Goal: Task Accomplishment & Management: Use online tool/utility

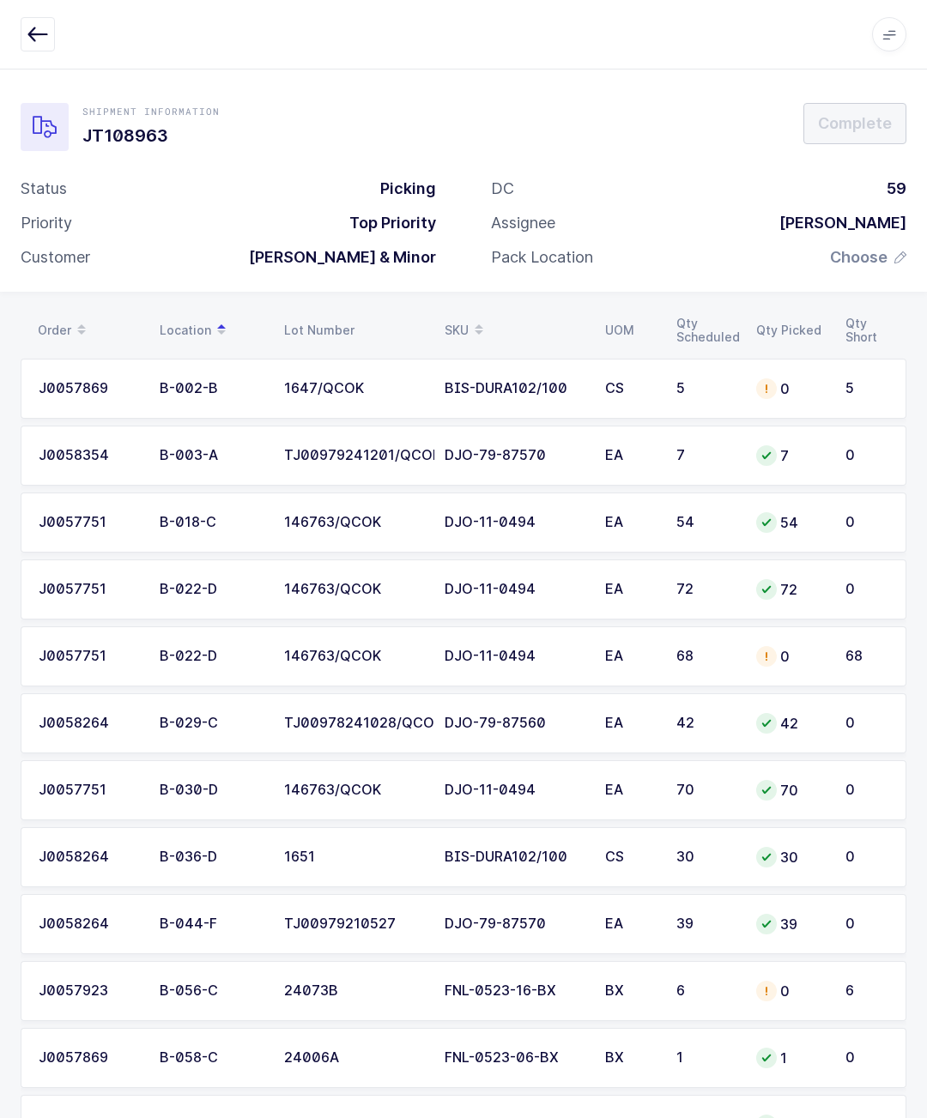
scroll to position [1148, 0]
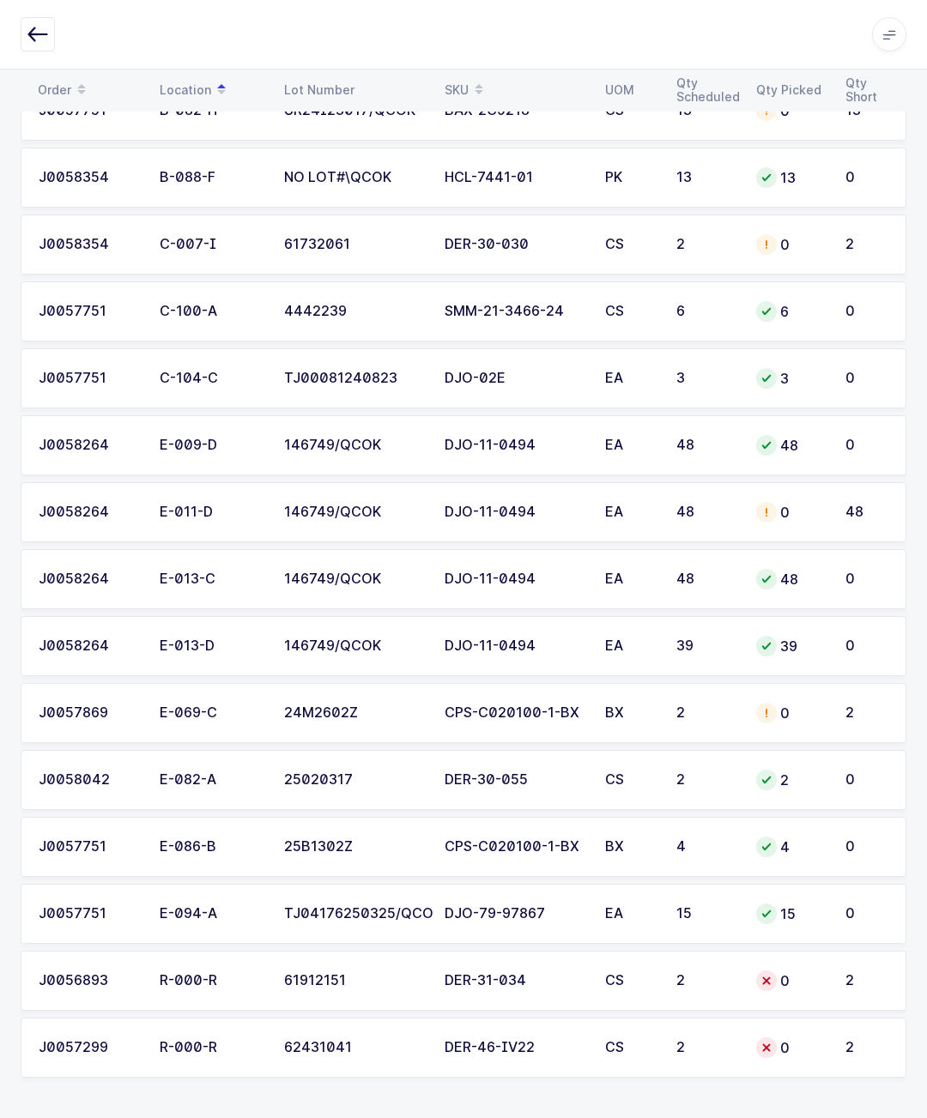
click at [36, 33] on icon "button" at bounding box center [37, 34] width 21 height 21
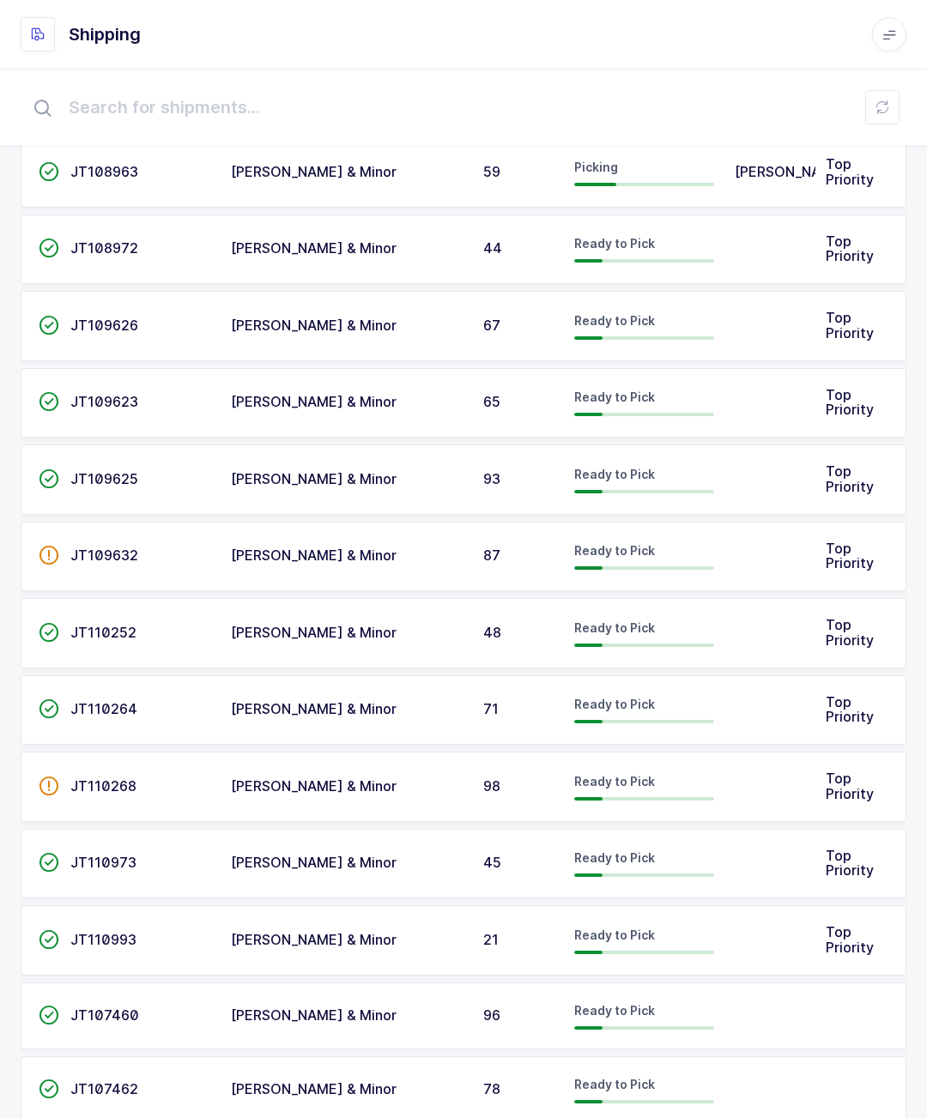
click at [251, 250] on span "Owens & Minor" at bounding box center [314, 247] width 166 height 17
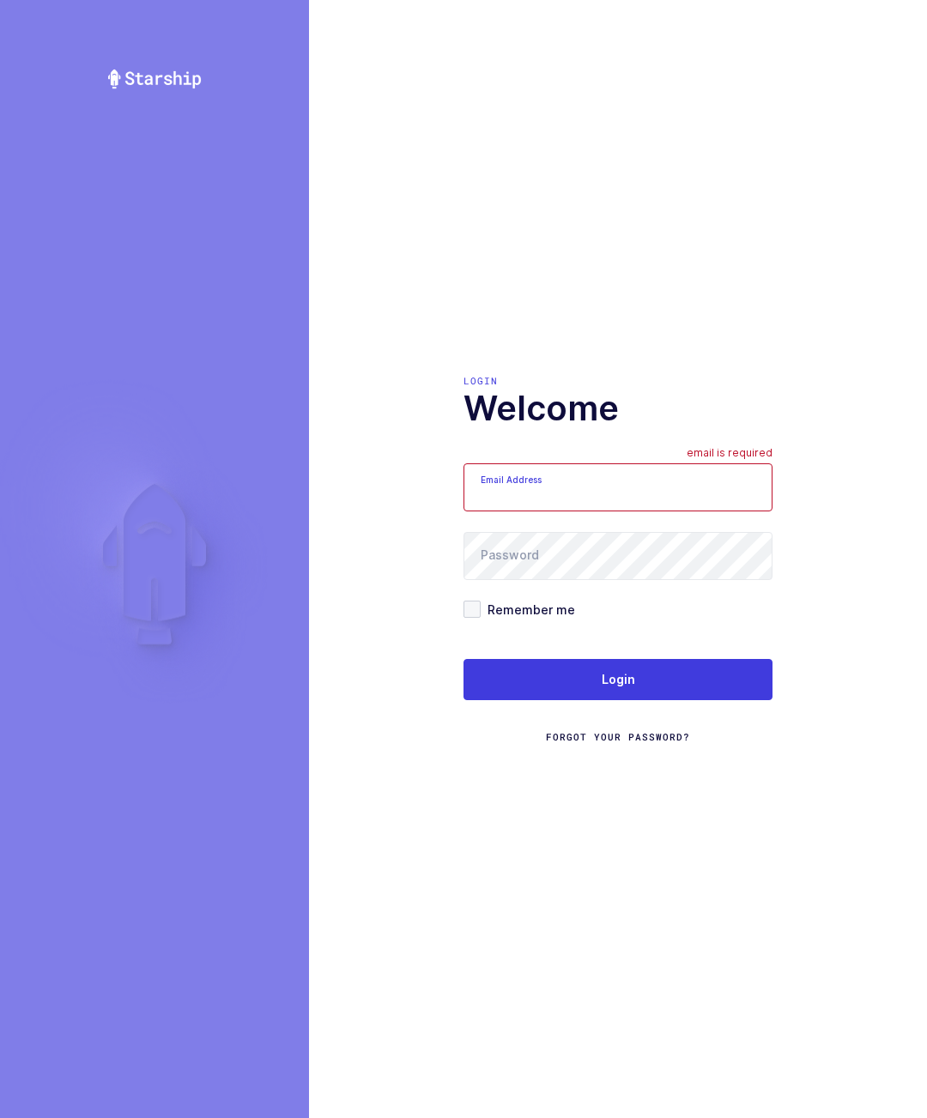
click at [667, 511] on input "Email Address" at bounding box center [617, 487] width 309 height 48
click at [641, 511] on input "Email Address" at bounding box center [617, 487] width 309 height 48
click at [586, 511] on input "Email Address" at bounding box center [617, 487] width 309 height 48
click at [628, 511] on input "Email Address" at bounding box center [617, 487] width 309 height 48
click at [565, 511] on input "Email Address" at bounding box center [617, 487] width 309 height 48
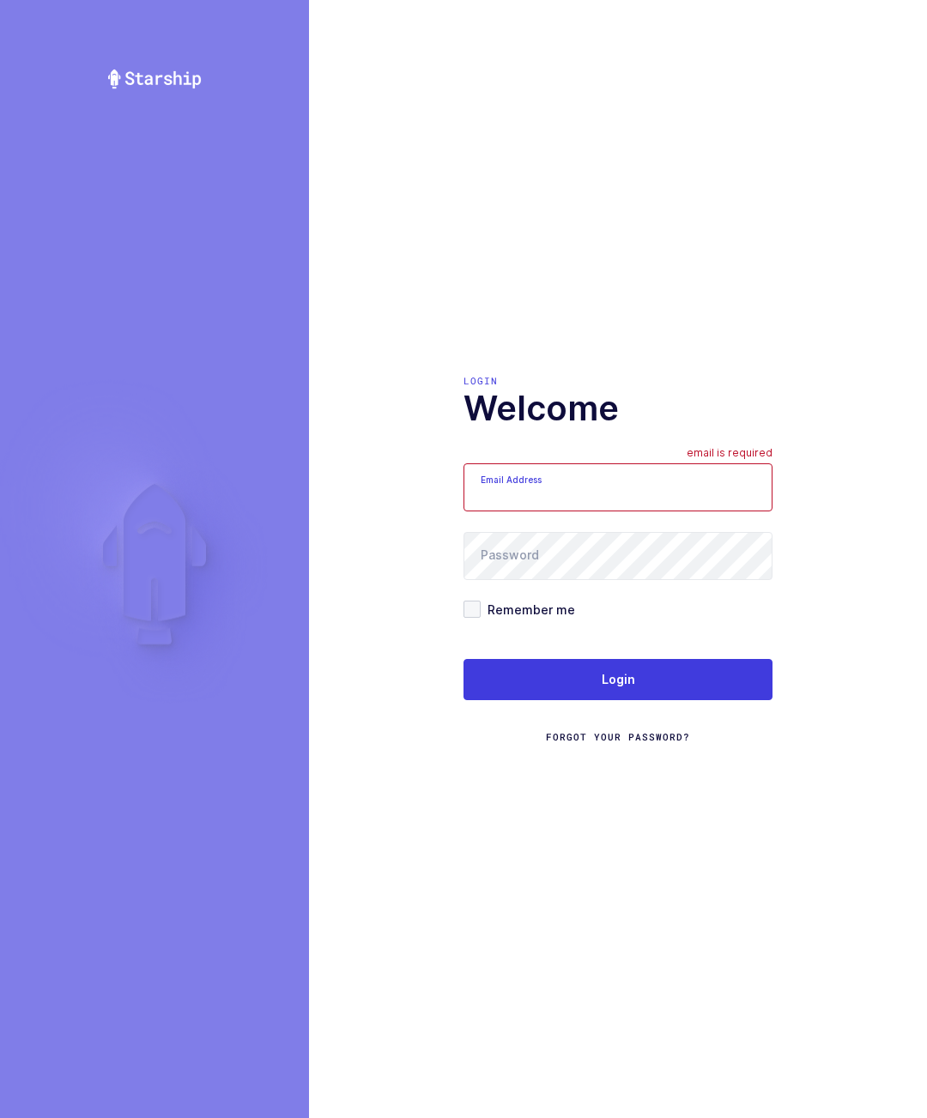
click at [668, 511] on input "Email Address" at bounding box center [617, 487] width 309 height 48
click at [672, 511] on input "Email Address" at bounding box center [617, 487] width 309 height 48
click at [687, 511] on input "Email Address" at bounding box center [617, 487] width 309 height 48
type input "[EMAIL_ADDRESS][DOMAIN_NAME]"
click at [471, 618] on span at bounding box center [471, 609] width 17 height 17
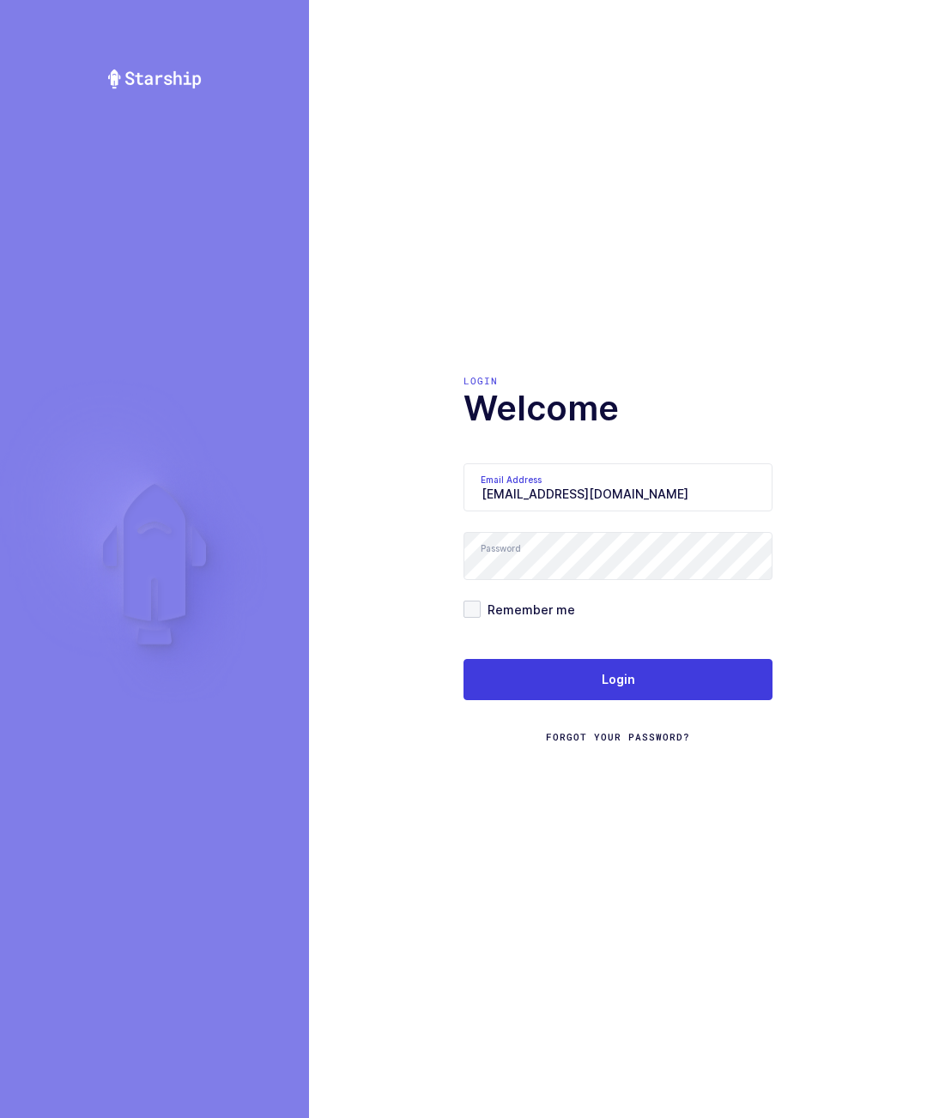
click at [480, 601] on input "Remember me" at bounding box center [480, 601] width 0 height 0
click at [641, 700] on button "Login" at bounding box center [617, 679] width 309 height 41
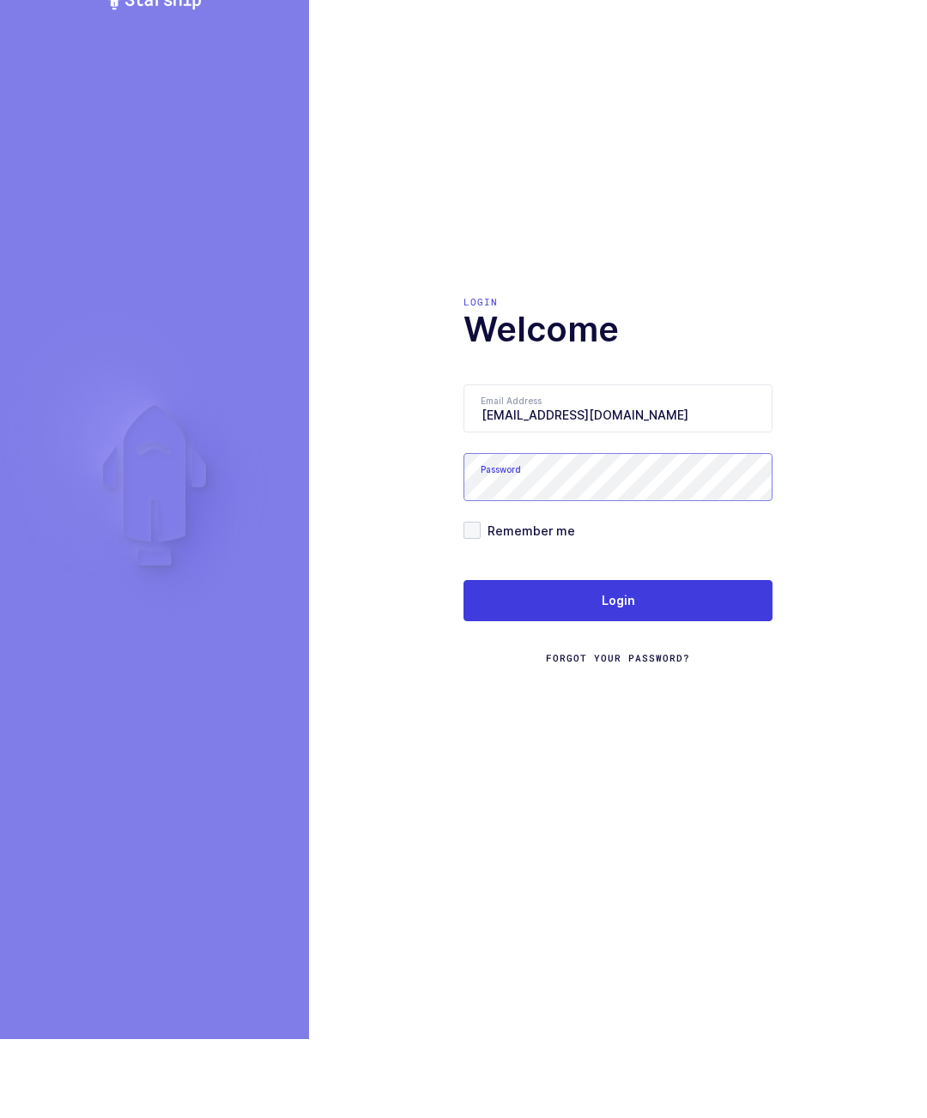
scroll to position [76, 0]
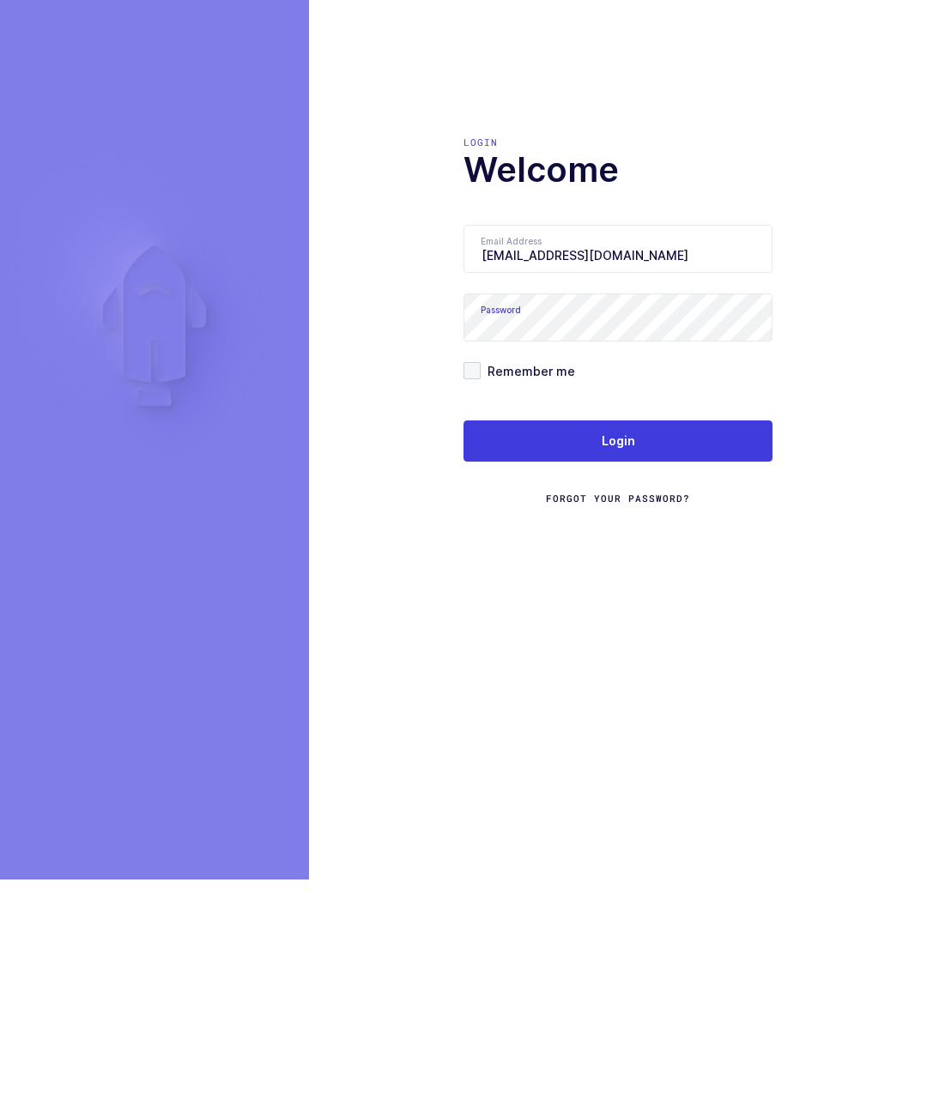
click at [710, 706] on div "Login Welcome Email Address walkerj@gmail.com Password Remember me Login Forgot…" at bounding box center [618, 559] width 618 height 1118
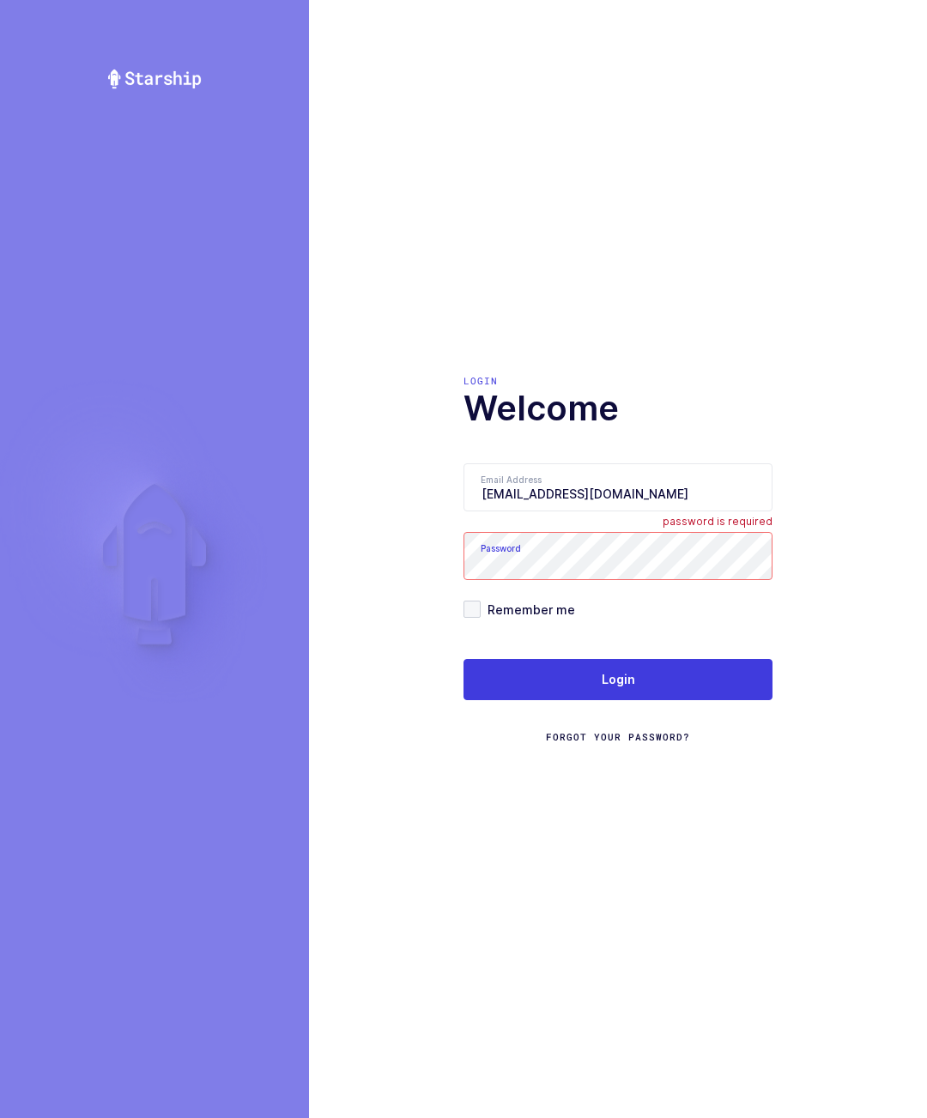
scroll to position [75, 0]
click at [471, 601] on span at bounding box center [471, 609] width 17 height 17
click at [480, 601] on input "Remember me" at bounding box center [480, 601] width 0 height 0
click at [675, 659] on button "Login" at bounding box center [617, 679] width 309 height 41
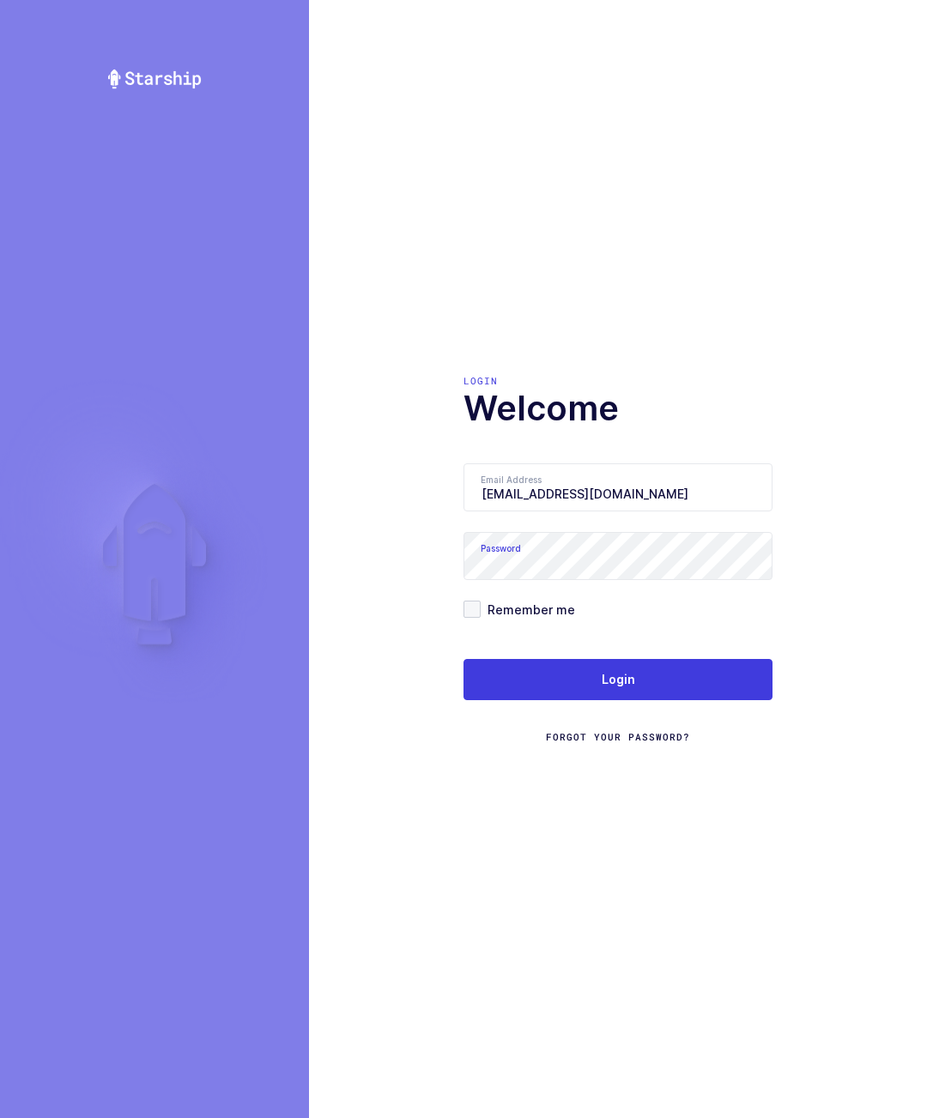
click at [680, 700] on button "Login" at bounding box center [617, 679] width 309 height 41
click at [469, 618] on span at bounding box center [471, 609] width 17 height 17
click at [480, 601] on input "Remember me" at bounding box center [480, 601] width 0 height 0
click at [629, 688] on span "Login" at bounding box center [617, 679] width 33 height 17
click at [675, 700] on button "Login" at bounding box center [617, 679] width 309 height 41
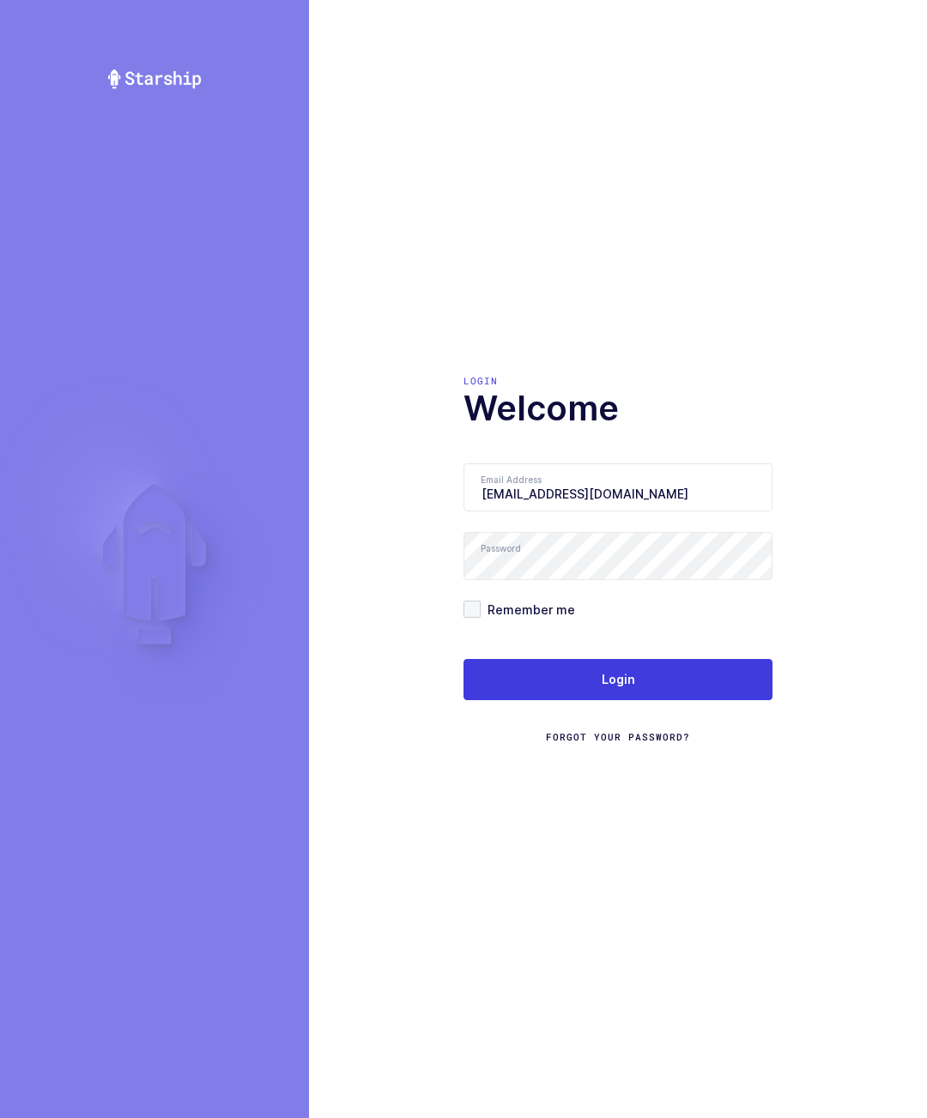
click at [475, 618] on span at bounding box center [471, 609] width 17 height 17
click at [480, 601] on input "Remember me" at bounding box center [480, 601] width 0 height 0
click at [689, 700] on button "Login" at bounding box center [617, 679] width 309 height 41
click at [633, 688] on span "Login" at bounding box center [617, 679] width 33 height 17
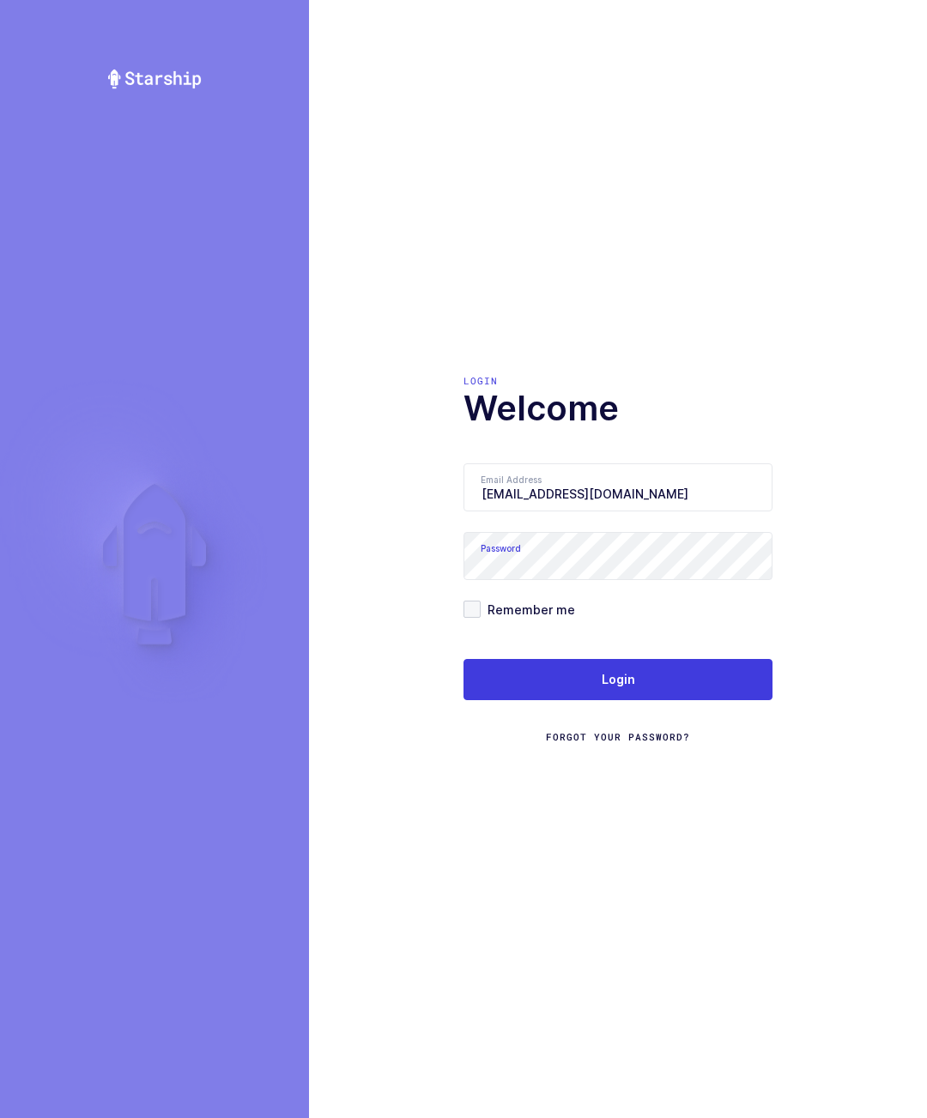
click at [701, 700] on button "Login" at bounding box center [617, 679] width 309 height 41
click at [856, 606] on div "Login Welcome Email Address walkerj@gmail.com Password Remember me Login Forgot…" at bounding box center [618, 559] width 618 height 1118
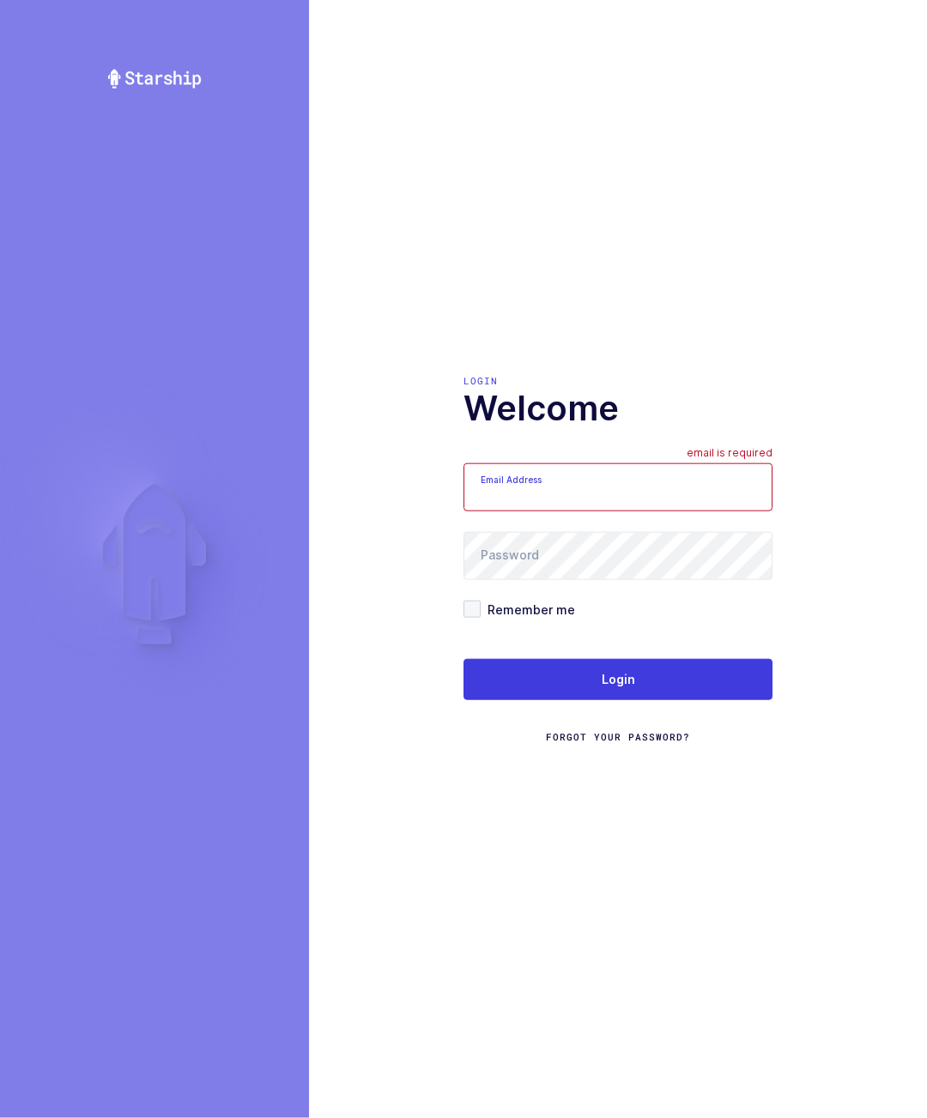
click at [699, 511] on input "Email Address" at bounding box center [617, 487] width 309 height 48
click at [658, 511] on input "Email Address" at bounding box center [617, 487] width 309 height 48
type input "[EMAIL_ADDRESS][DOMAIN_NAME]"
click at [671, 700] on button "Login" at bounding box center [617, 679] width 309 height 41
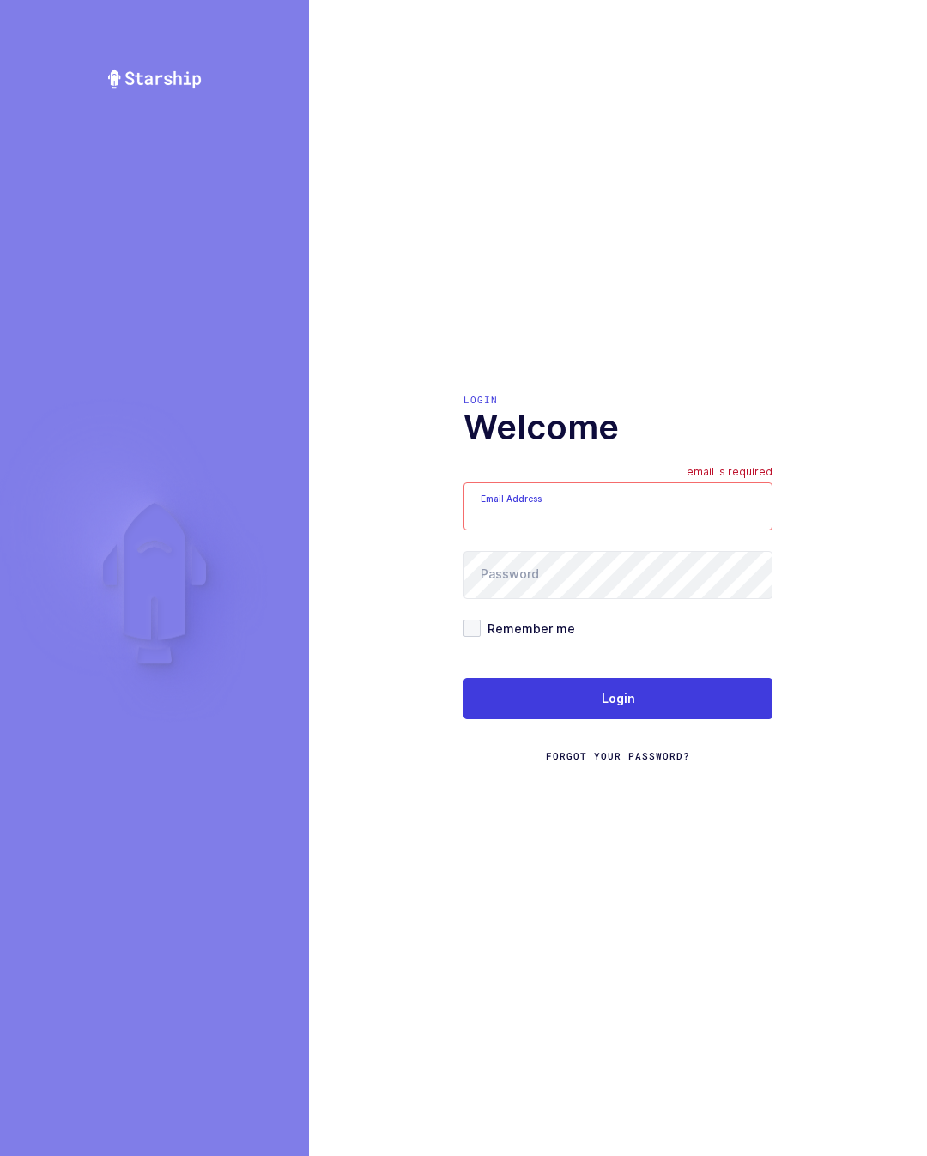
type input "[EMAIL_ADDRESS][DOMAIN_NAME]"
click at [656, 719] on button "Login" at bounding box center [617, 698] width 309 height 41
click at [679, 719] on button "Login" at bounding box center [617, 698] width 309 height 41
click at [683, 715] on button "Login" at bounding box center [617, 698] width 309 height 41
click at [638, 763] on span "Forgot Your Password?" at bounding box center [618, 756] width 144 height 14
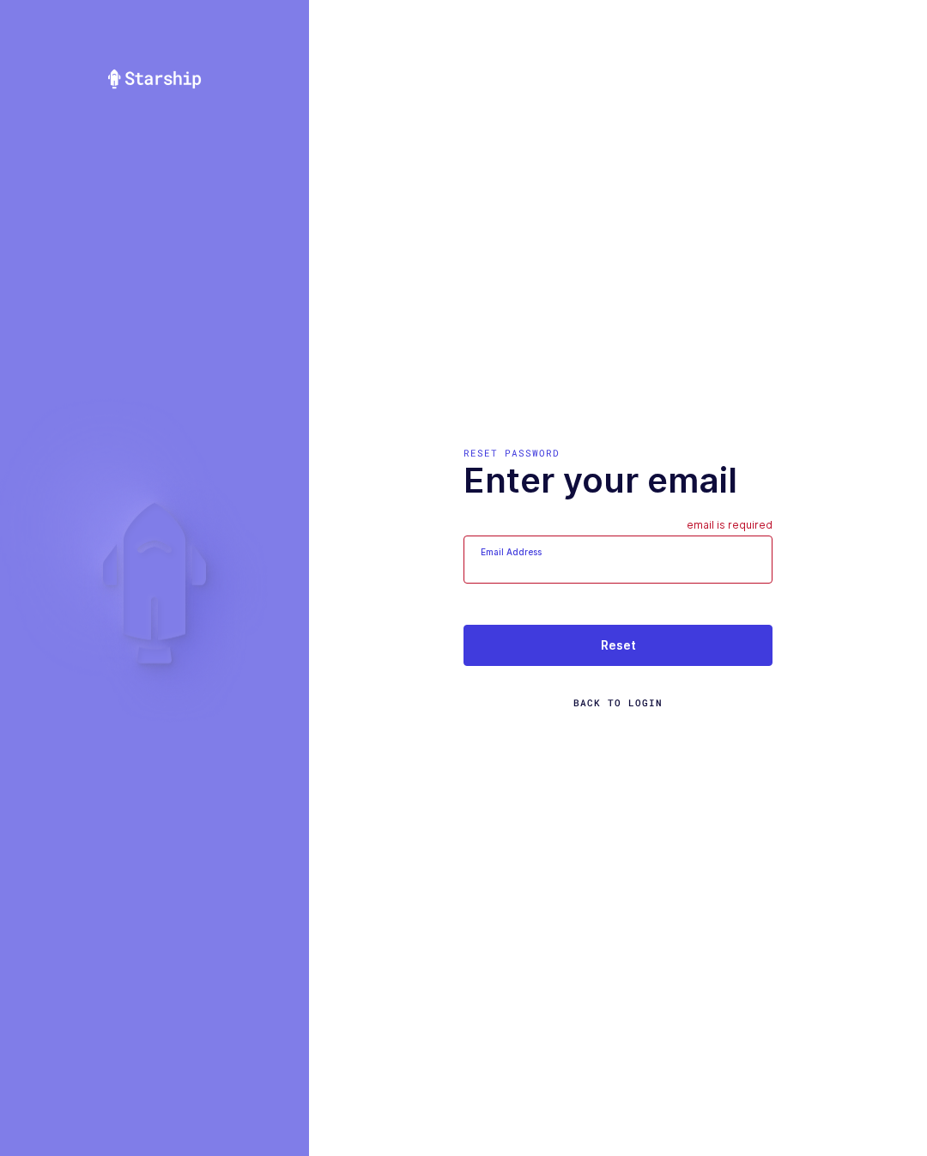
click at [639, 577] on input "Email Address" at bounding box center [617, 559] width 309 height 48
type input "[EMAIL_ADDRESS][DOMAIN_NAME]"
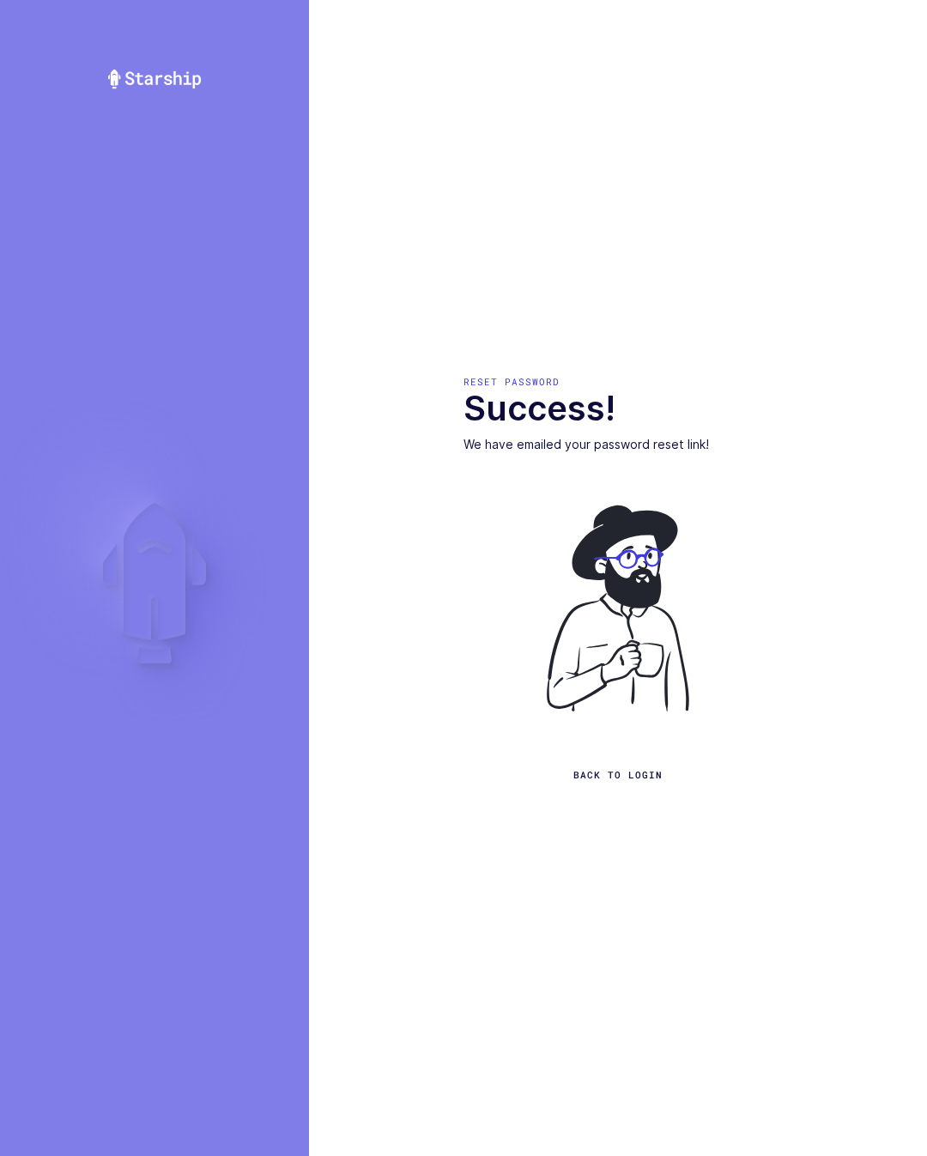
click at [615, 782] on span "Back to Login" at bounding box center [617, 775] width 89 height 14
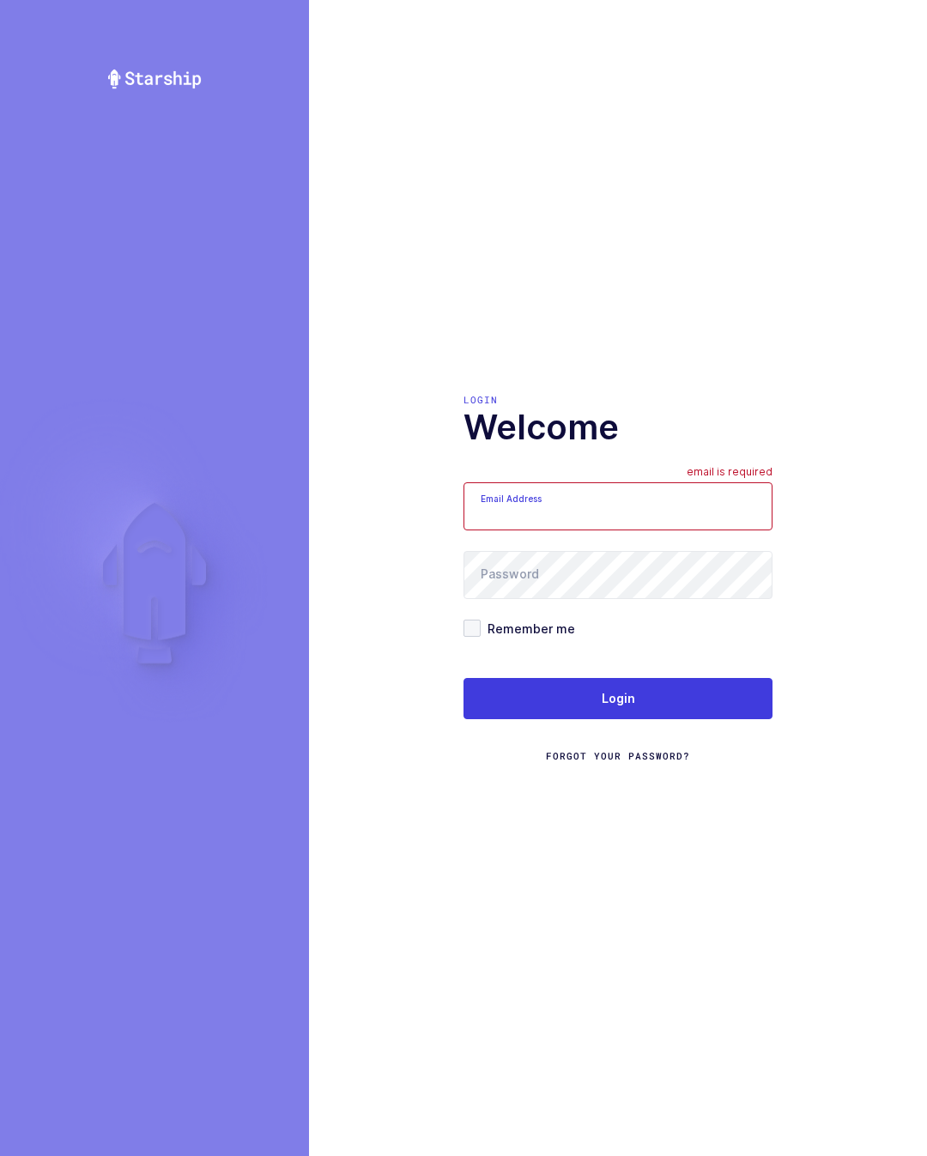
click at [670, 525] on input "Email Address" at bounding box center [617, 506] width 309 height 48
click at [687, 530] on input "Toyotayaris2010" at bounding box center [617, 506] width 309 height 48
type input "T"
type input "[EMAIL_ADDRESS][DOMAIN_NAME]"
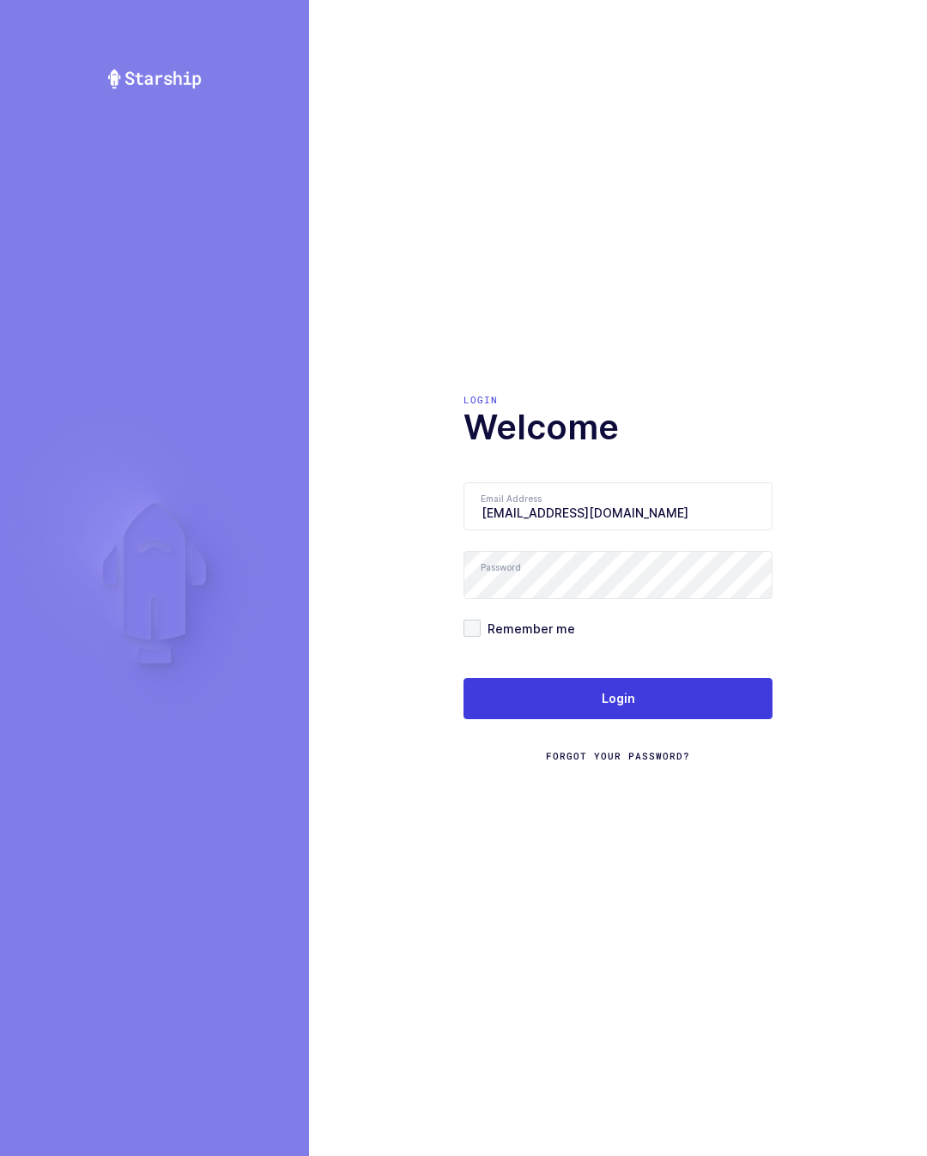
click at [675, 715] on button "Login" at bounding box center [617, 698] width 309 height 41
click at [672, 703] on button "Login" at bounding box center [617, 698] width 309 height 41
click at [666, 804] on div "Login Welcome Email Address [EMAIL_ADDRESS][DOMAIN_NAME] Password Remember me L…" at bounding box center [618, 578] width 618 height 1156
click at [483, 637] on span "Remember me" at bounding box center [527, 628] width 94 height 16
click at [480, 619] on input "Remember me" at bounding box center [480, 619] width 0 height 0
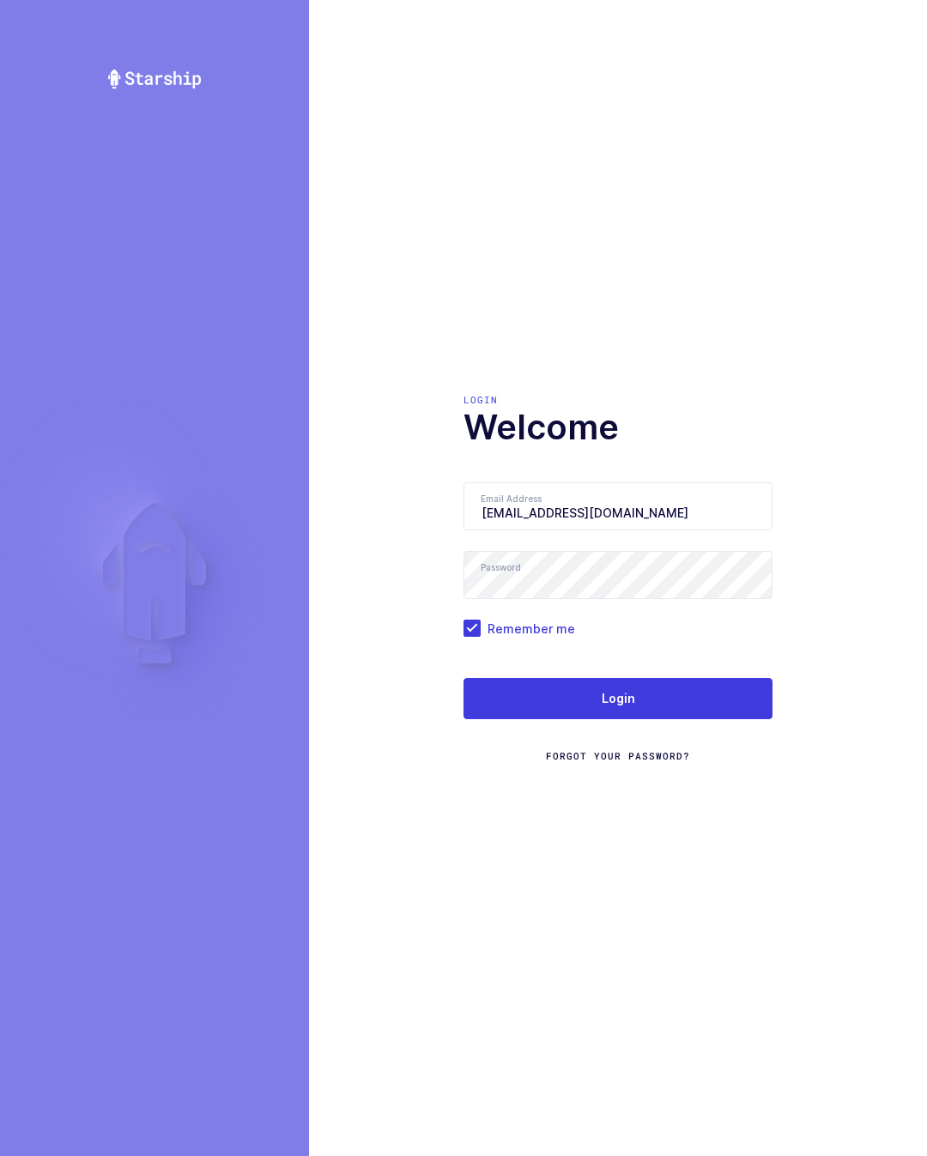
click at [672, 719] on button "Login" at bounding box center [617, 698] width 309 height 41
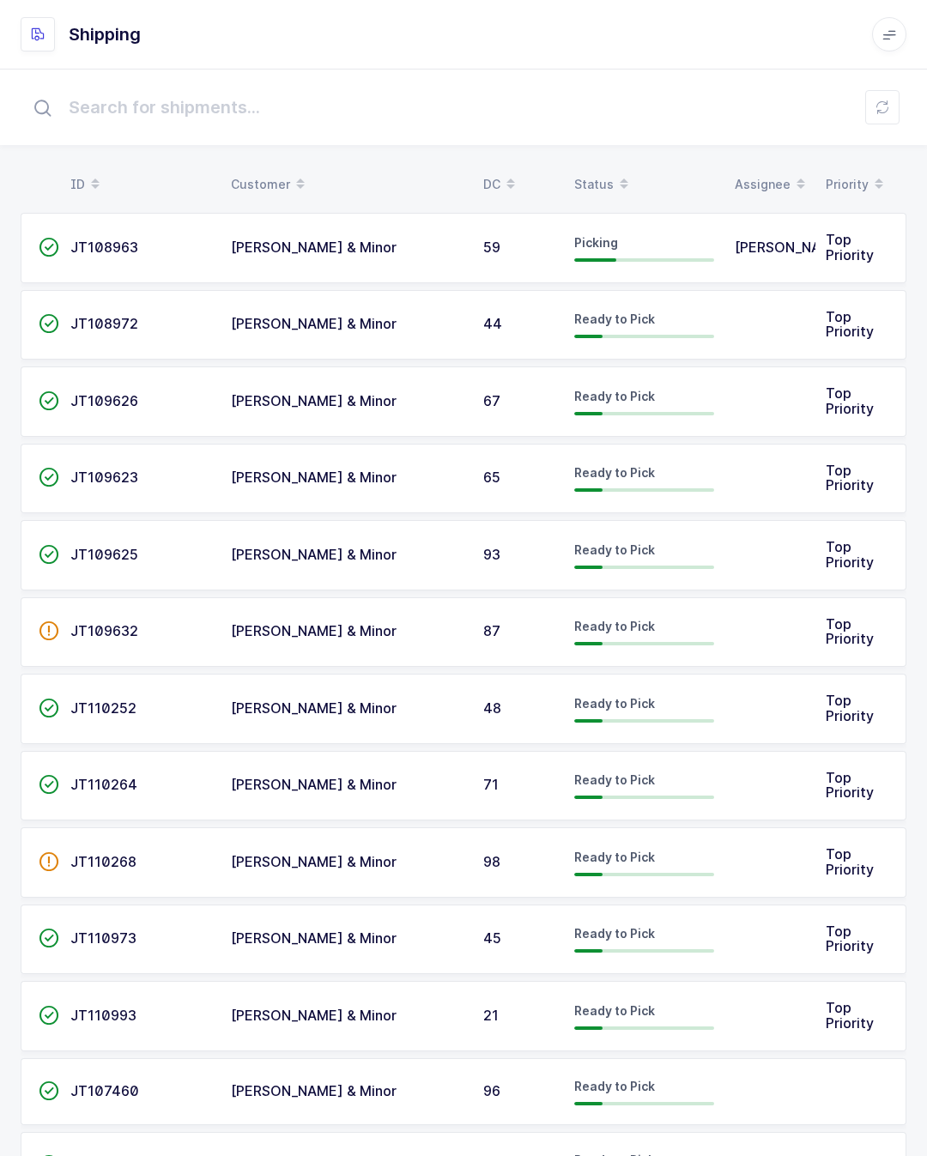
click at [730, 314] on td at bounding box center [769, 325] width 91 height 70
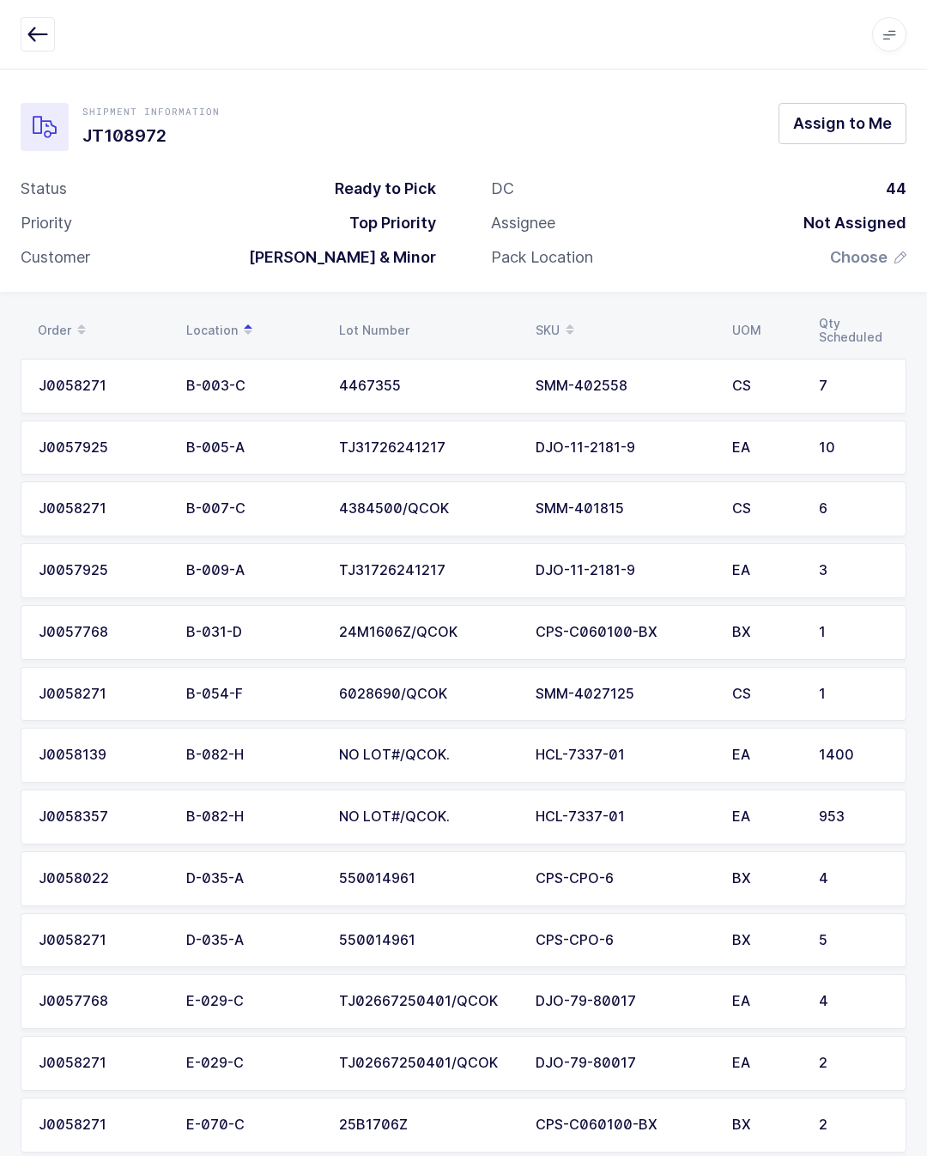
click at [692, 563] on div "DJO-11-2181-9" at bounding box center [623, 570] width 176 height 15
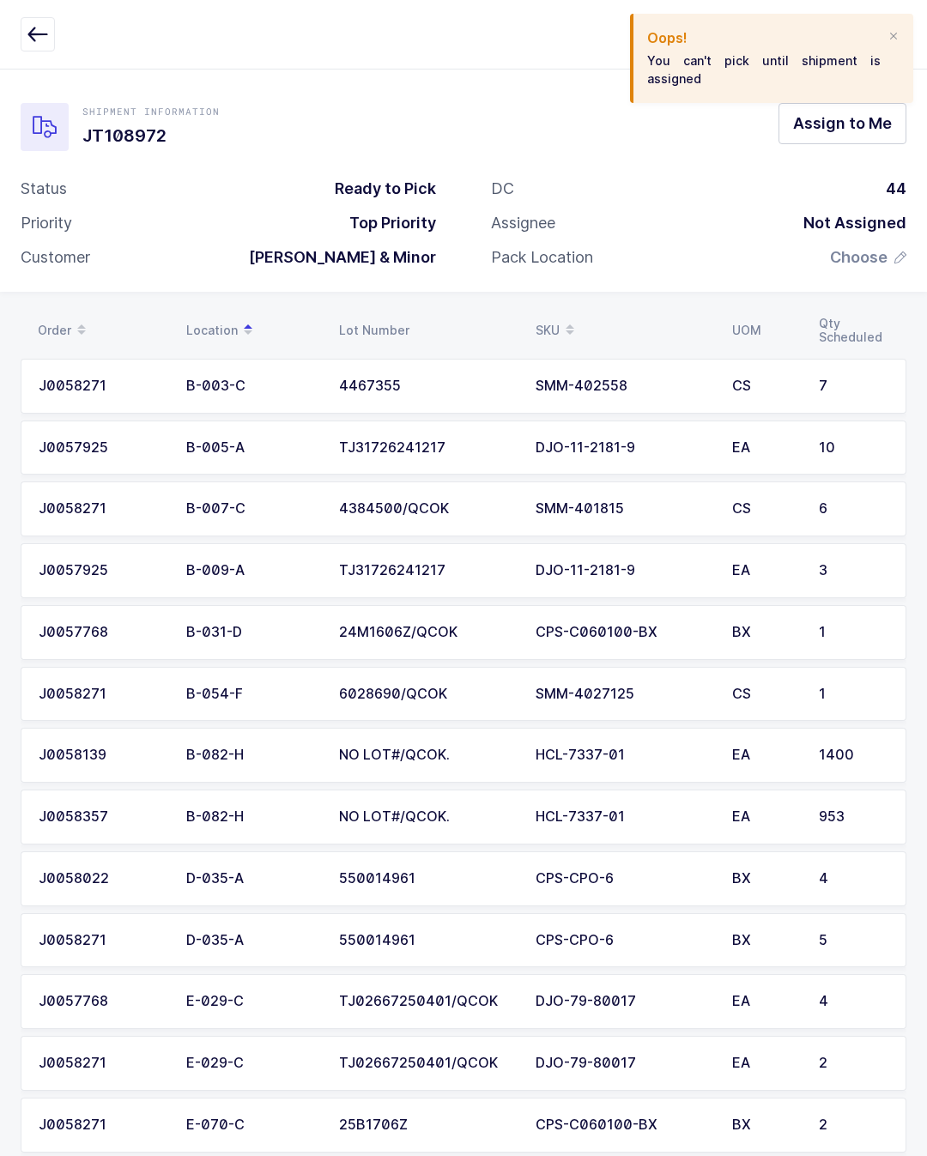
click at [910, 27] on div "Oops! You can't pick until shipment is assigned" at bounding box center [771, 58] width 283 height 89
click at [878, 127] on span "Assign to Me" at bounding box center [842, 122] width 99 height 21
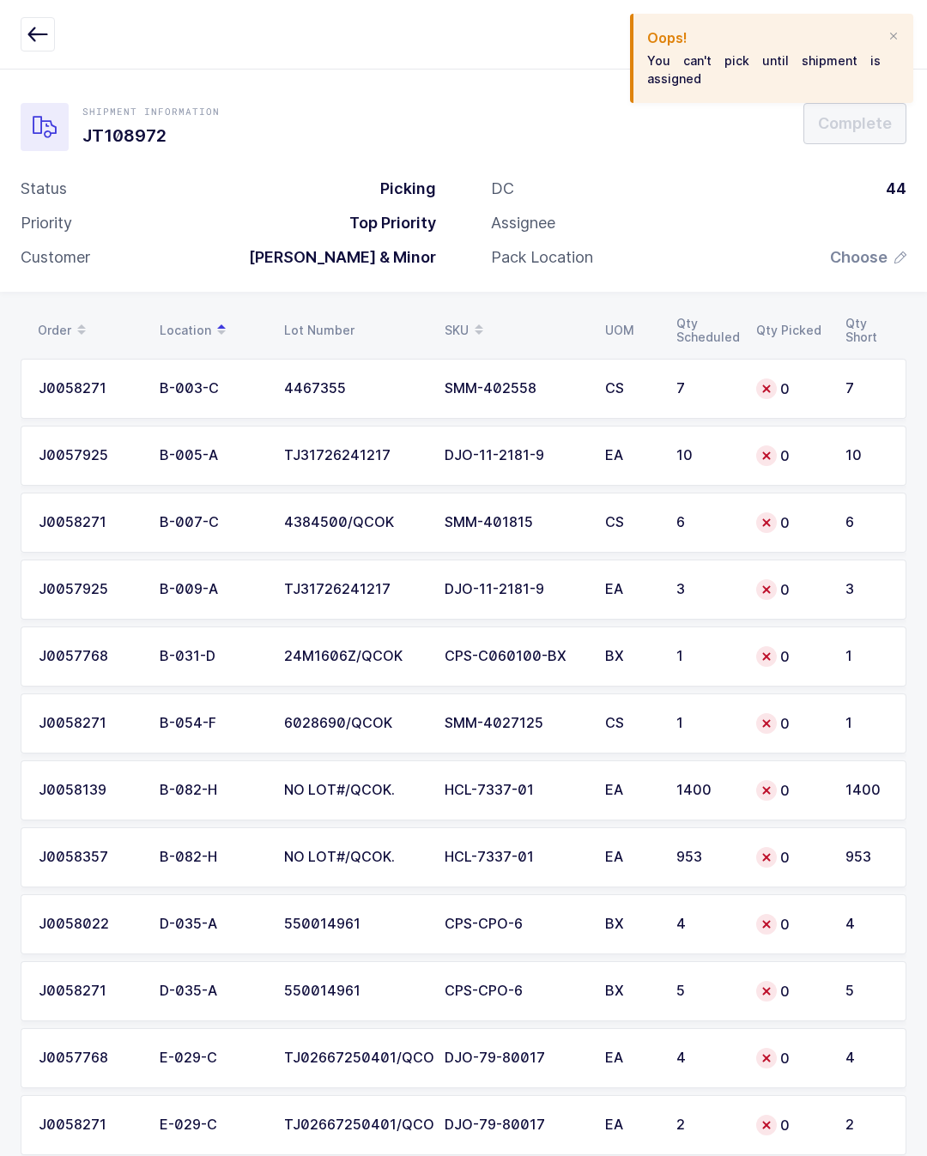
click at [898, 27] on div "Oops! You can't pick until shipment is assigned" at bounding box center [771, 58] width 283 height 89
click at [888, 22] on div "Oops! You can't pick until shipment is assigned" at bounding box center [771, 58] width 283 height 89
click at [897, 29] on div at bounding box center [893, 36] width 14 height 15
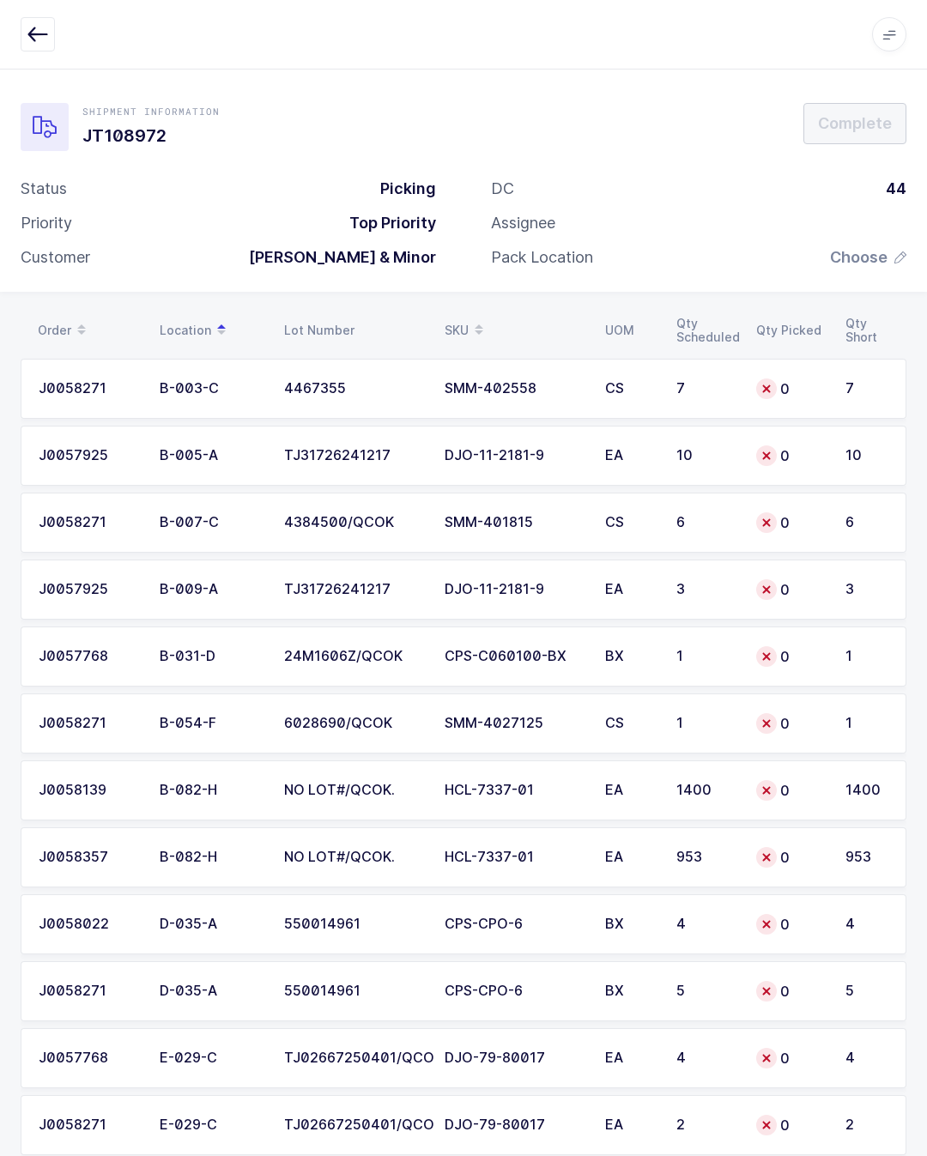
click at [766, 584] on icon at bounding box center [766, 590] width 14 height 14
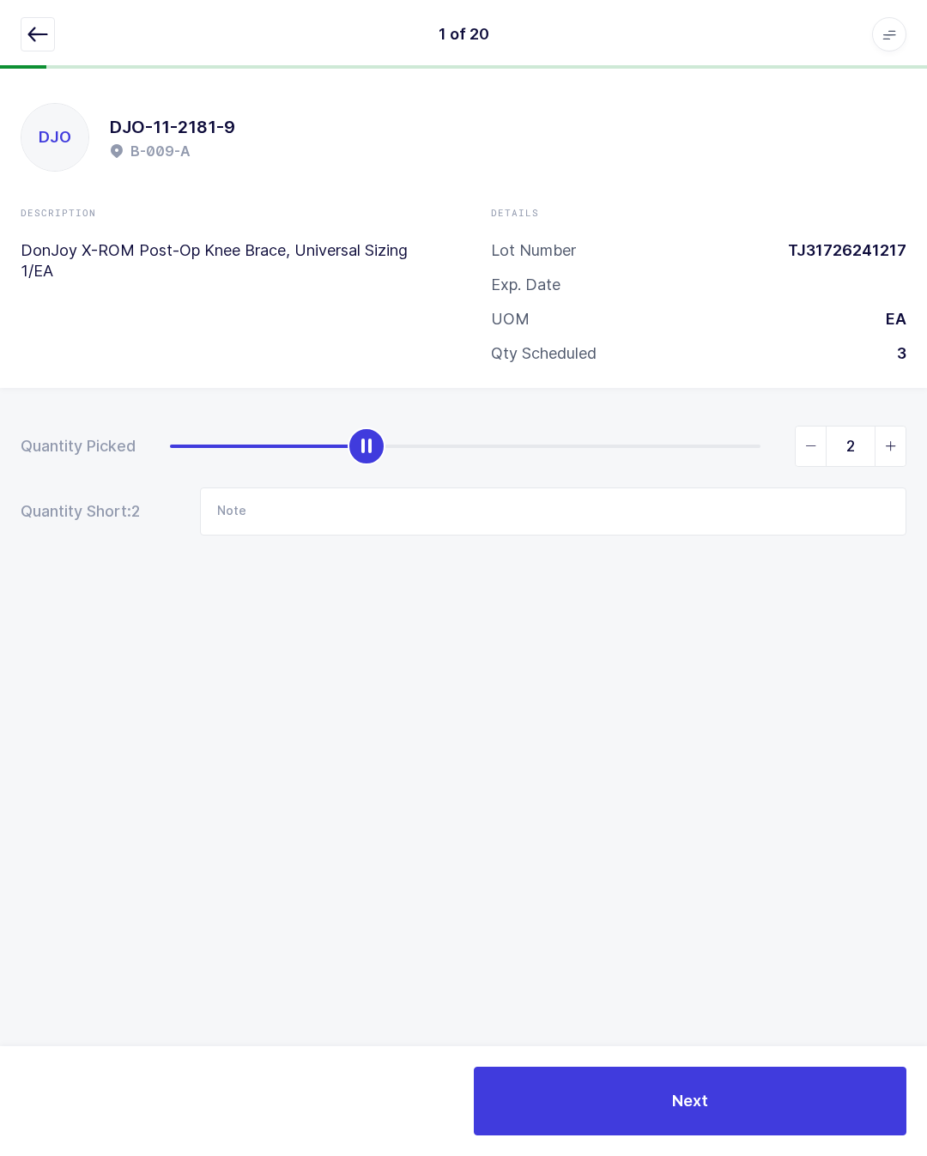
type input "3"
click at [764, 1091] on button "Next" at bounding box center [690, 1100] width 432 height 69
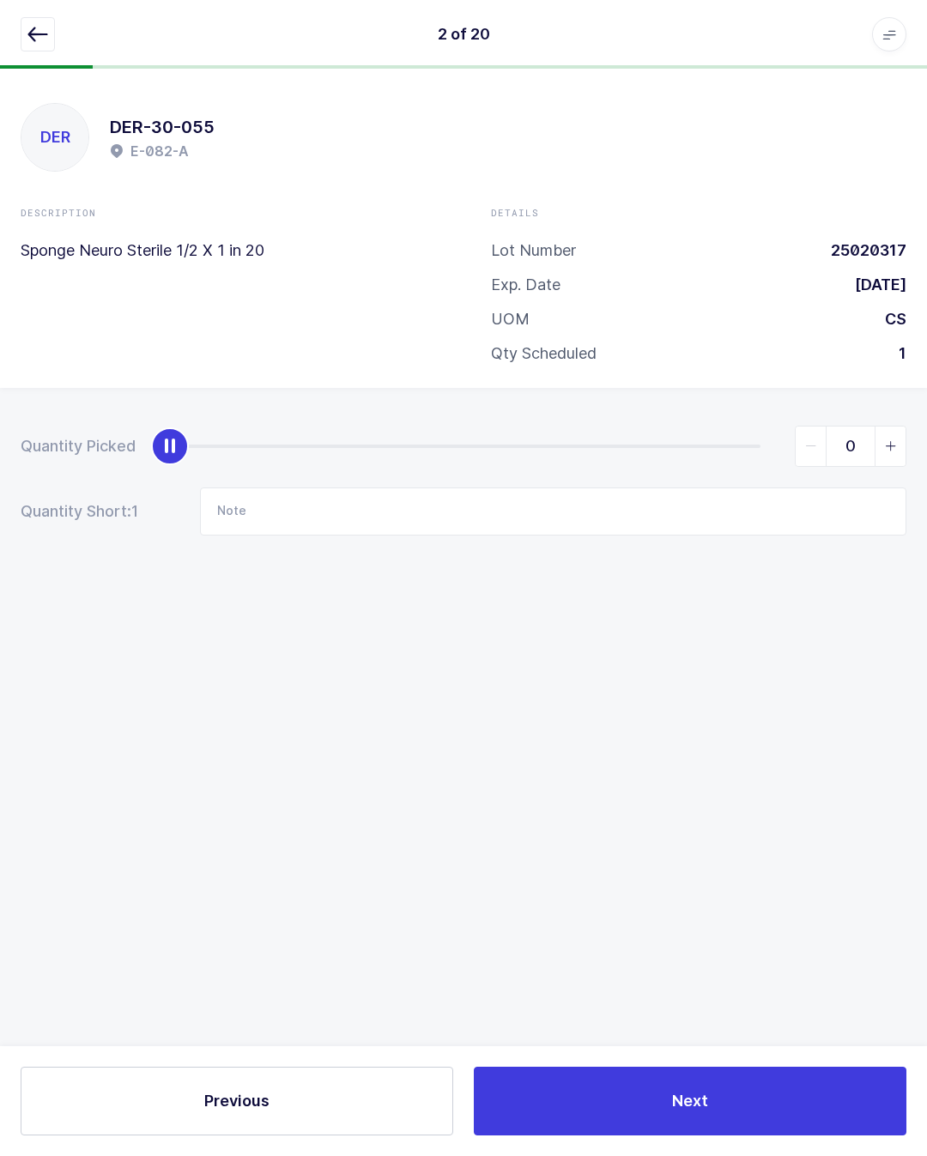
click at [53, 20] on button "button" at bounding box center [38, 34] width 34 height 34
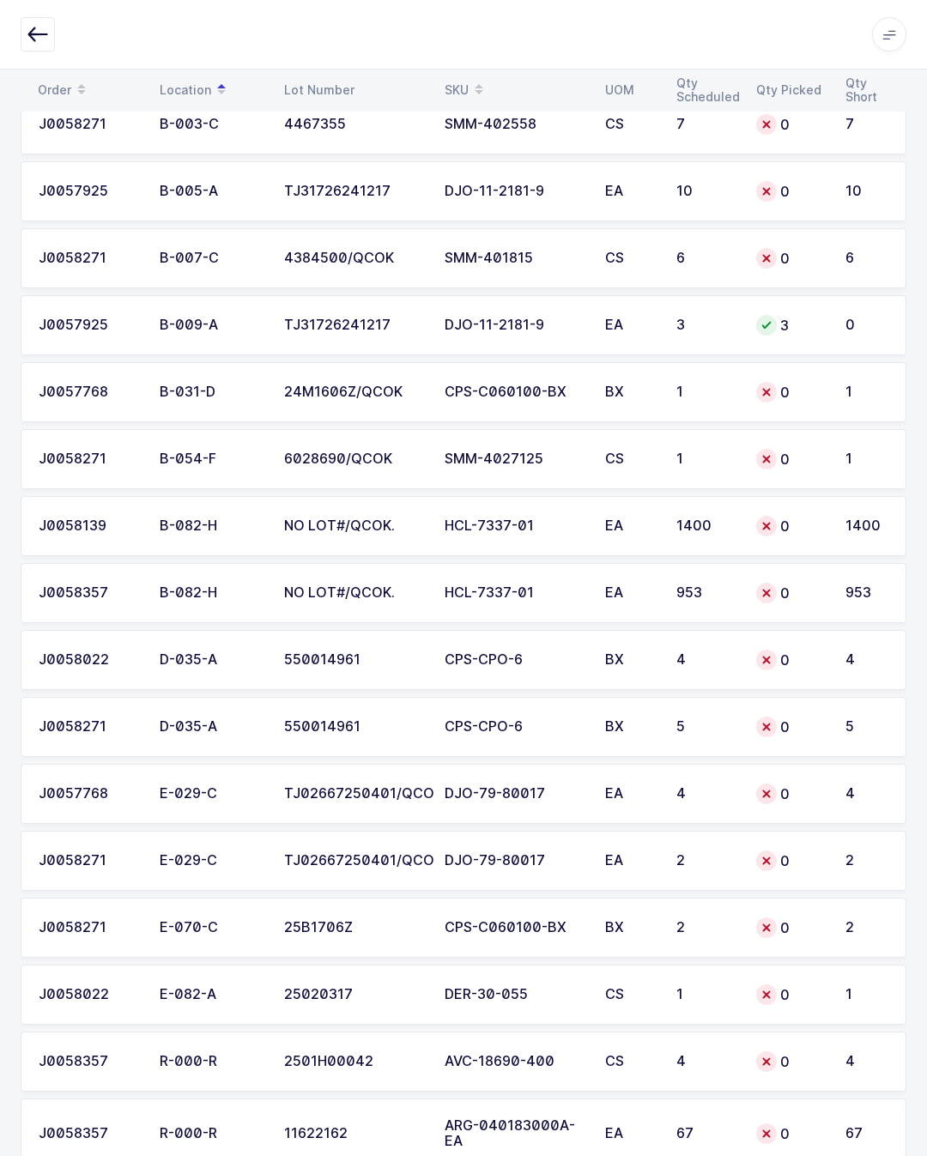
scroll to position [291, 0]
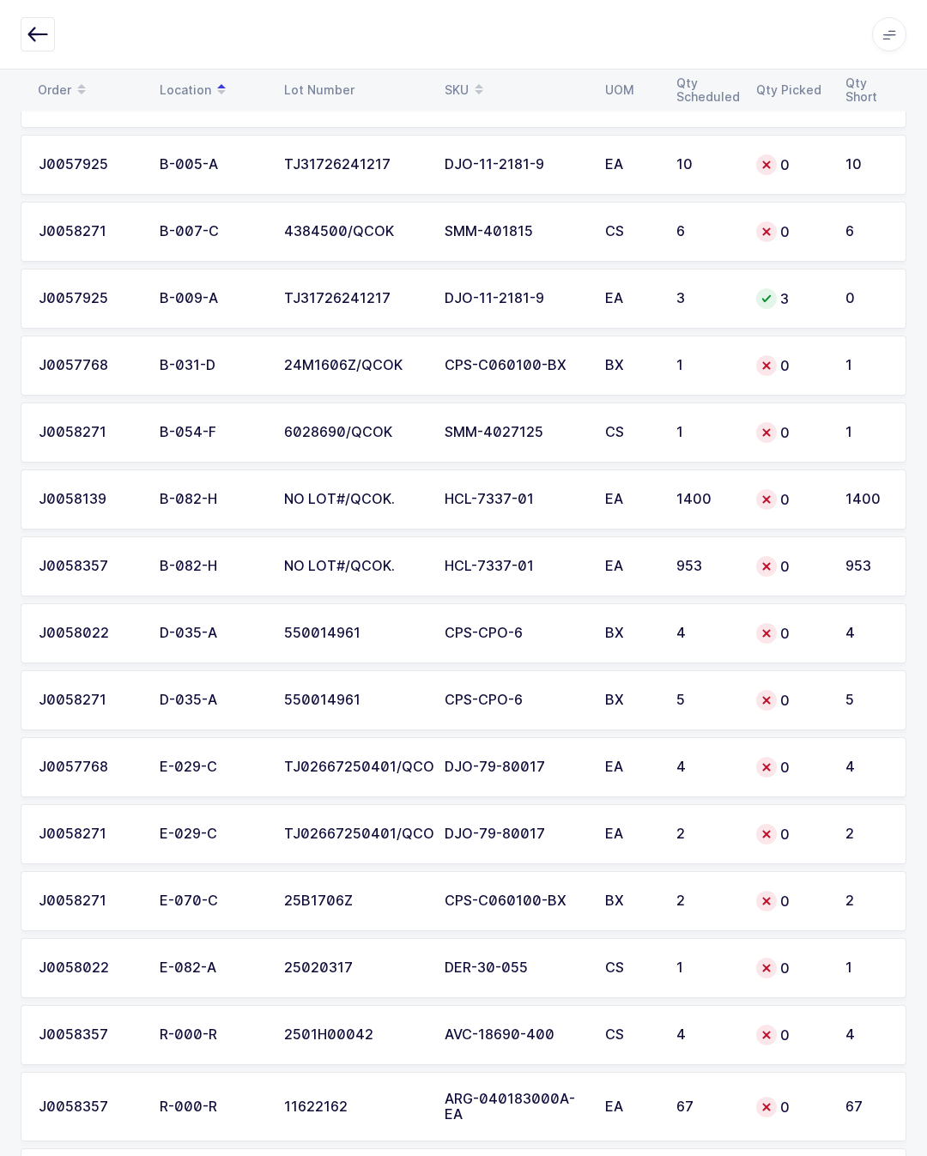
click at [367, 970] on div "25020317" at bounding box center [354, 967] width 140 height 15
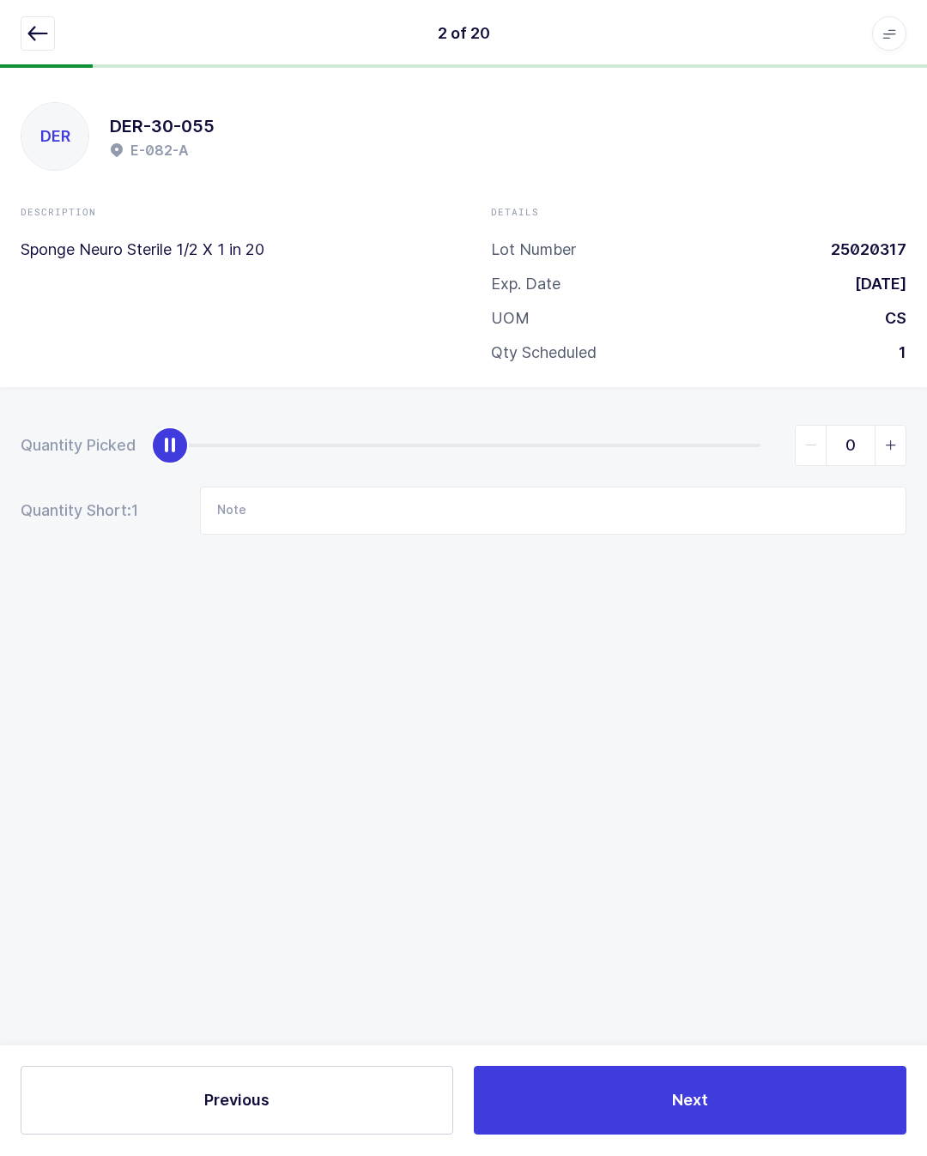
scroll to position [38, 0]
type input "1"
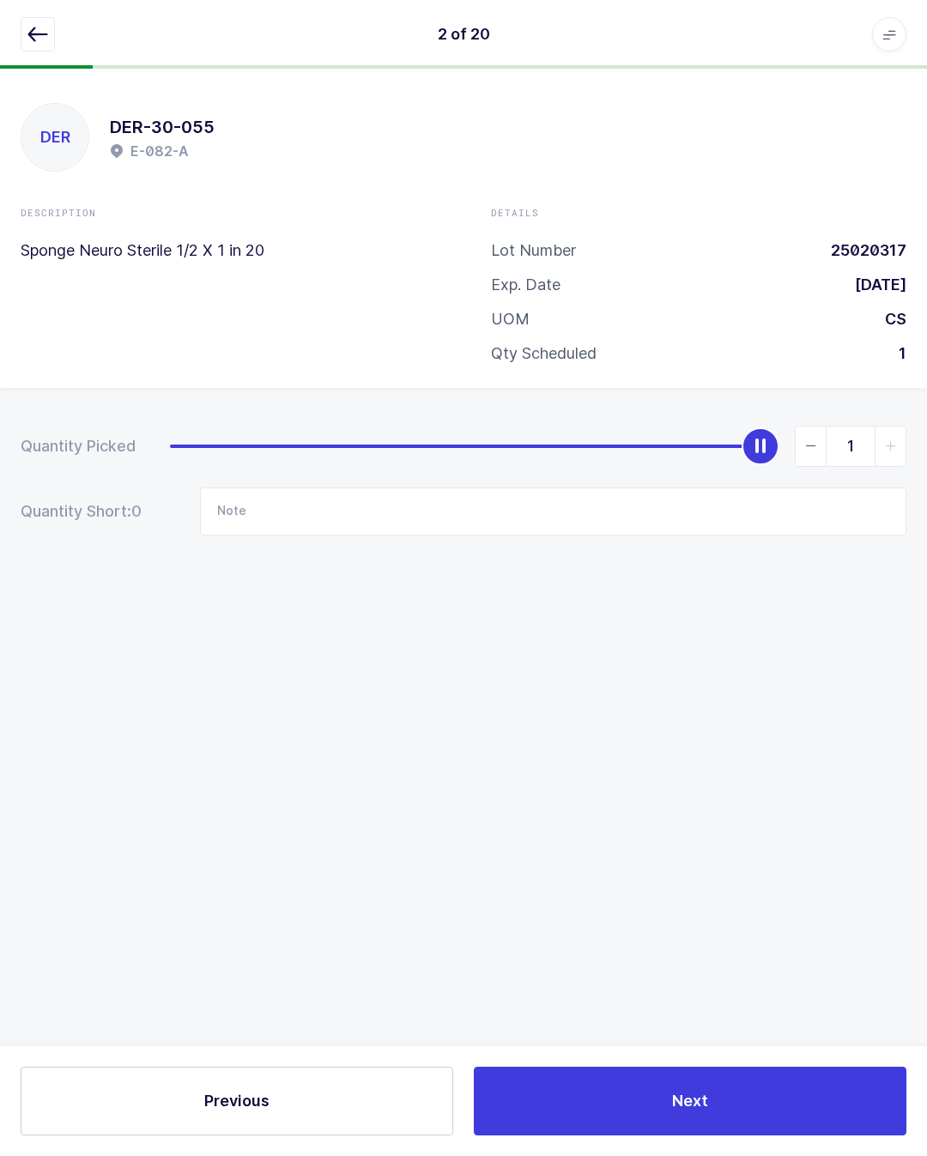
click at [698, 1100] on span "Next" at bounding box center [690, 1100] width 36 height 21
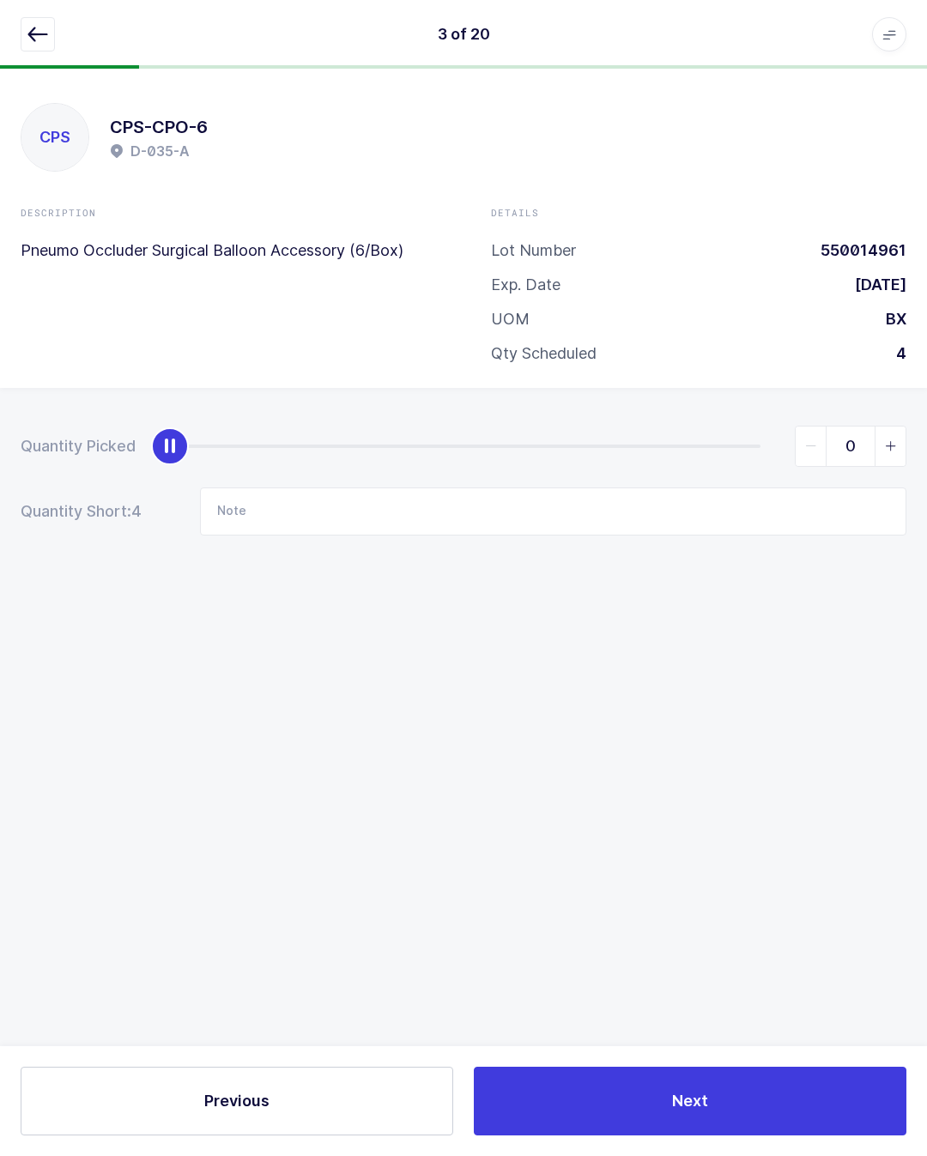
click at [35, 30] on icon "button" at bounding box center [37, 34] width 21 height 21
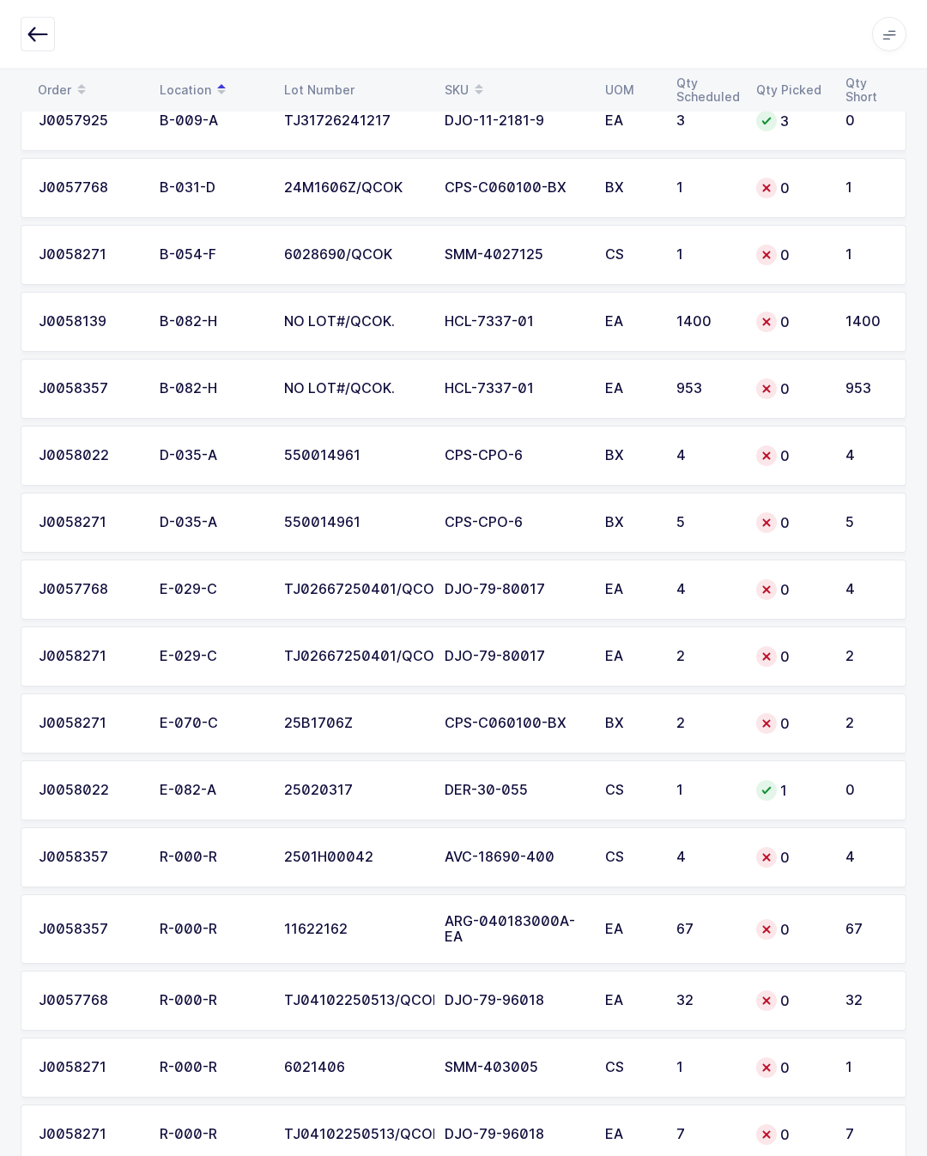
scroll to position [450, 0]
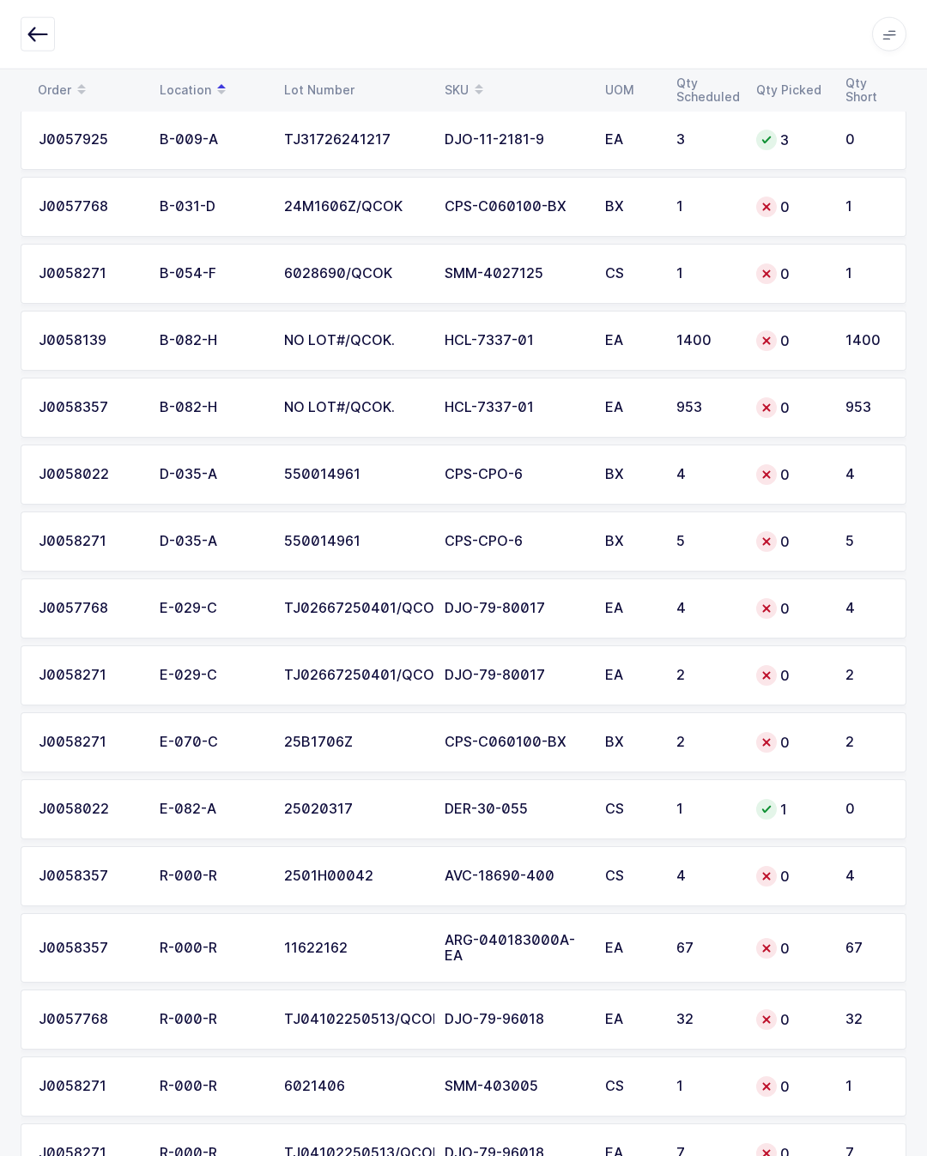
click at [501, 468] on div "CPS-CPO-6" at bounding box center [514, 474] width 140 height 15
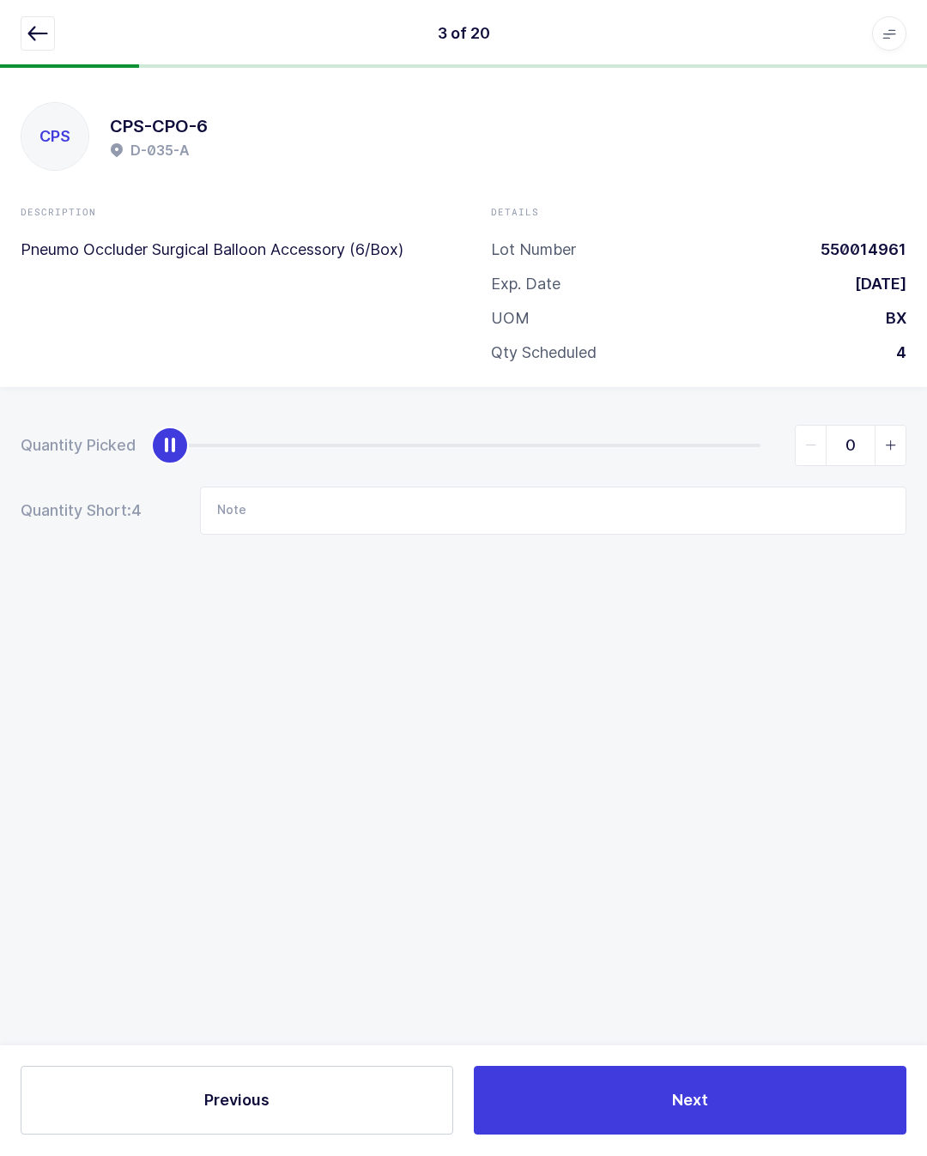
scroll to position [38, 0]
type input "4"
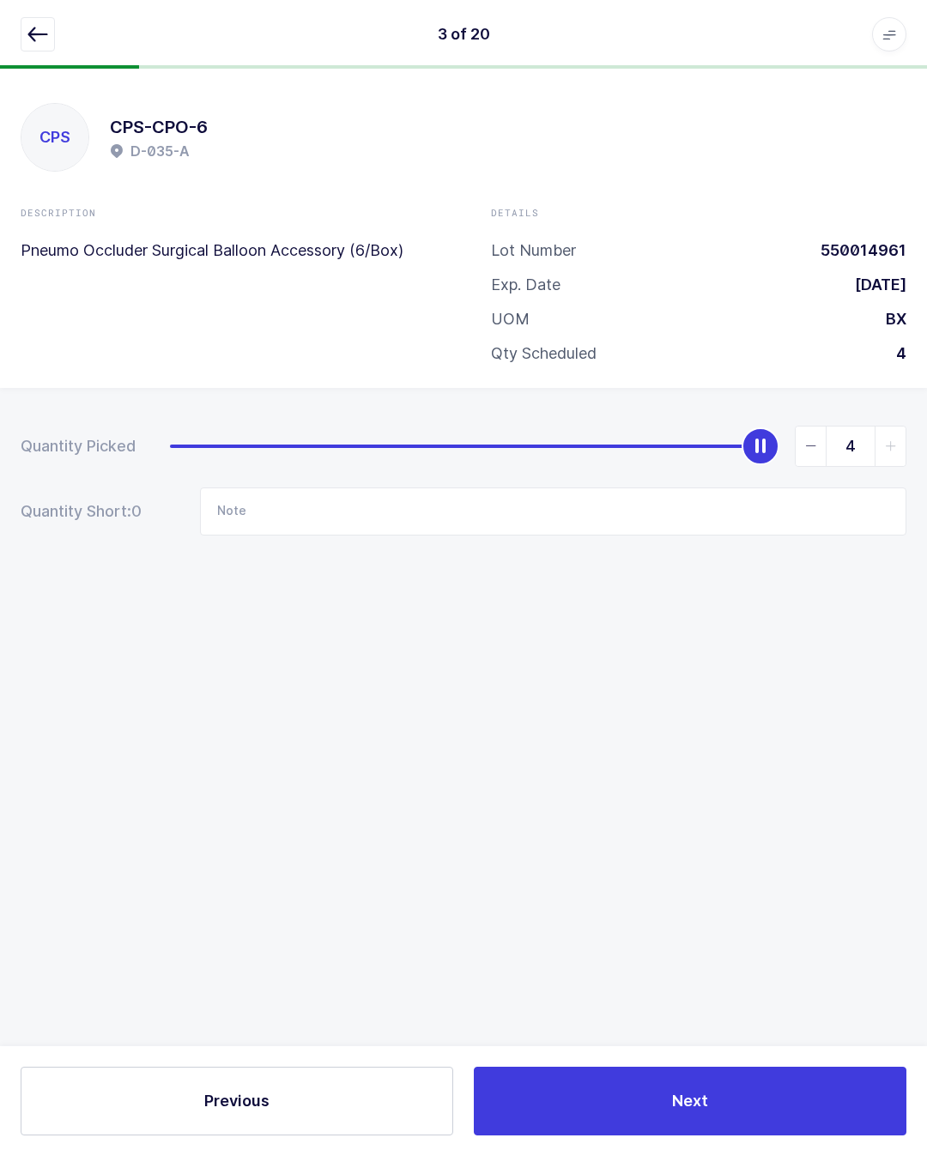
click at [664, 1098] on button "Next" at bounding box center [690, 1100] width 432 height 69
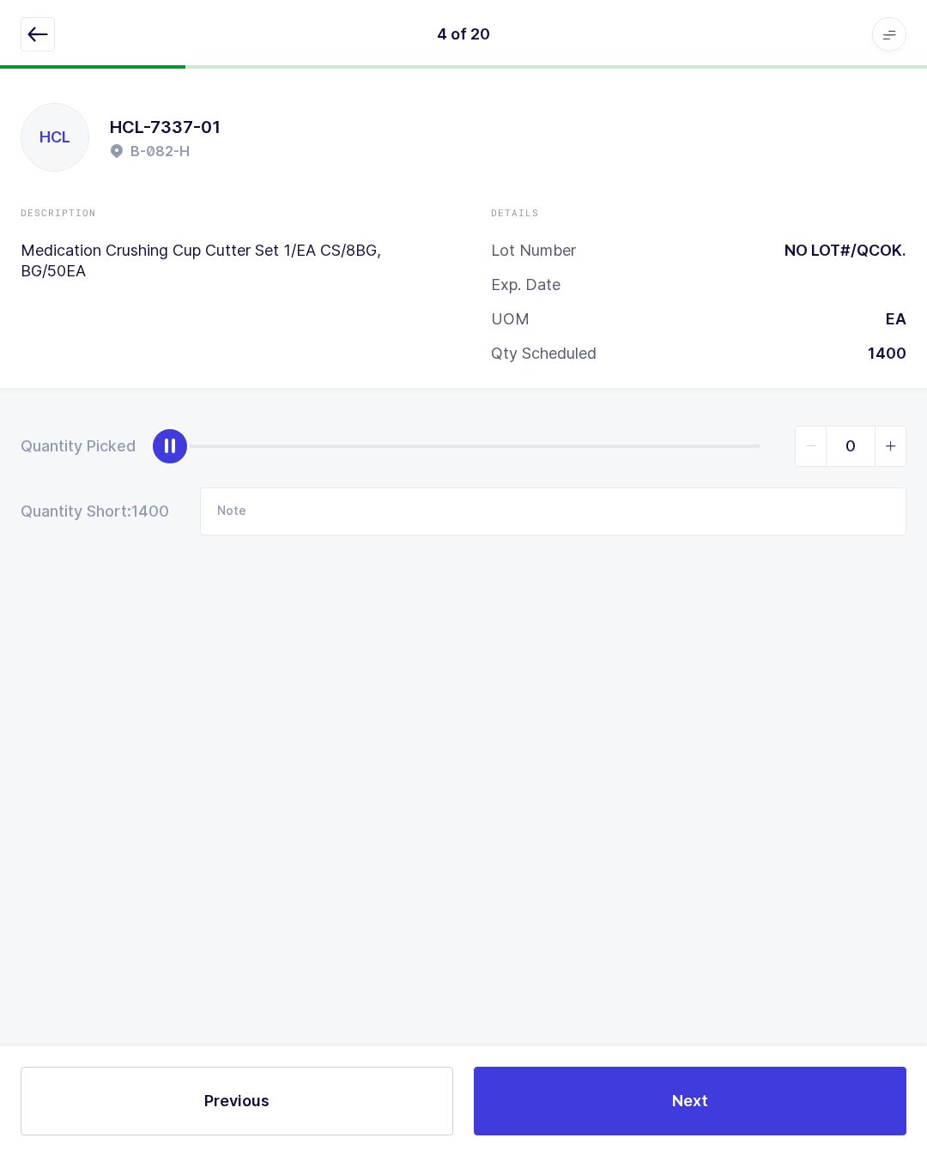
click at [45, 34] on icon "button" at bounding box center [37, 34] width 21 height 21
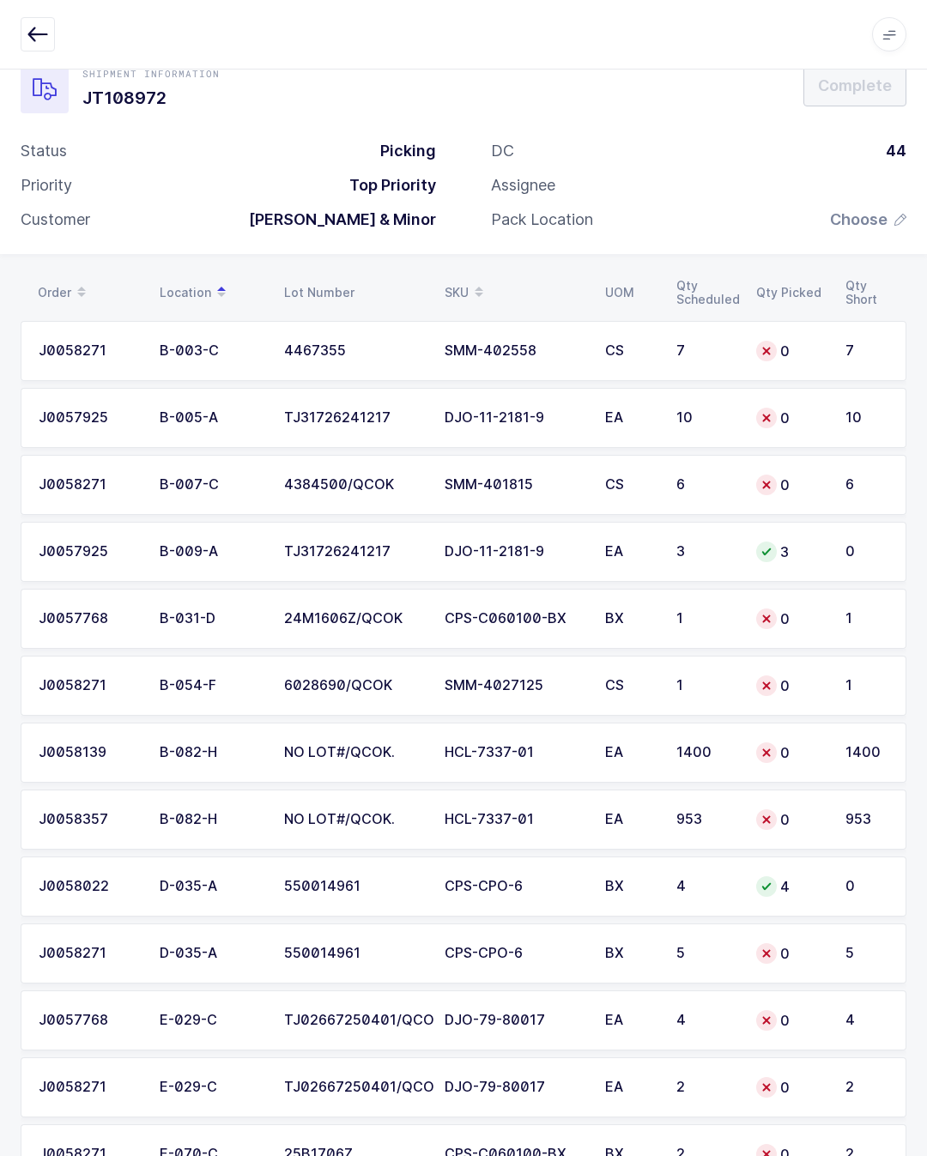
click at [569, 942] on td "CPS-CPO-6" at bounding box center [514, 953] width 160 height 60
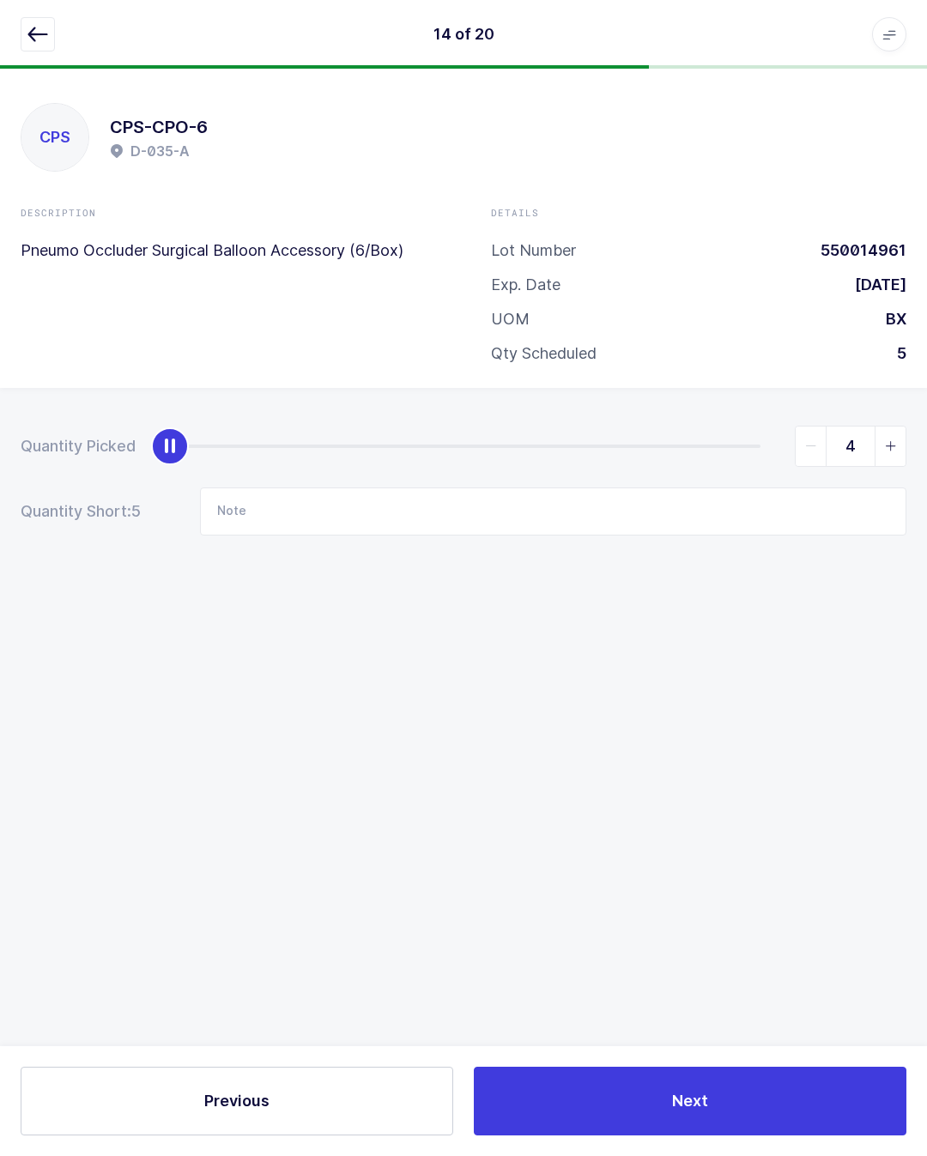
type input "5"
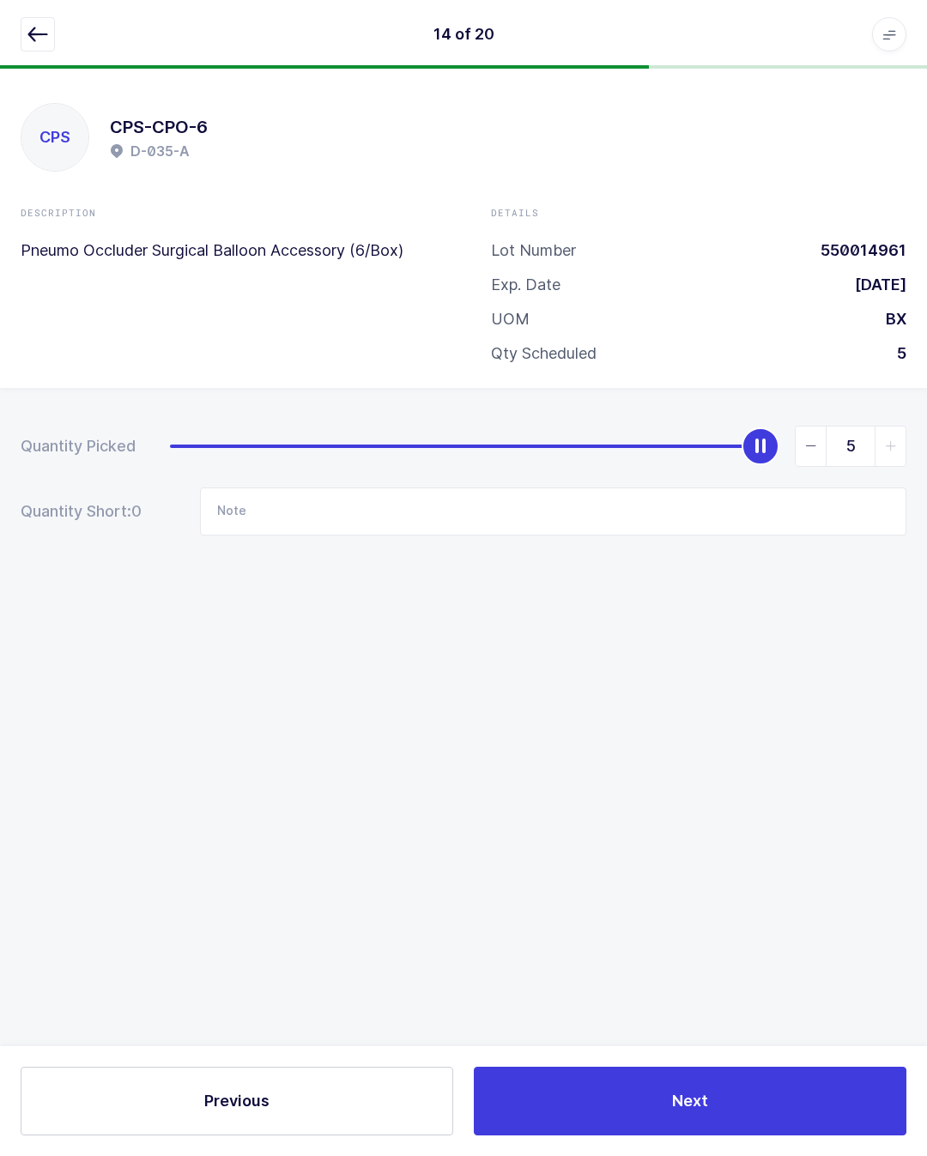
click at [710, 1095] on button "Next" at bounding box center [690, 1100] width 432 height 69
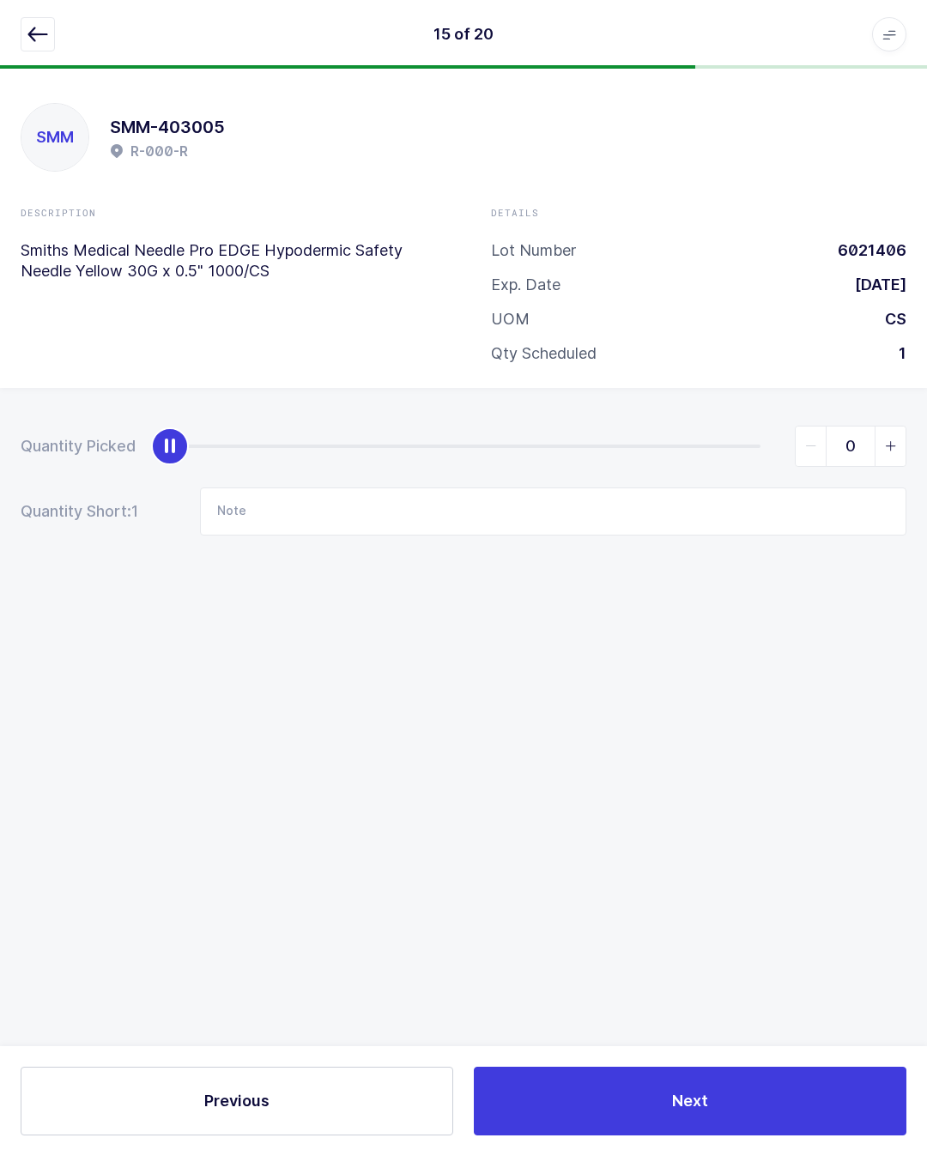
click at [710, 1096] on button "Next" at bounding box center [690, 1100] width 432 height 69
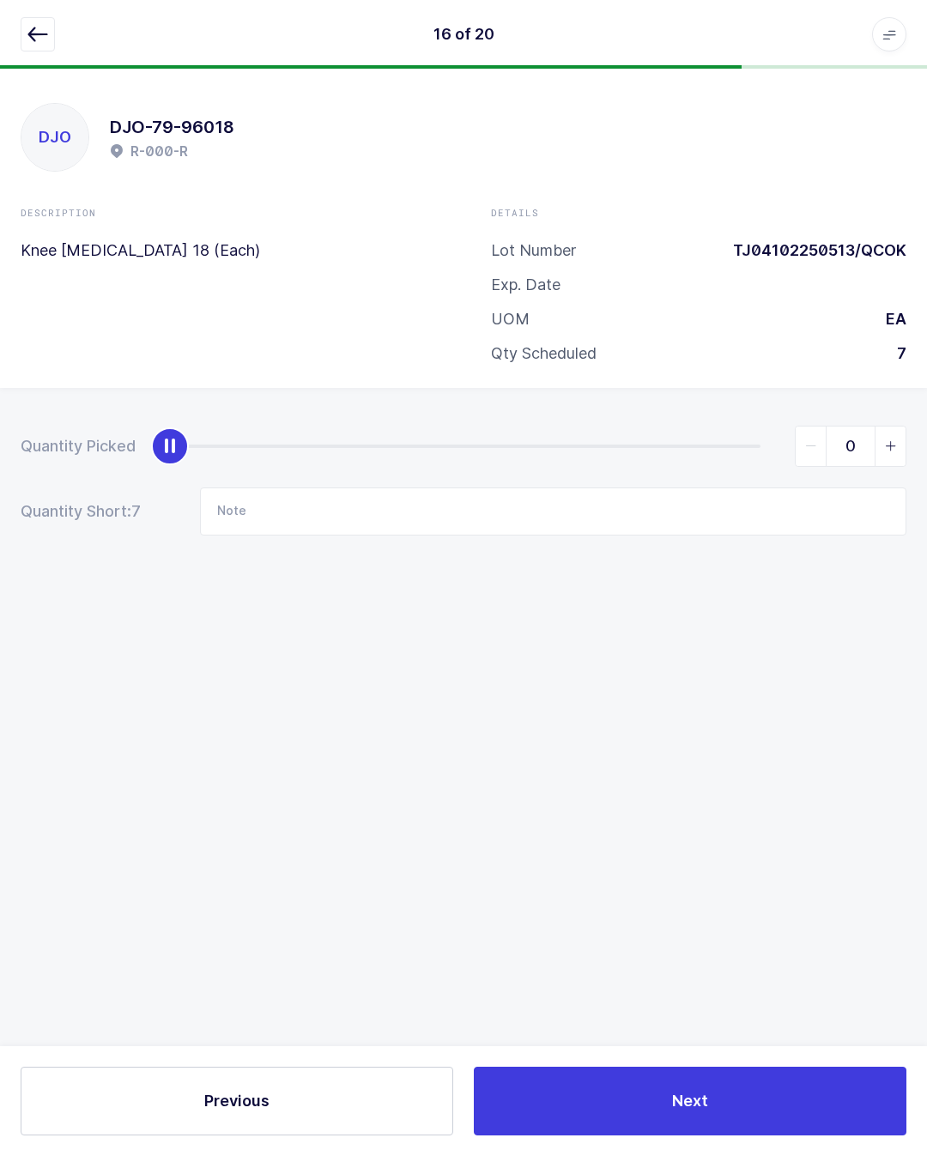
click at [41, 27] on icon "button" at bounding box center [37, 34] width 21 height 21
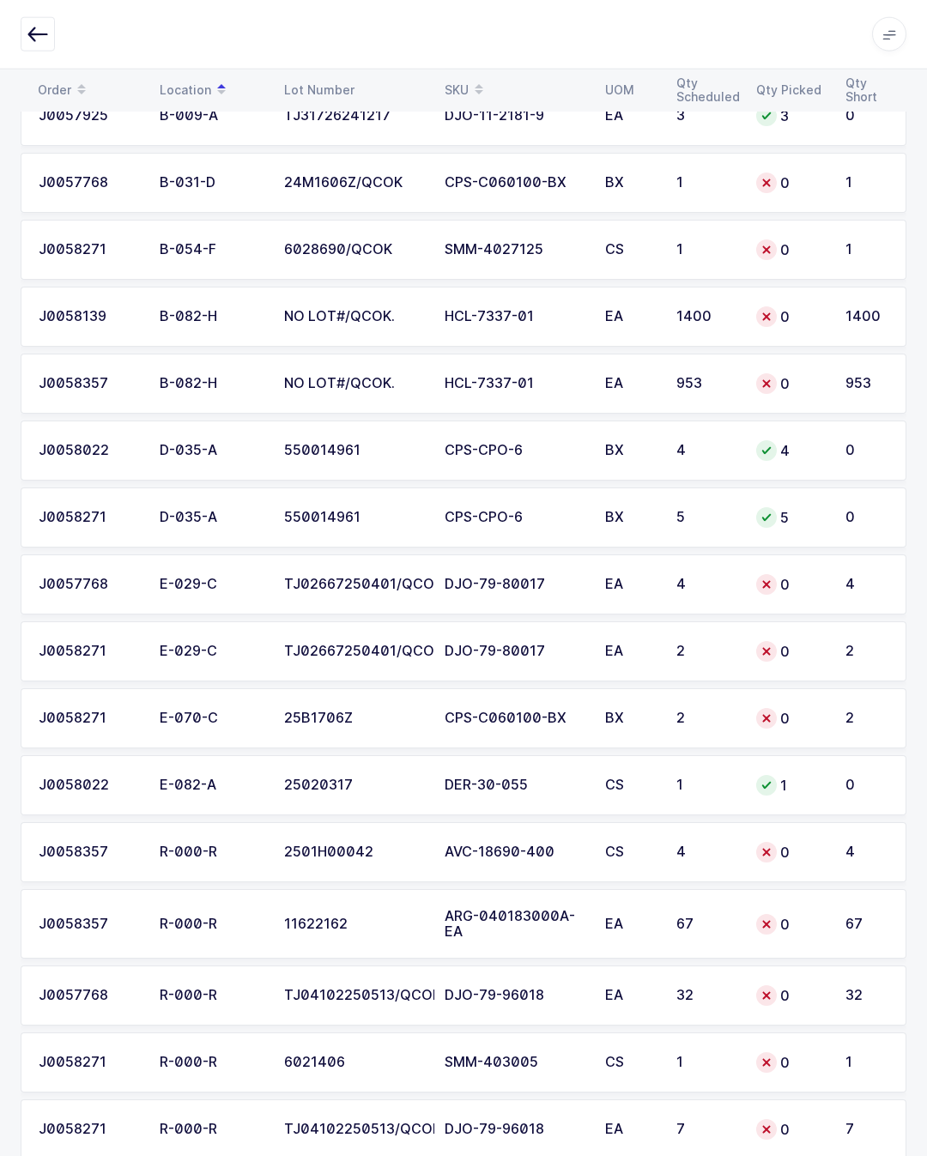
scroll to position [475, 0]
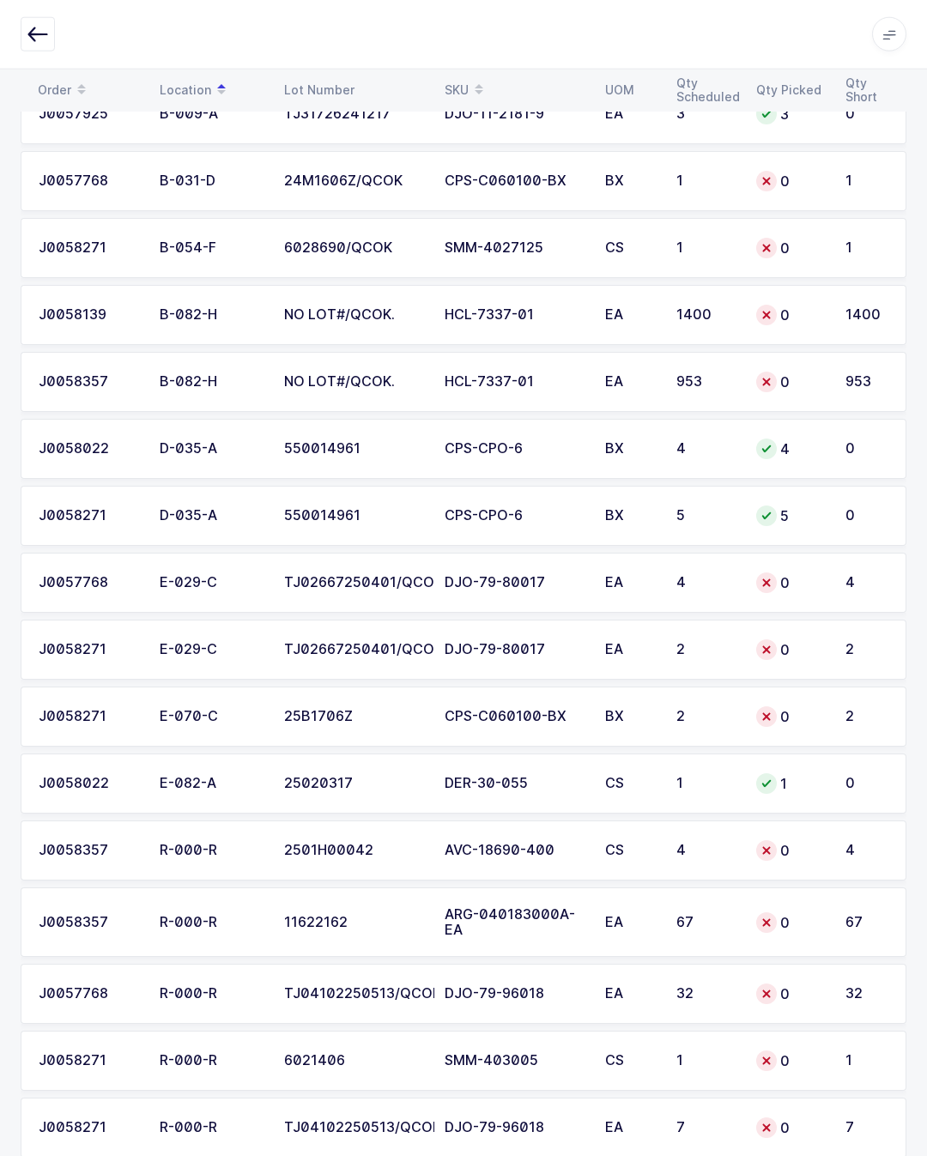
click at [600, 710] on td "BX" at bounding box center [630, 716] width 71 height 60
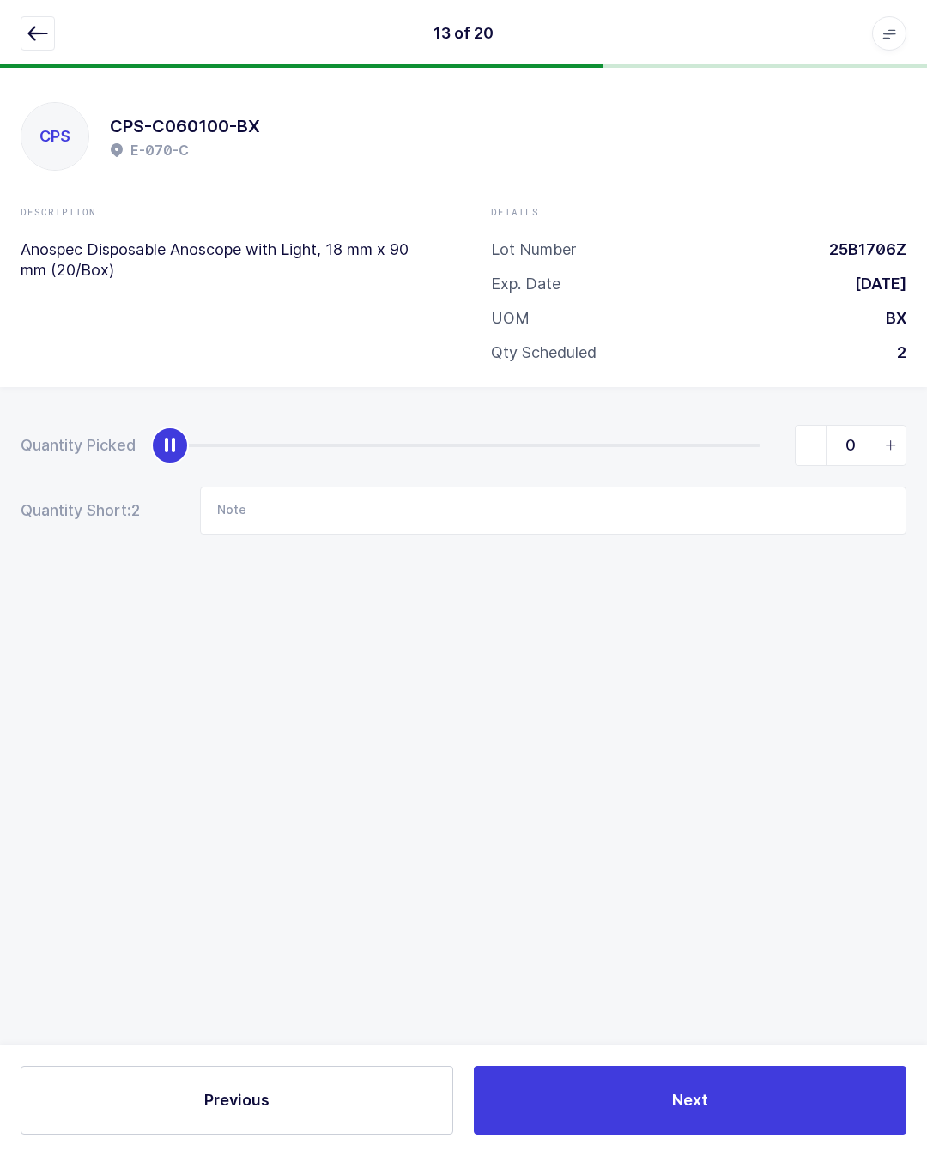
scroll to position [38, 0]
type input "2"
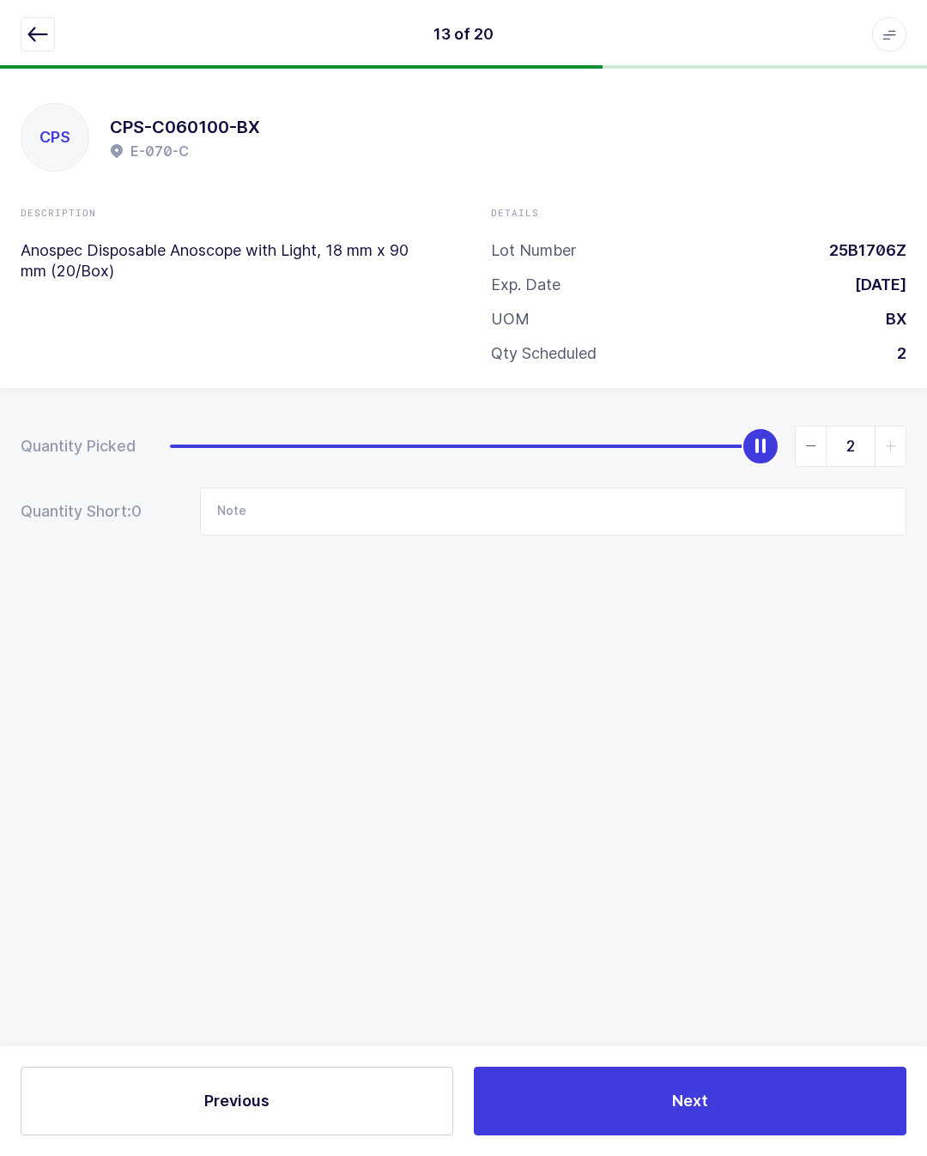
click at [724, 1101] on button "Next" at bounding box center [690, 1100] width 432 height 69
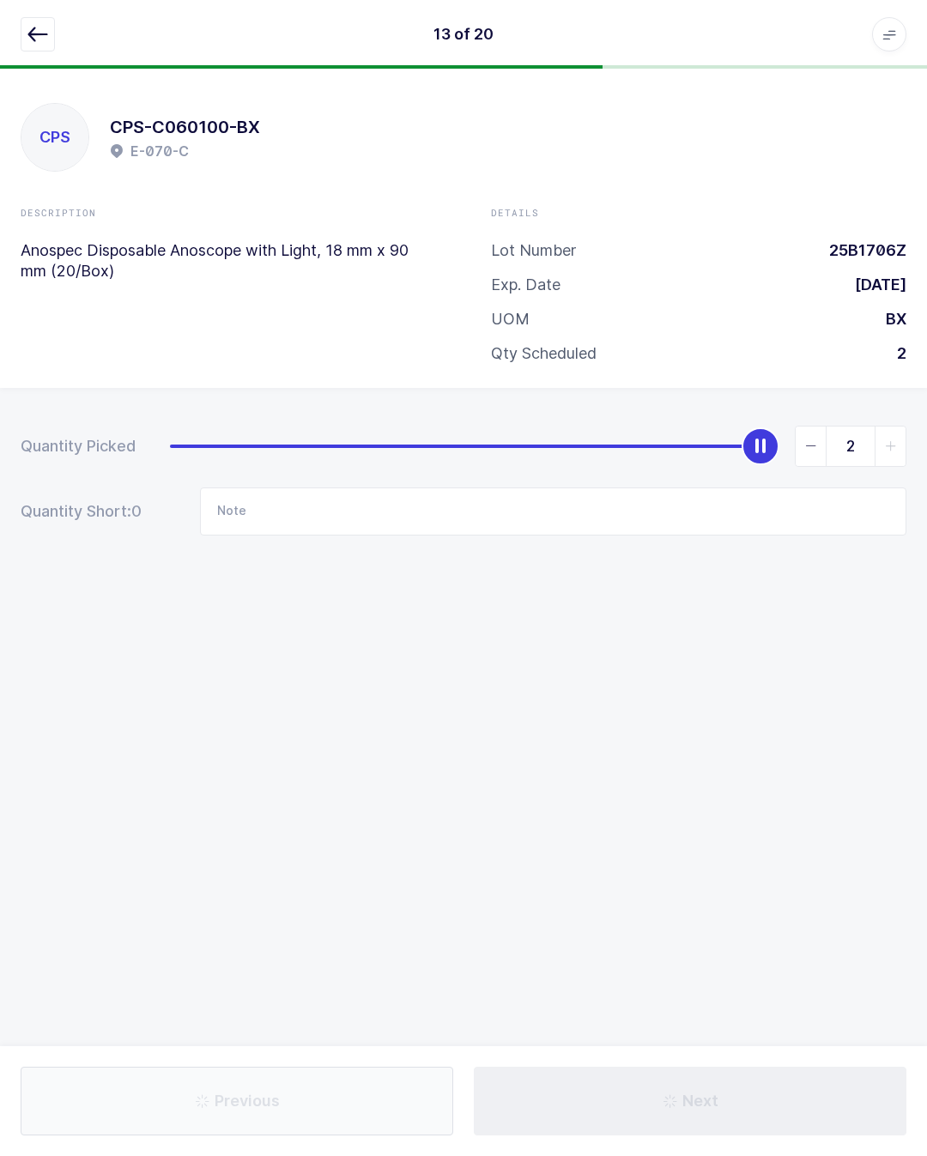
click at [47, 28] on icon "button" at bounding box center [37, 34] width 21 height 21
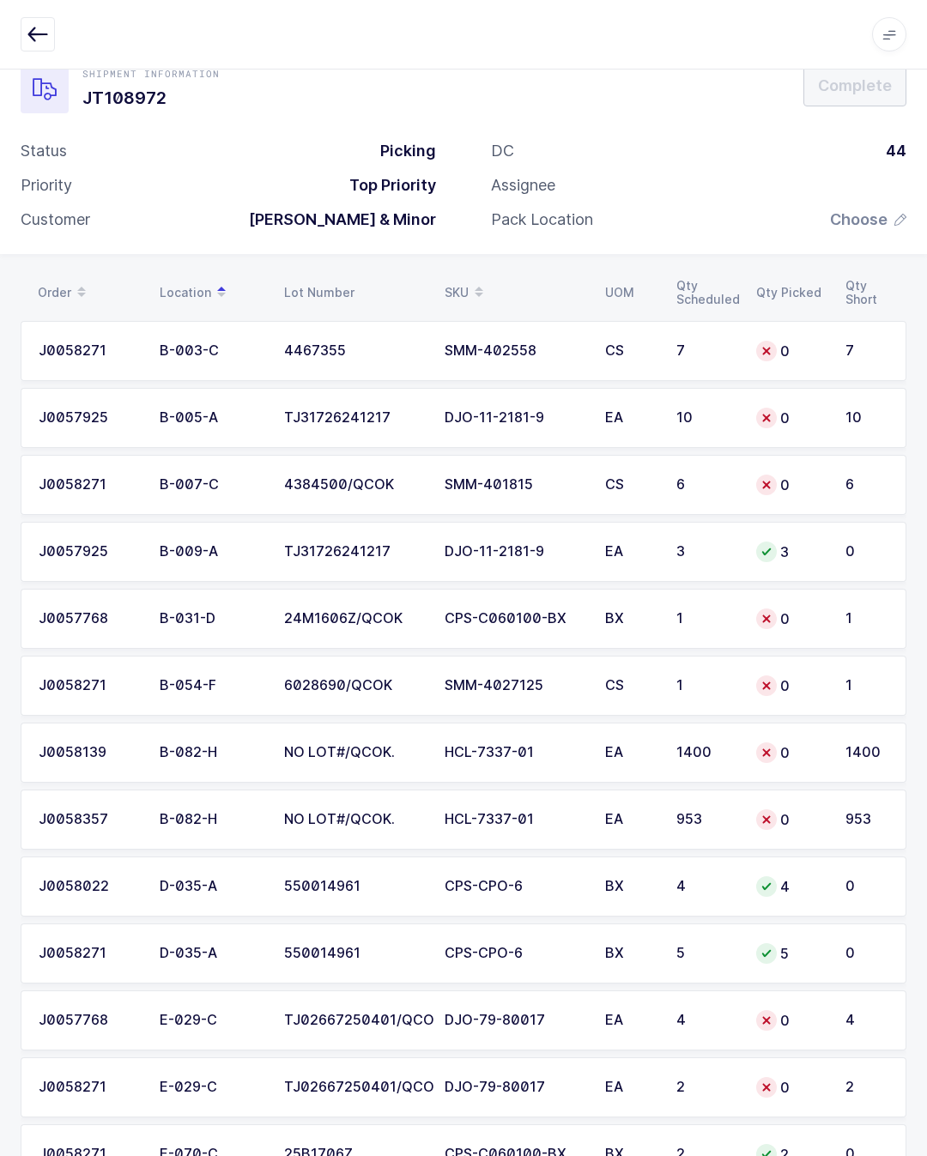
click at [38, 32] on icon "button" at bounding box center [37, 34] width 21 height 21
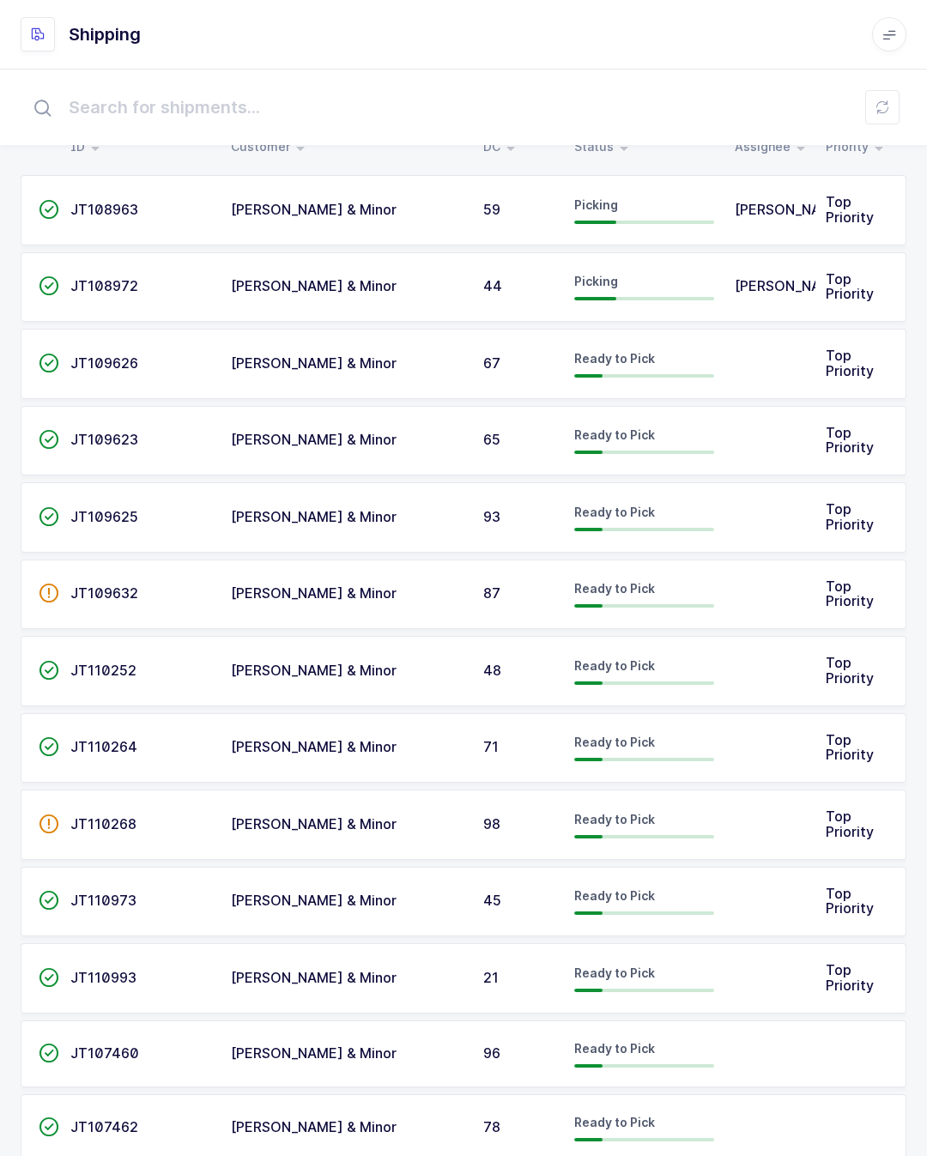
click at [683, 261] on td "Picking" at bounding box center [644, 287] width 160 height 70
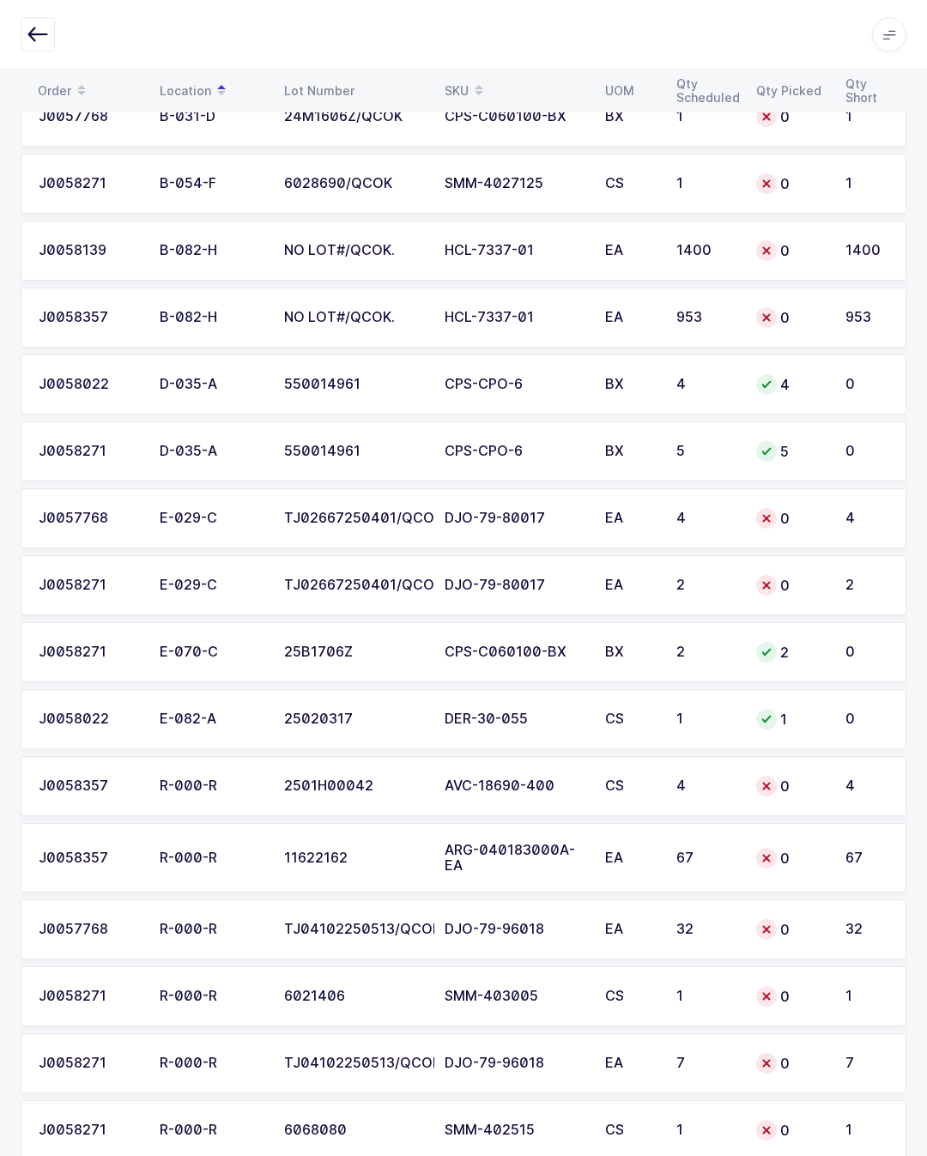
scroll to position [545, 0]
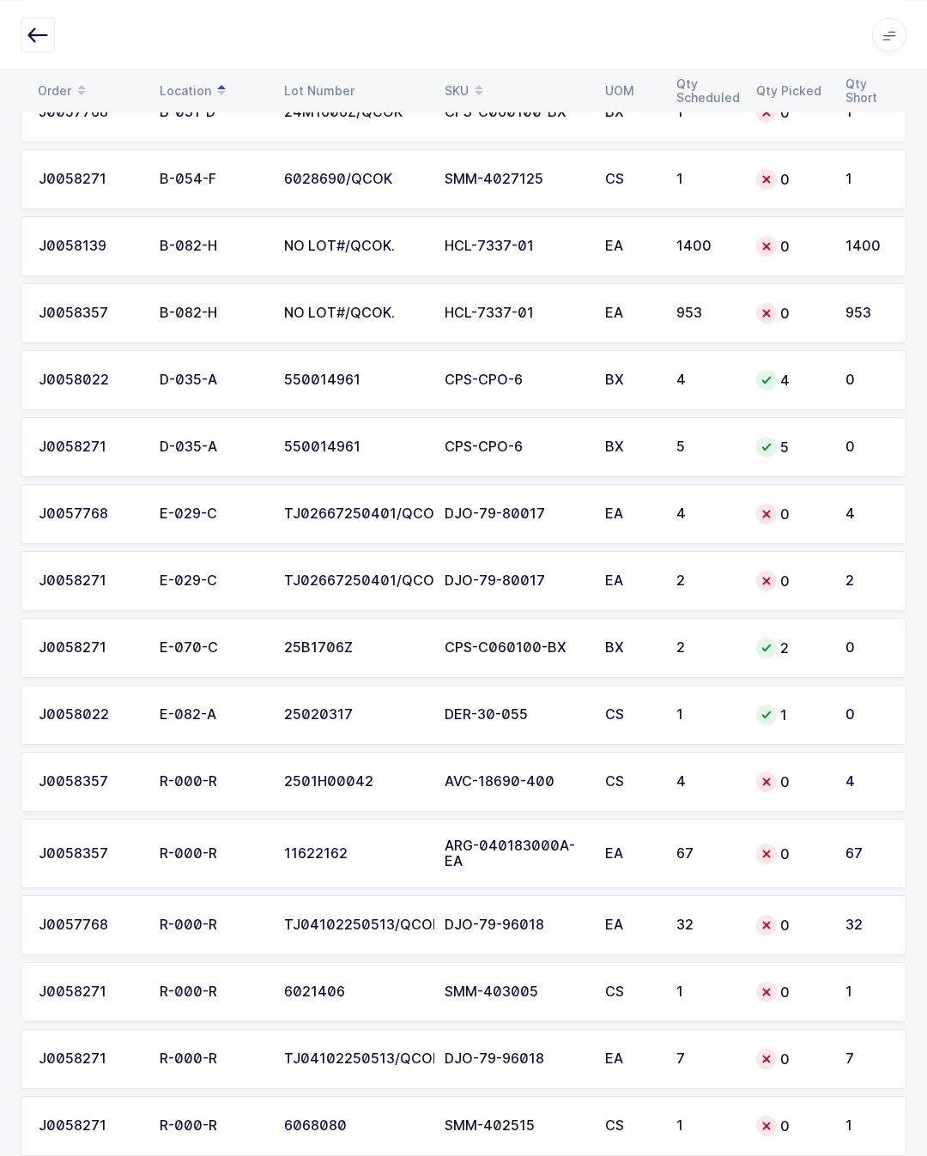
click at [488, 523] on td "DJO-79-80017" at bounding box center [514, 513] width 160 height 60
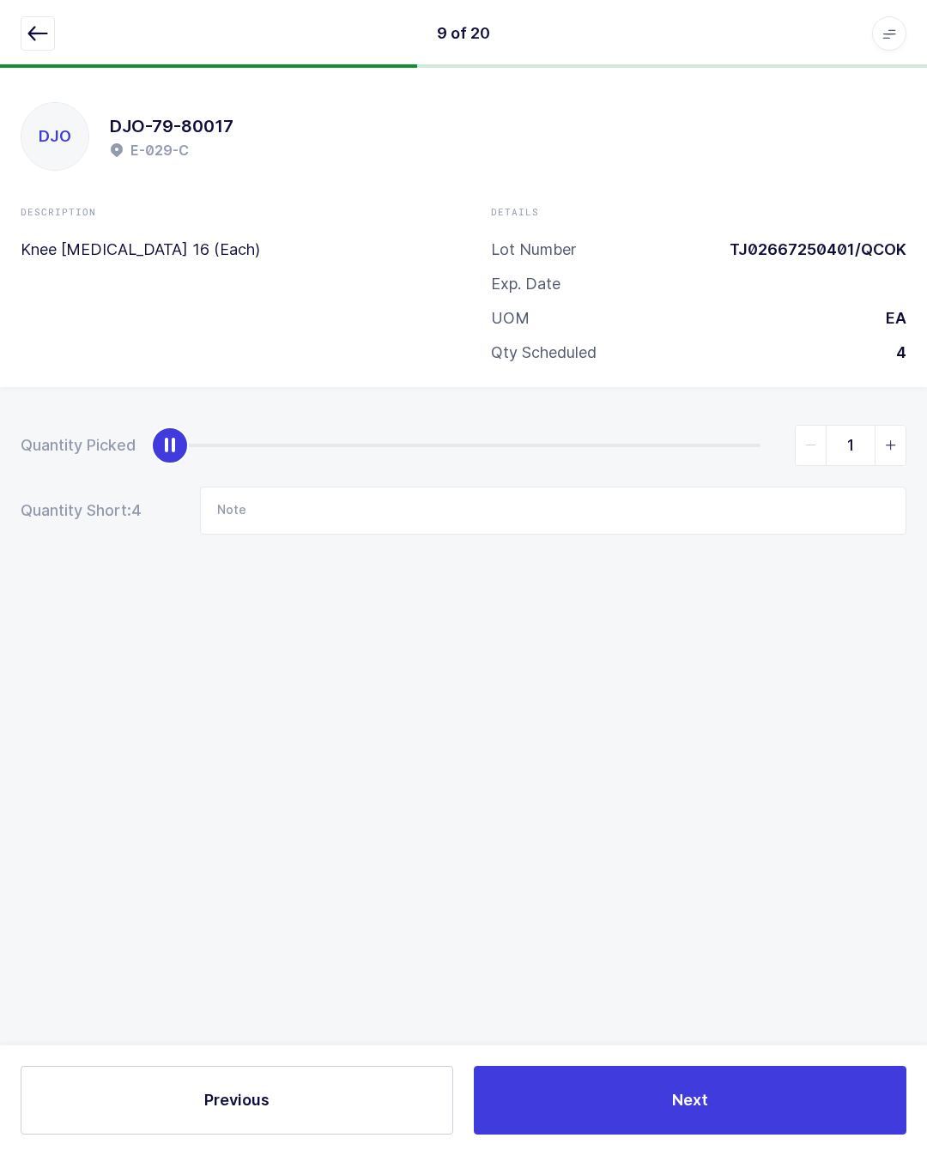
scroll to position [38, 0]
type input "4"
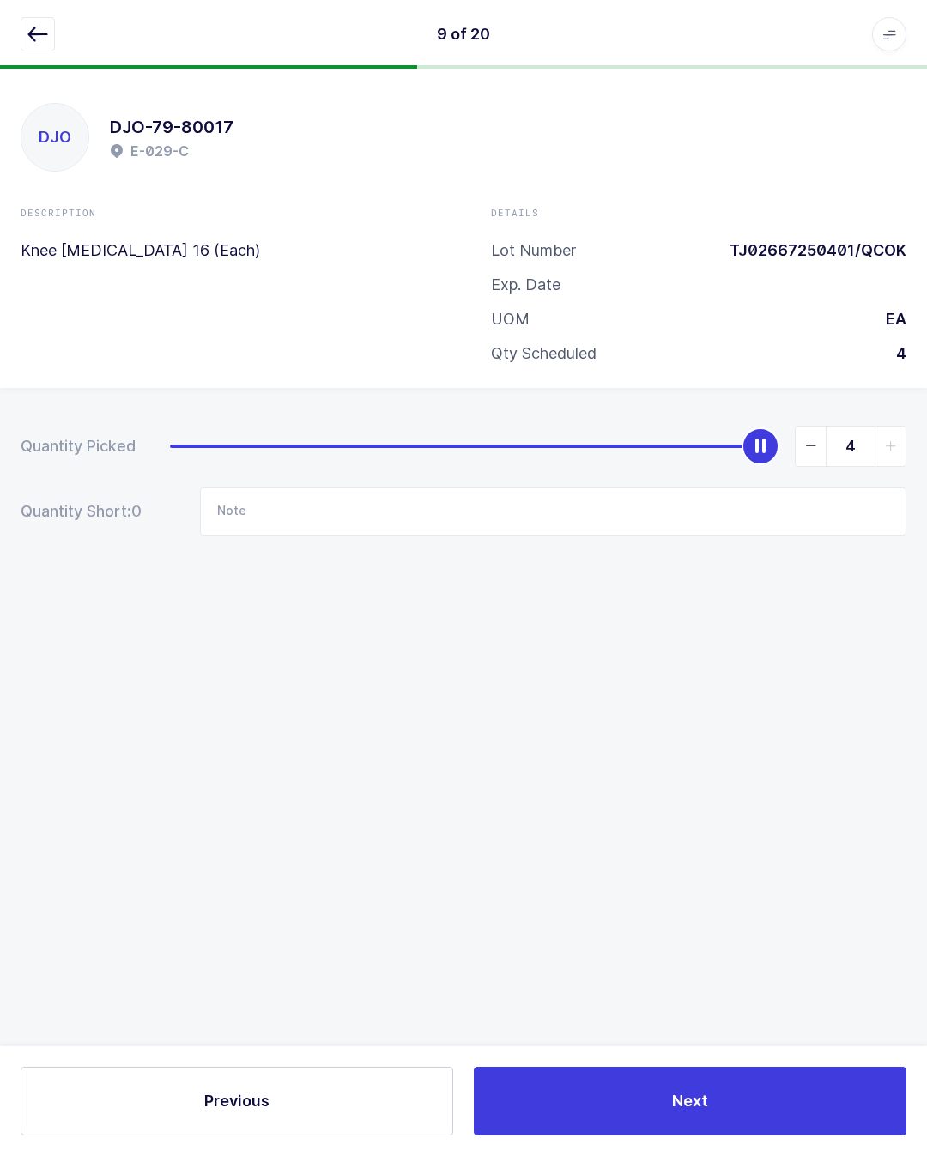
click at [719, 1097] on button "Next" at bounding box center [690, 1100] width 432 height 69
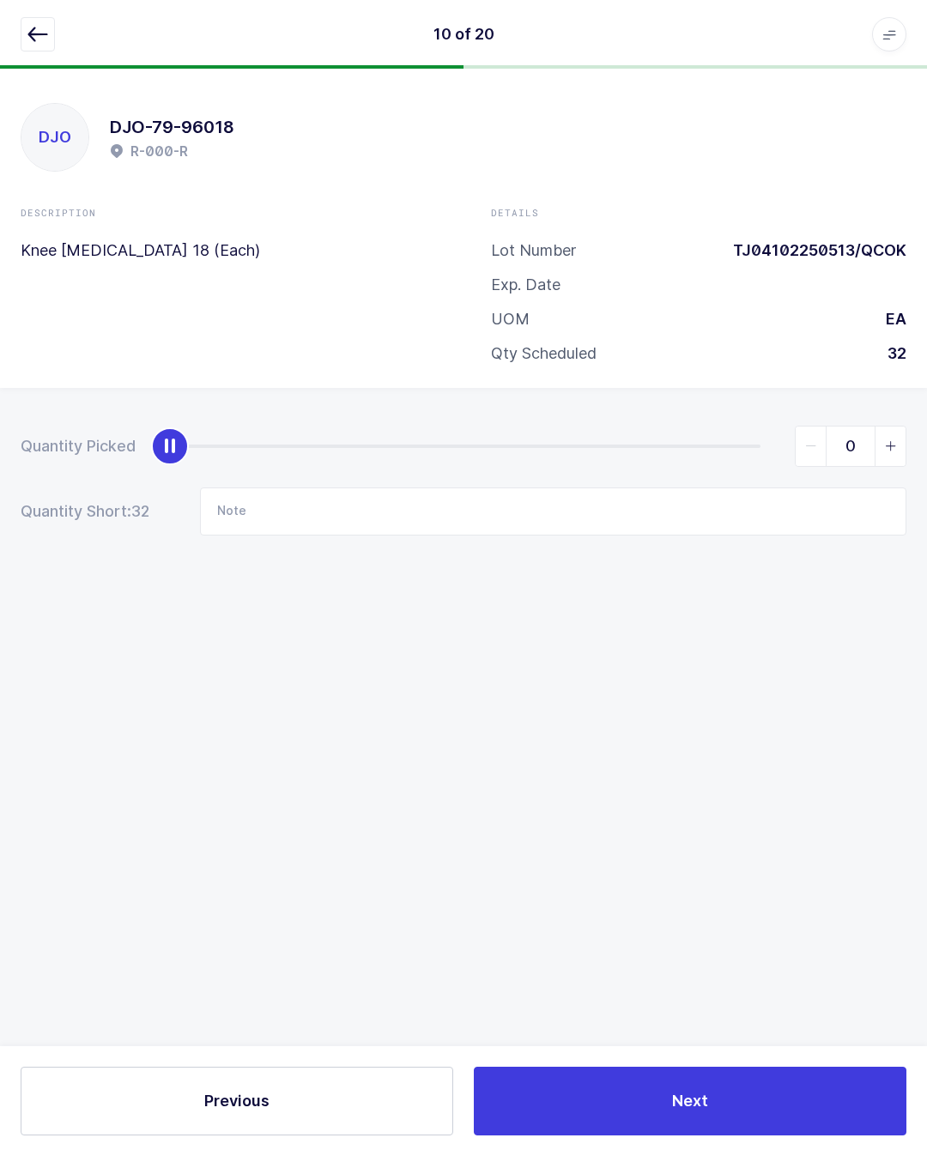
click at [45, 33] on icon "button" at bounding box center [37, 34] width 21 height 21
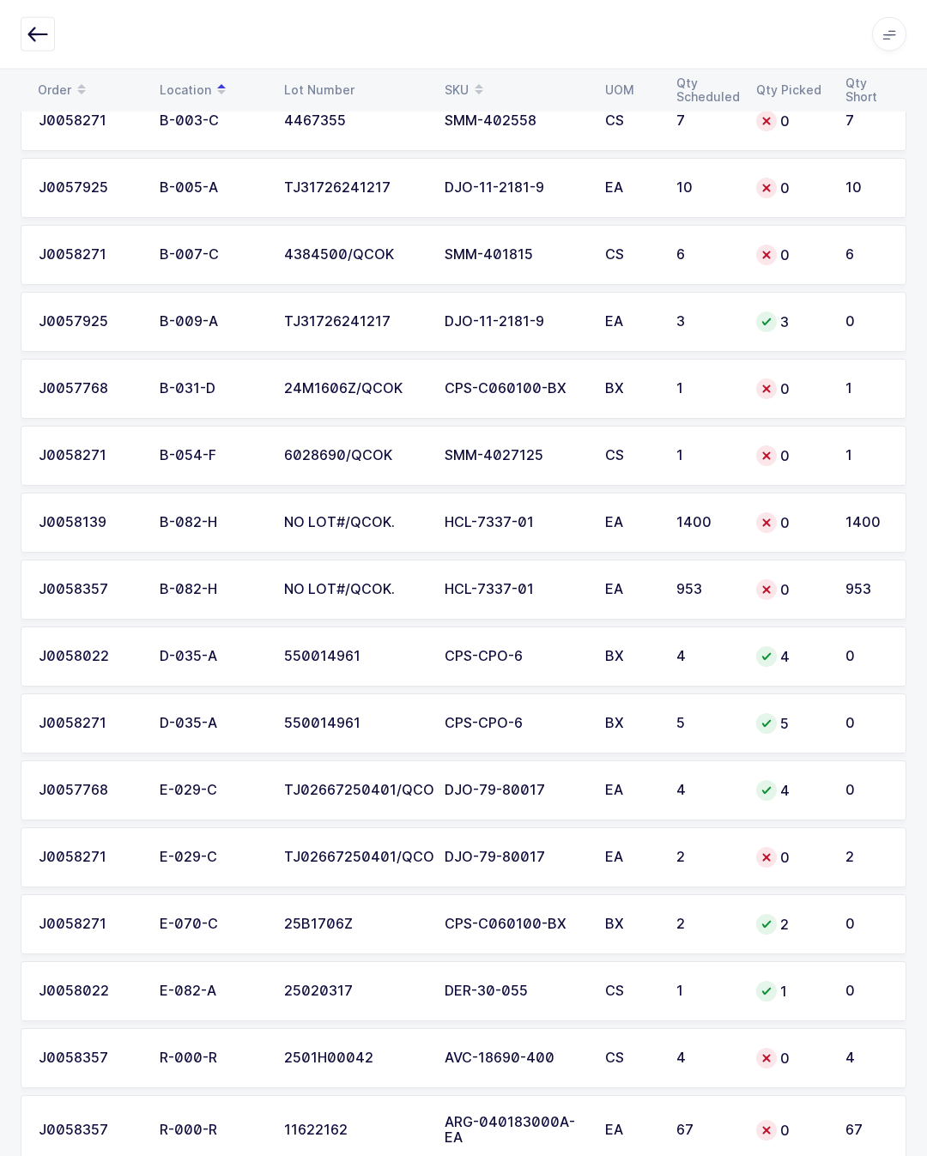
scroll to position [269, 0]
click at [569, 851] on div "DJO-79-80017" at bounding box center [514, 856] width 140 height 15
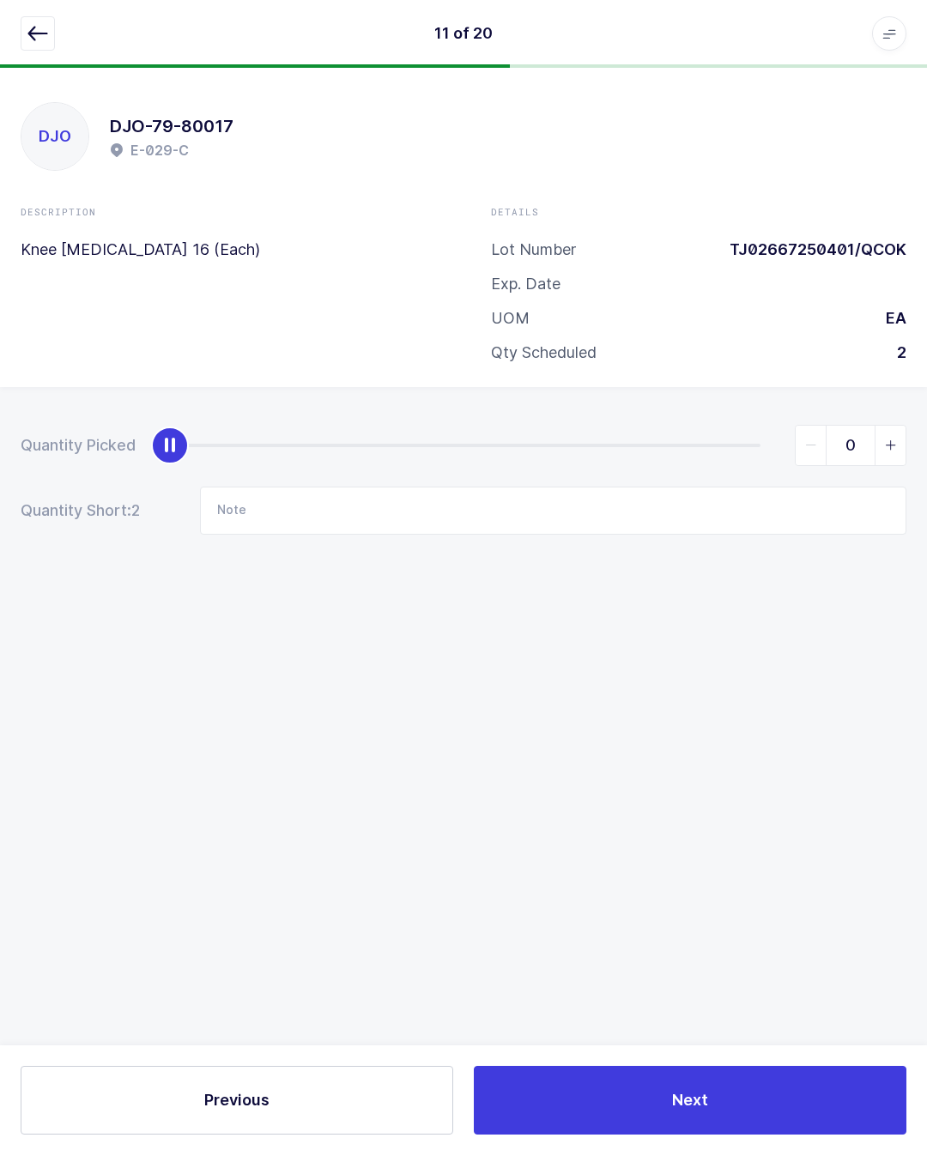
scroll to position [38, 0]
type input "2"
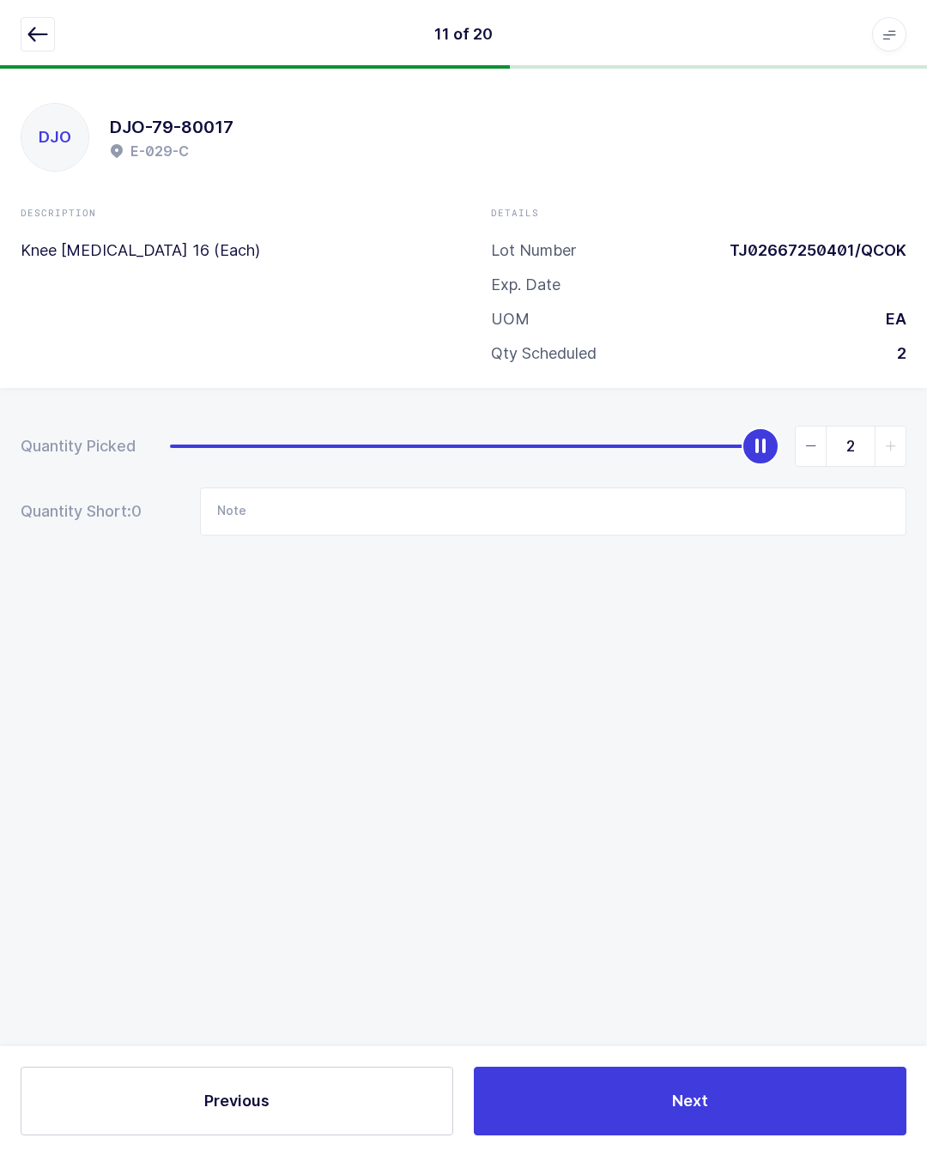
click at [744, 1091] on button "Next" at bounding box center [690, 1100] width 432 height 69
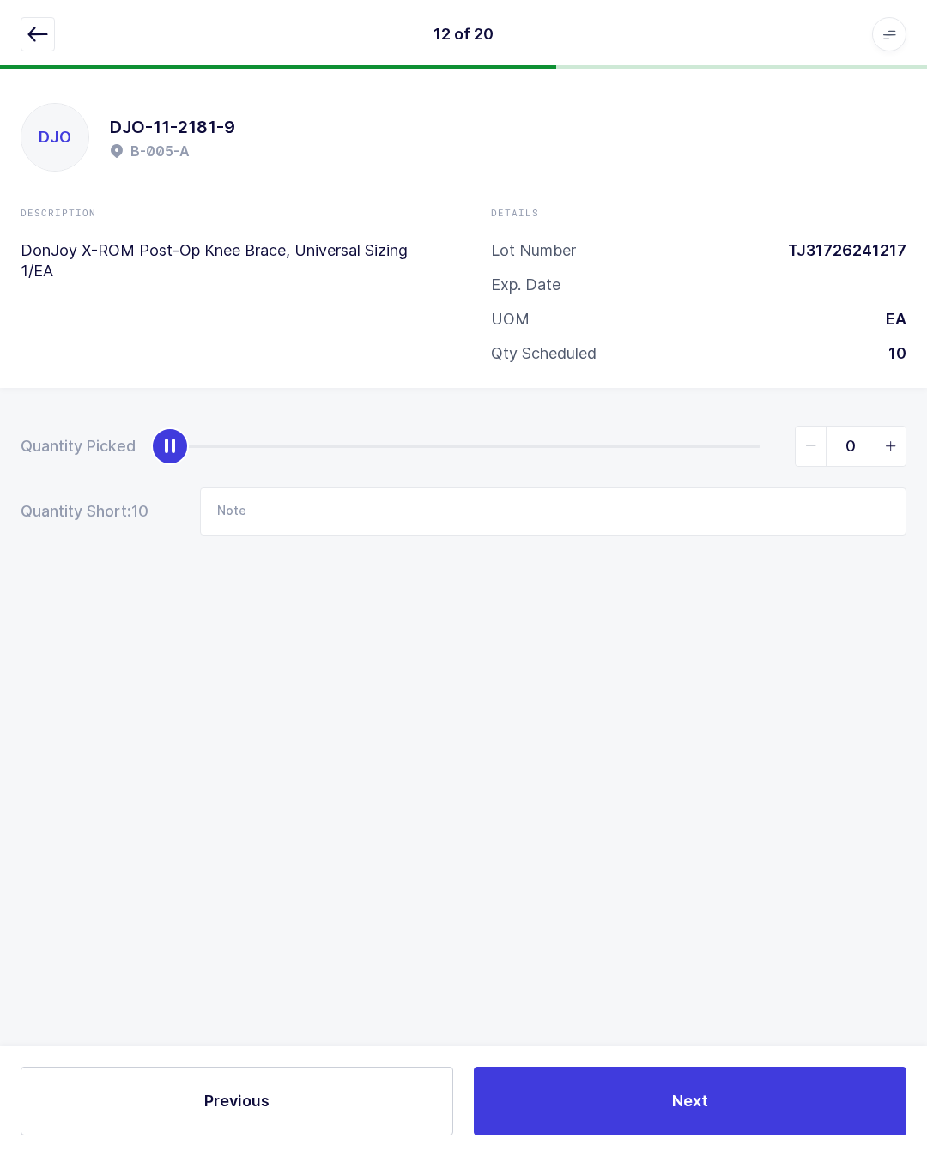
click at [57, 13] on div "12 of 20 Apps Core Warehouse Admin Mission Control Purchasing Juan W. Logout Ac…" at bounding box center [463, 34] width 927 height 69
click at [45, 35] on icon "button" at bounding box center [37, 34] width 21 height 21
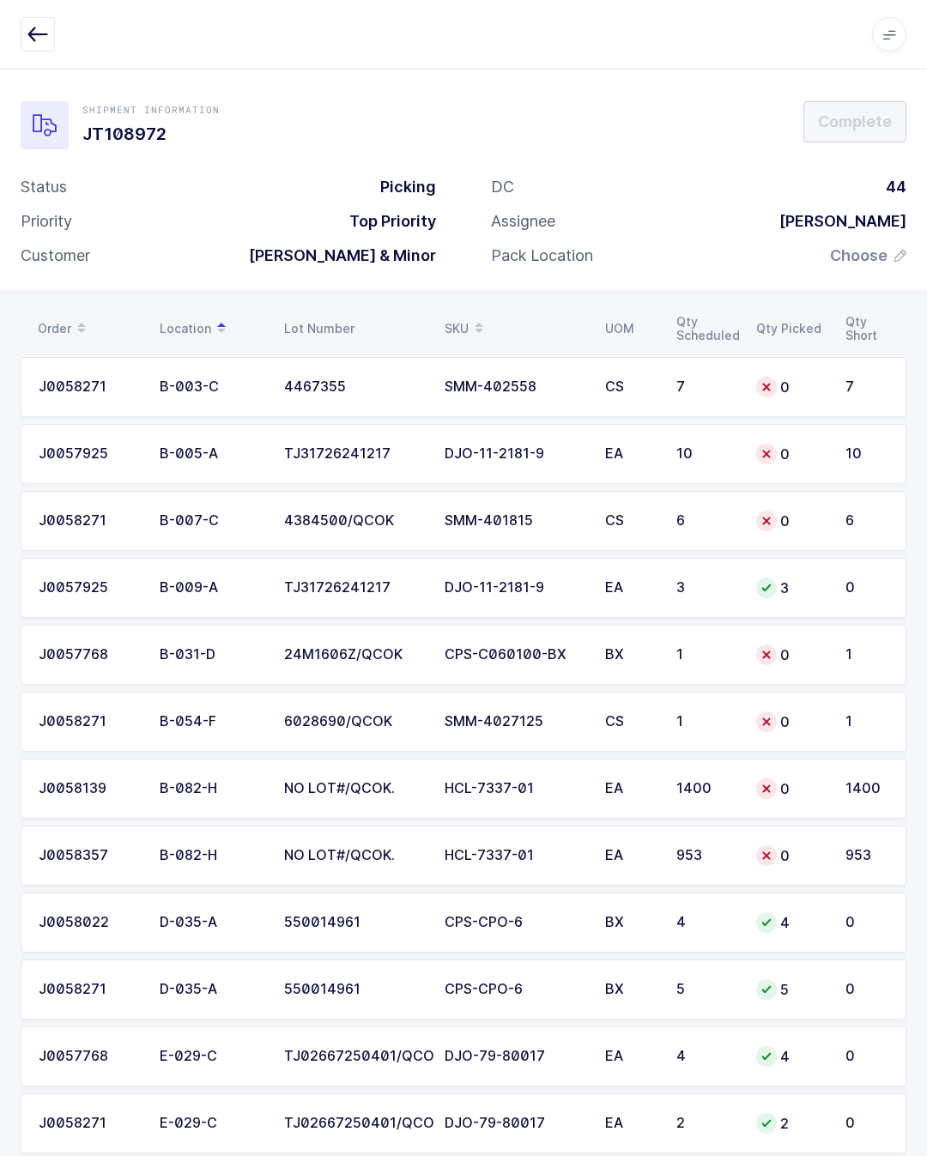
scroll to position [0, 0]
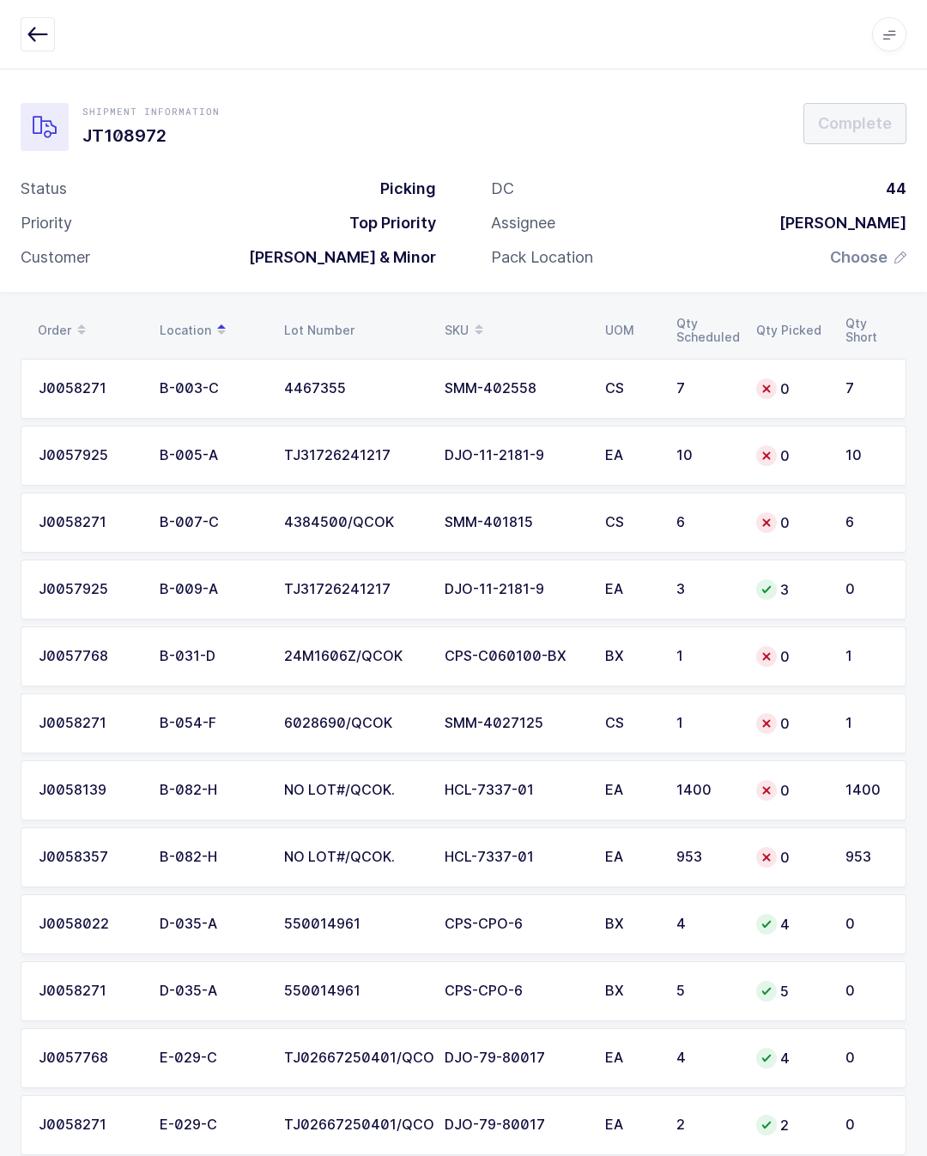
click at [535, 513] on td "SMM-401815" at bounding box center [514, 522] width 160 height 60
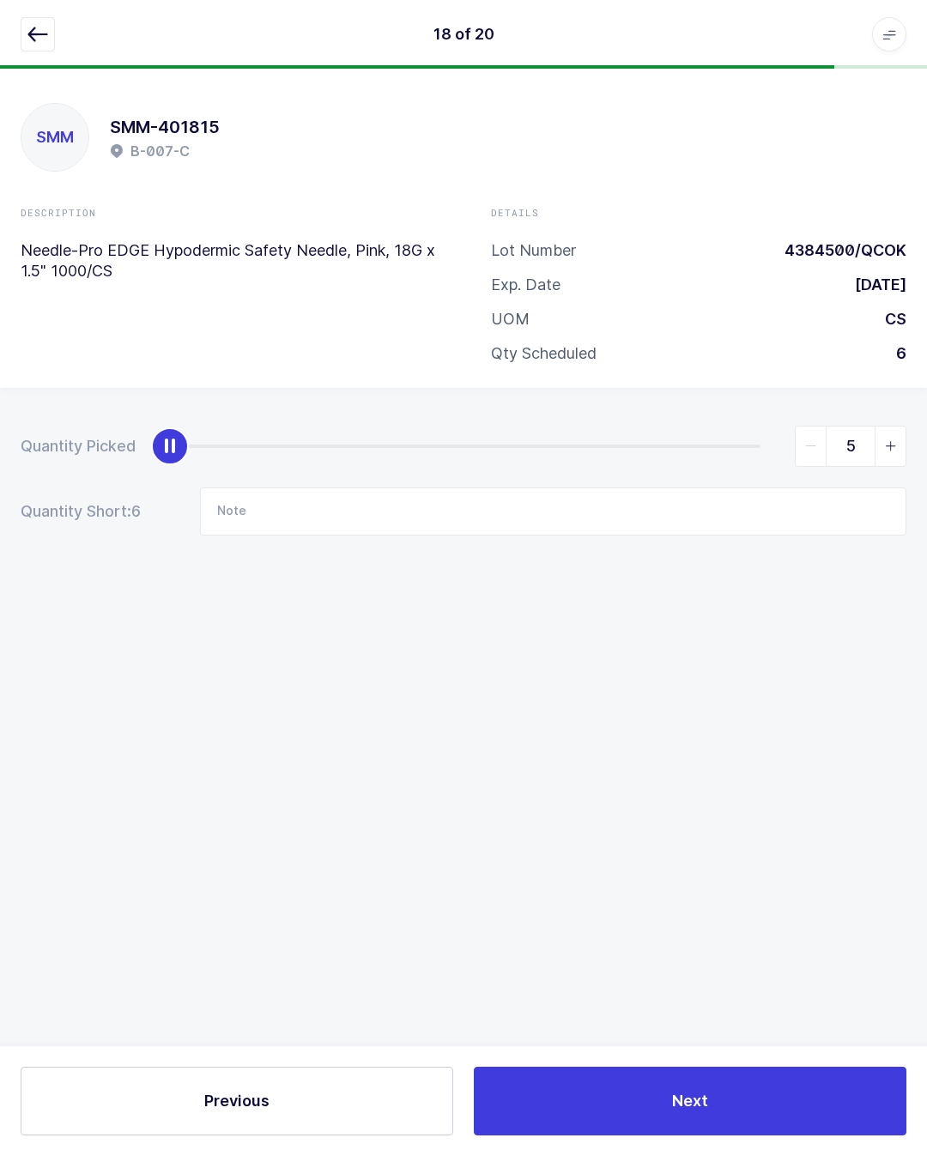
type input "6"
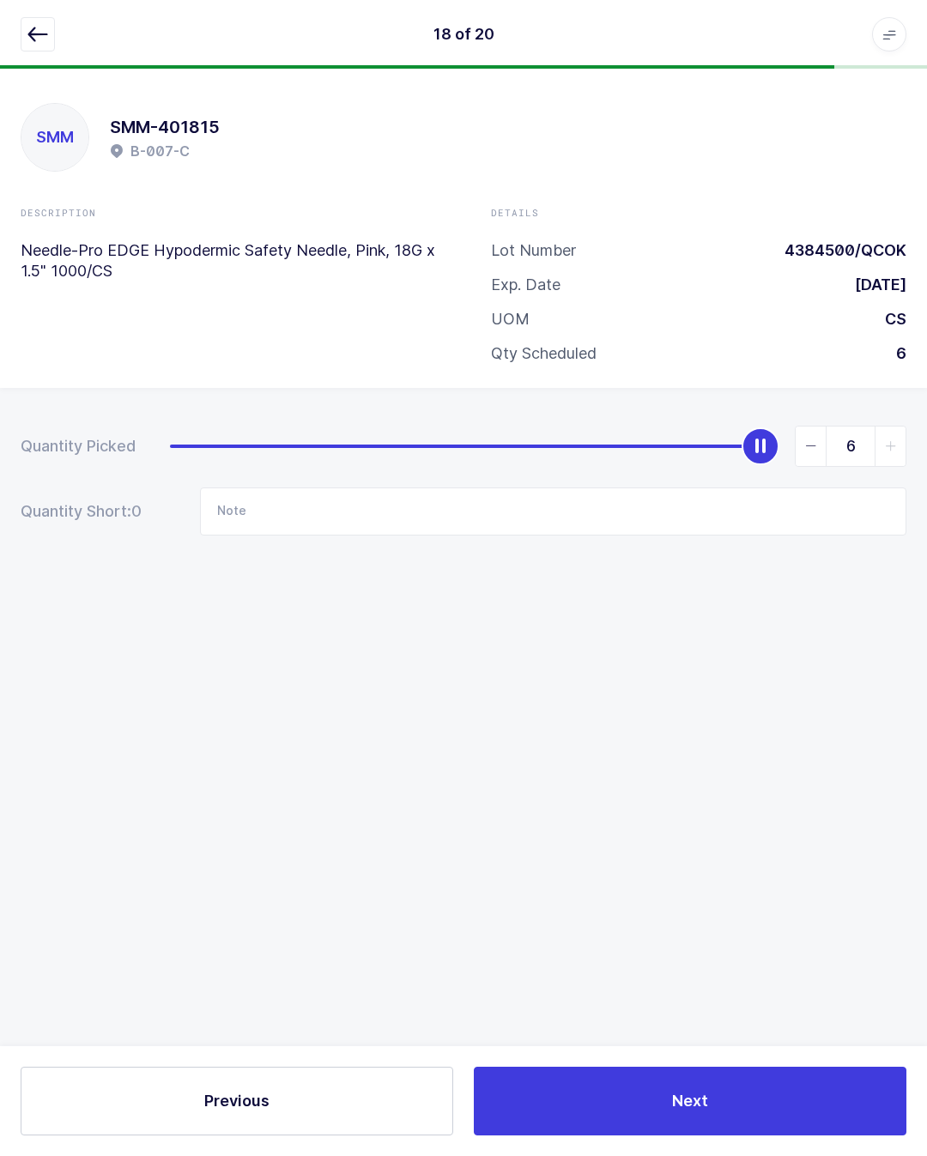
click at [698, 1096] on span "Next" at bounding box center [690, 1100] width 36 height 21
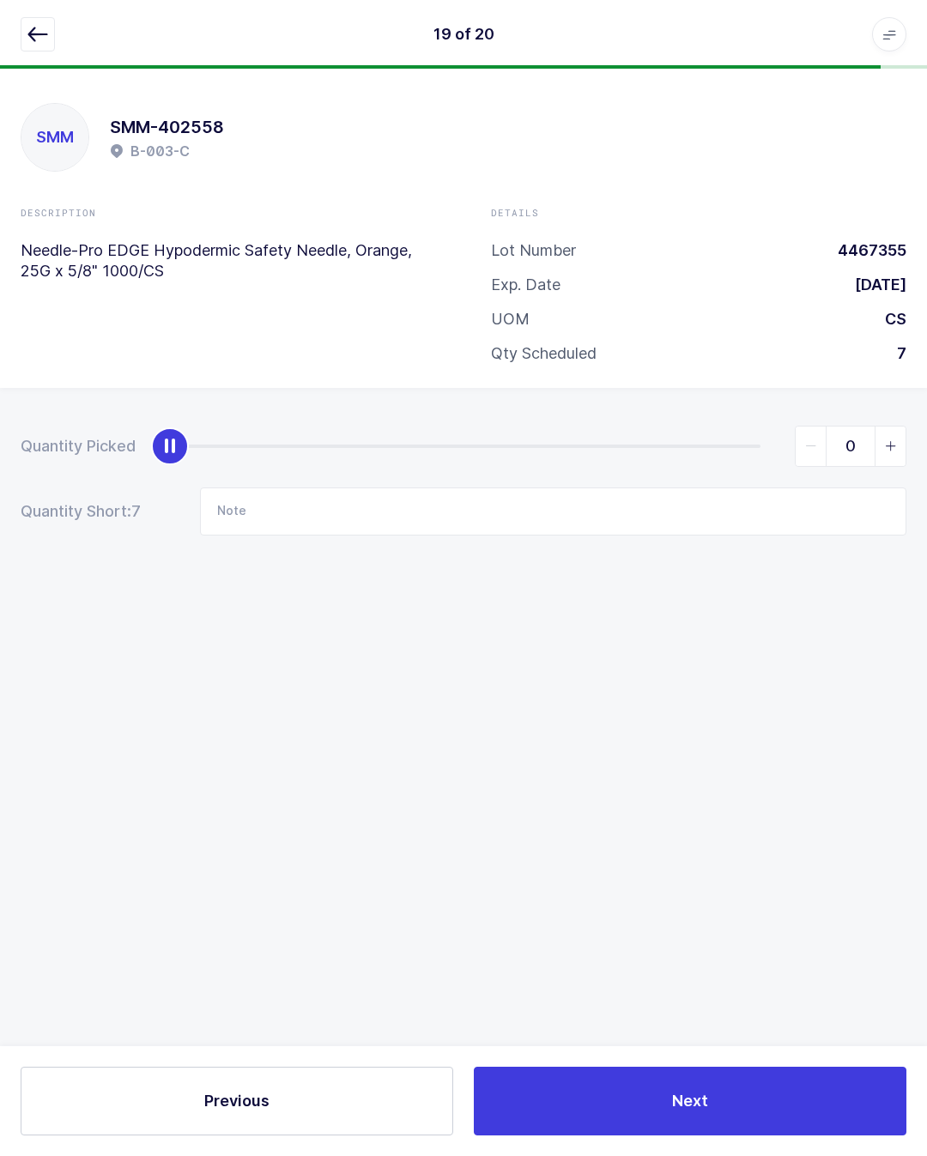
click at [47, 19] on button "button" at bounding box center [38, 34] width 34 height 34
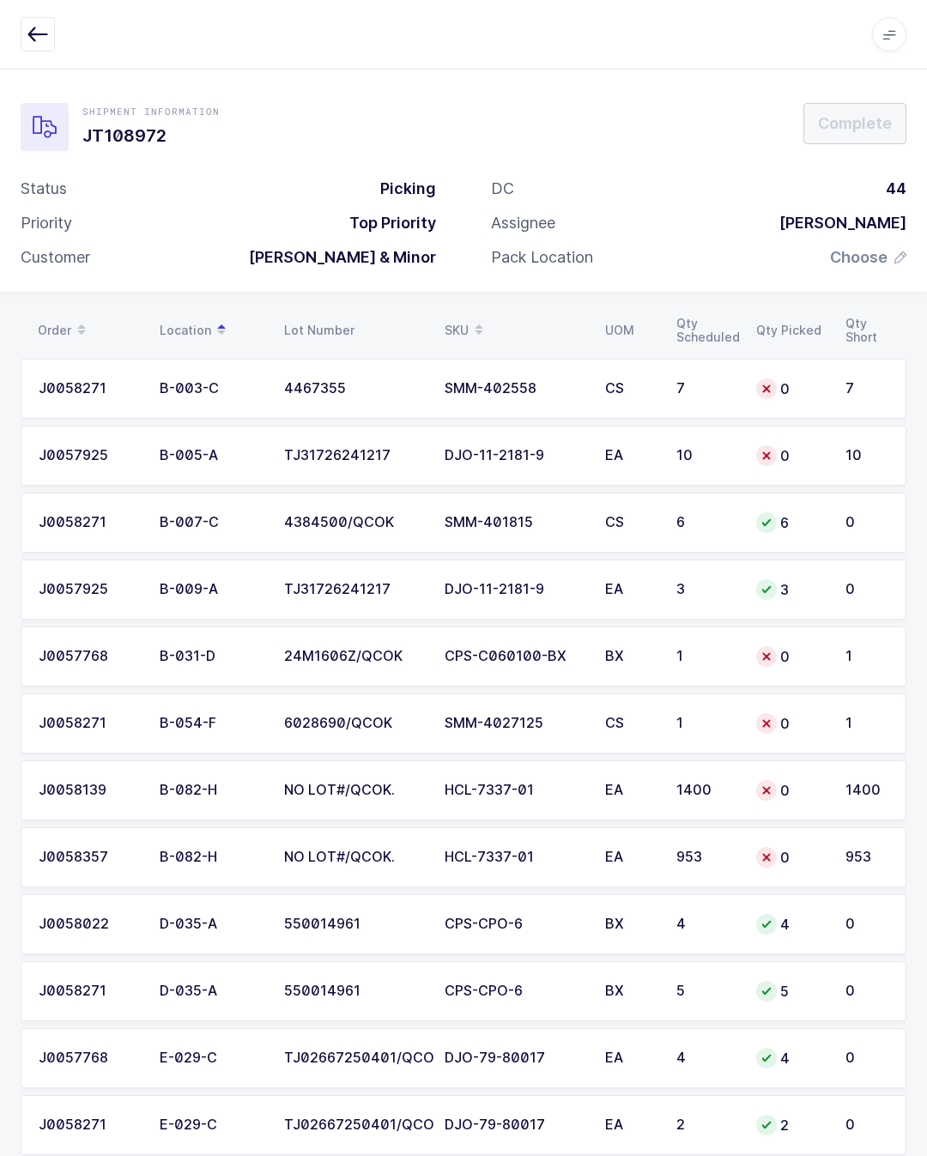
click at [421, 646] on td "24M1606Z/QCOK" at bounding box center [354, 656] width 160 height 60
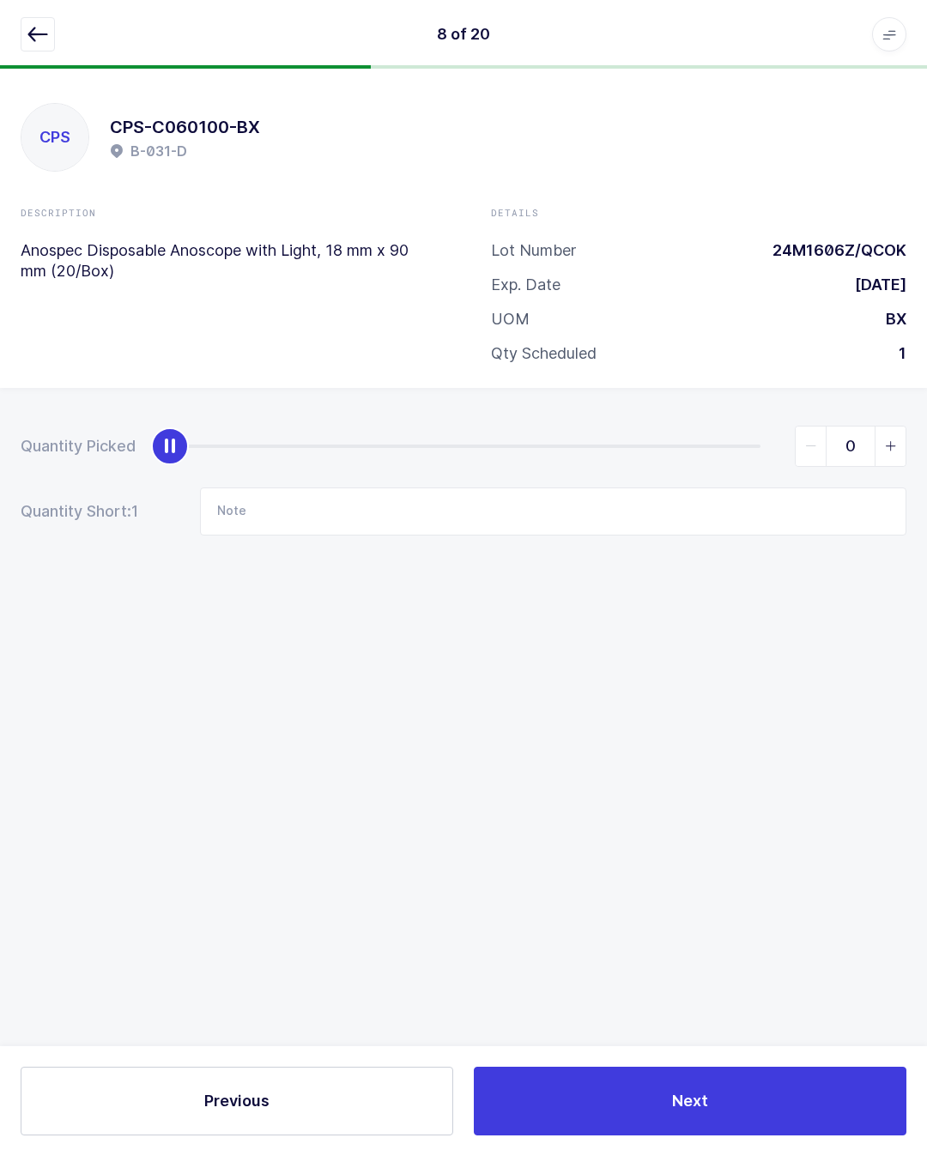
type input "1"
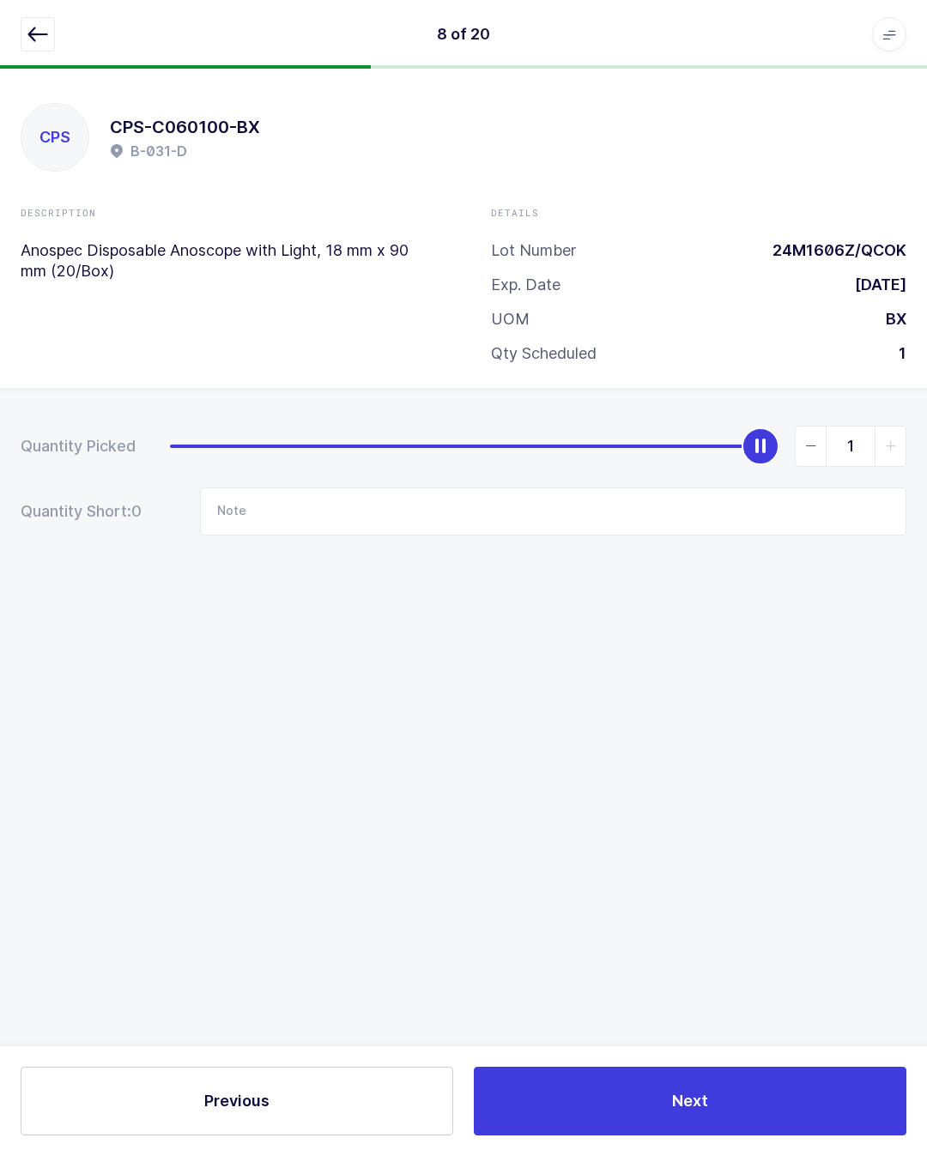
click at [724, 1096] on button "Next" at bounding box center [690, 1100] width 432 height 69
click at [51, 19] on button "button" at bounding box center [38, 34] width 34 height 34
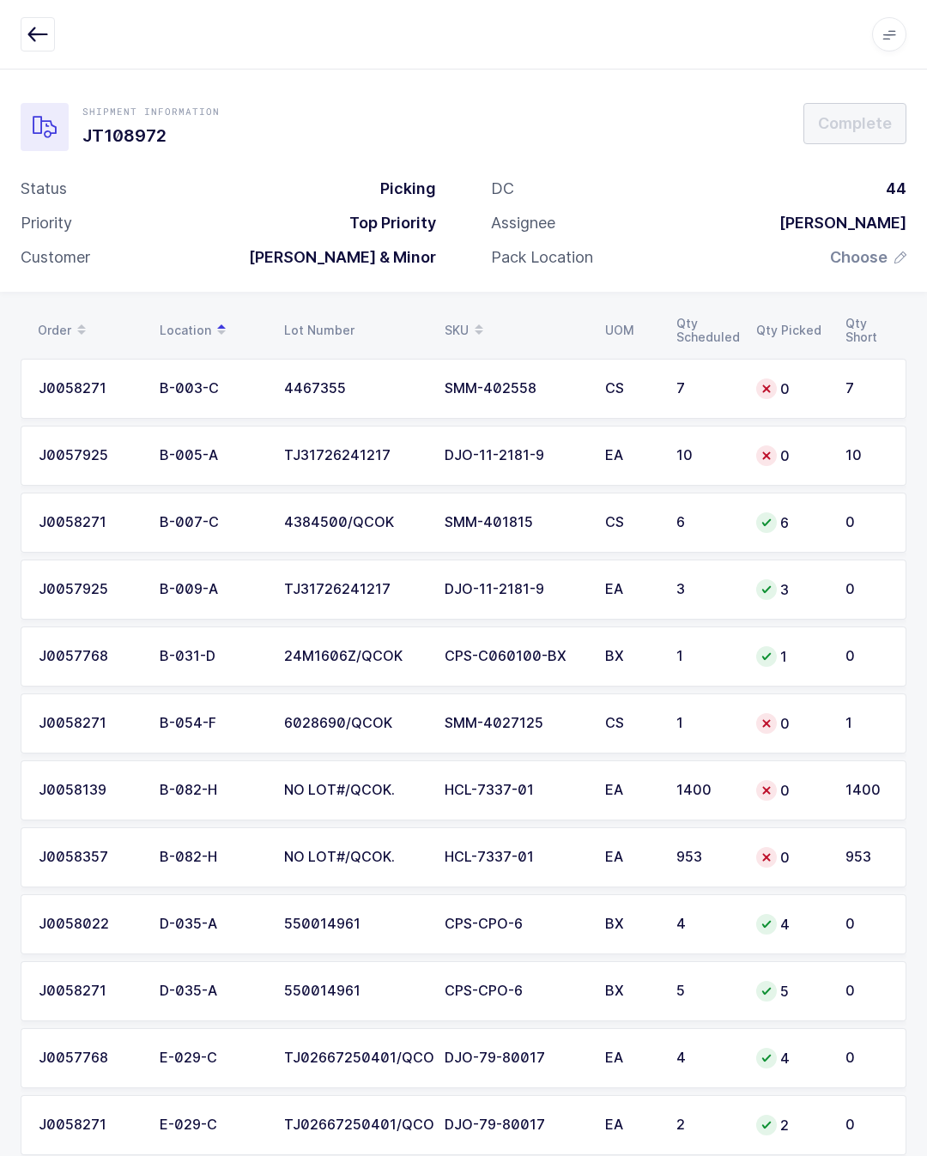
click at [512, 722] on div "SMM-4027125" at bounding box center [514, 723] width 140 height 15
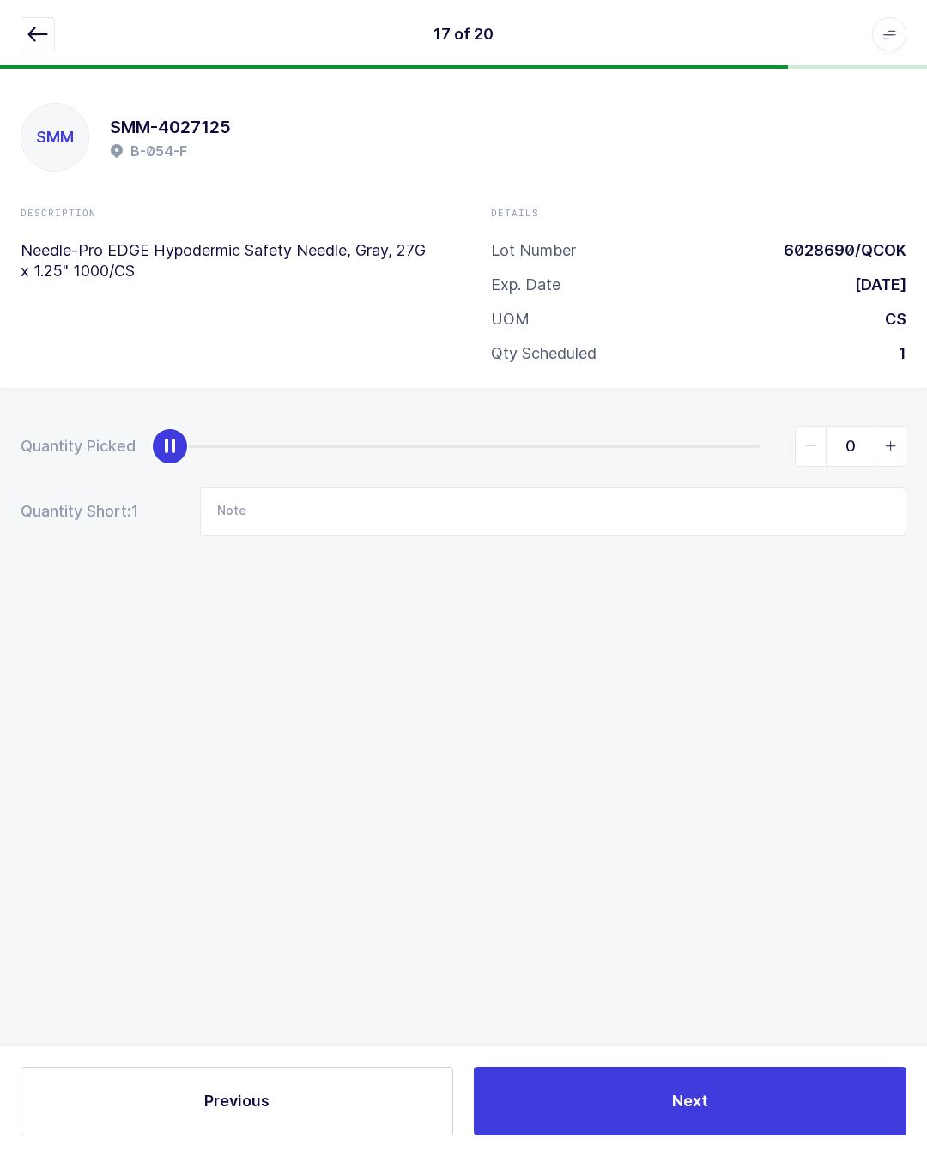
type input "1"
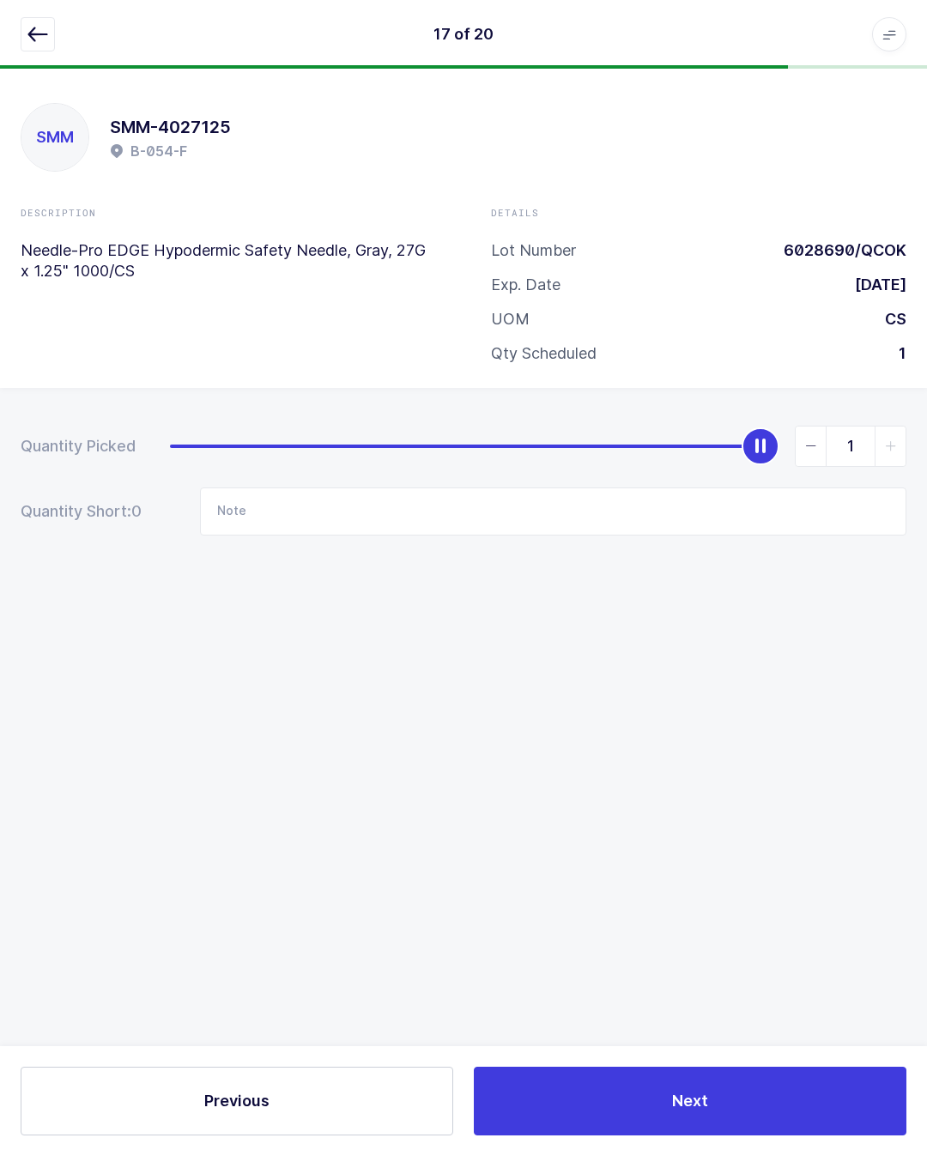
click at [715, 1103] on button "Next" at bounding box center [690, 1100] width 432 height 69
click at [45, 19] on button "button" at bounding box center [38, 34] width 34 height 34
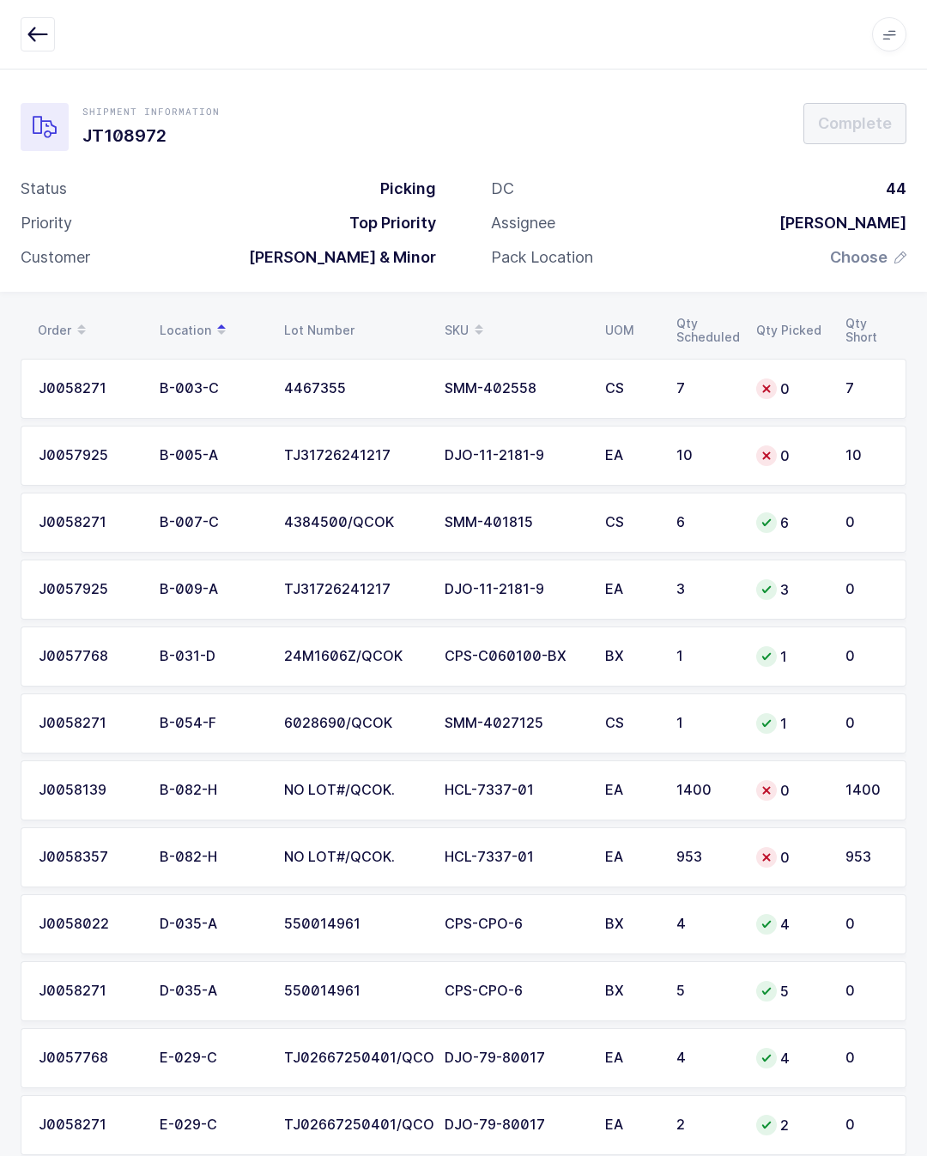
click at [1, 583] on div "Order Location Lot Number SKU UOM Qty Scheduled Qty Picked Qty Short J0058271 B…" at bounding box center [463, 1017] width 927 height 1450
click at [476, 782] on div "HCL-7337-01" at bounding box center [514, 789] width 140 height 15
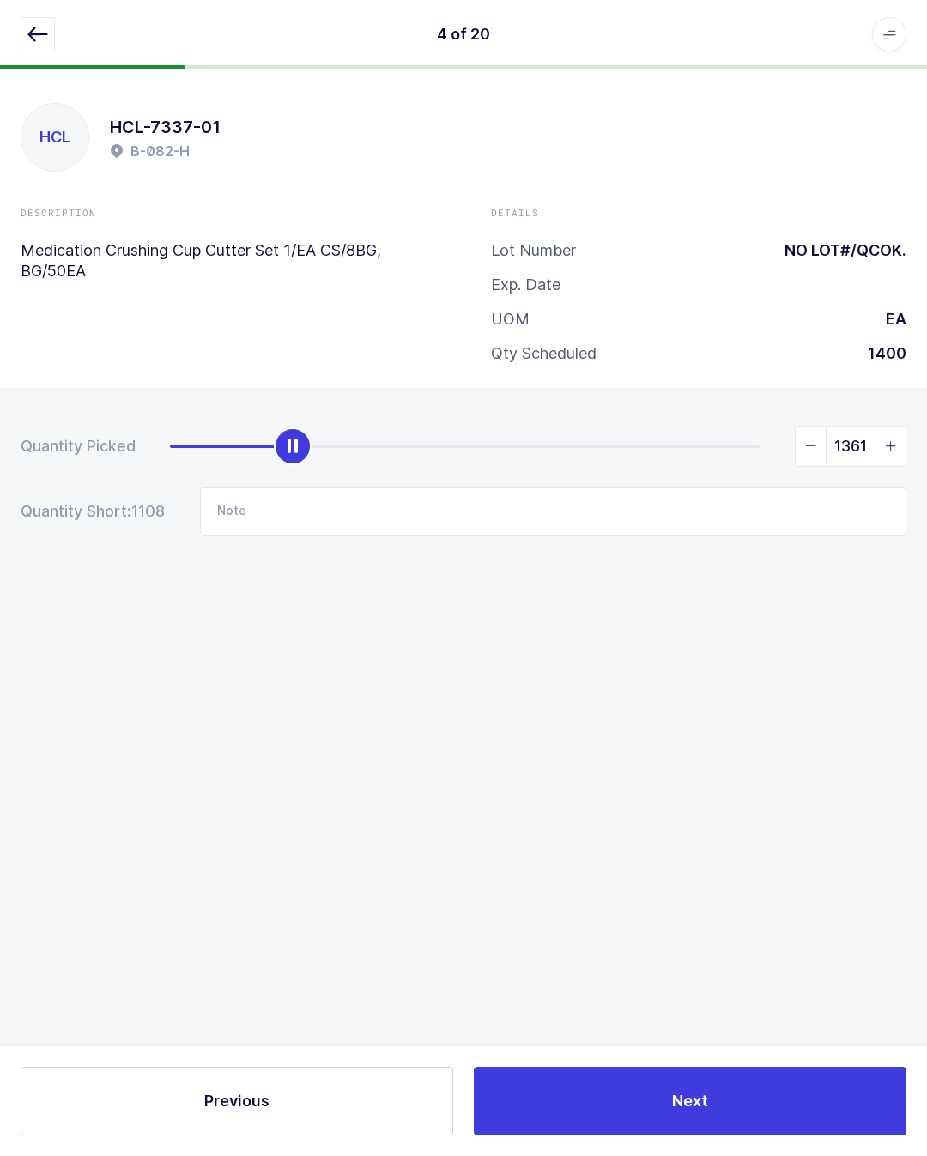
type input "1400"
click at [680, 1104] on span "Next" at bounding box center [690, 1100] width 36 height 21
type input "953"
click at [686, 1109] on span "Next" at bounding box center [690, 1100] width 36 height 21
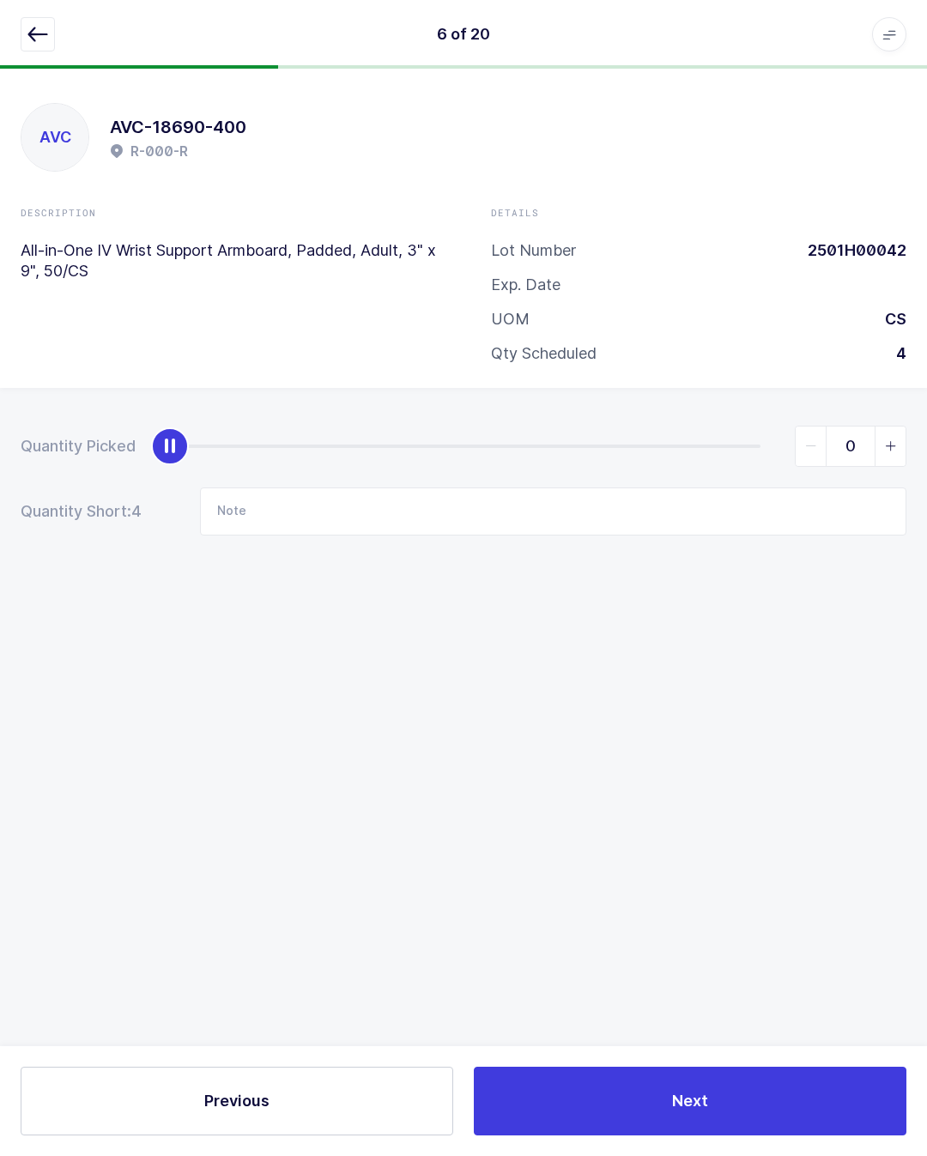
click at [23, 32] on button "button" at bounding box center [38, 34] width 34 height 34
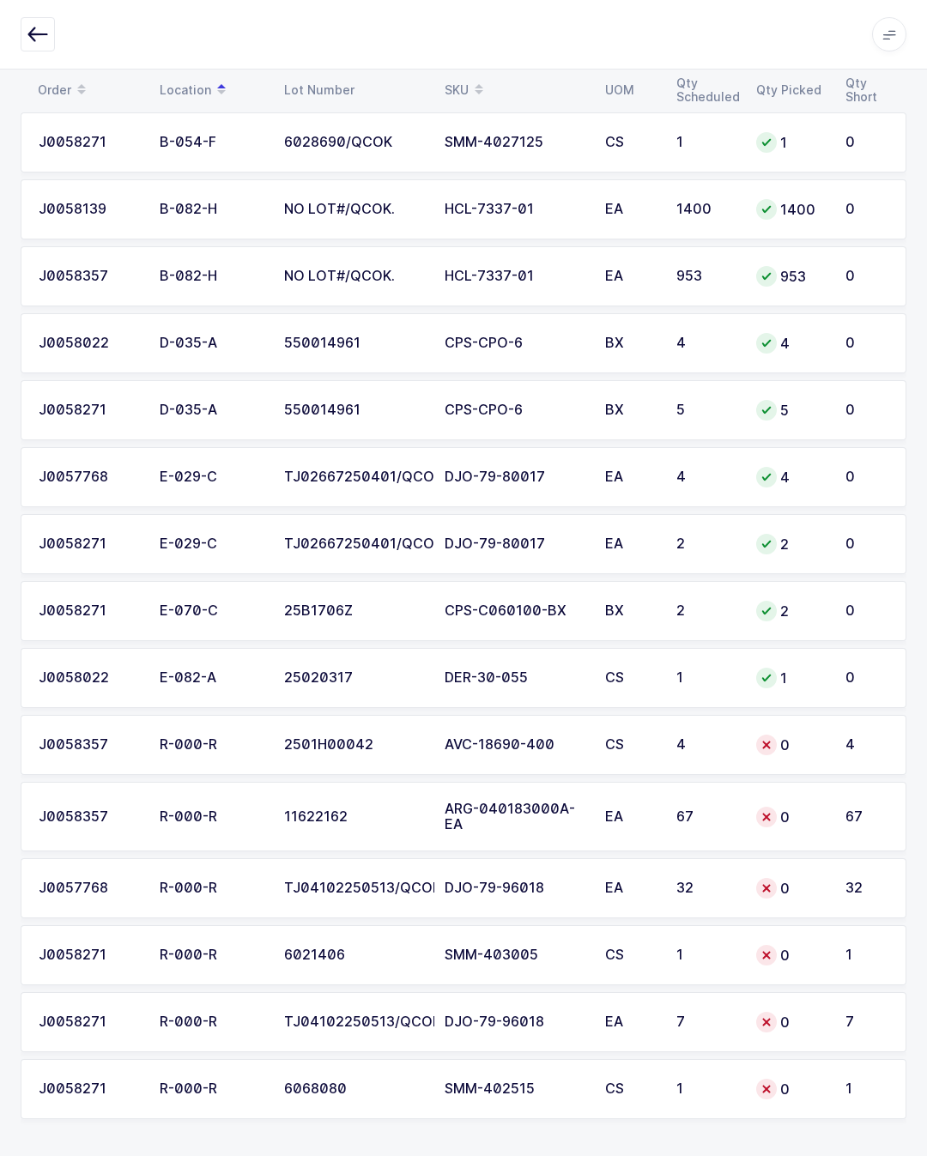
scroll to position [583, 0]
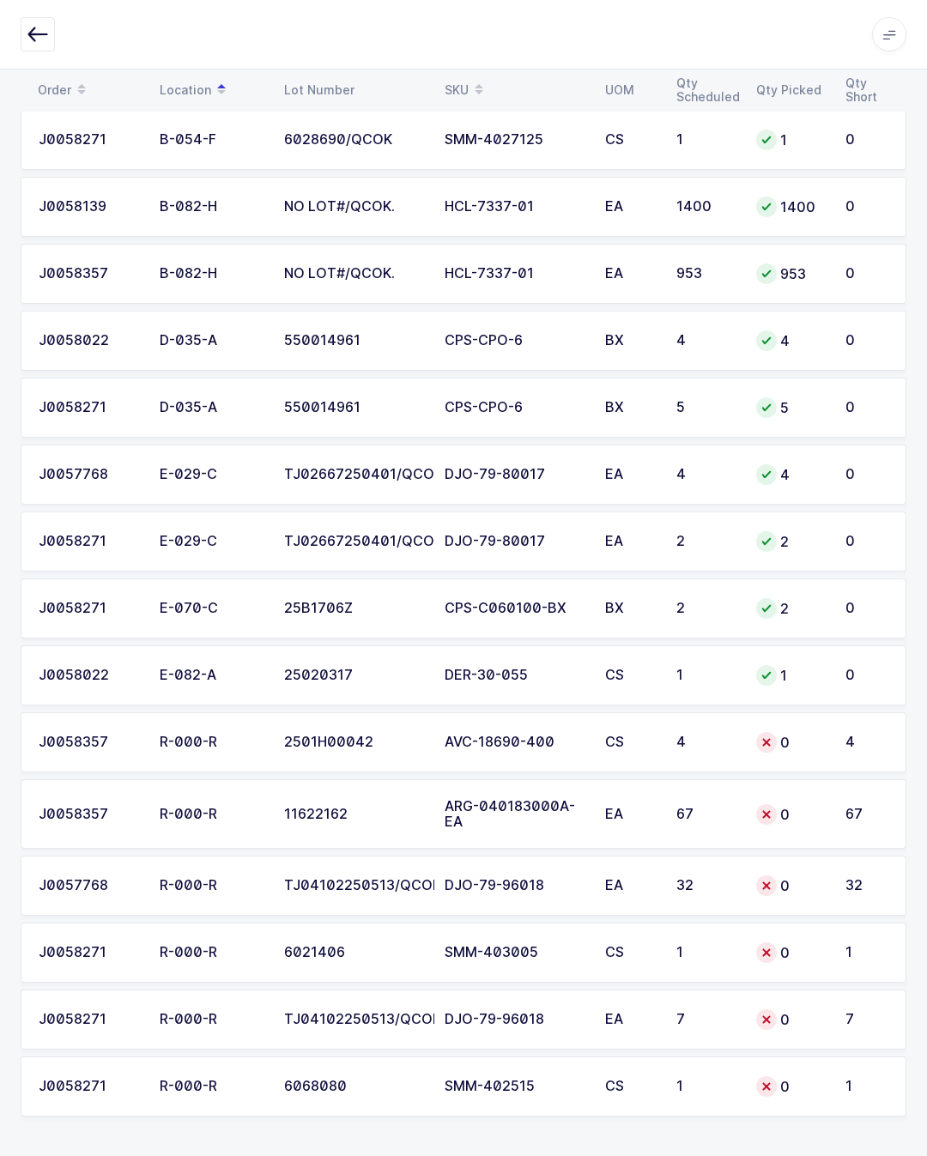
click at [494, 787] on td "ARG-040183000A-EA" at bounding box center [514, 814] width 160 height 70
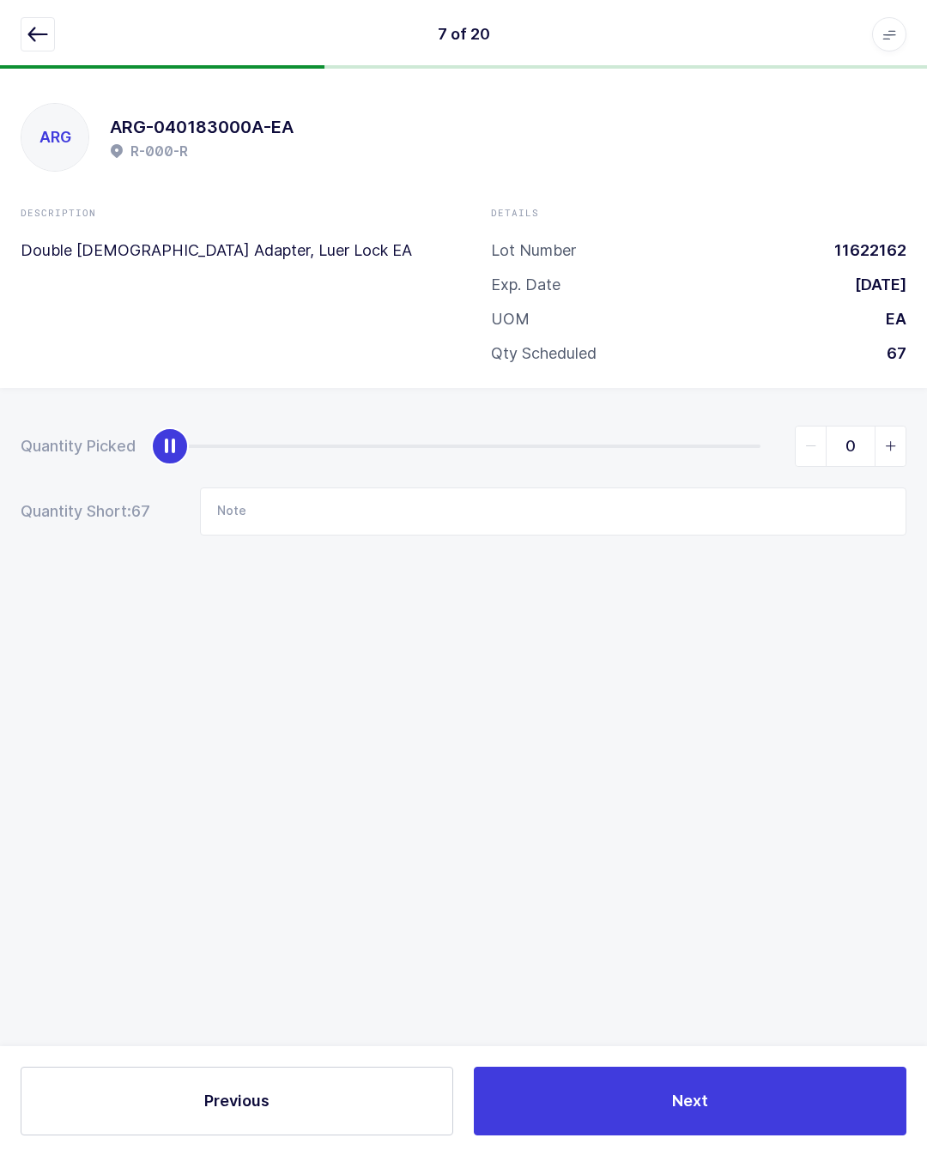
click at [44, 32] on icon "button" at bounding box center [37, 34] width 21 height 21
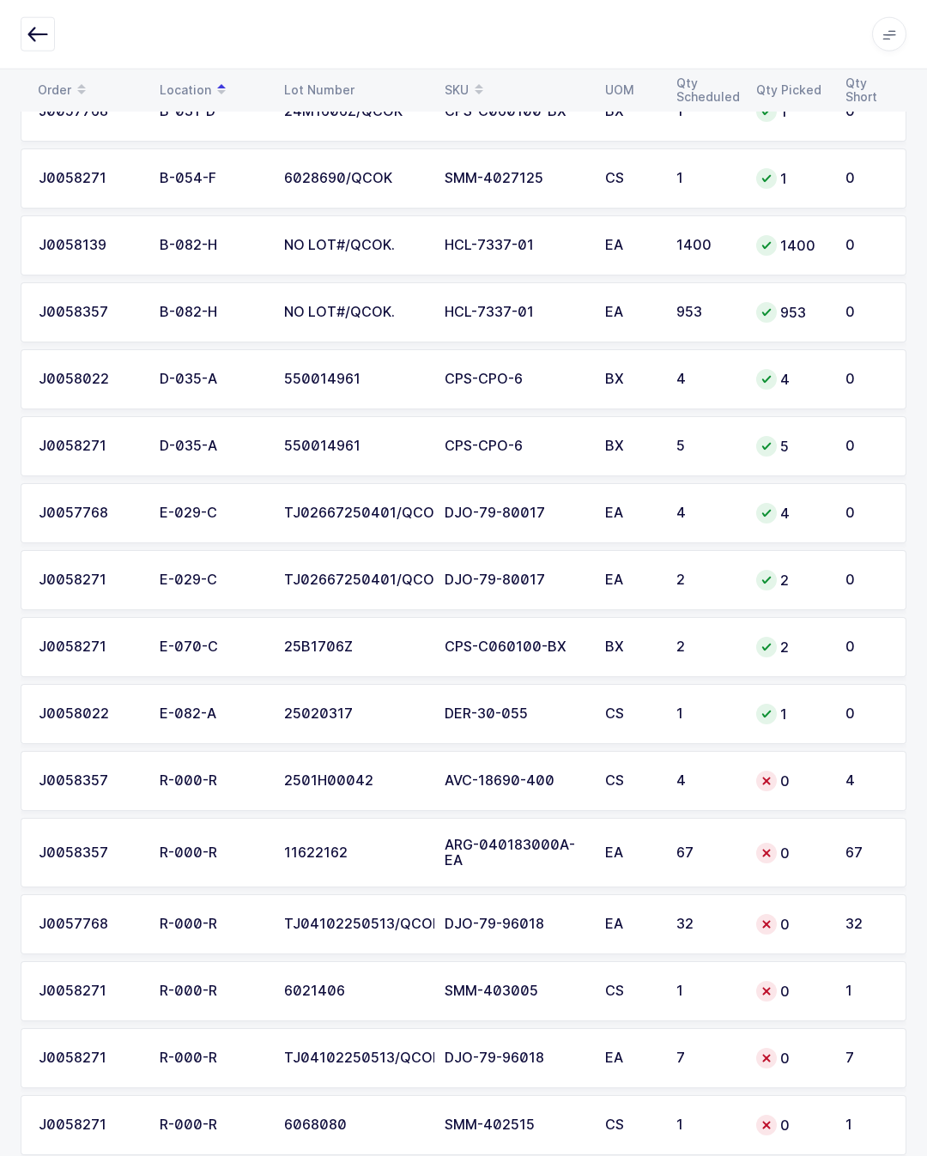
scroll to position [545, 0]
click at [270, 1057] on td "R-000-R" at bounding box center [211, 1058] width 124 height 60
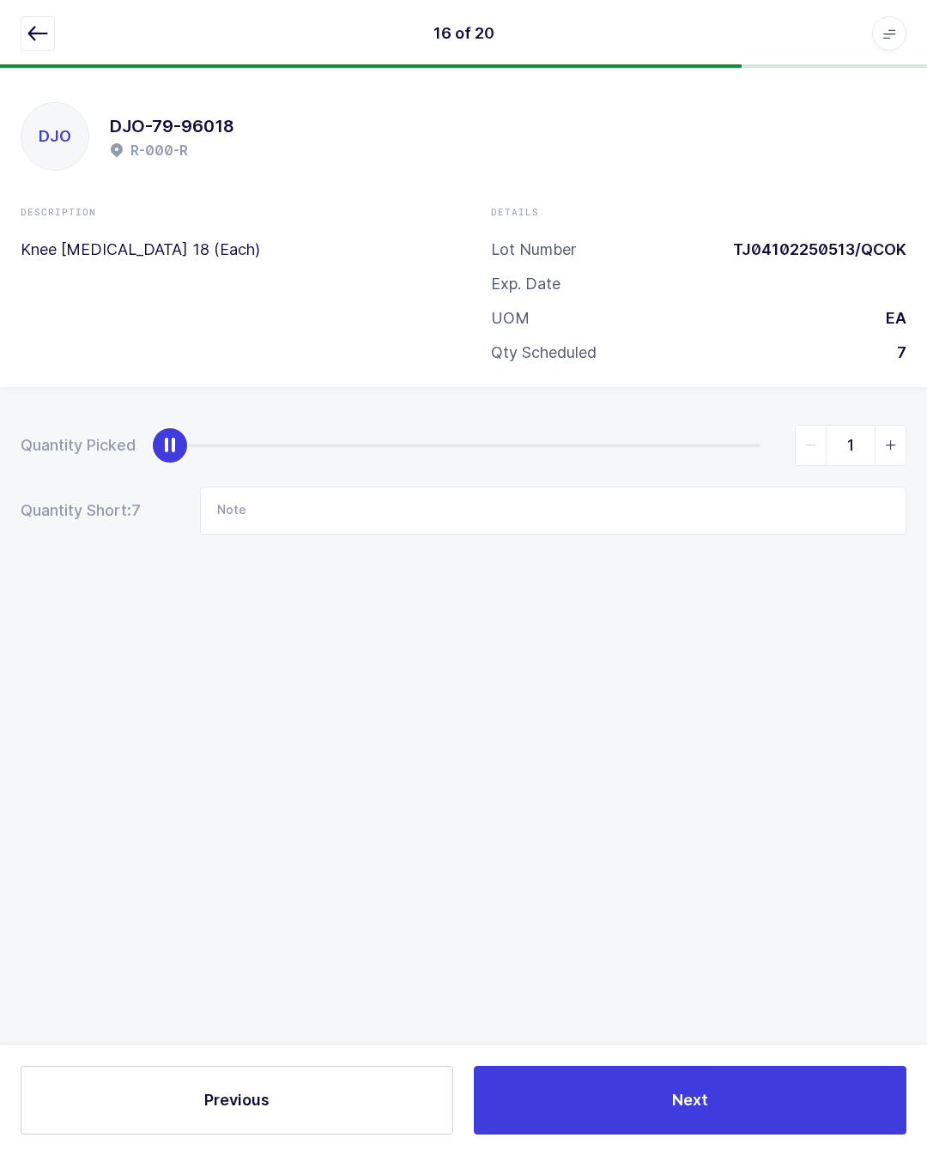
scroll to position [38, 0]
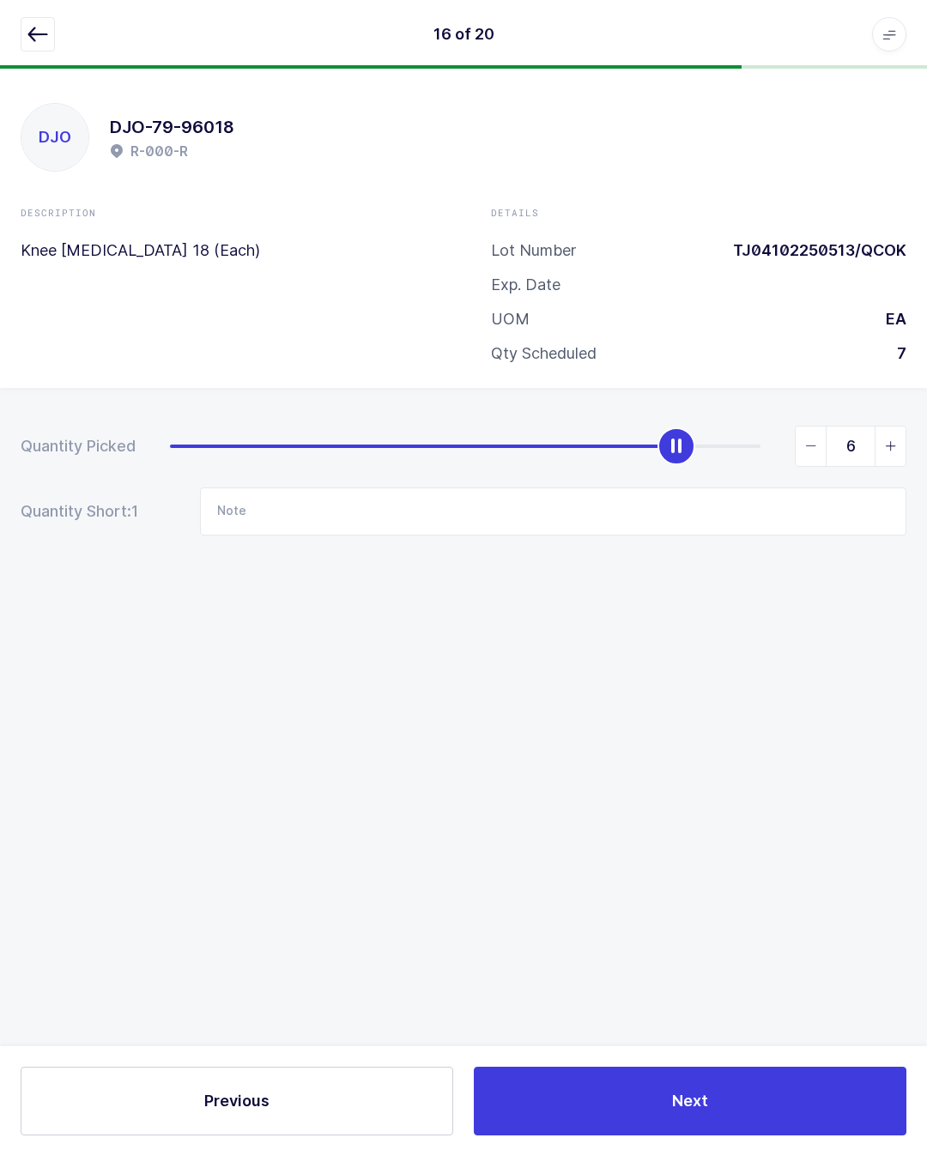
type input "7"
click at [616, 1089] on button "Next" at bounding box center [690, 1100] width 432 height 69
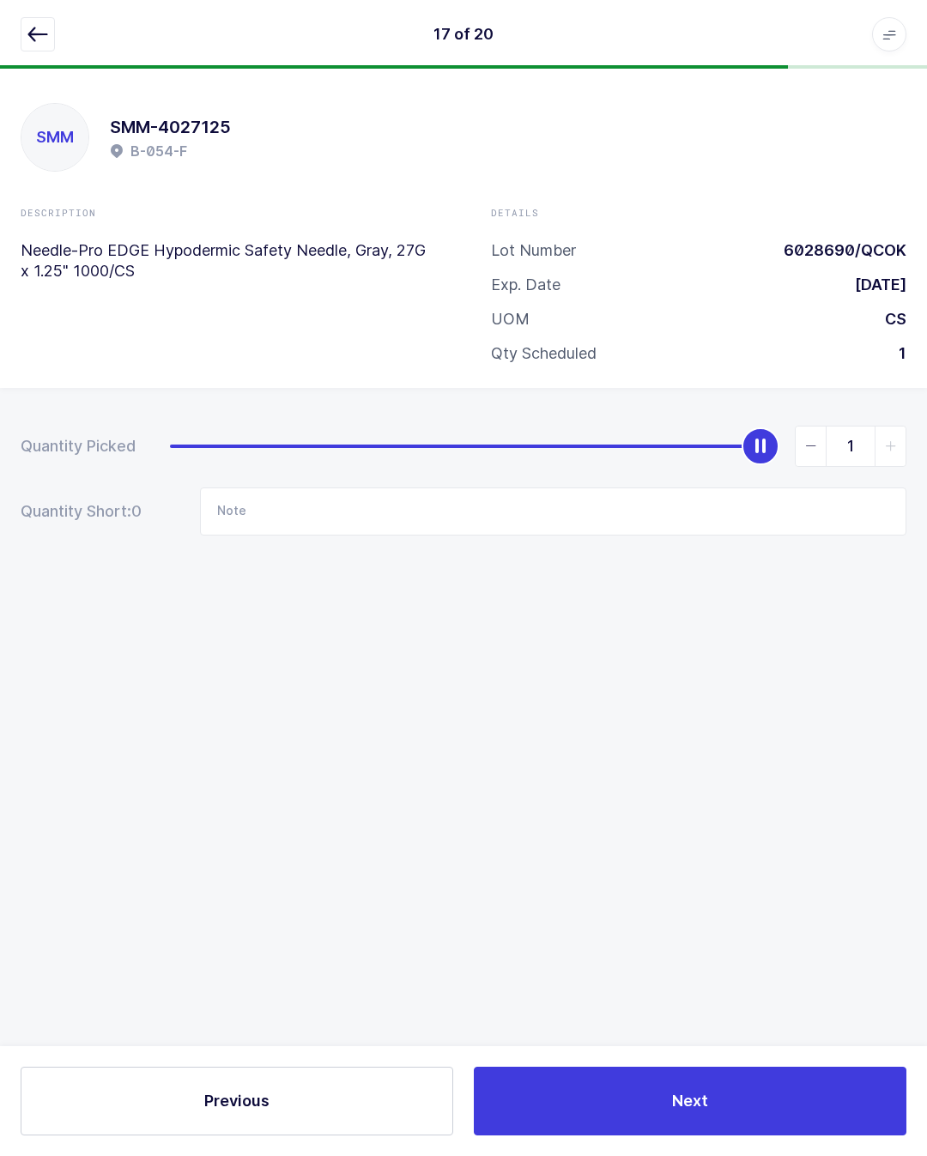
click at [49, 39] on button "button" at bounding box center [38, 34] width 34 height 34
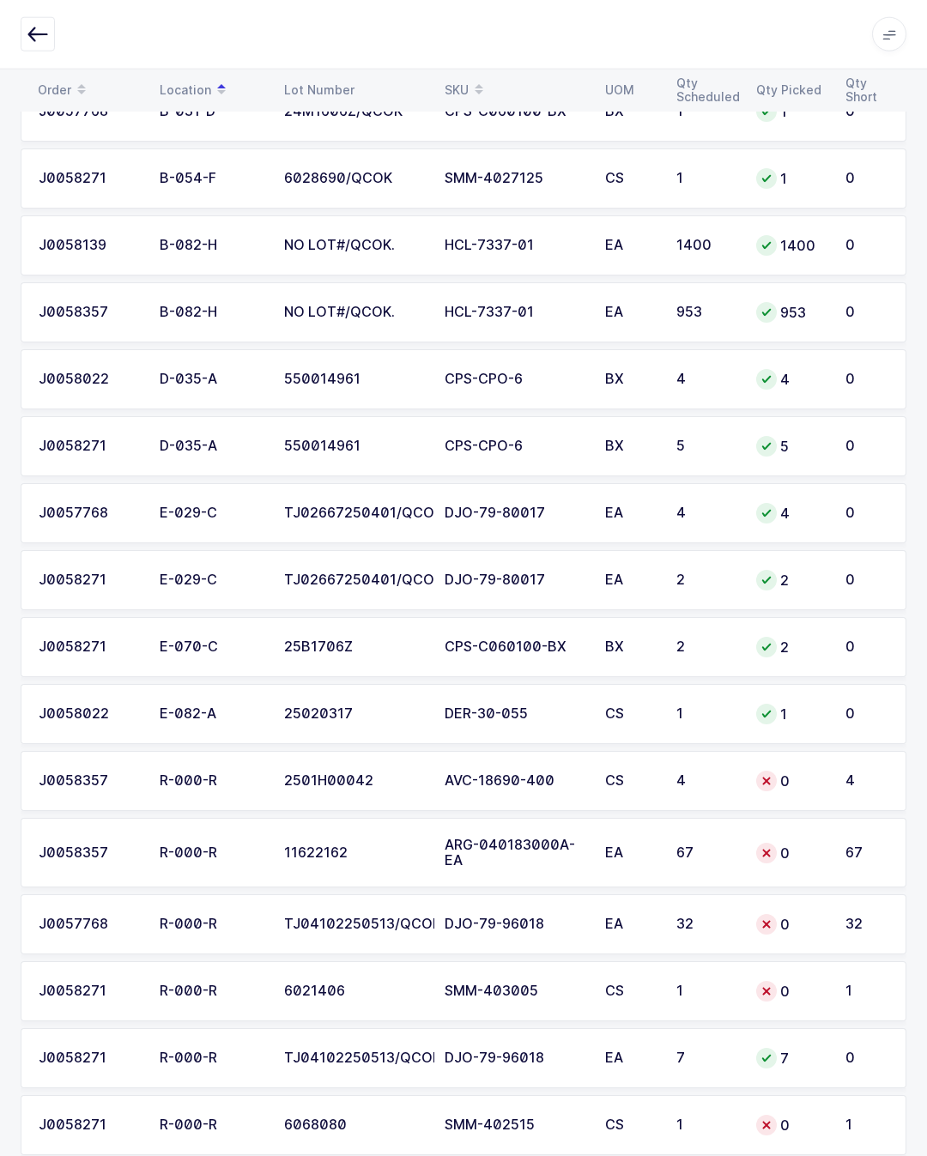
scroll to position [545, 0]
click at [299, 1043] on td "TJ04102250513/QCOK" at bounding box center [354, 1058] width 160 height 60
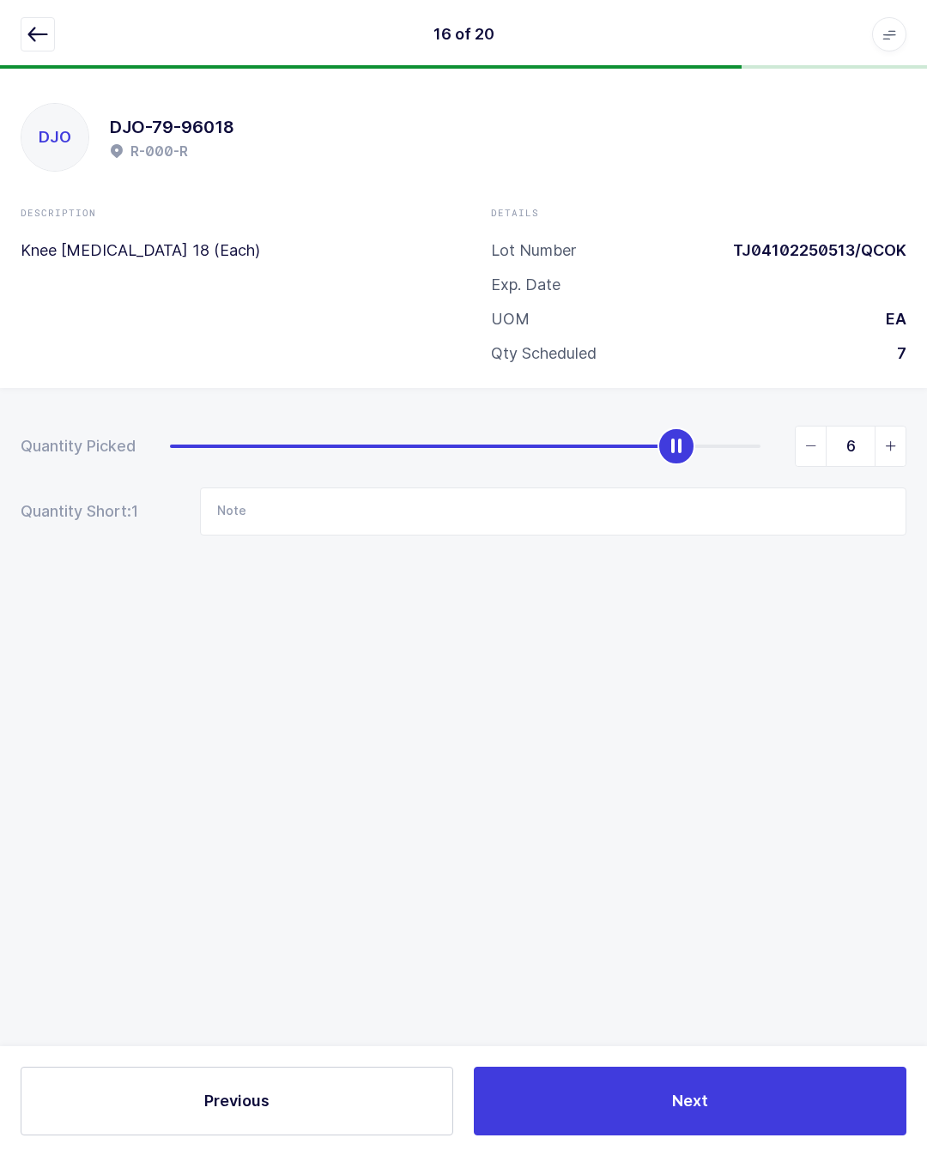
scroll to position [23, 0]
type input "7"
click at [641, 1076] on button "Next" at bounding box center [690, 1100] width 432 height 69
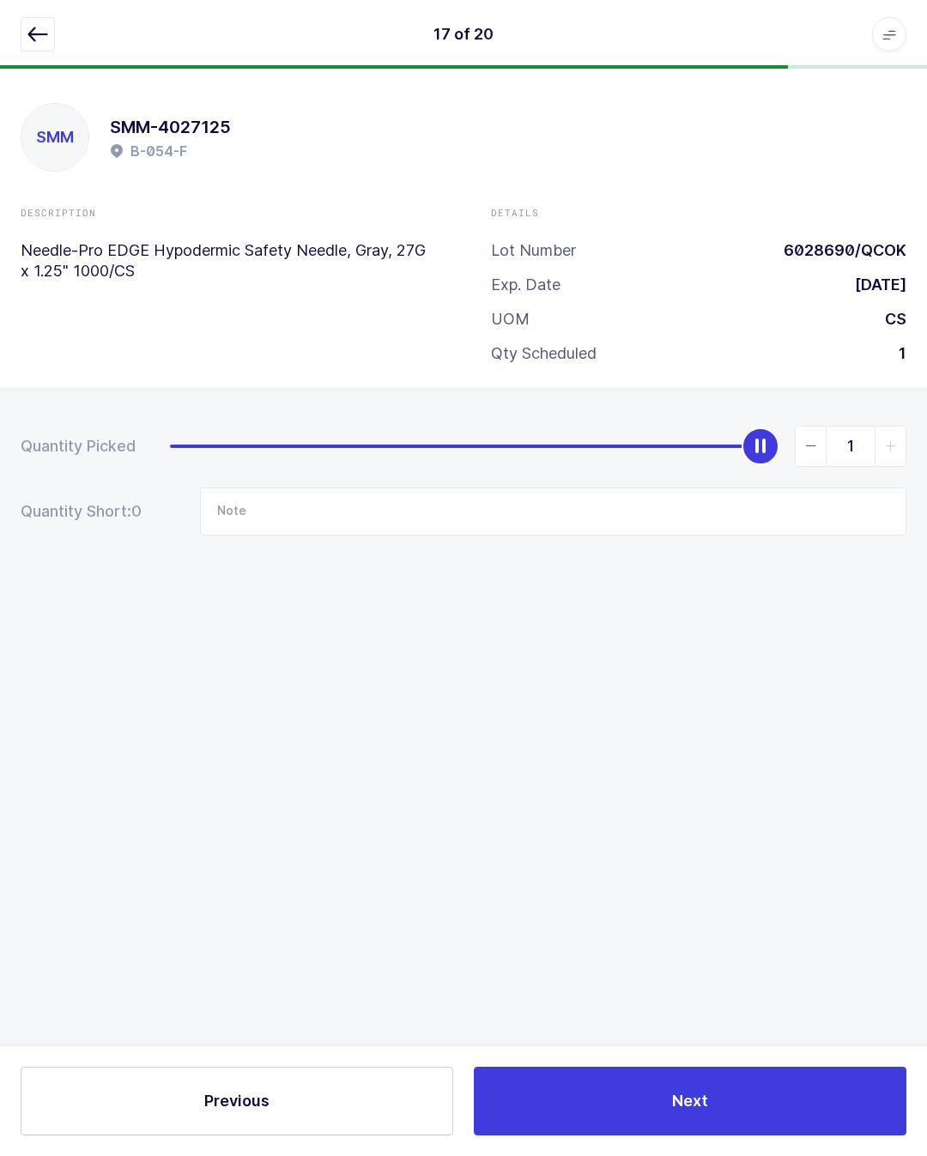
click at [644, 1072] on button "Next" at bounding box center [690, 1100] width 432 height 69
click at [33, 45] on button "button" at bounding box center [38, 34] width 34 height 34
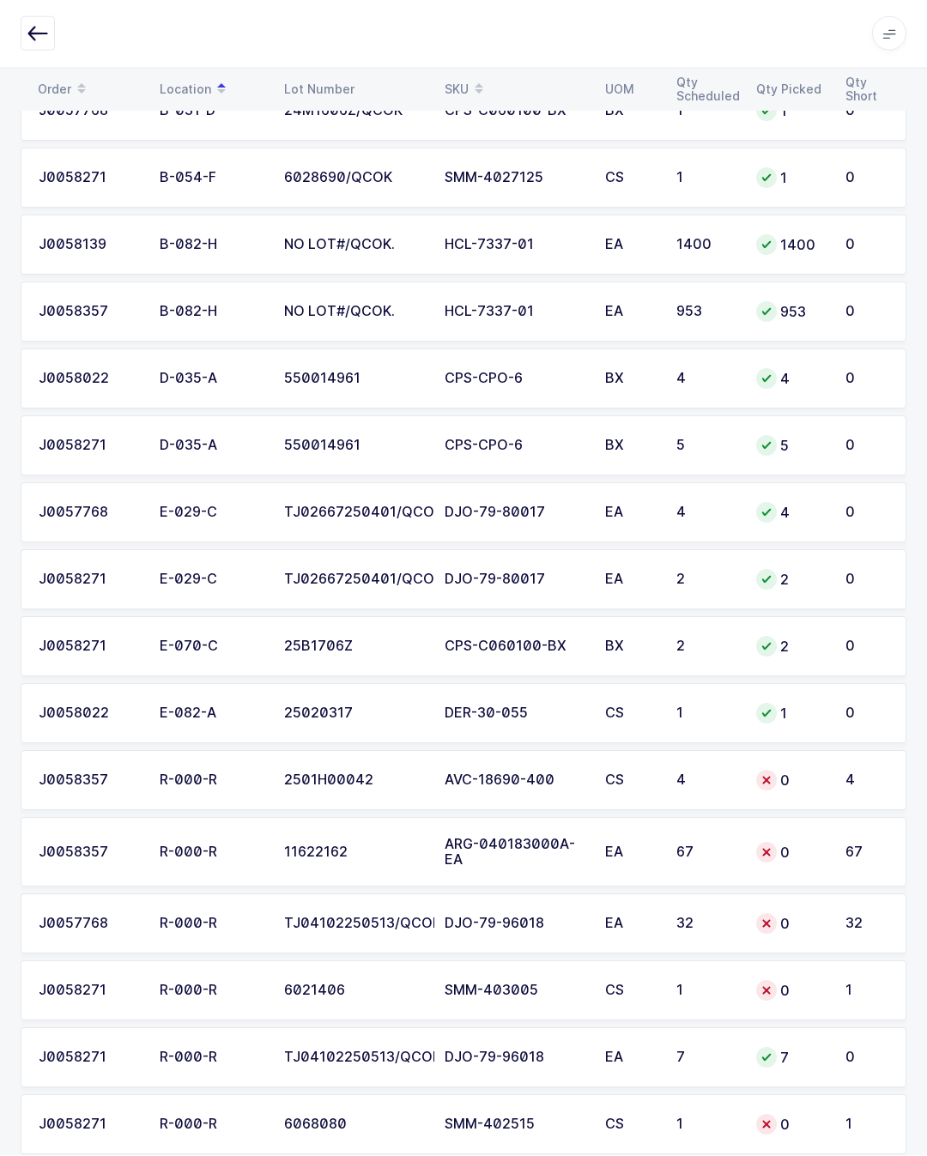
scroll to position [545, 0]
click at [282, 912] on td "TJ04102250513/QCOK" at bounding box center [354, 924] width 160 height 60
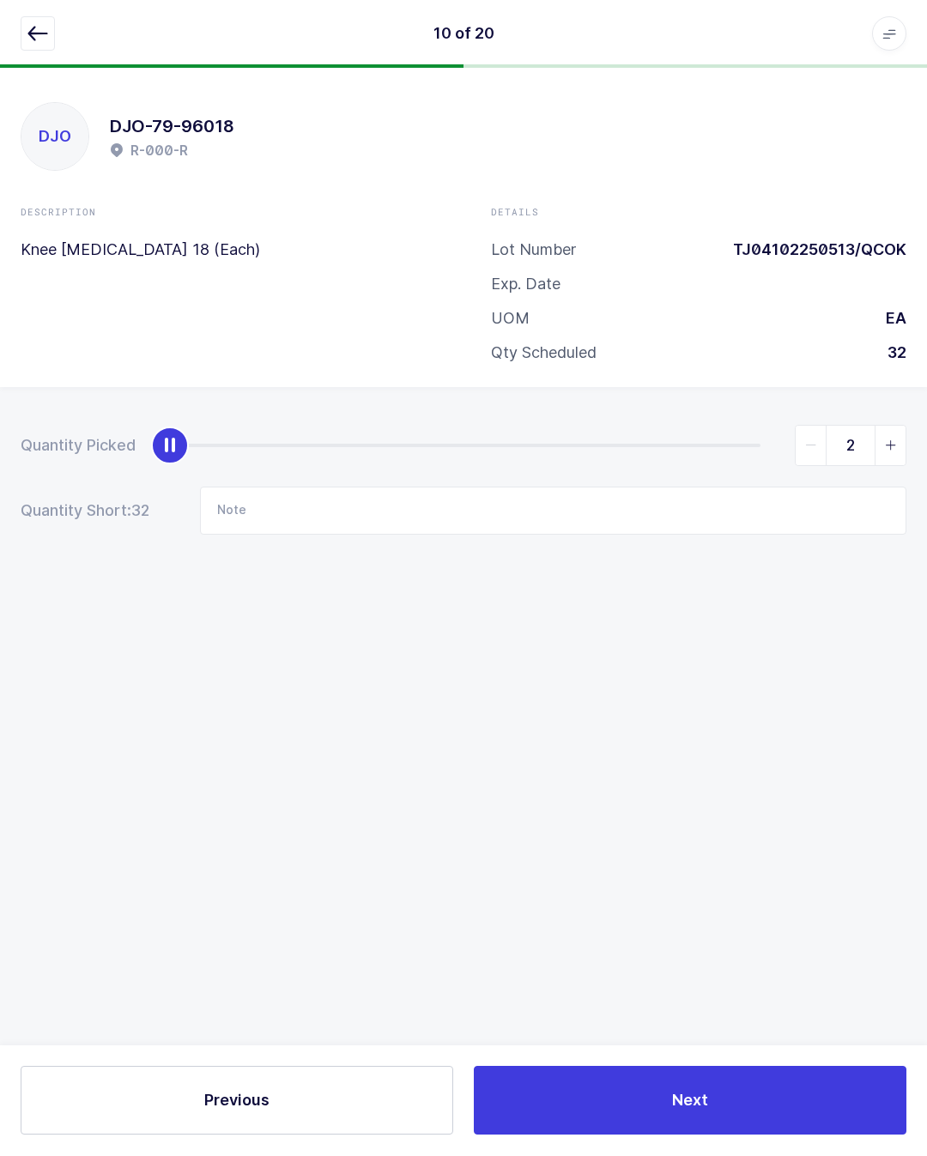
scroll to position [38, 0]
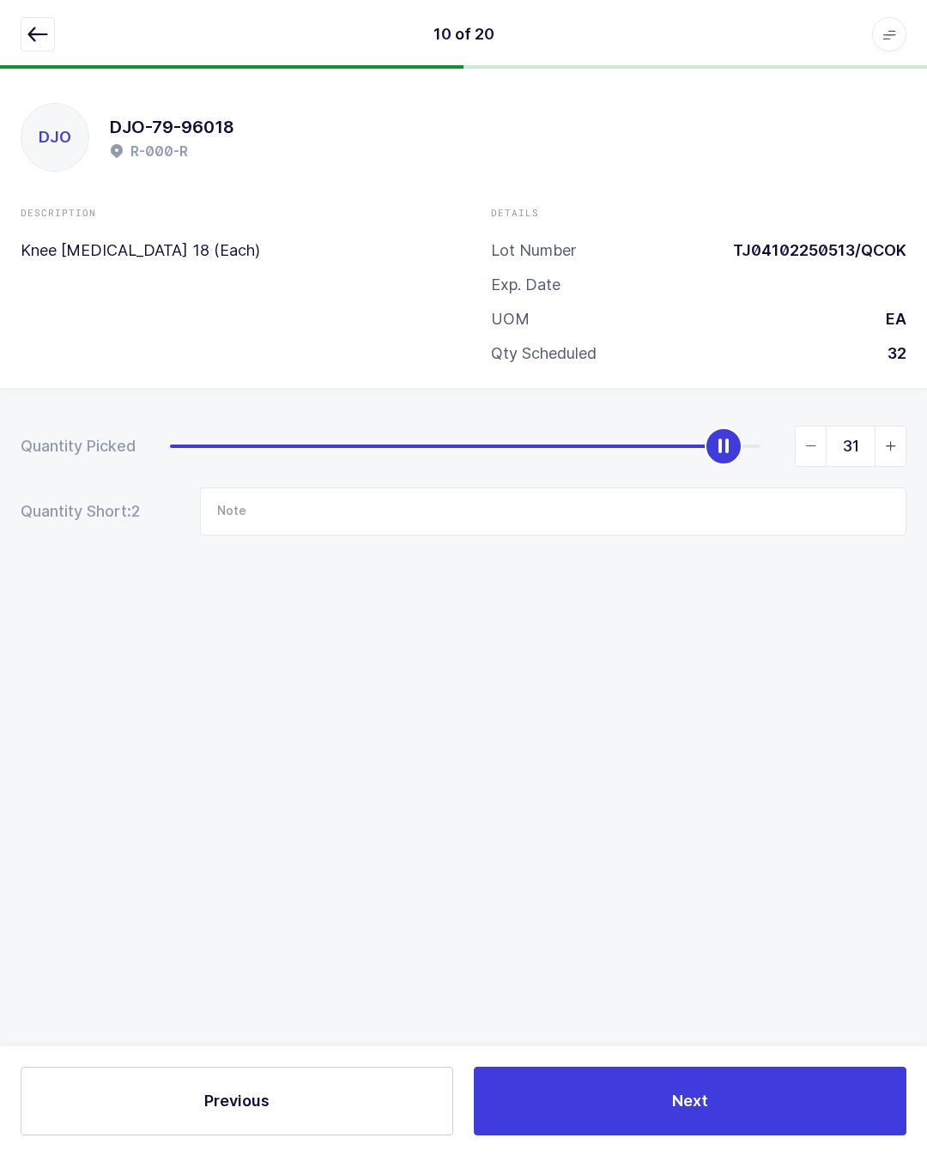
type input "32"
click at [595, 1101] on button "Next" at bounding box center [690, 1100] width 432 height 69
click at [21, 28] on button "button" at bounding box center [38, 34] width 34 height 34
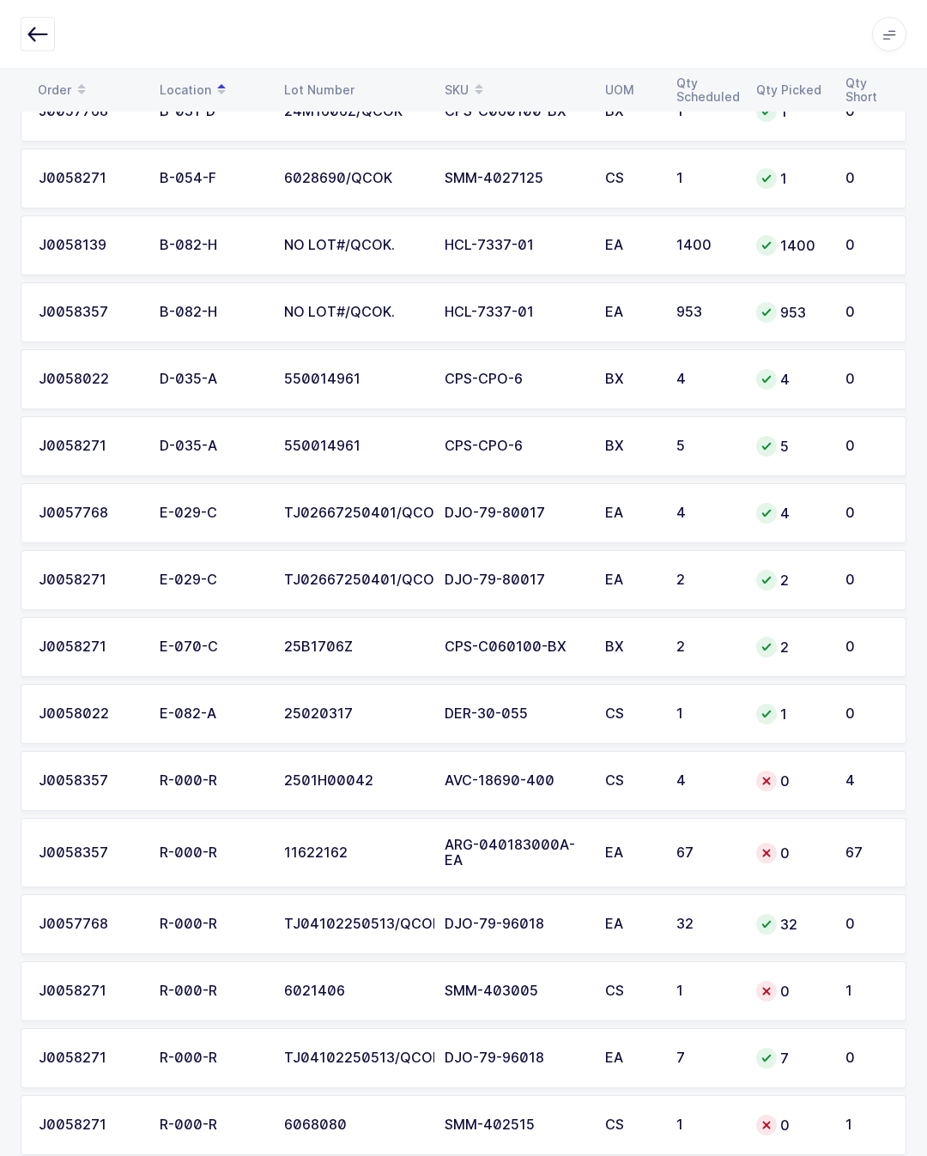
scroll to position [545, 0]
click at [496, 985] on div "SMM-403005" at bounding box center [514, 990] width 140 height 15
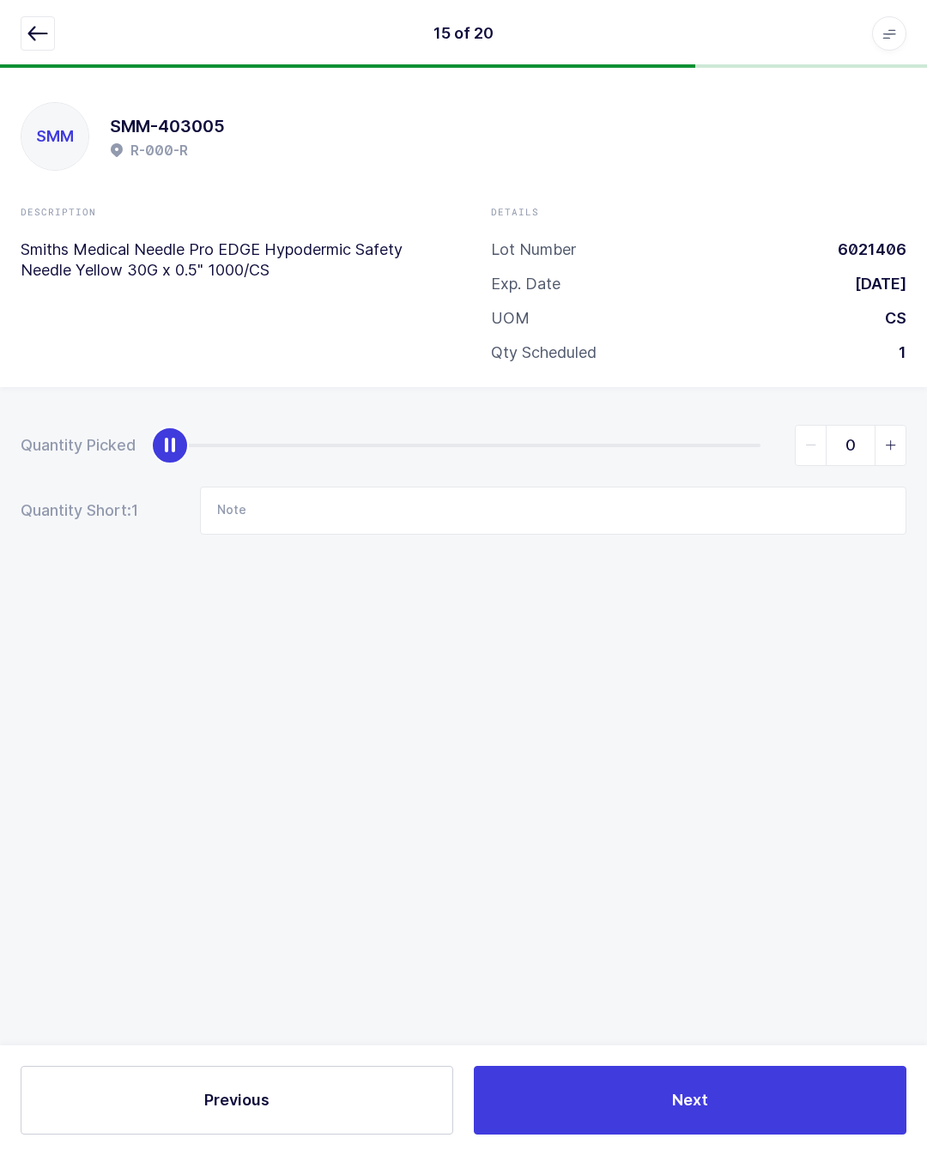
scroll to position [38, 0]
type input "1"
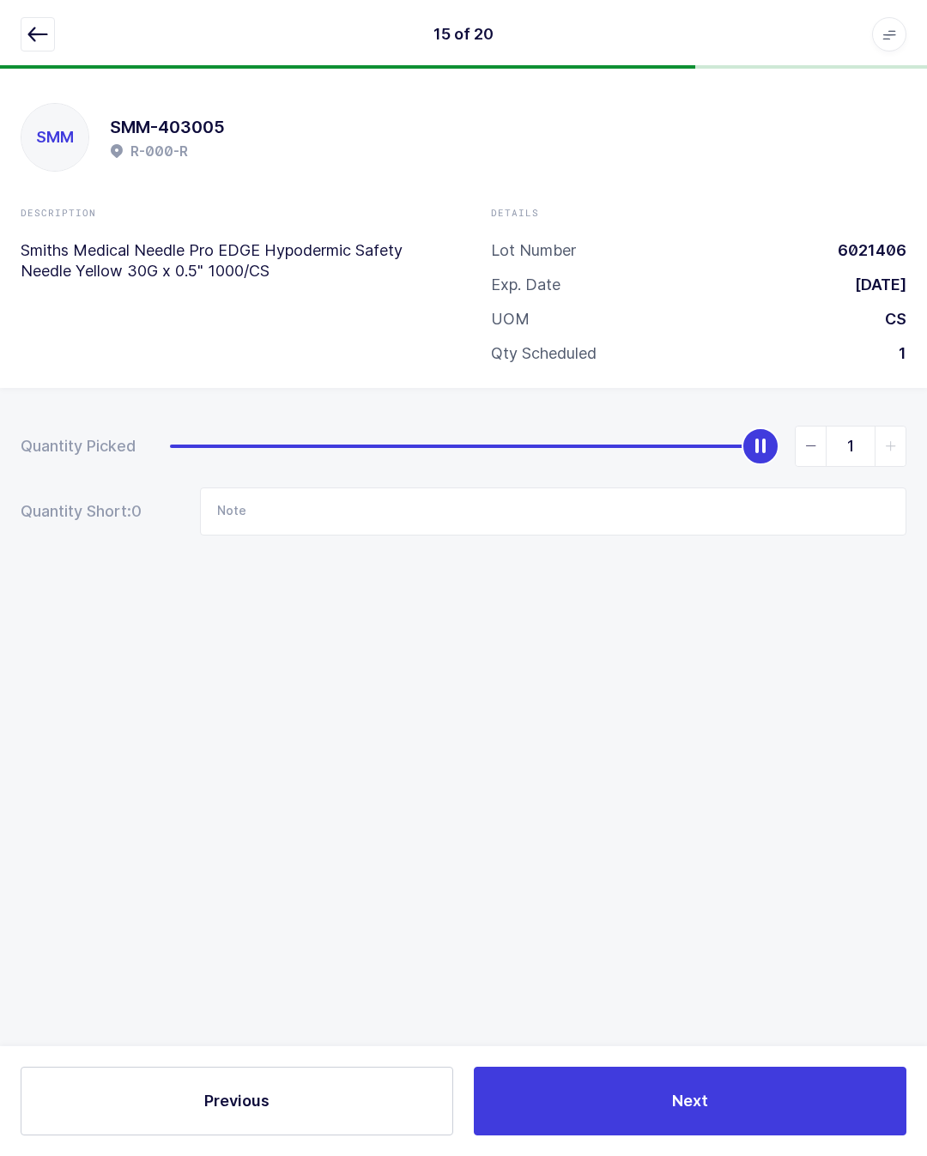
click at [702, 1097] on span "Next" at bounding box center [690, 1100] width 36 height 21
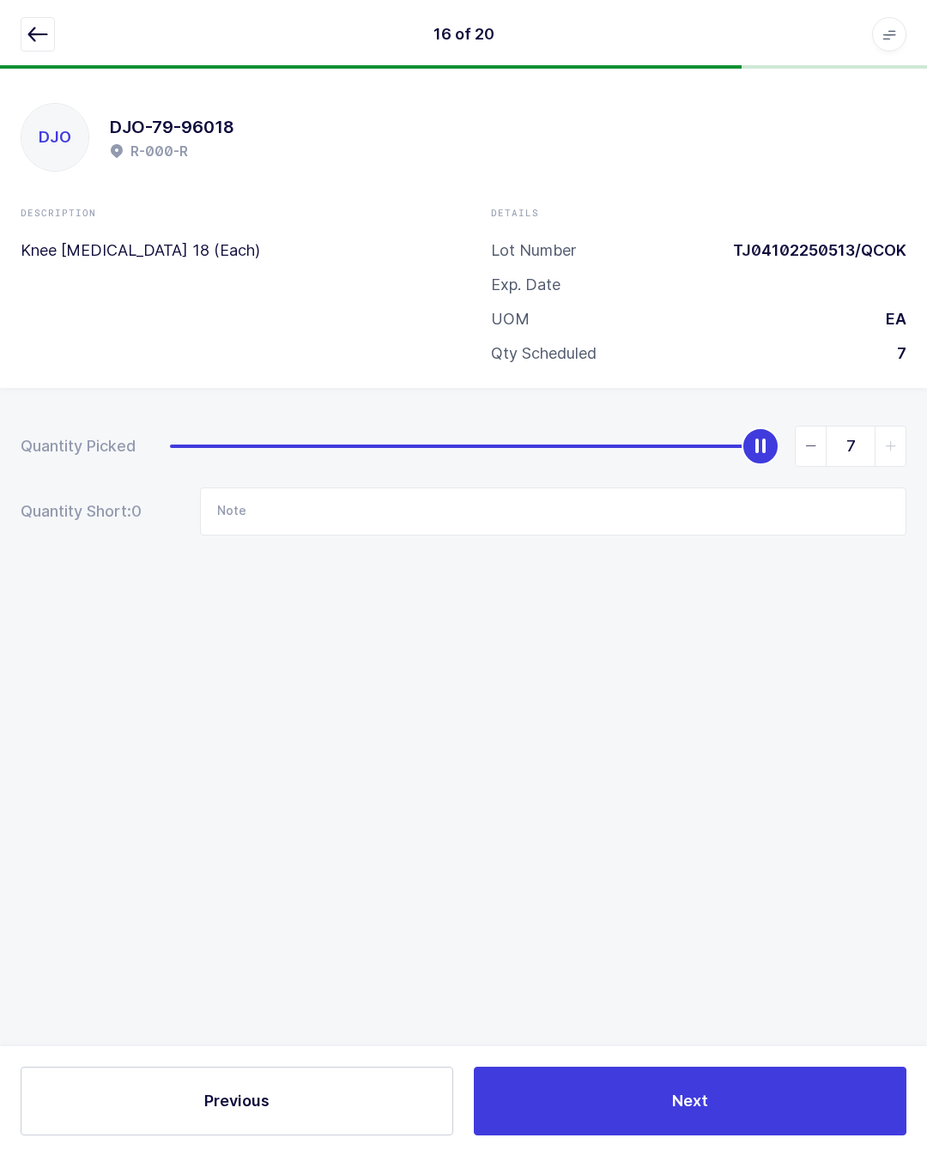
click at [34, 31] on icon "button" at bounding box center [37, 34] width 21 height 21
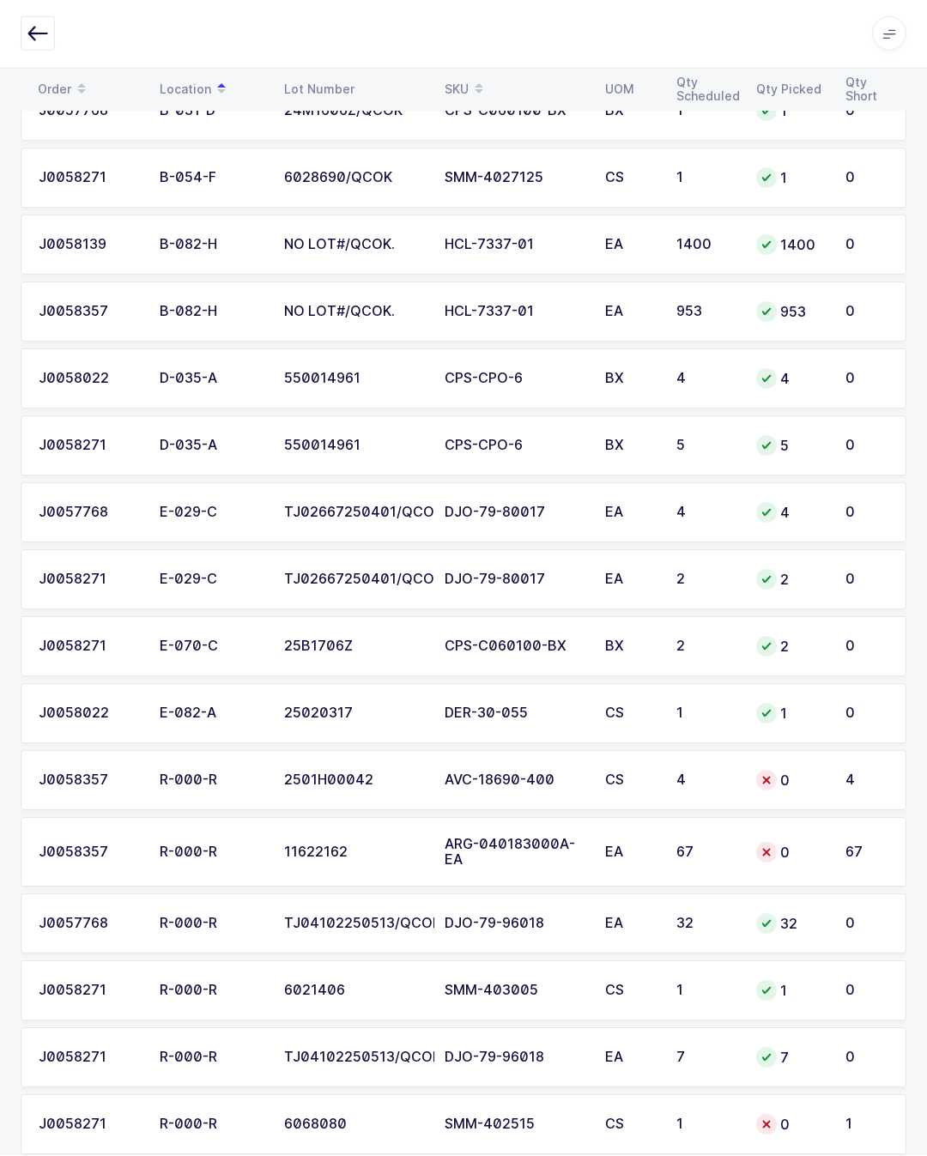
scroll to position [545, 0]
click at [565, 1121] on div "SMM-402515" at bounding box center [514, 1124] width 140 height 15
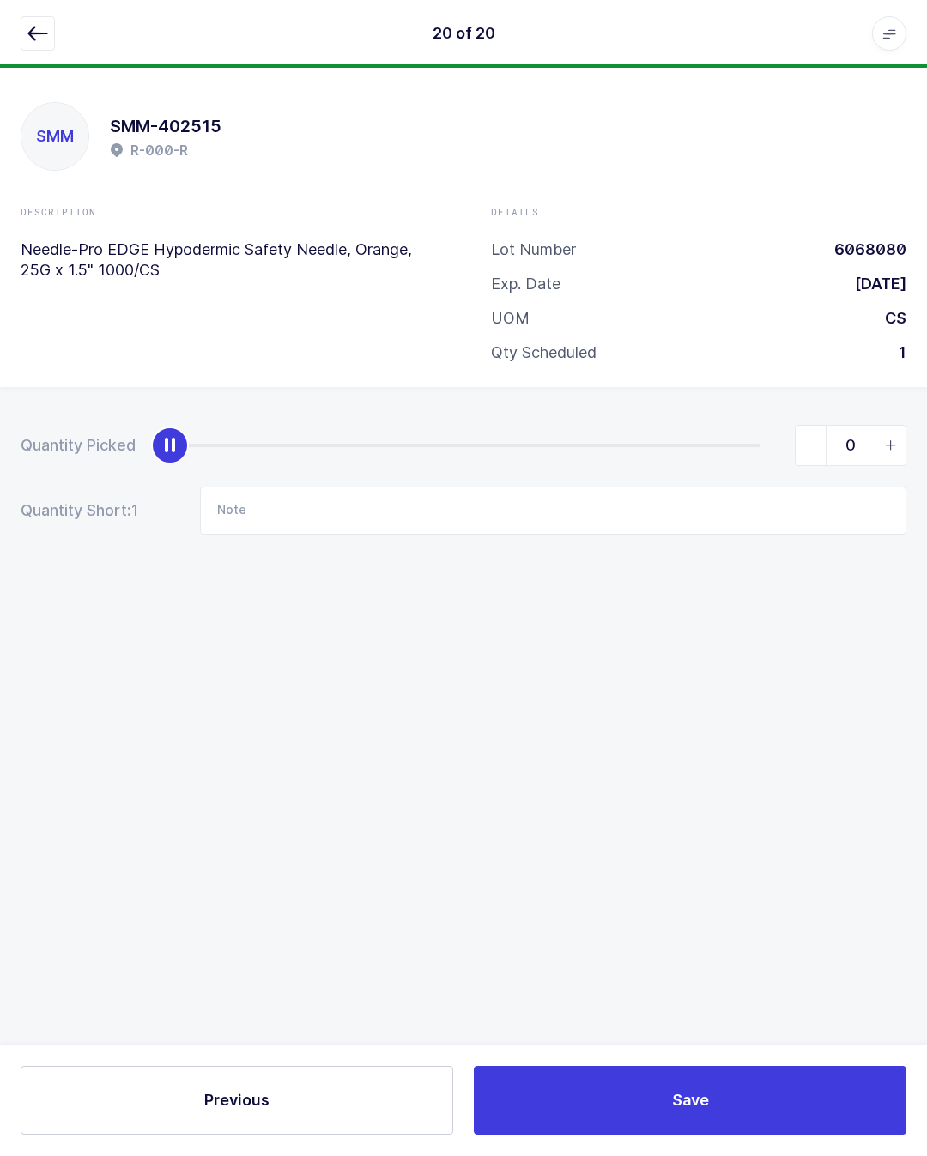
scroll to position [38, 0]
type input "1"
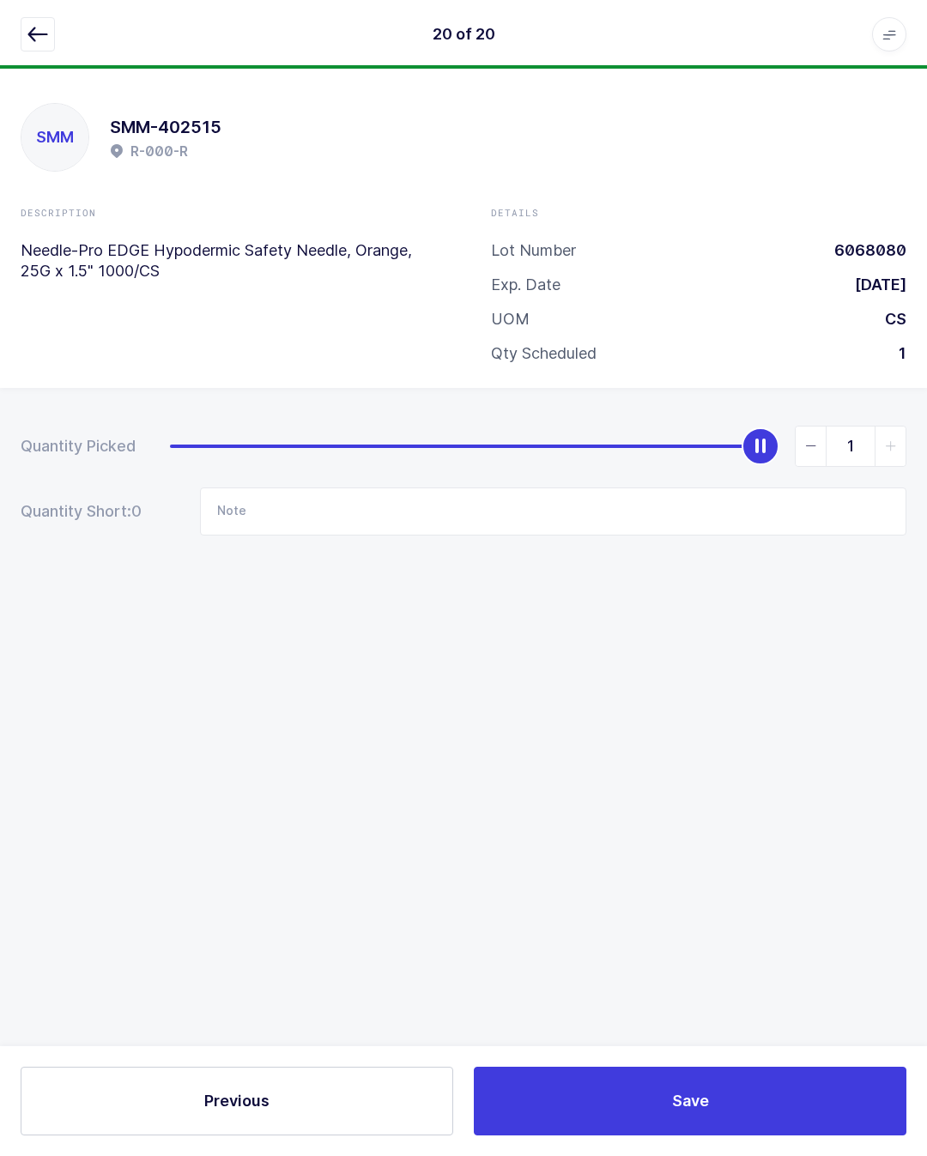
click at [717, 1101] on button "Save" at bounding box center [690, 1100] width 432 height 69
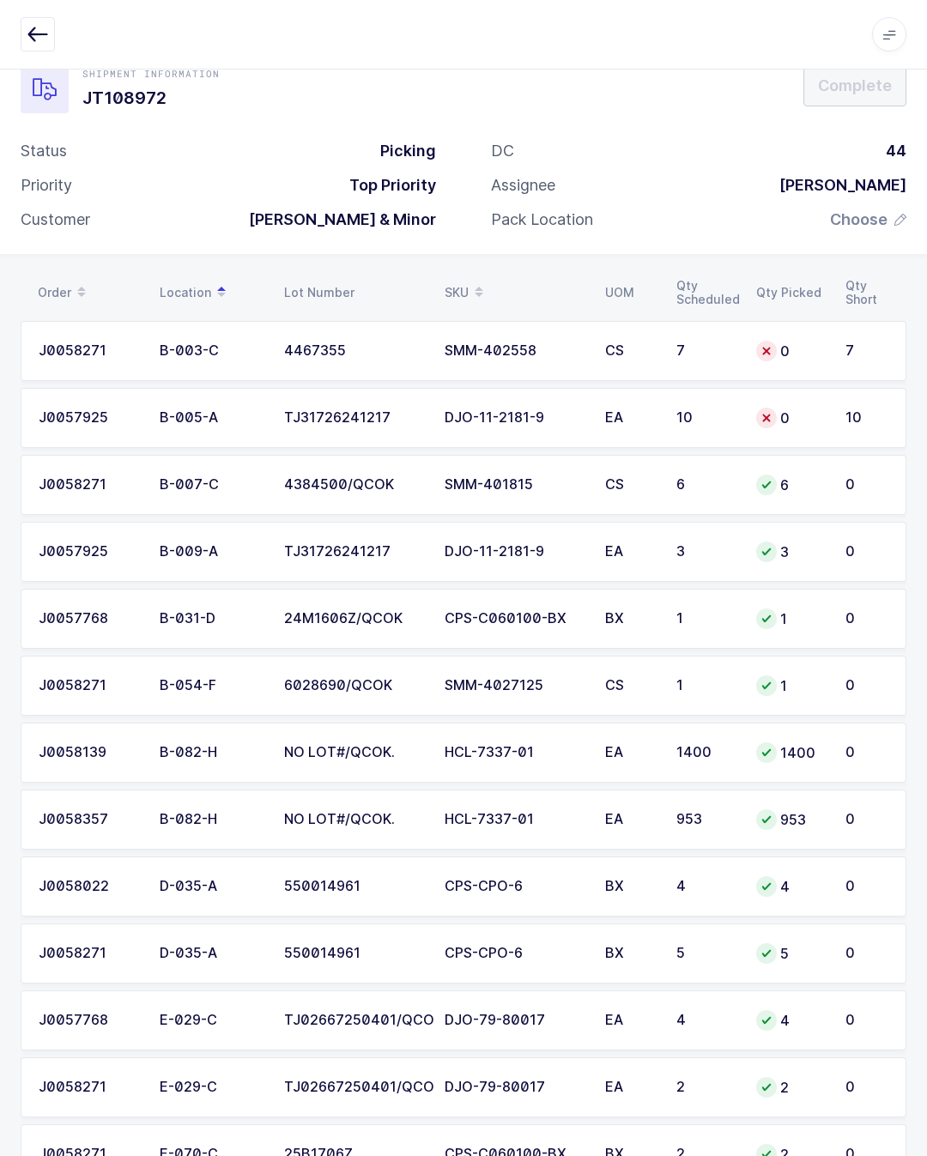
click at [38, 29] on icon "button" at bounding box center [37, 34] width 21 height 21
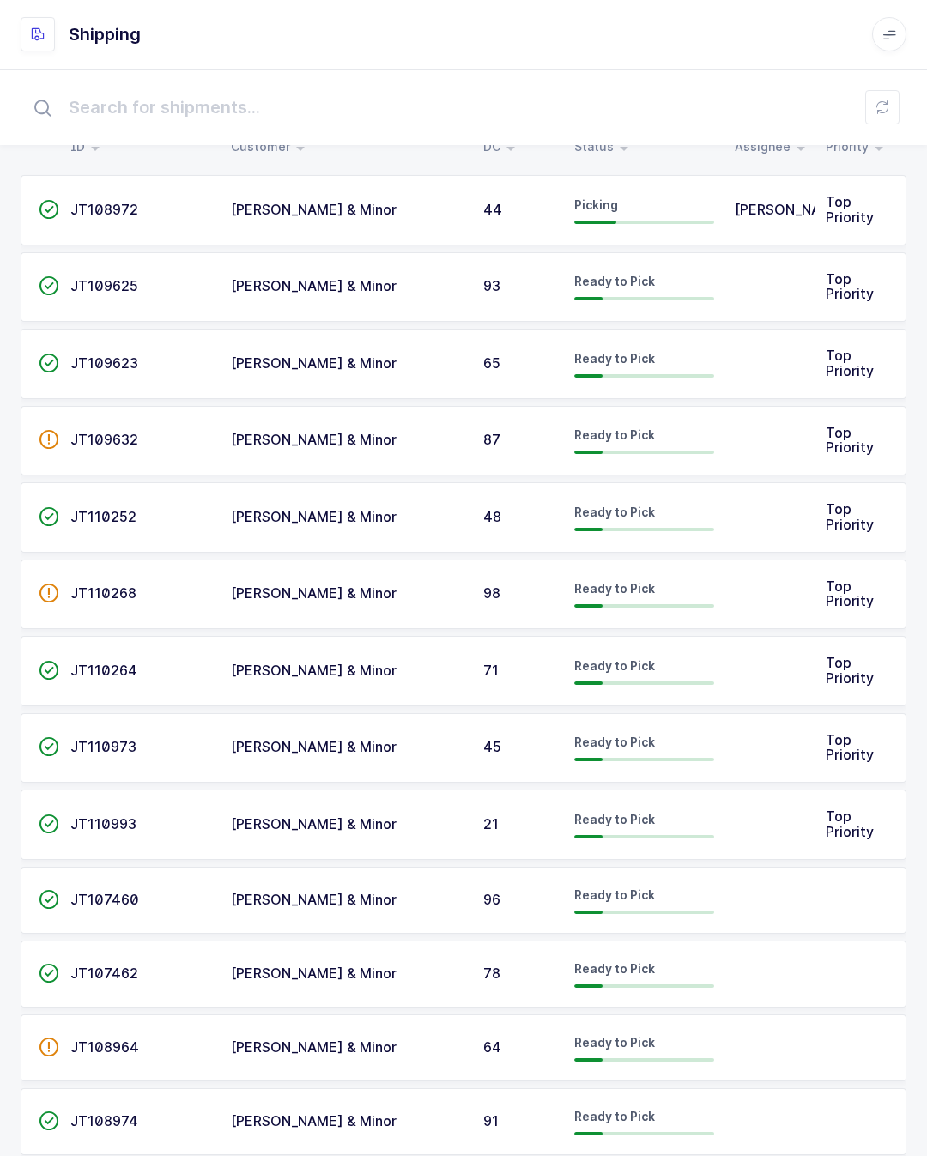
click at [661, 215] on div "Picking" at bounding box center [644, 209] width 140 height 27
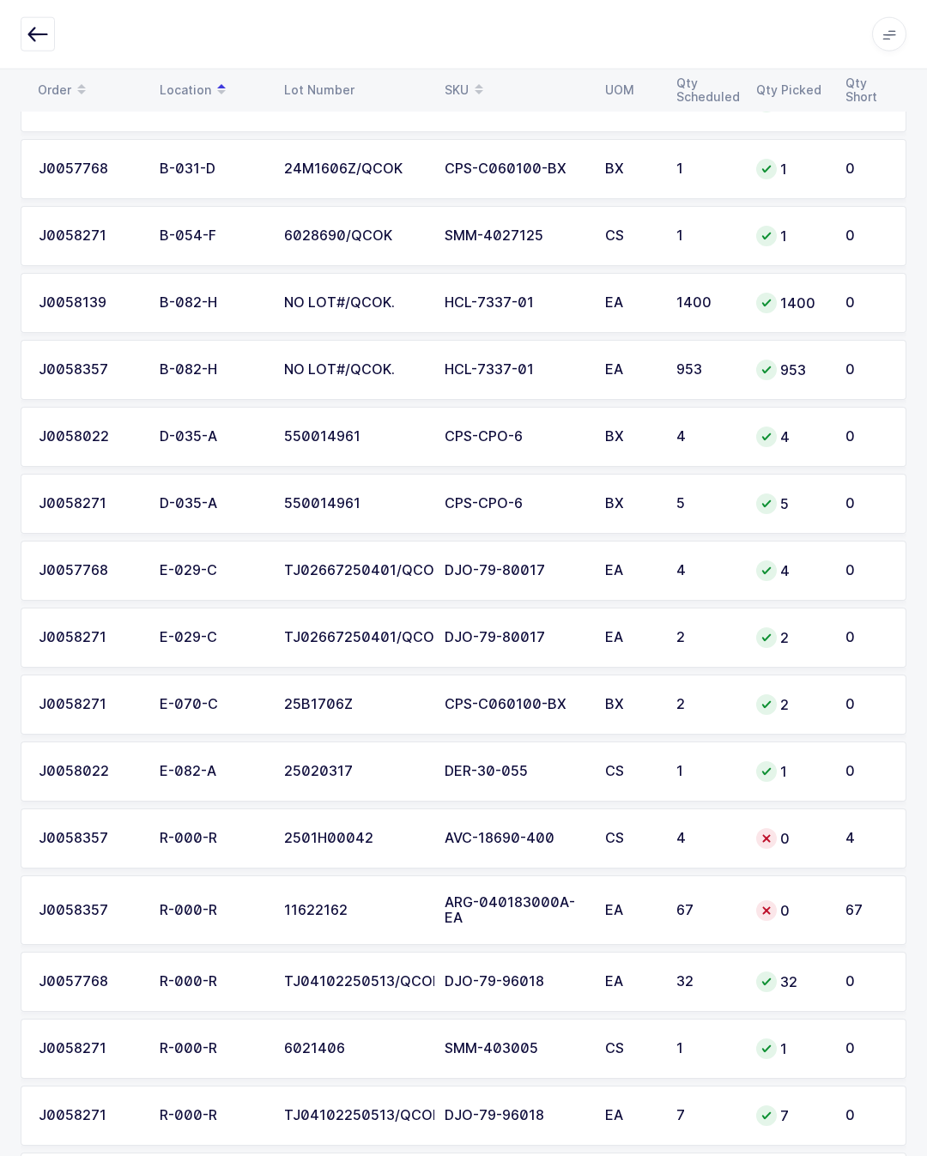
scroll to position [545, 0]
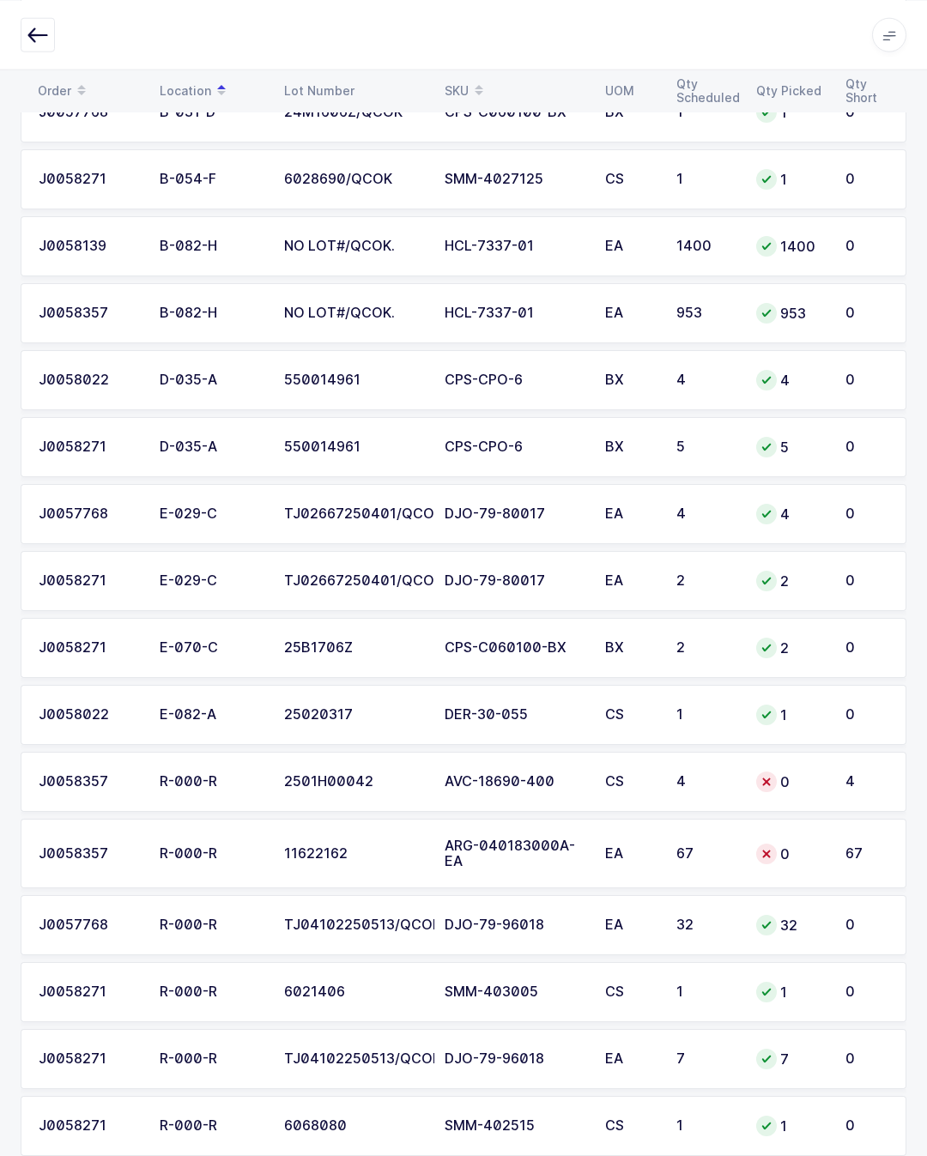
click at [594, 776] on td "AVC-18690-400" at bounding box center [514, 781] width 160 height 60
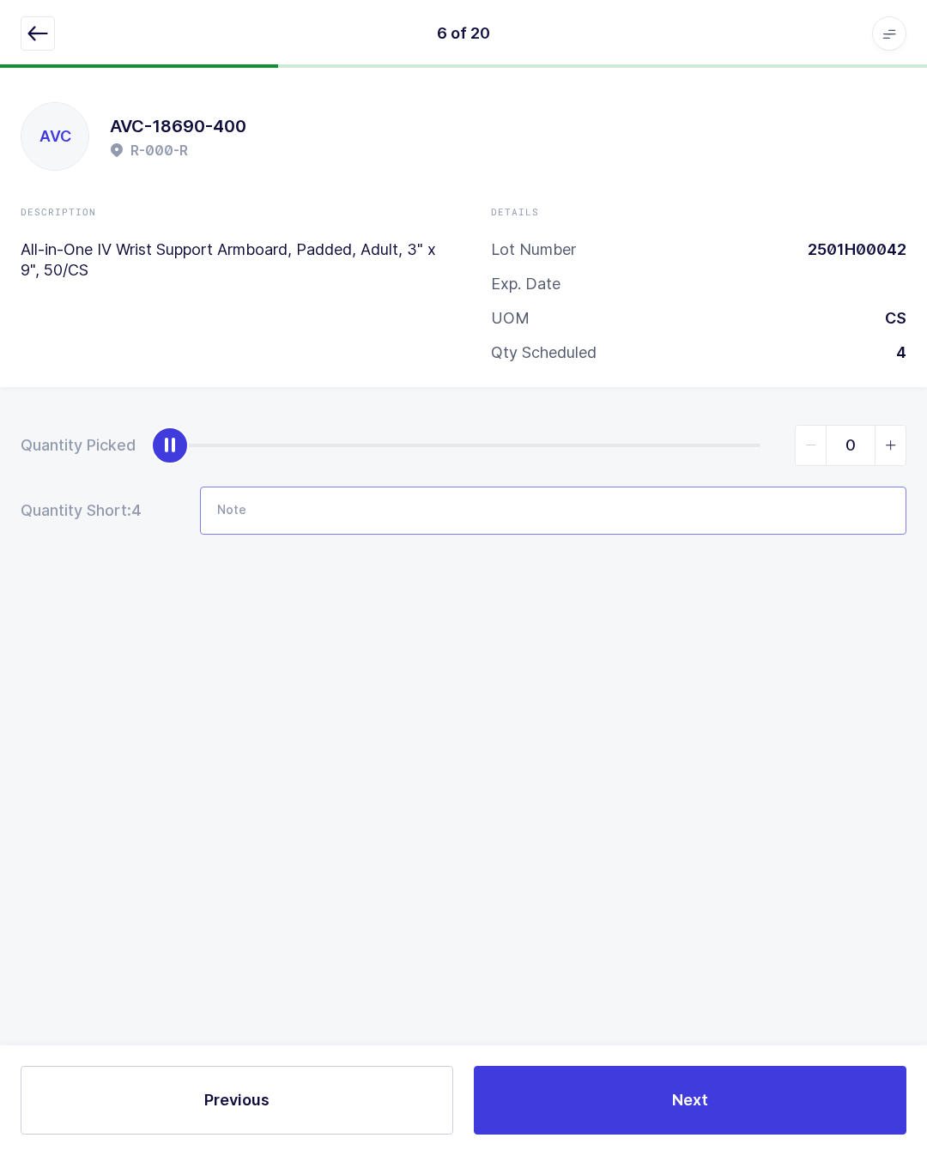
click at [421, 487] on input "Note" at bounding box center [553, 511] width 706 height 48
type input "E71d"
click at [796, 662] on div "AVC AVC-18690-400 R-000-R Description All-in-One IV Wrist Support Armboard, Pad…" at bounding box center [463, 612] width 927 height 1087
click at [737, 1097] on button "Next" at bounding box center [690, 1100] width 432 height 69
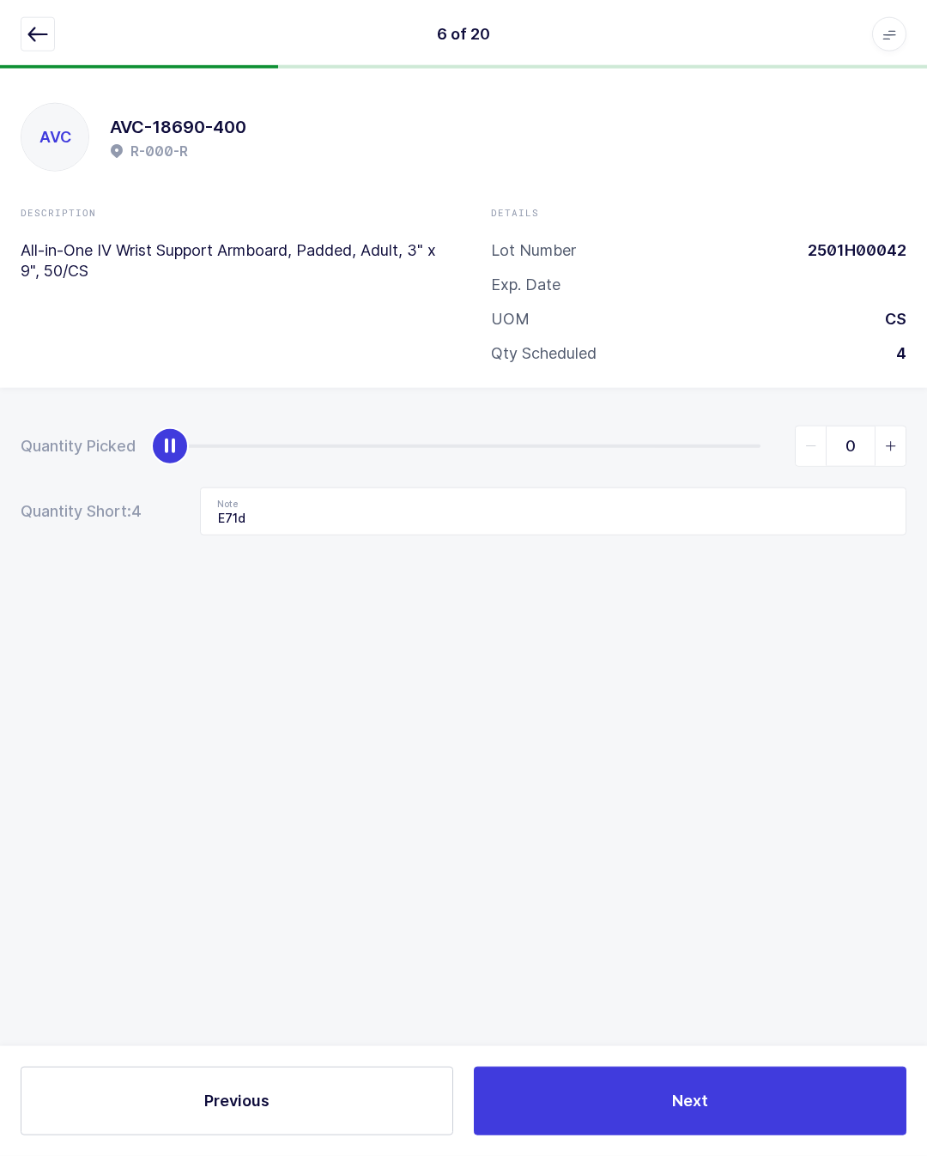
scroll to position [38, 0]
click at [38, 37] on icon "button" at bounding box center [37, 34] width 21 height 21
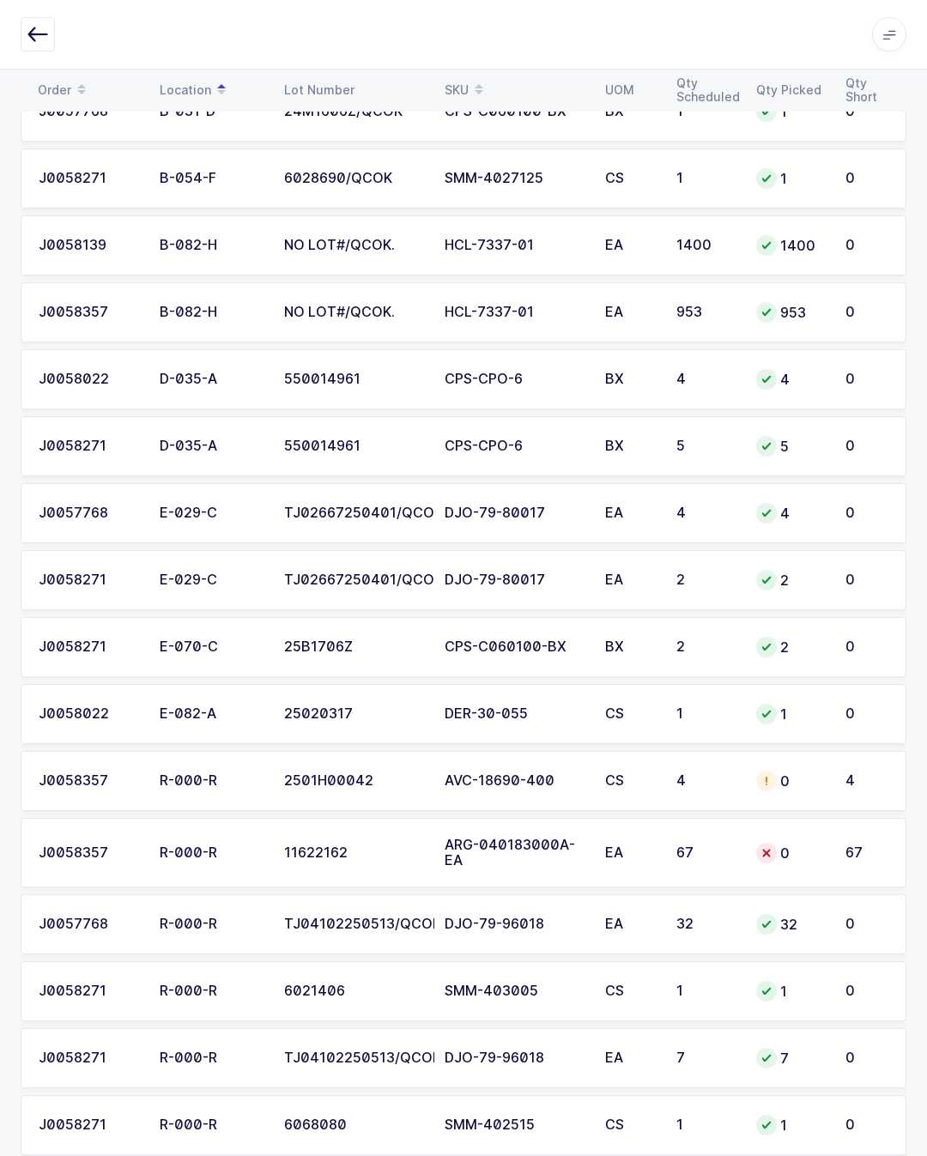
scroll to position [545, 0]
click at [543, 853] on div "ARG-040183000A-EA" at bounding box center [514, 852] width 140 height 31
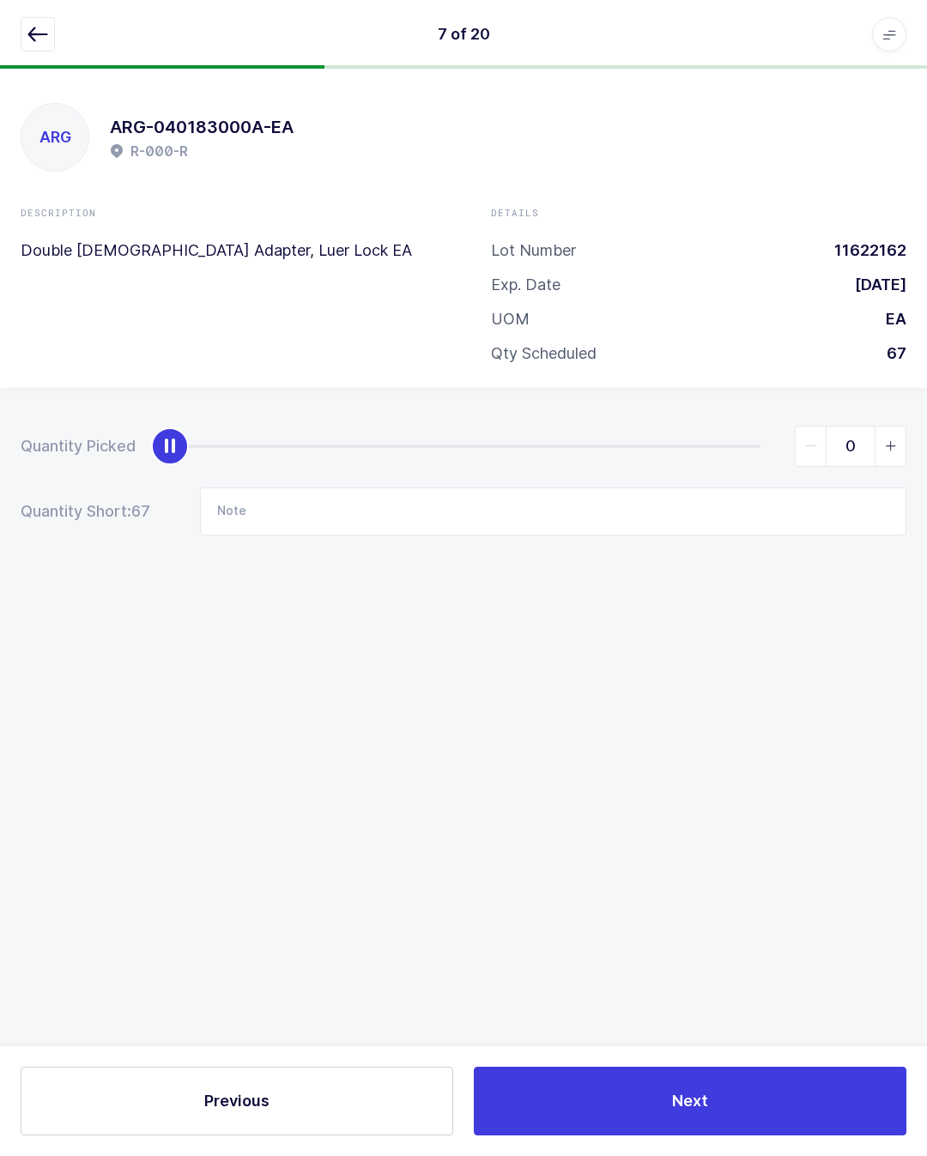
scroll to position [37, 0]
click at [462, 487] on input "Note" at bounding box center [553, 511] width 706 height 48
type input "B94c"
click at [794, 660] on div "ARG ARG-040183000A-EA R-000-R Description Double Female Adapter, Luer Lock EA D…" at bounding box center [463, 612] width 927 height 1087
click at [759, 1103] on button "Next" at bounding box center [690, 1100] width 432 height 69
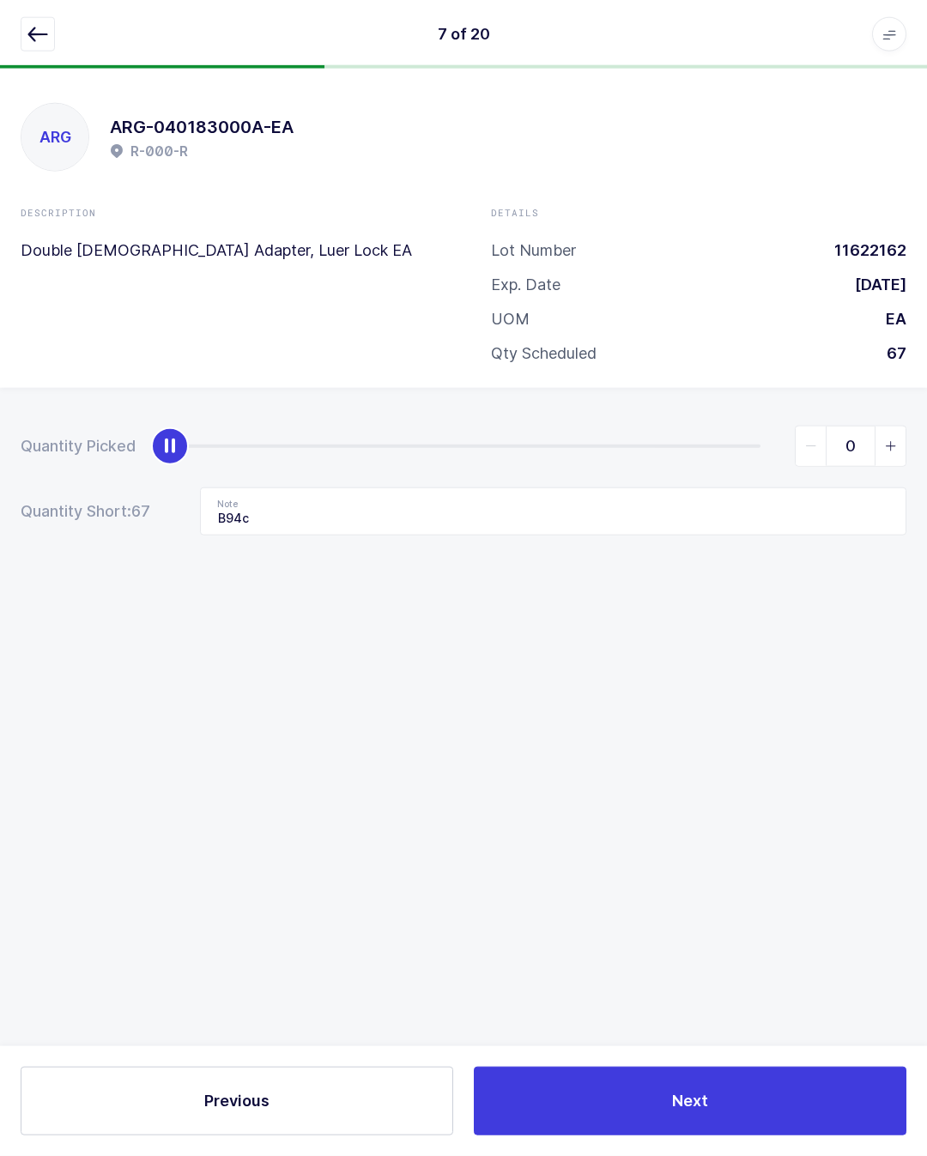
scroll to position [38, 0]
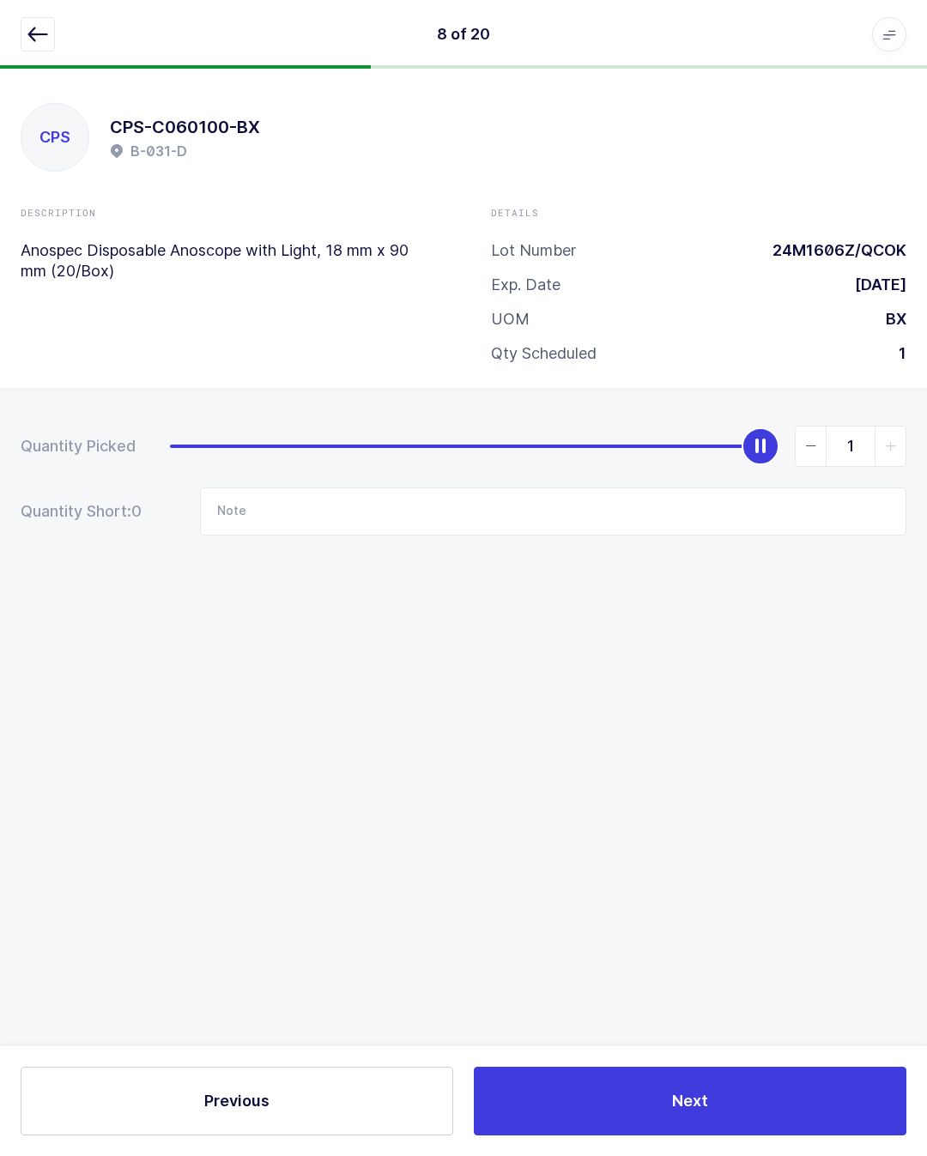
click at [49, 27] on button "button" at bounding box center [38, 34] width 34 height 34
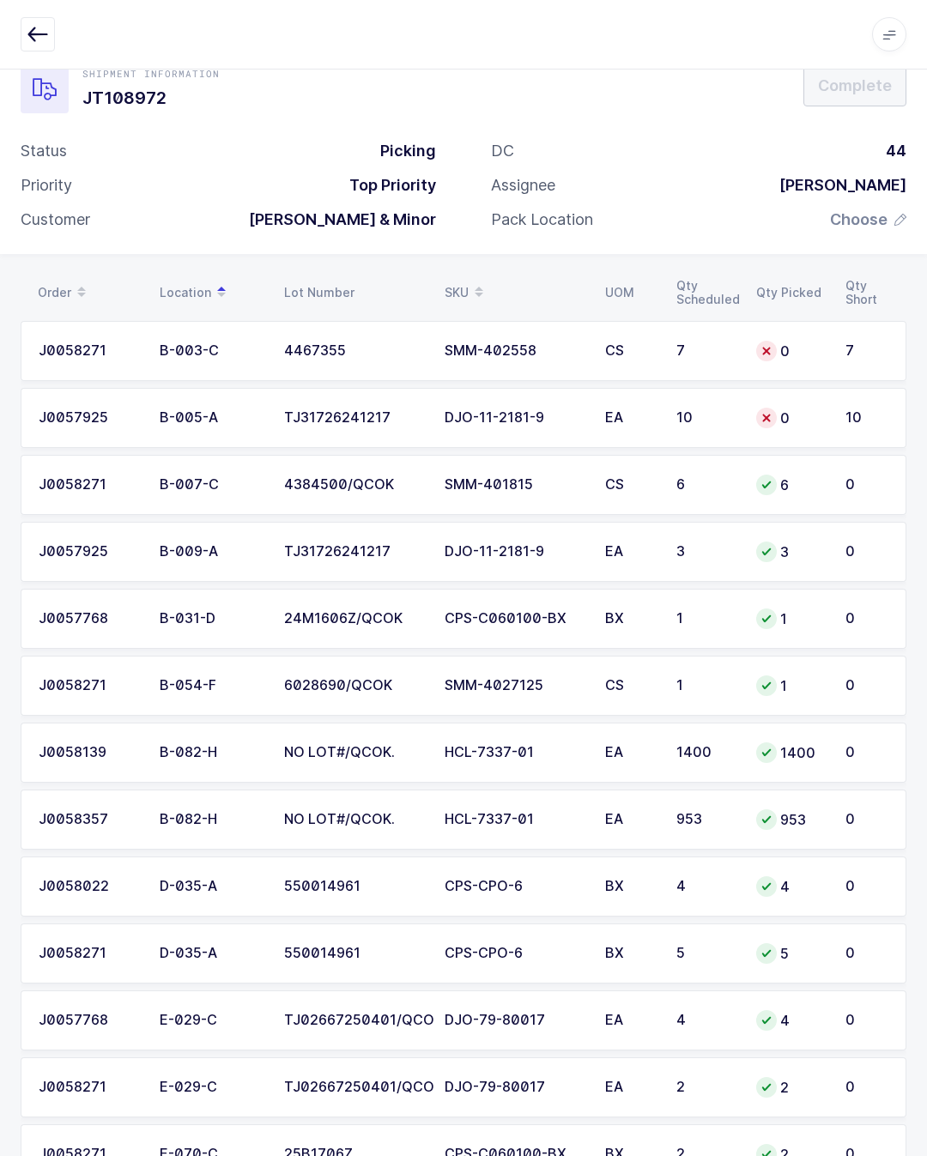
click at [552, 411] on div "DJO-11-2181-9" at bounding box center [514, 417] width 140 height 15
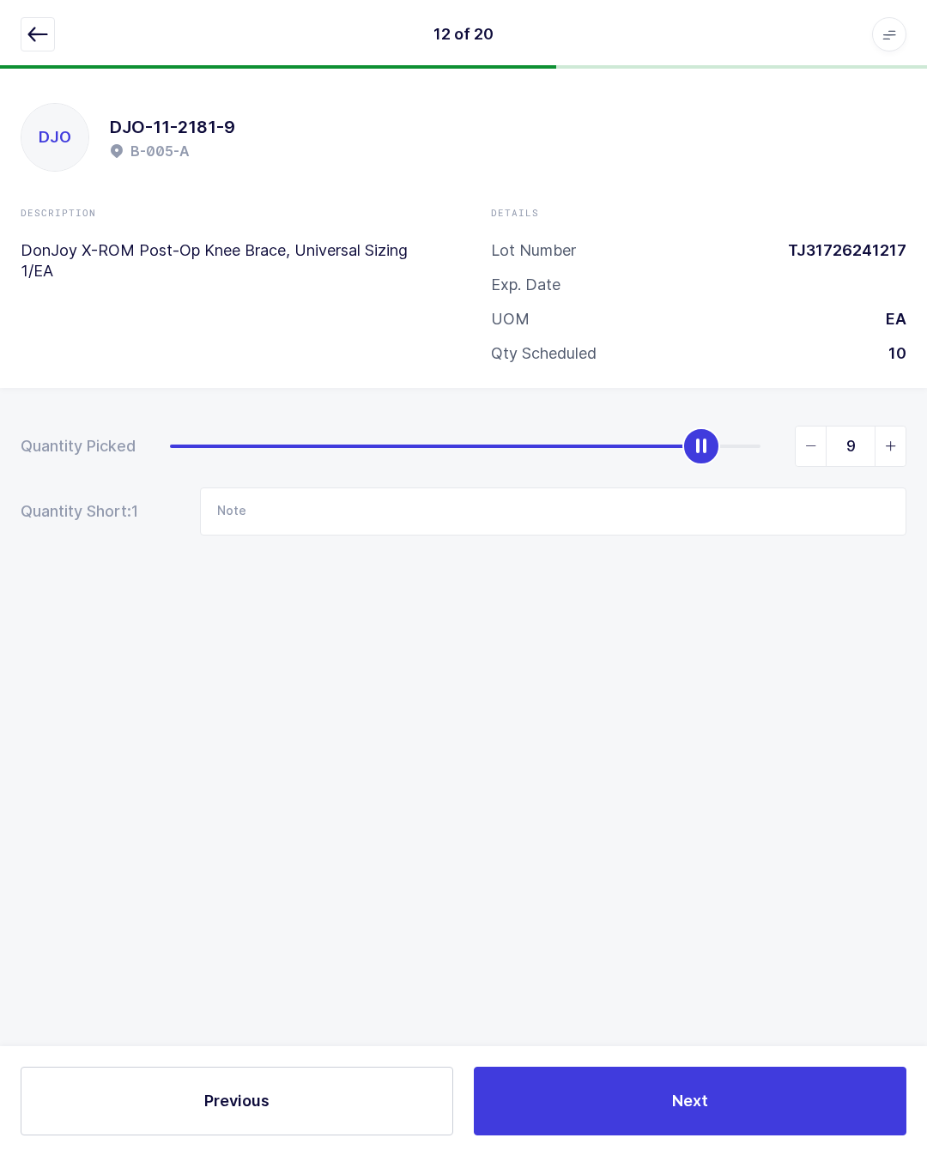
type input "10"
click at [446, 487] on input "Note" at bounding box center [553, 511] width 706 height 48
click at [250, 487] on input "Lot#TJ" at bounding box center [553, 511] width 706 height 48
click at [254, 489] on input "Lot#TJ" at bounding box center [553, 511] width 706 height 48
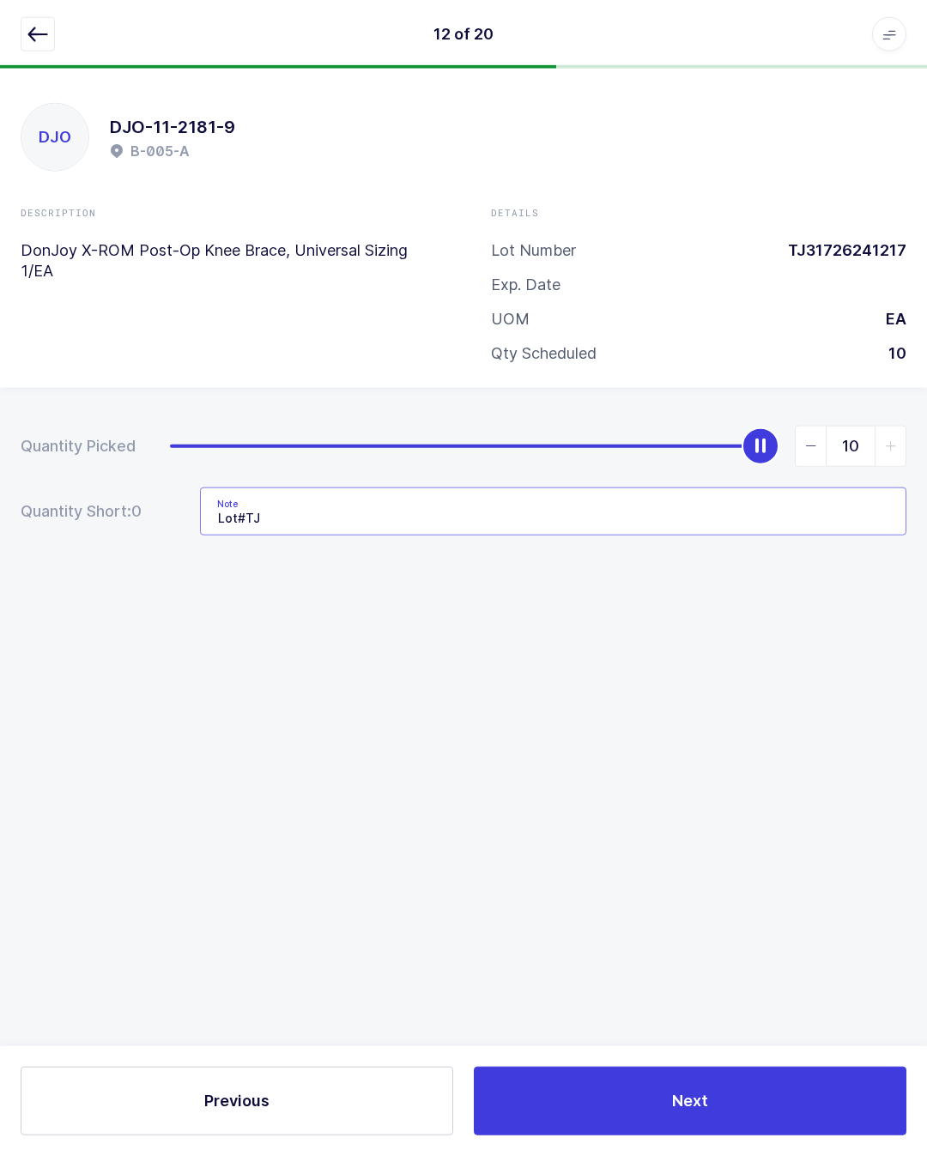
click at [249, 487] on input "Lot#TJ" at bounding box center [553, 511] width 706 height 48
click at [311, 487] on input "Lot# TJ" at bounding box center [553, 511] width 706 height 48
click at [286, 487] on input "Lot# TJ" at bounding box center [553, 511] width 706 height 48
click at [215, 487] on input "Lot# TJ31726241217" at bounding box center [553, 511] width 706 height 48
click at [234, 487] on input "Lot# TJ31726241217" at bounding box center [553, 511] width 706 height 48
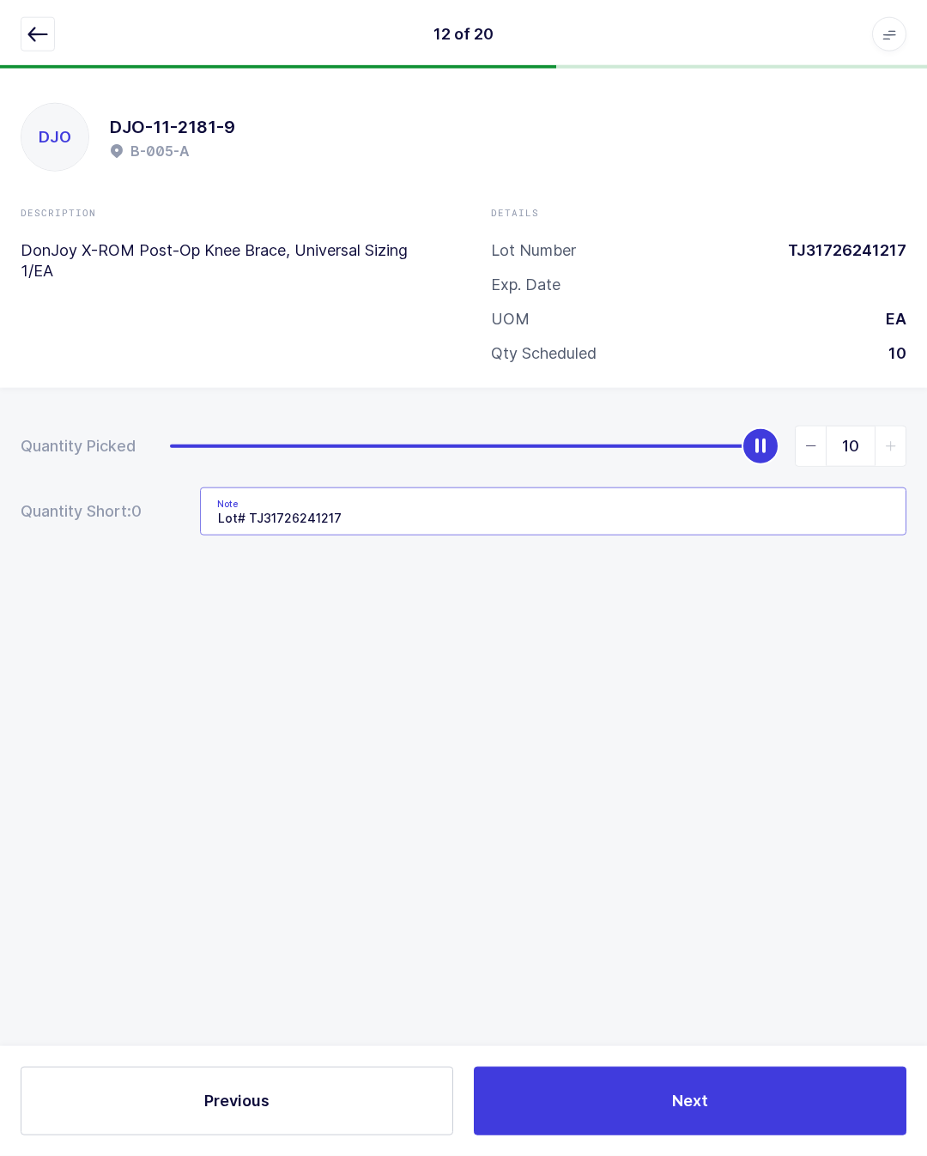
click at [239, 487] on input "Lot# TJ31726241217" at bounding box center [553, 511] width 706 height 48
click at [224, 487] on input "Lot# TJ31726241217" at bounding box center [553, 511] width 706 height 48
type input "New Lot# TJ31726241217"
click at [696, 681] on div "DJO DJO-11-2181-9 B-005-A Description DonJoy X-ROM Post-Op Knee Brace, Universa…" at bounding box center [463, 612] width 927 height 1087
click at [729, 1089] on button "Next" at bounding box center [690, 1100] width 432 height 69
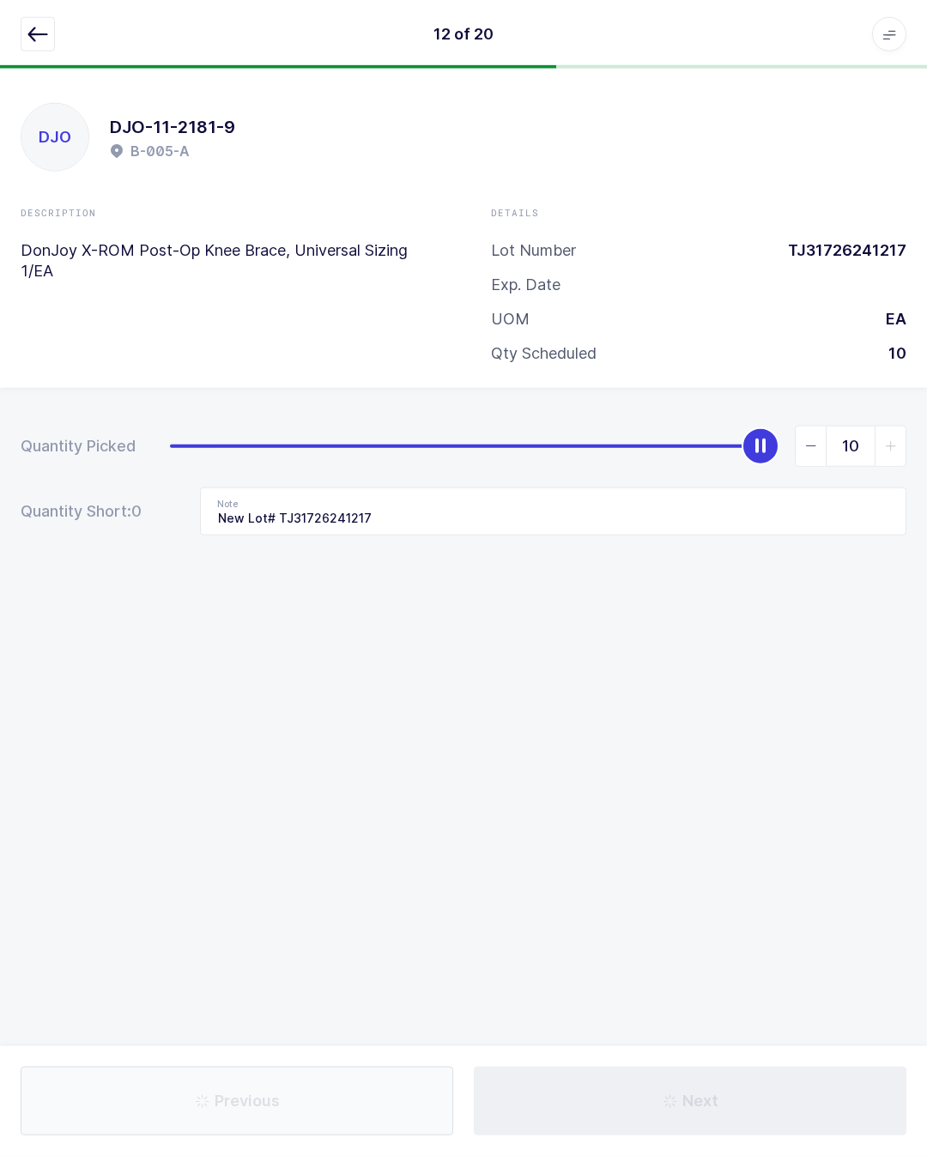
scroll to position [38, 0]
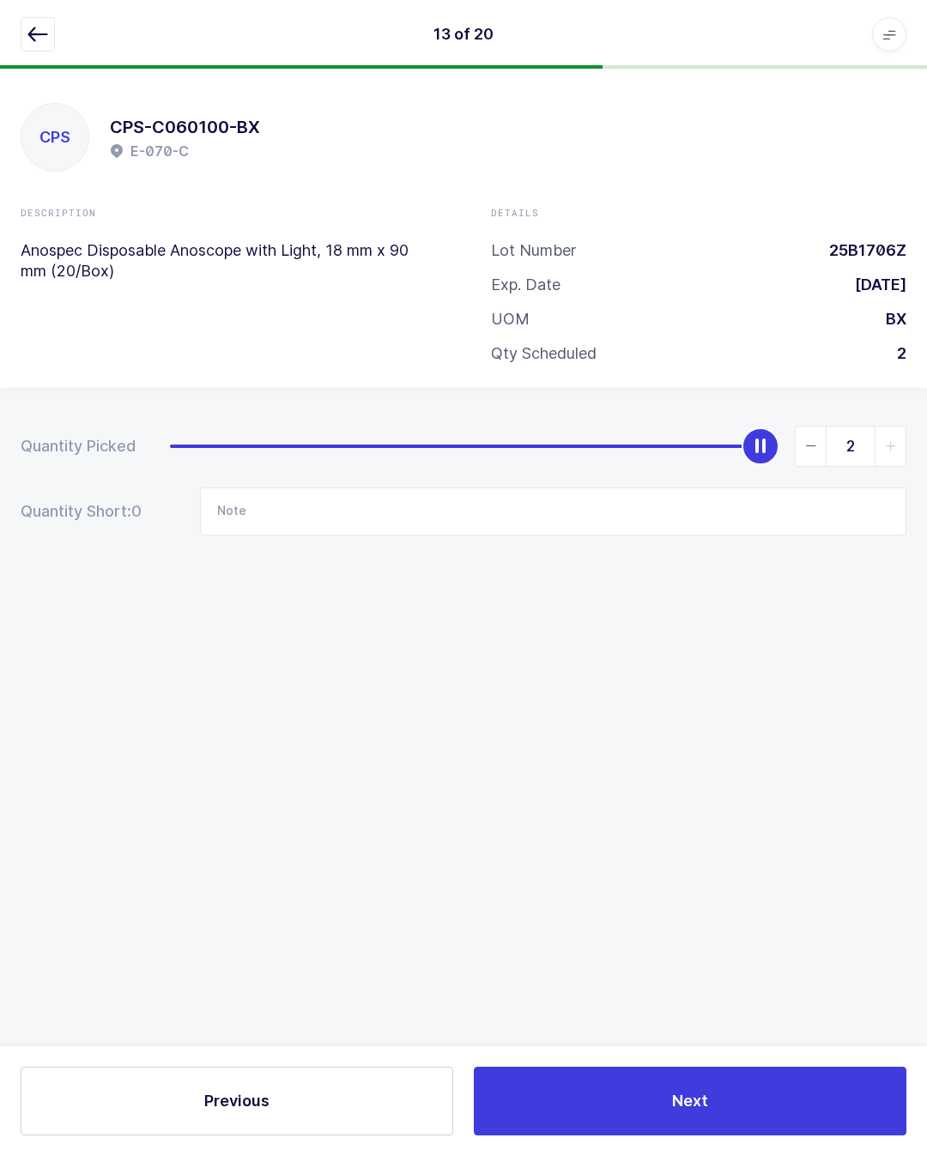
click at [35, 30] on icon "button" at bounding box center [37, 34] width 21 height 21
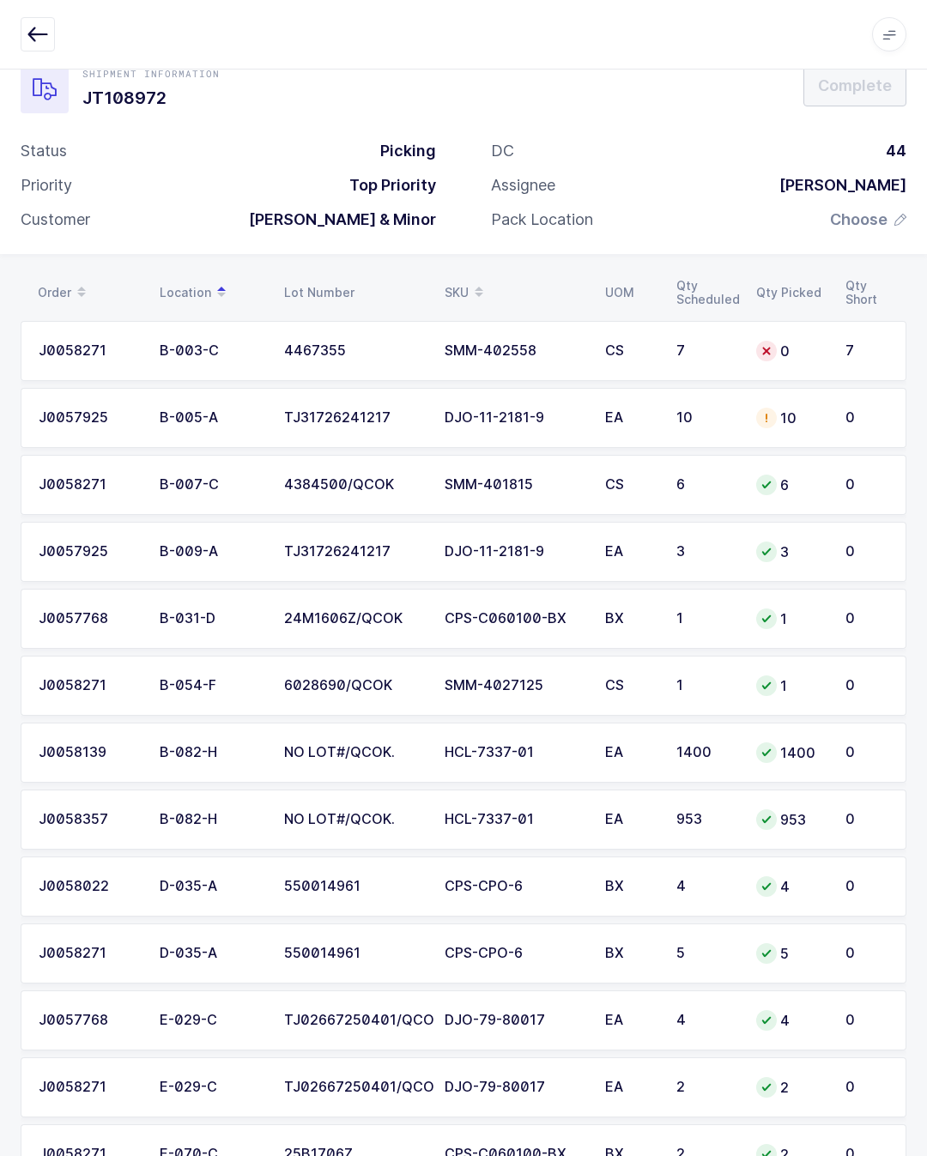
click at [566, 343] on div "SMM-402558" at bounding box center [514, 350] width 140 height 15
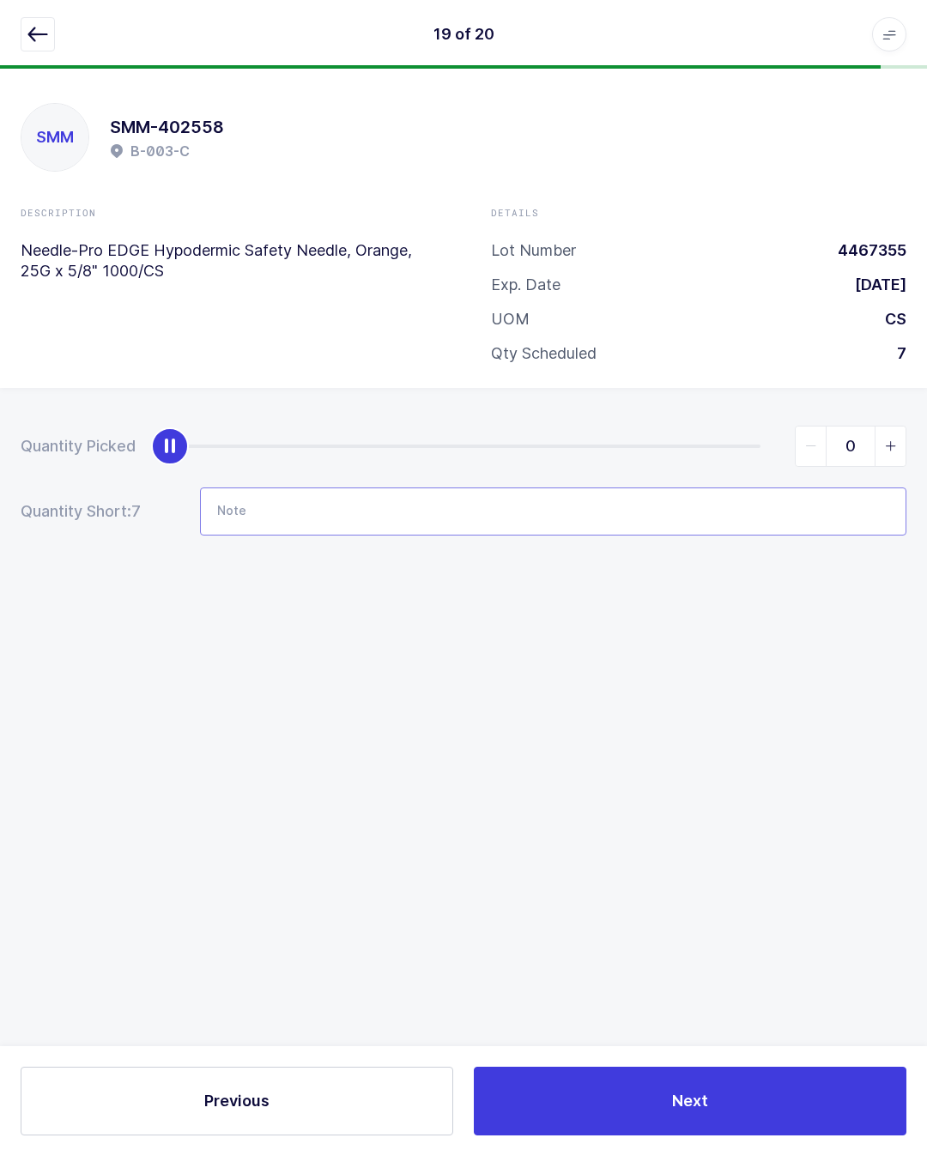
click at [365, 487] on input "Note" at bounding box center [553, 511] width 706 height 48
type input "E61a"
click at [691, 607] on div "Quantity Picked 0 Quantity Short: 7 Note E61a" at bounding box center [463, 540] width 927 height 305
click at [713, 1094] on button "Next" at bounding box center [690, 1100] width 432 height 69
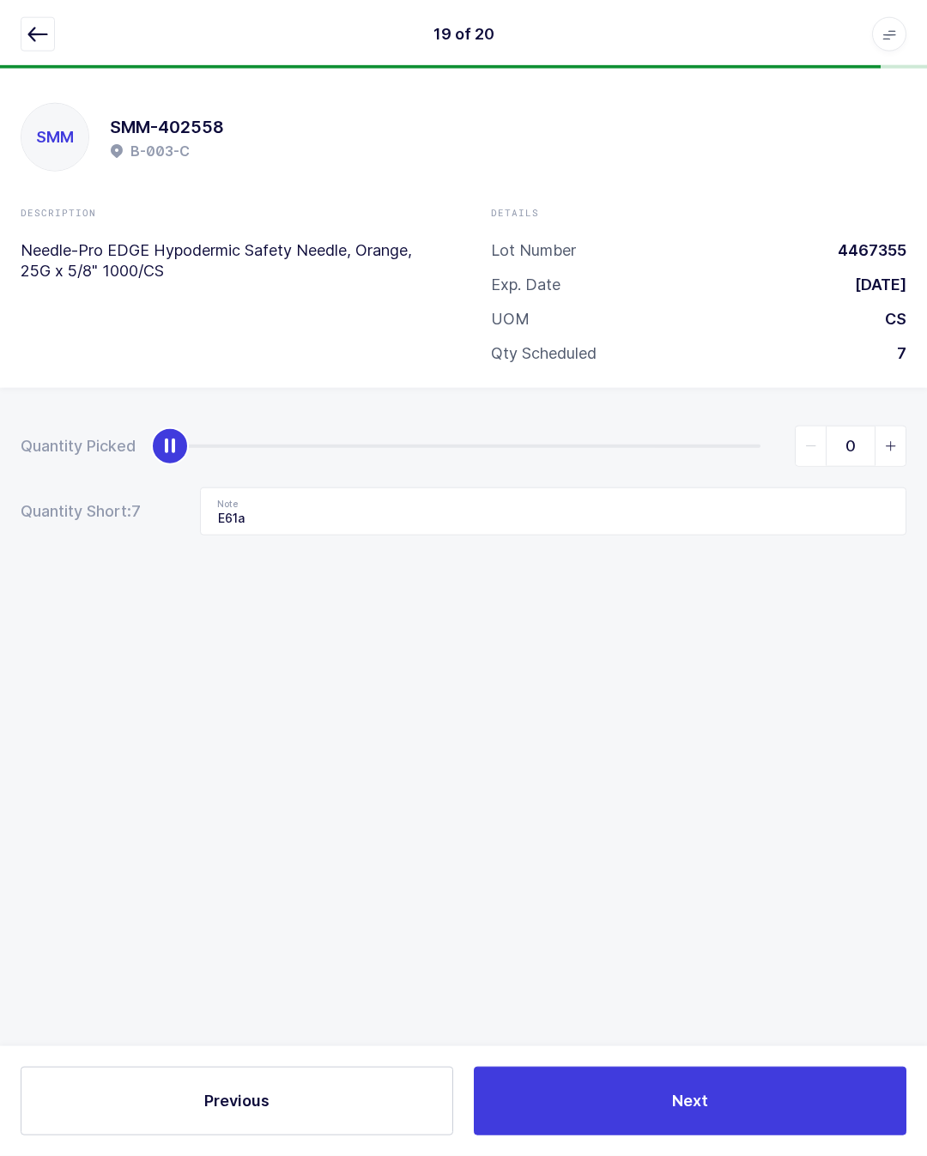
scroll to position [38, 0]
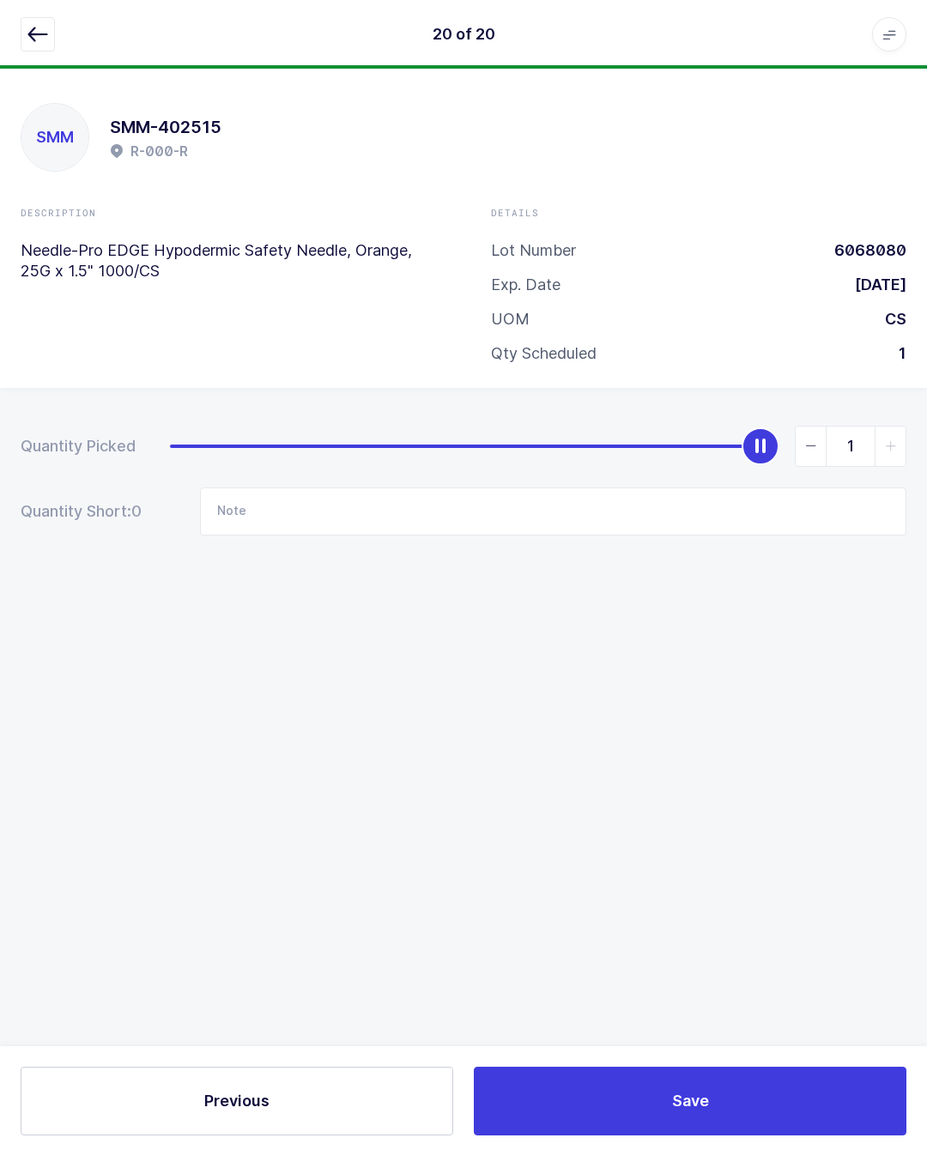
click at [21, 32] on button "button" at bounding box center [38, 34] width 34 height 34
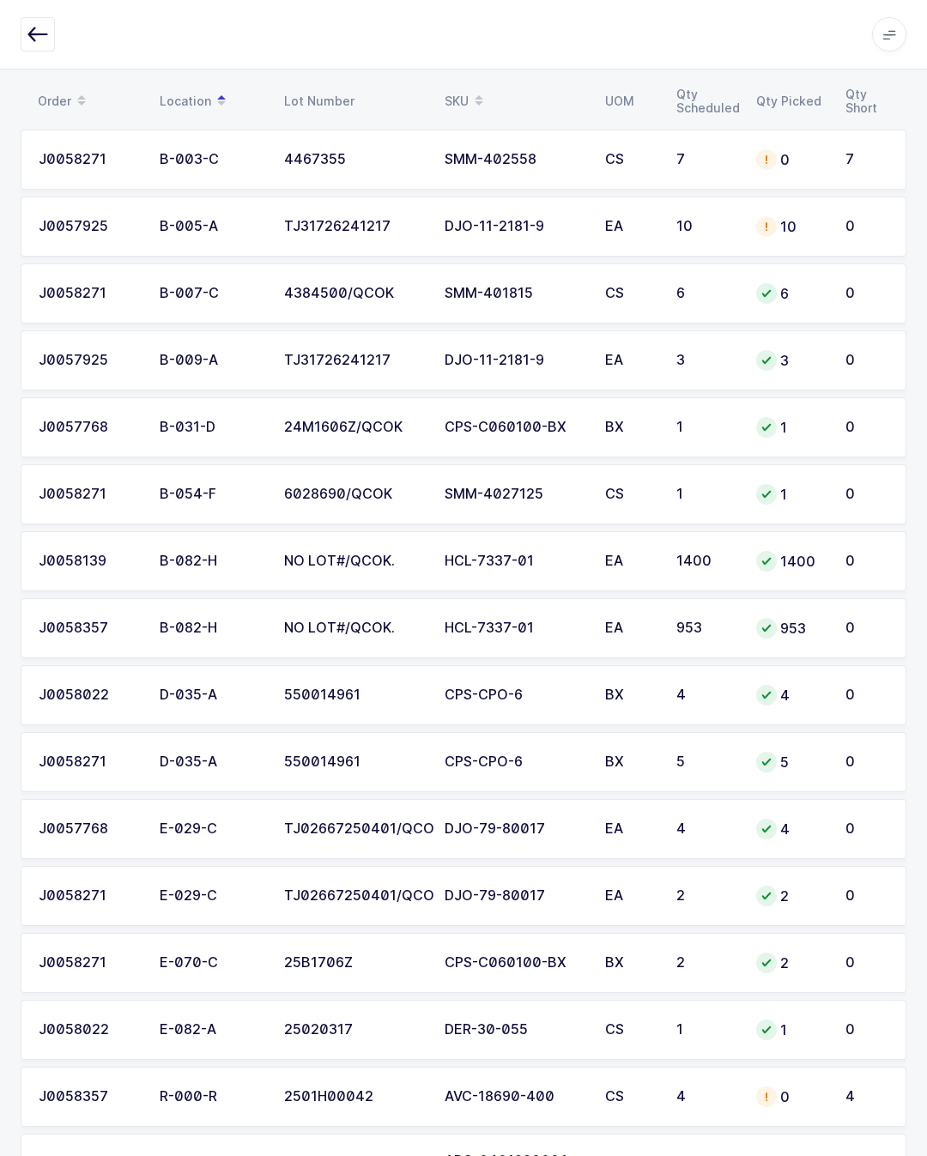
scroll to position [0, 0]
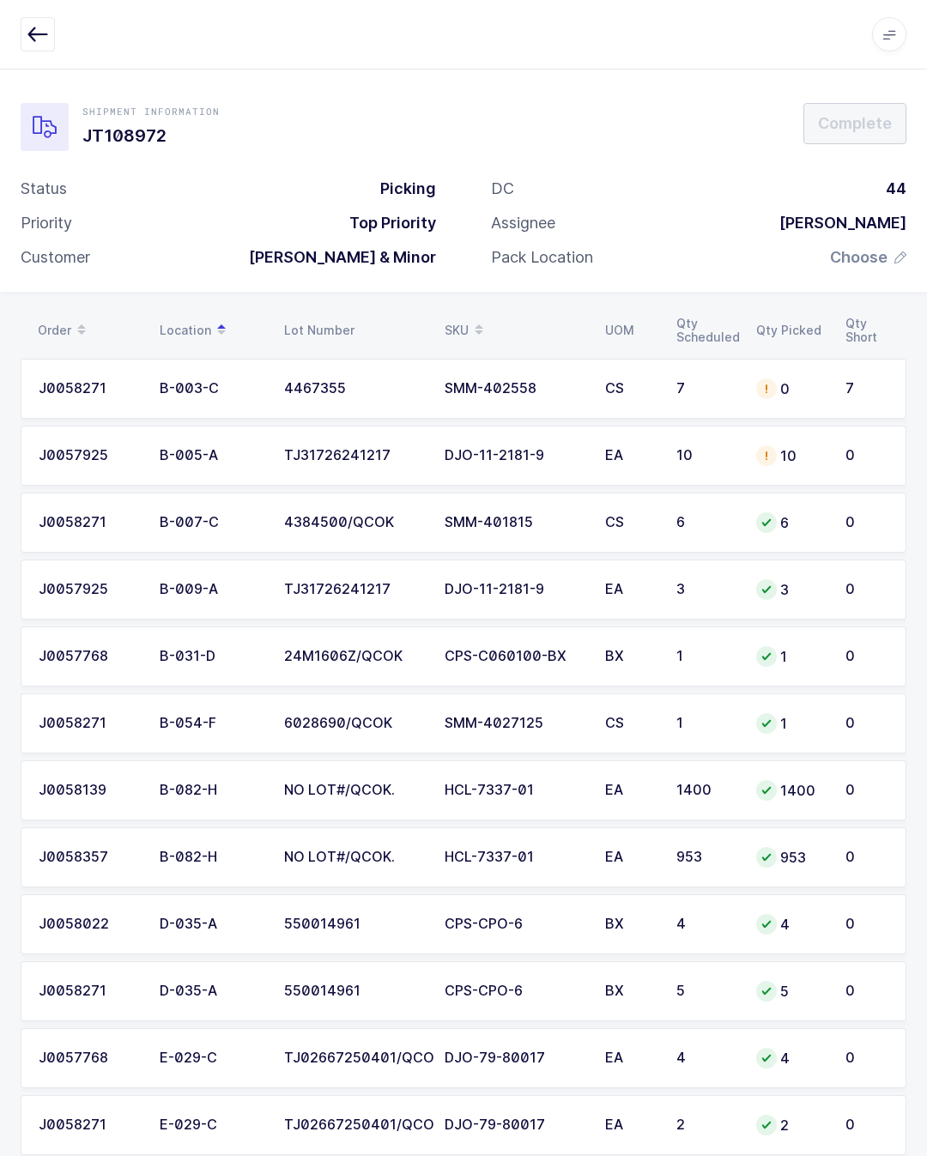
click at [559, 392] on div "SMM-402558" at bounding box center [514, 388] width 140 height 15
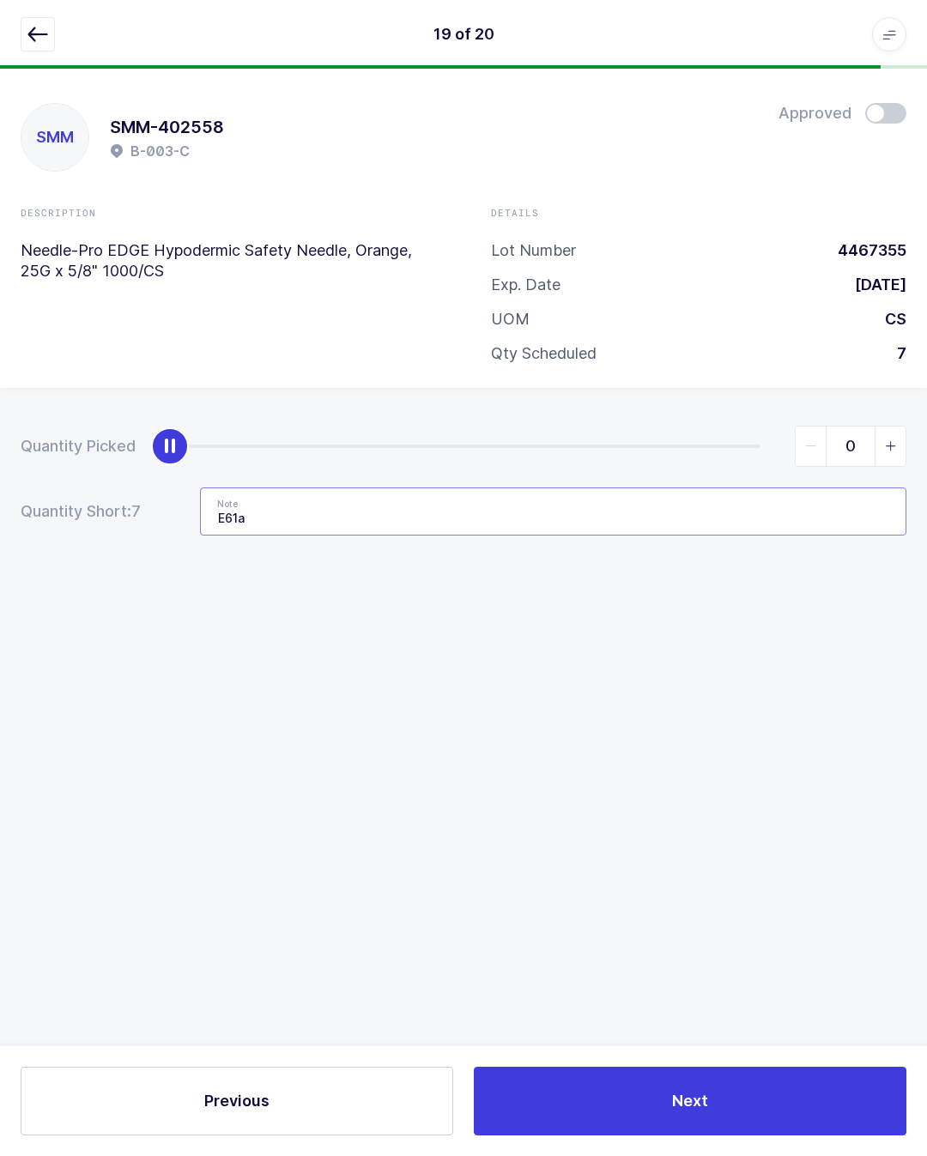
click at [415, 505] on input "E61a" at bounding box center [553, 511] width 706 height 48
click at [297, 510] on input "E61a" at bounding box center [553, 511] width 706 height 48
type input "E"
type input "Took from E-061-A. New lot# 6021398"
type input "7"
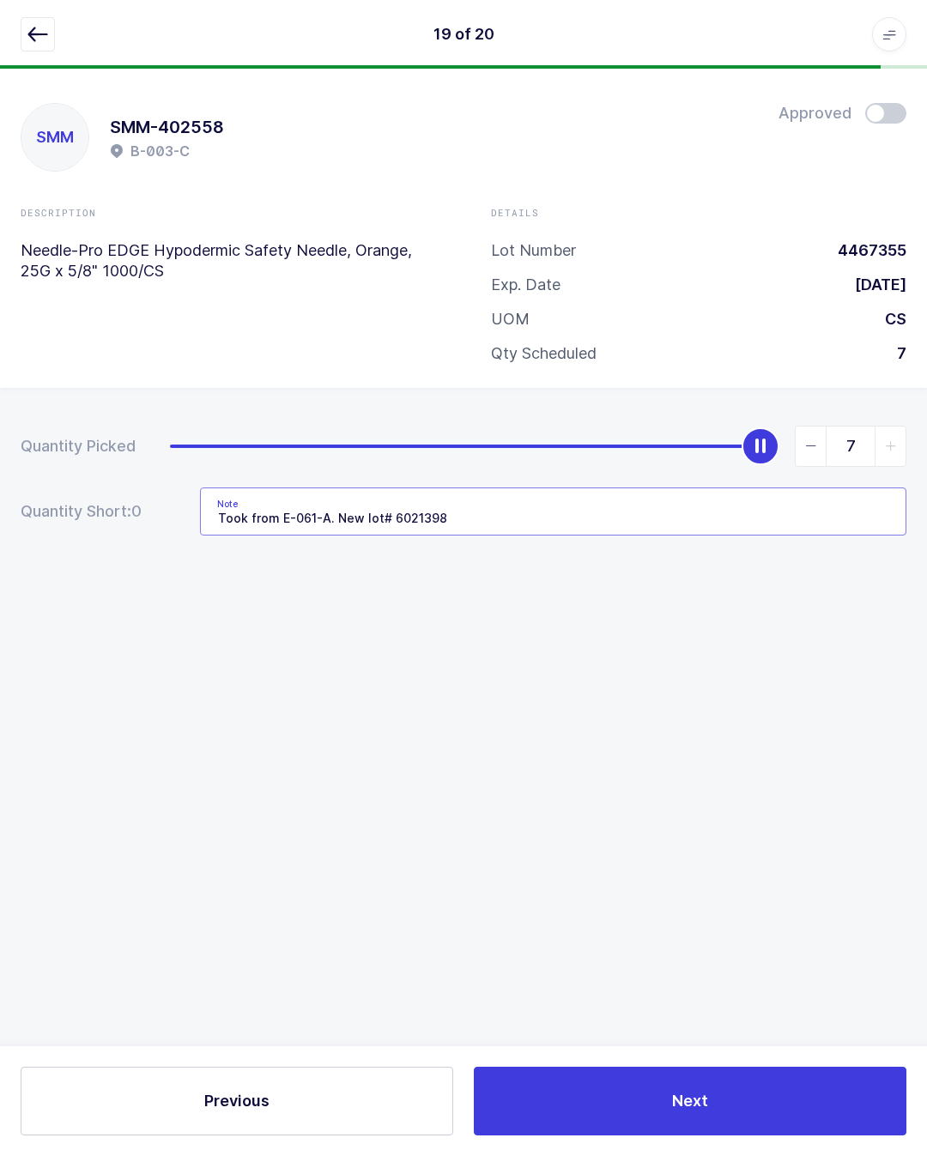
type input "Took from E-061-A. New lot# 6021398"
click at [758, 675] on div "Quantity Picked 7 Quantity Short: 0 Note Took from E-061-A. New lot# 6021398" at bounding box center [463, 540] width 927 height 305
click at [756, 1101] on button "Next" at bounding box center [690, 1100] width 432 height 69
click at [54, 35] on button "button" at bounding box center [38, 34] width 34 height 34
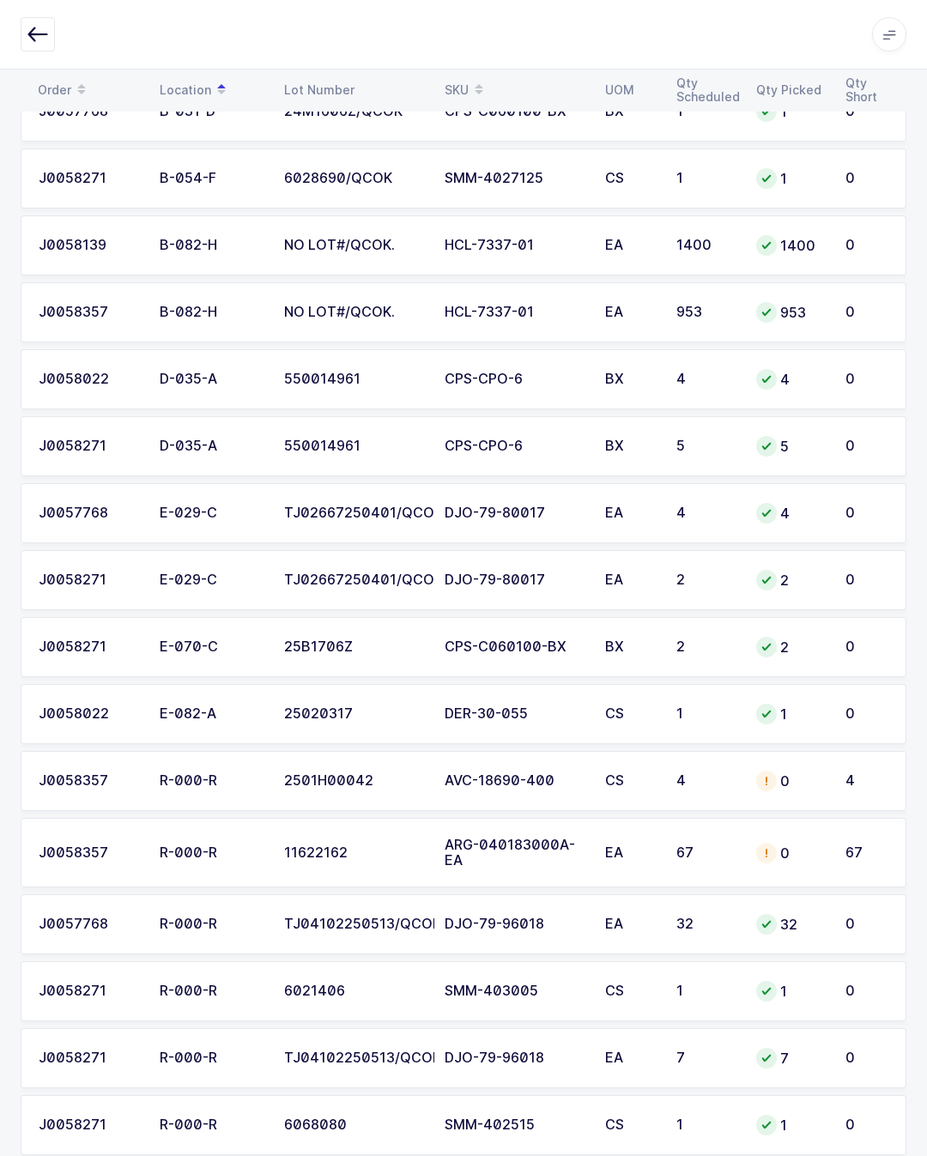
click at [523, 786] on div "AVC-18690-400" at bounding box center [514, 780] width 140 height 15
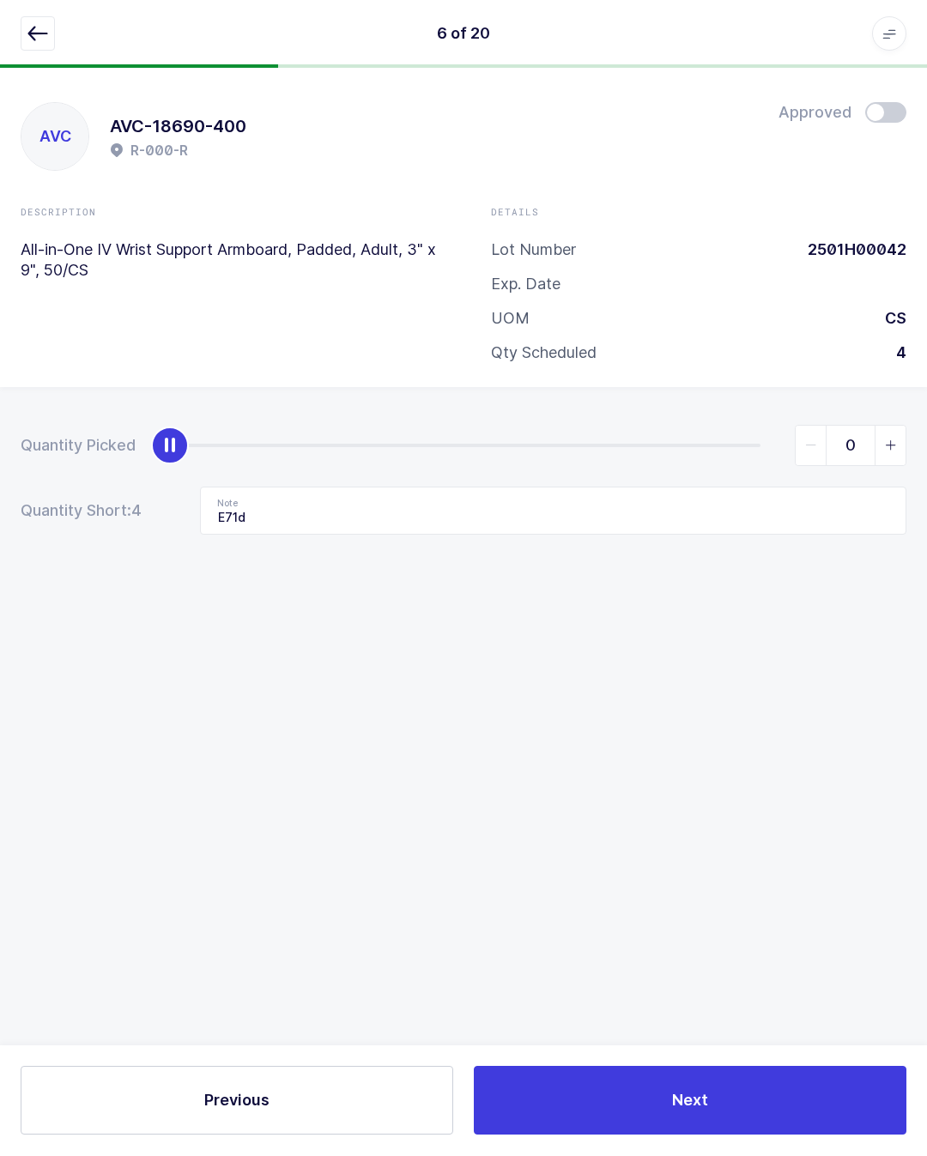
scroll to position [38, 0]
type input "0"
click at [40, 28] on icon "button" at bounding box center [37, 34] width 21 height 21
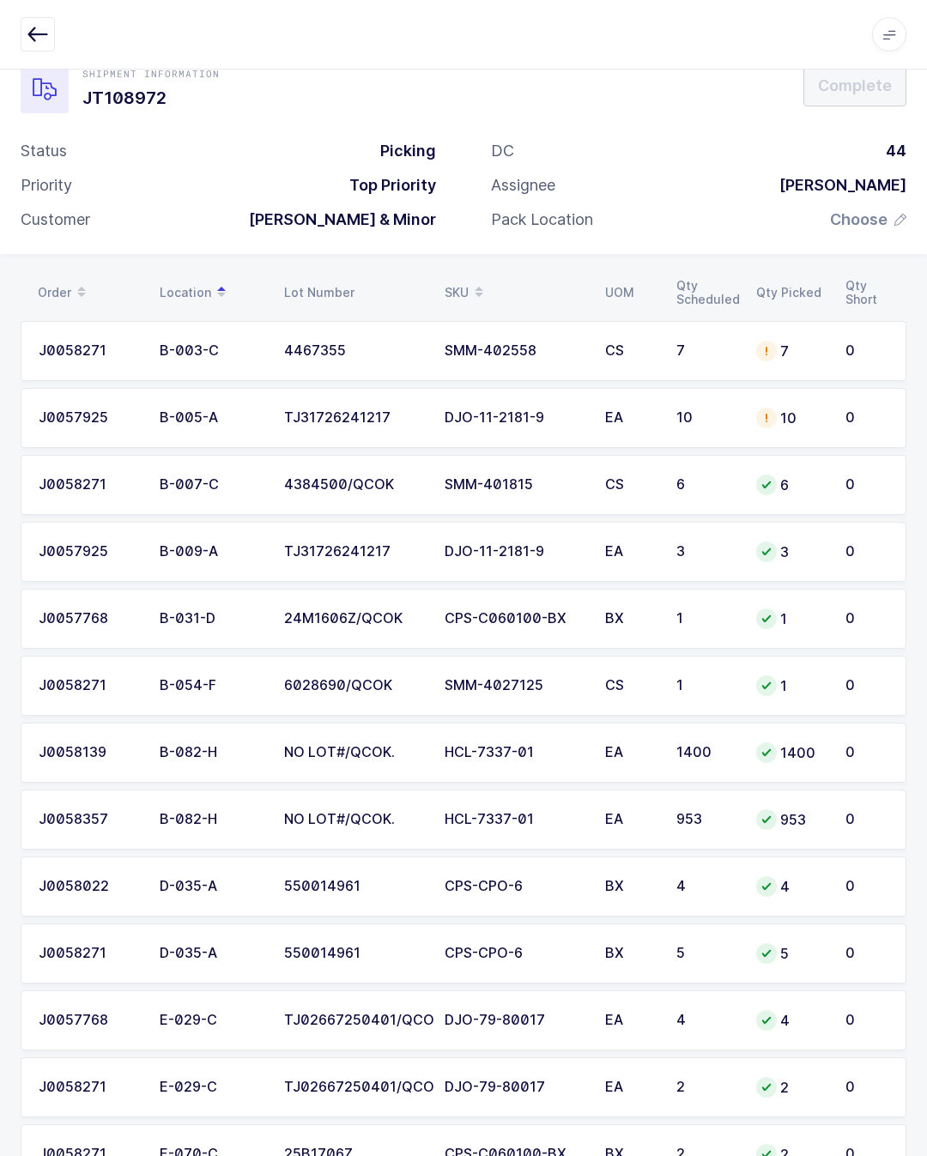
click at [619, 349] on div "CS" at bounding box center [630, 350] width 51 height 15
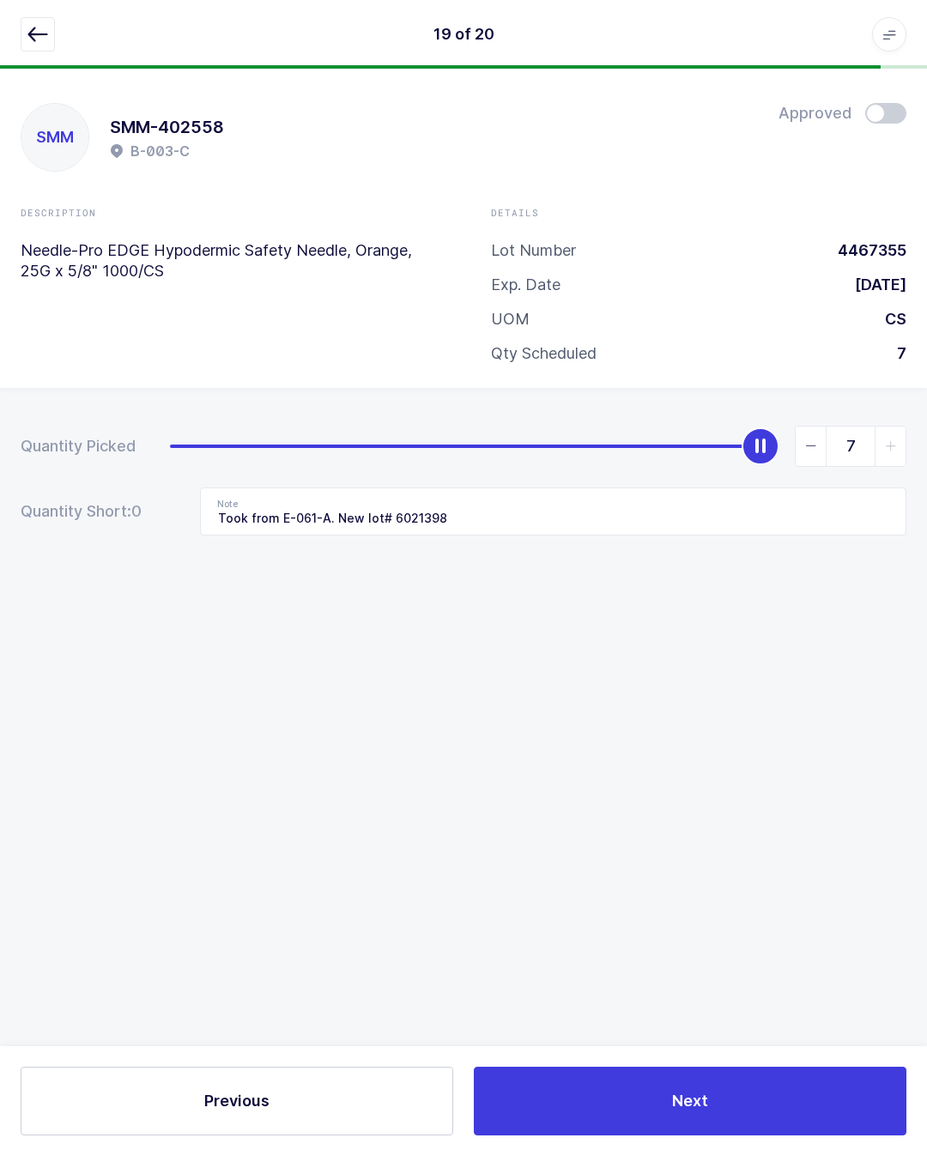
click at [714, 1099] on button "Next" at bounding box center [690, 1100] width 432 height 69
click at [42, 21] on button "button" at bounding box center [38, 34] width 34 height 34
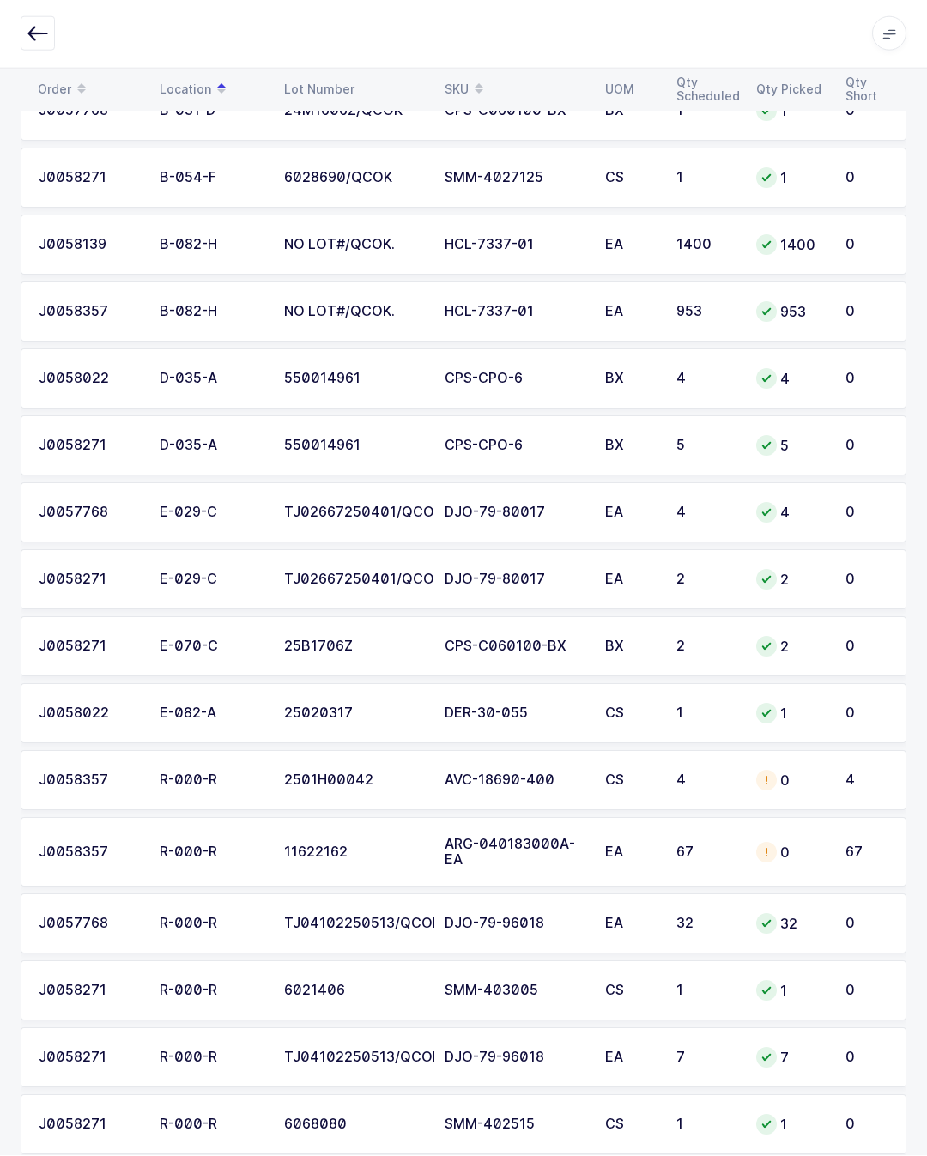
scroll to position [545, 0]
click at [692, 848] on div "67" at bounding box center [705, 852] width 59 height 15
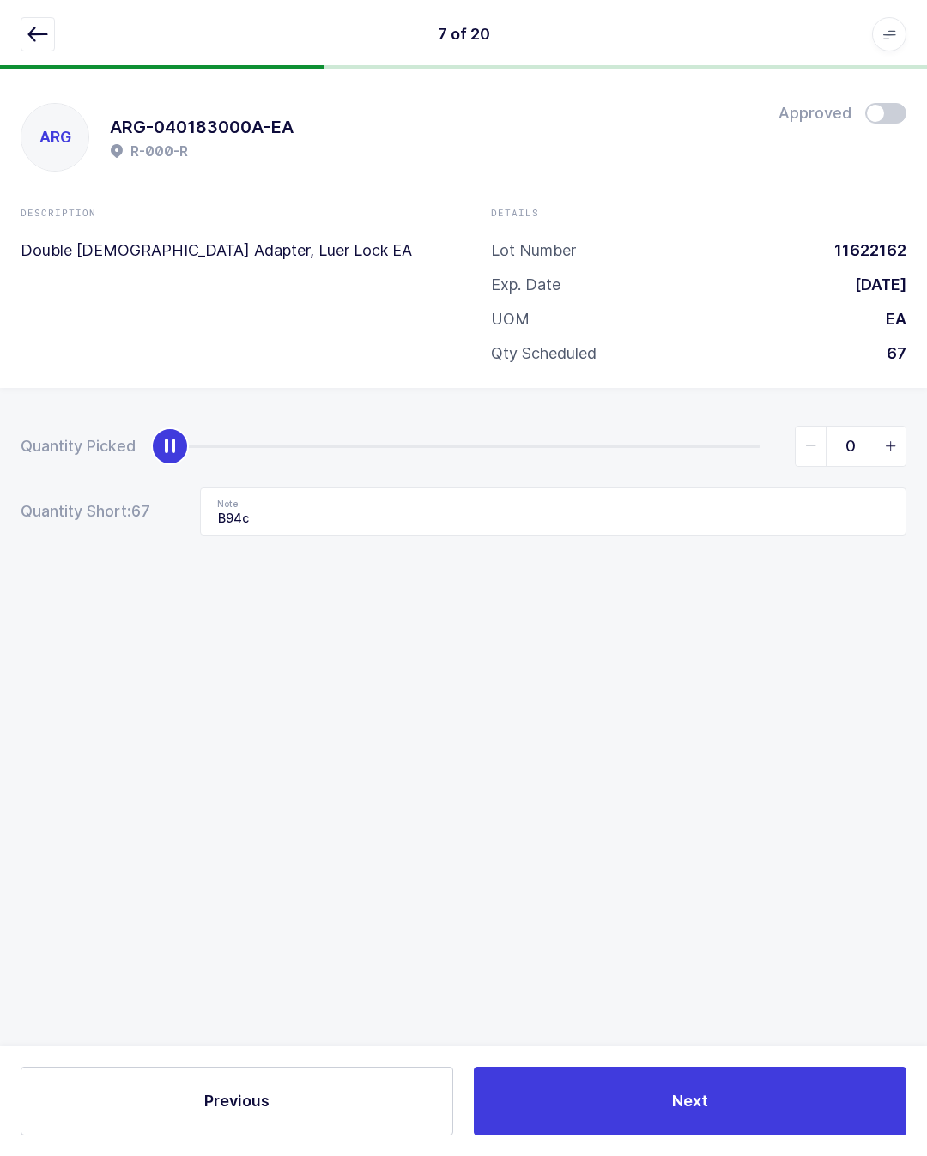
scroll to position [38, 0]
click at [35, 30] on icon "button" at bounding box center [37, 34] width 21 height 21
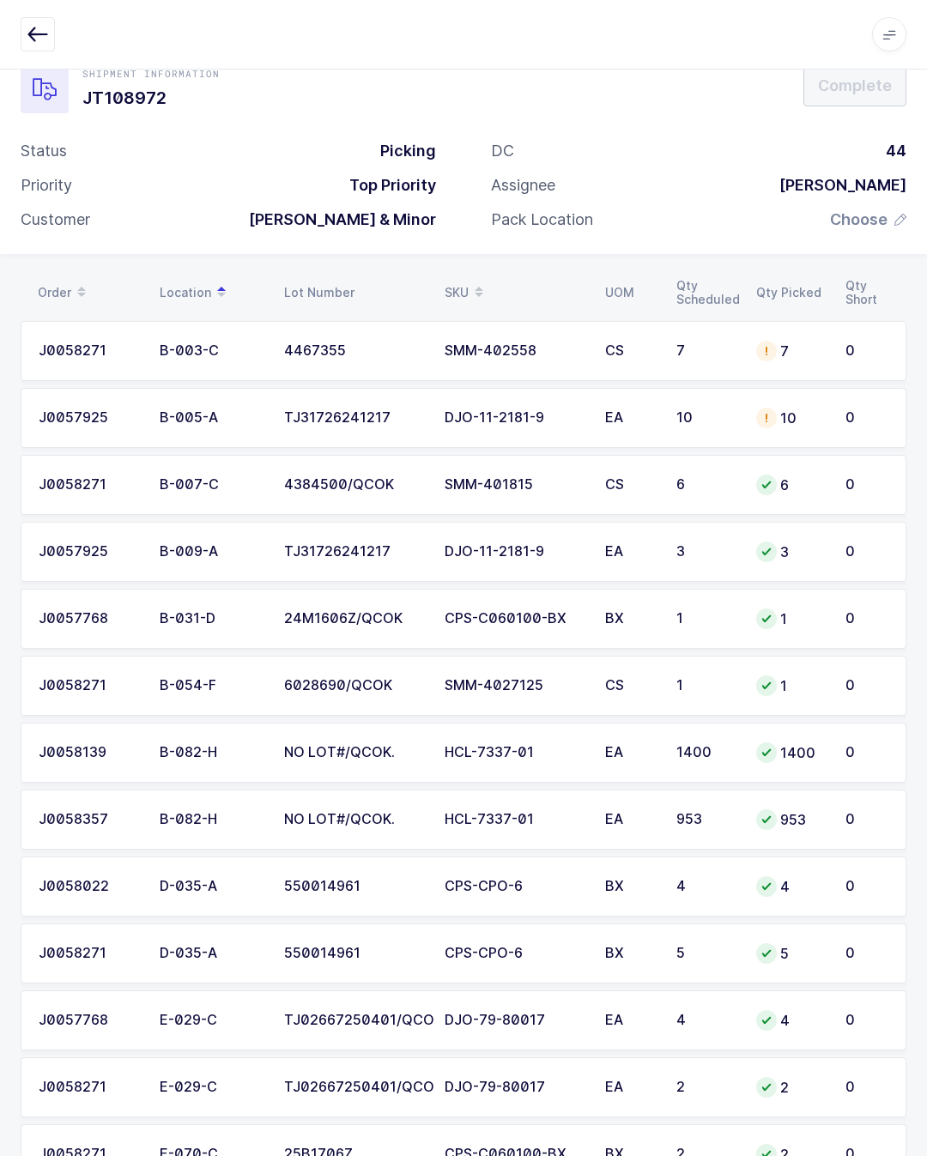
click at [749, 340] on td "7" at bounding box center [790, 351] width 89 height 60
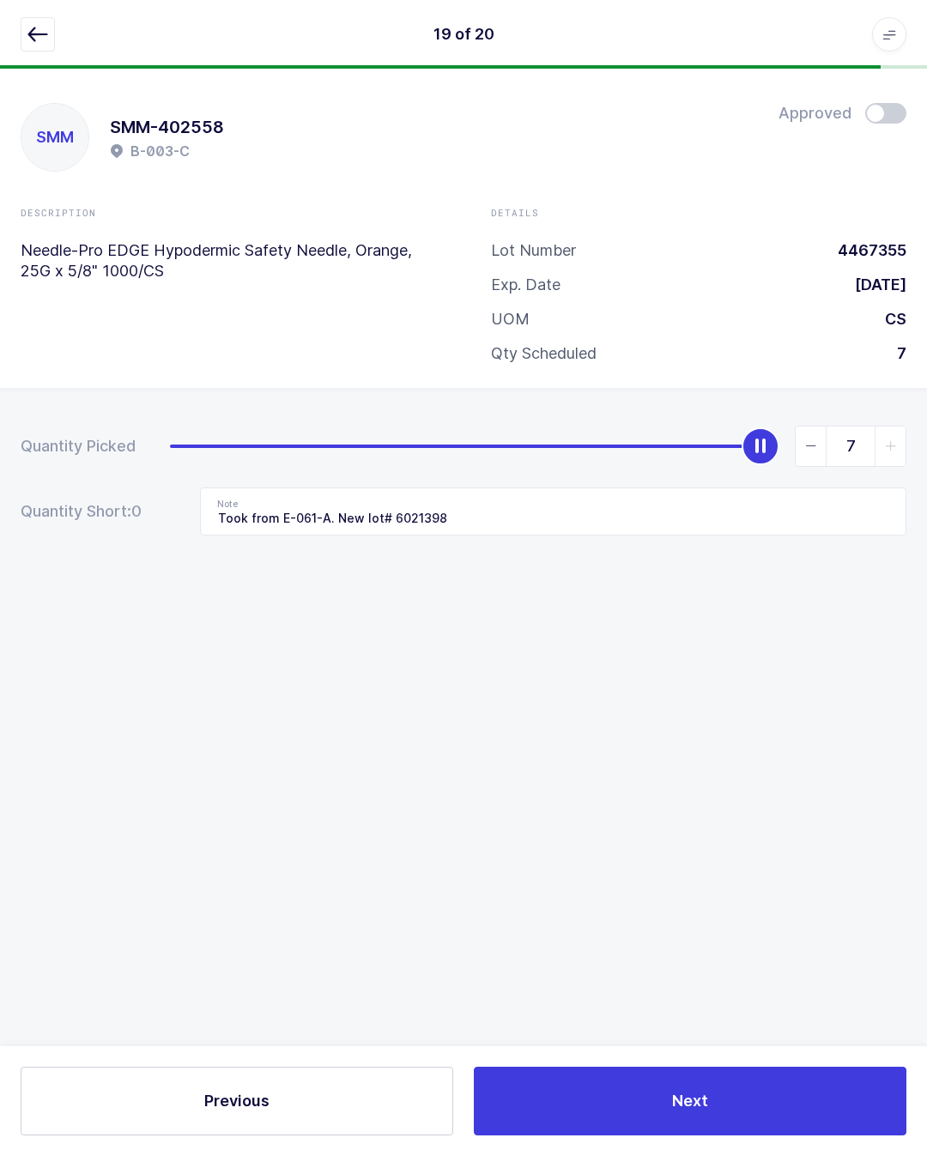
click at [698, 1104] on span "Next" at bounding box center [690, 1100] width 36 height 21
click at [39, 29] on icon "button" at bounding box center [37, 34] width 21 height 21
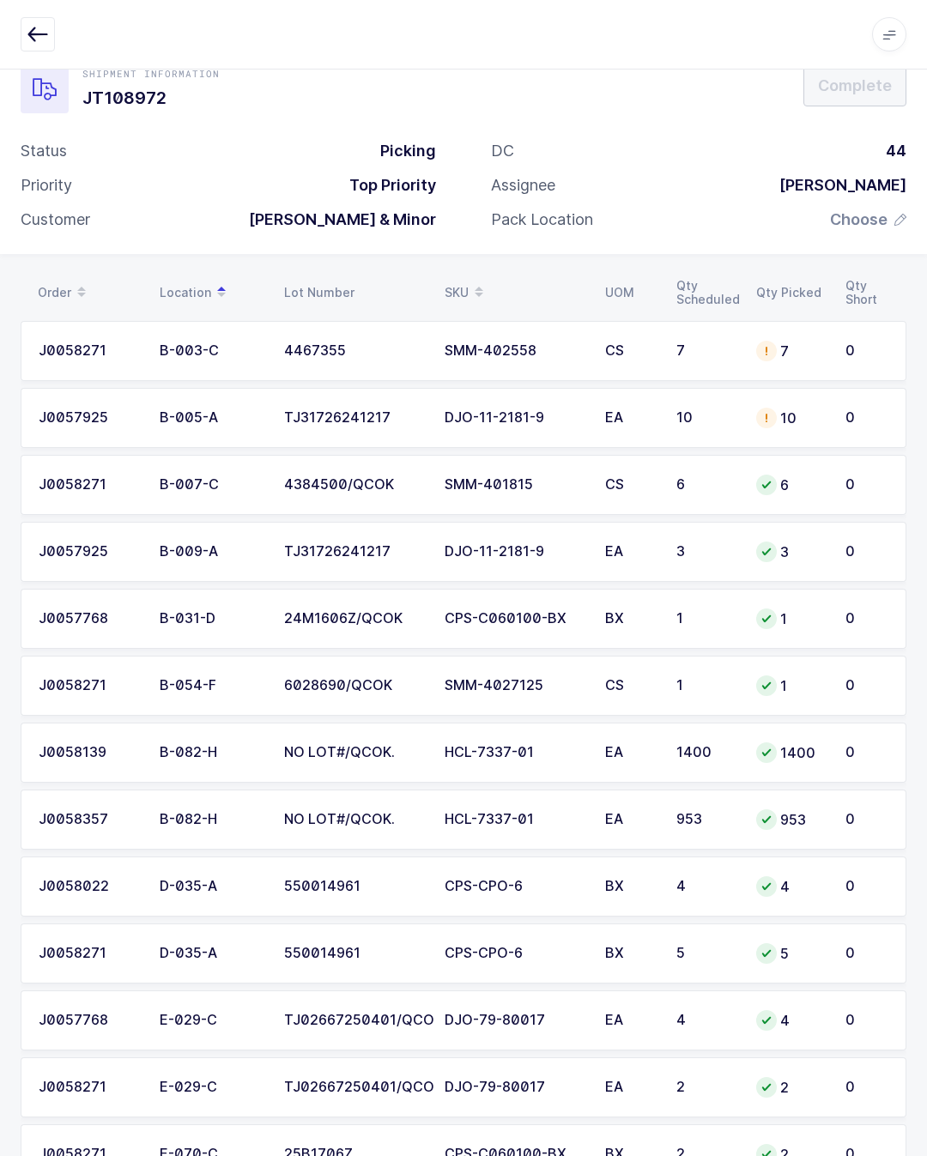
click at [662, 420] on td "EA" at bounding box center [630, 418] width 71 height 60
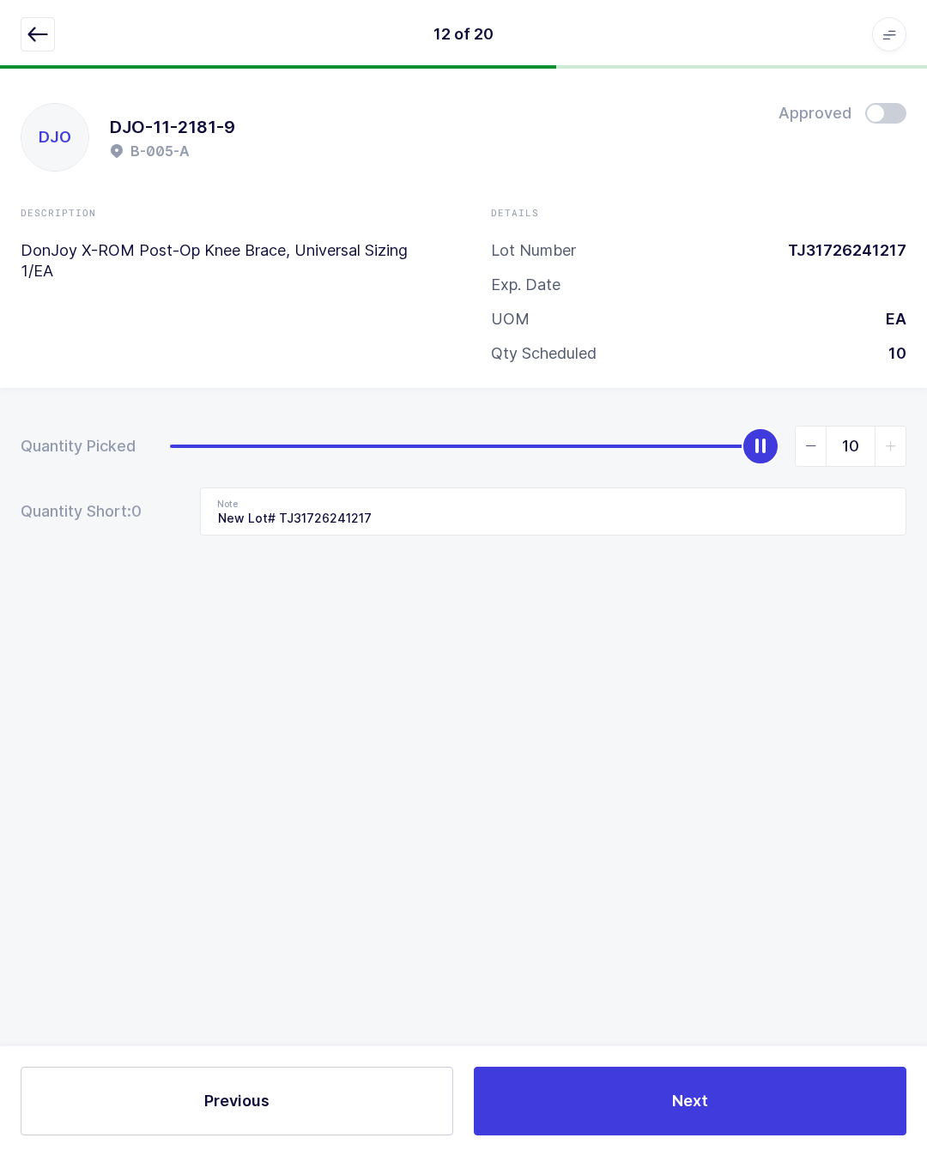
click at [723, 1091] on button "Next" at bounding box center [690, 1100] width 432 height 69
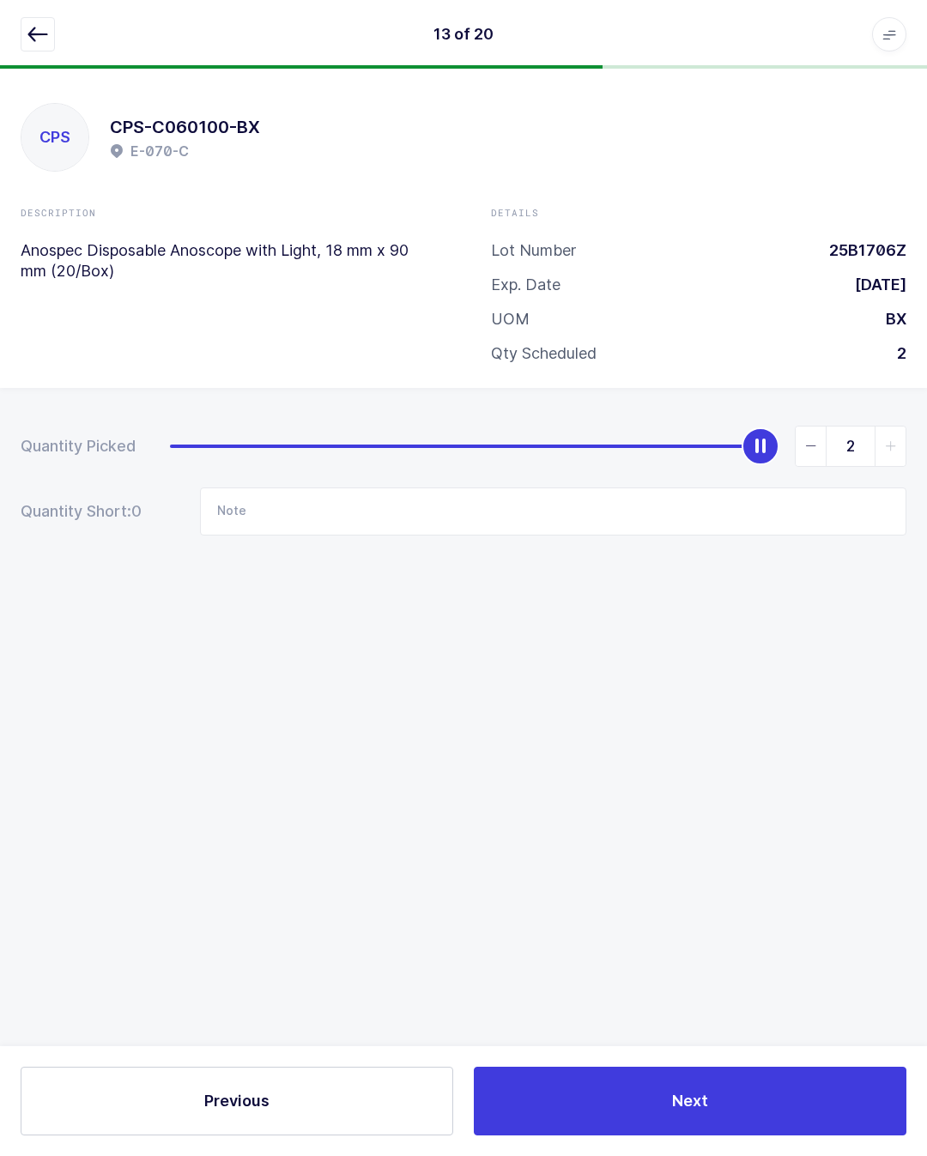
click at [33, 28] on icon "button" at bounding box center [37, 34] width 21 height 21
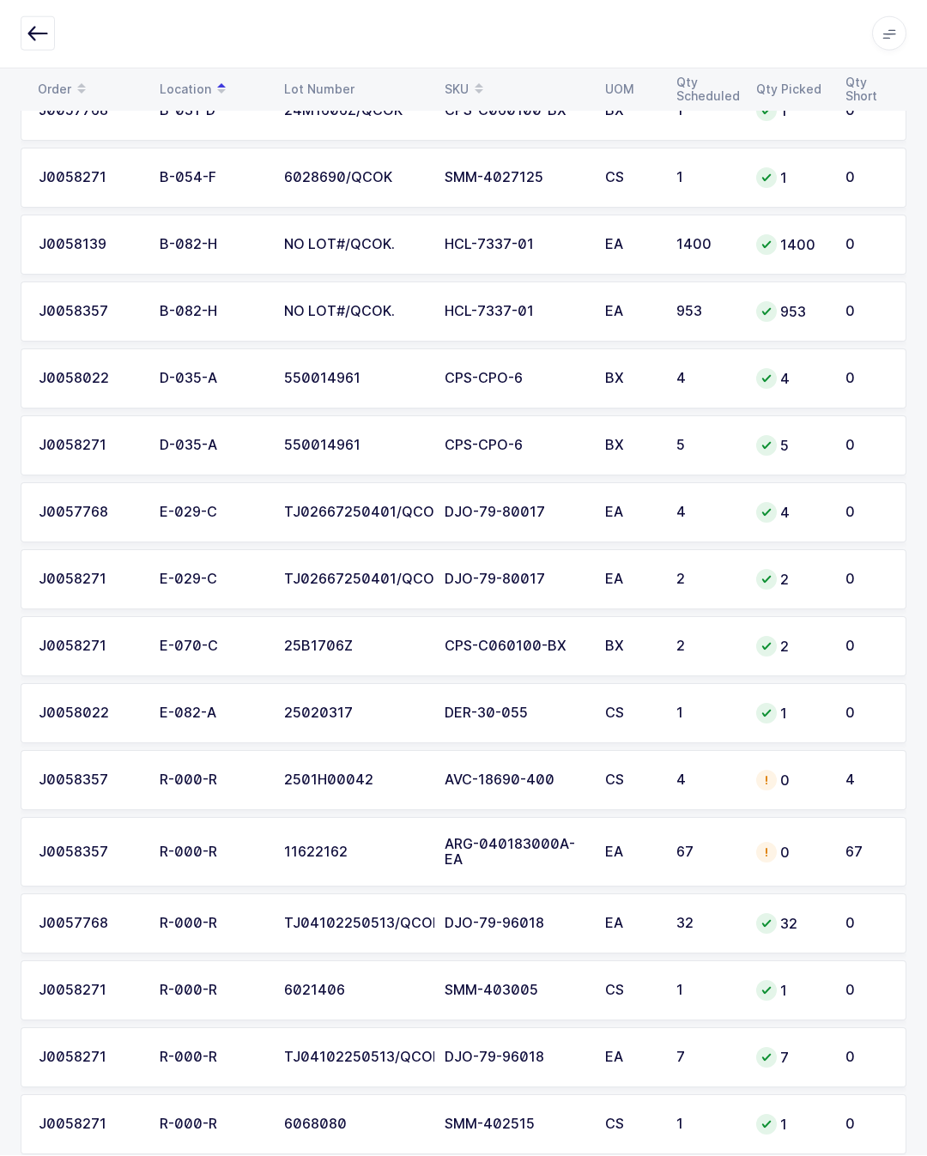
scroll to position [545, 0]
click at [733, 776] on div "4" at bounding box center [705, 780] width 59 height 15
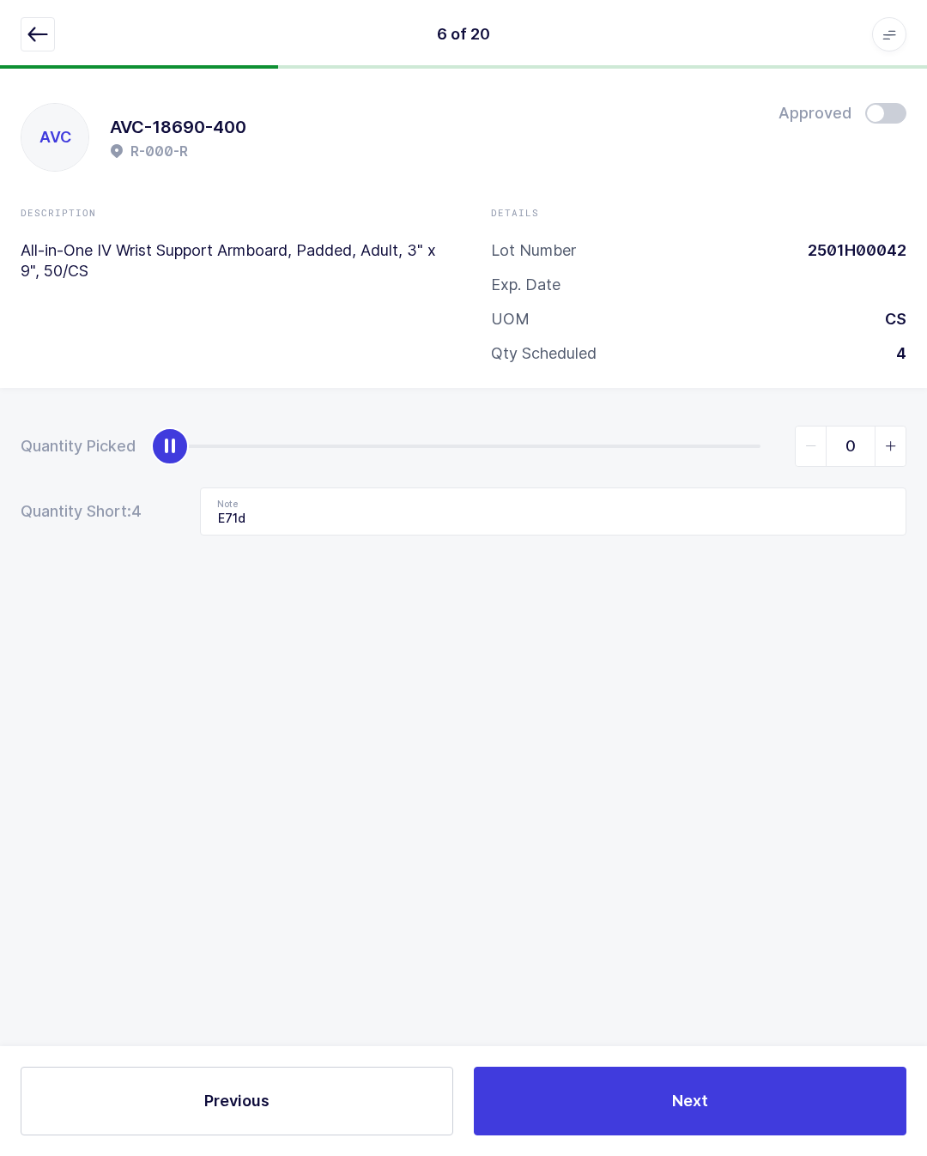
scroll to position [37, 0]
click at [298, 487] on input "E71d" at bounding box center [553, 511] width 706 height 48
type input "E"
type input "Took from E-071-D new lot# 2501H00042"
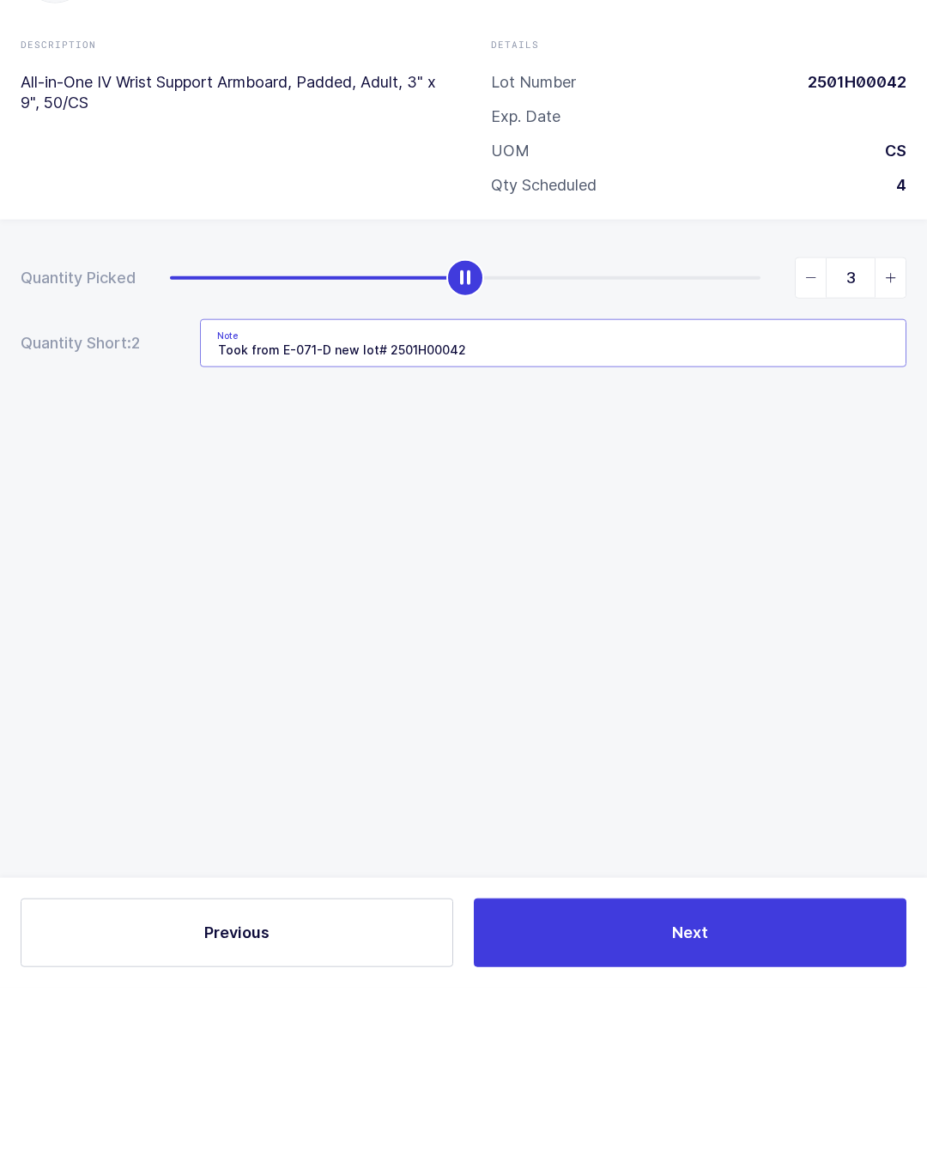
type input "4"
click at [776, 673] on div "AVC AVC-18690-400 R-000-R Approved Description All-in-One IV Wrist Support Armb…" at bounding box center [463, 612] width 927 height 1087
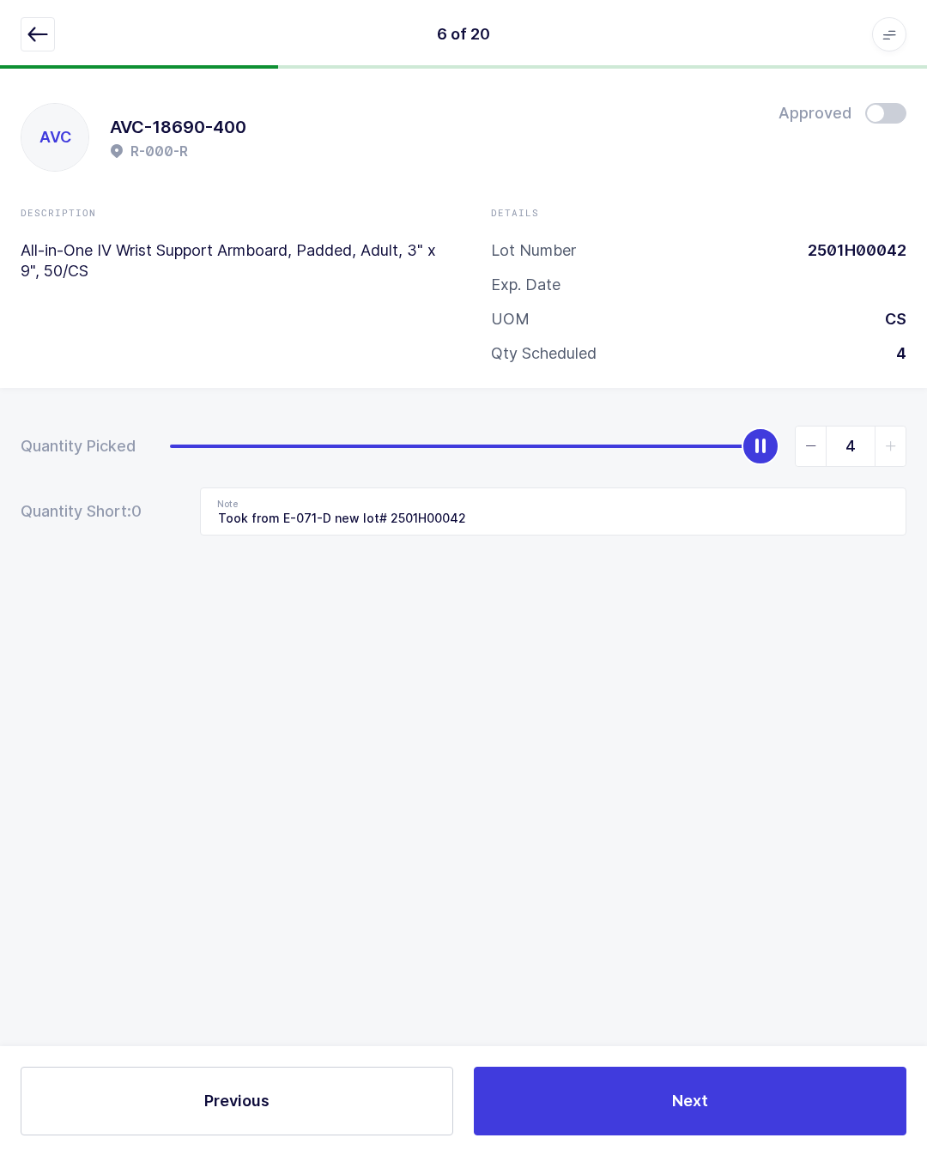
click at [735, 1101] on button "Next" at bounding box center [690, 1100] width 432 height 69
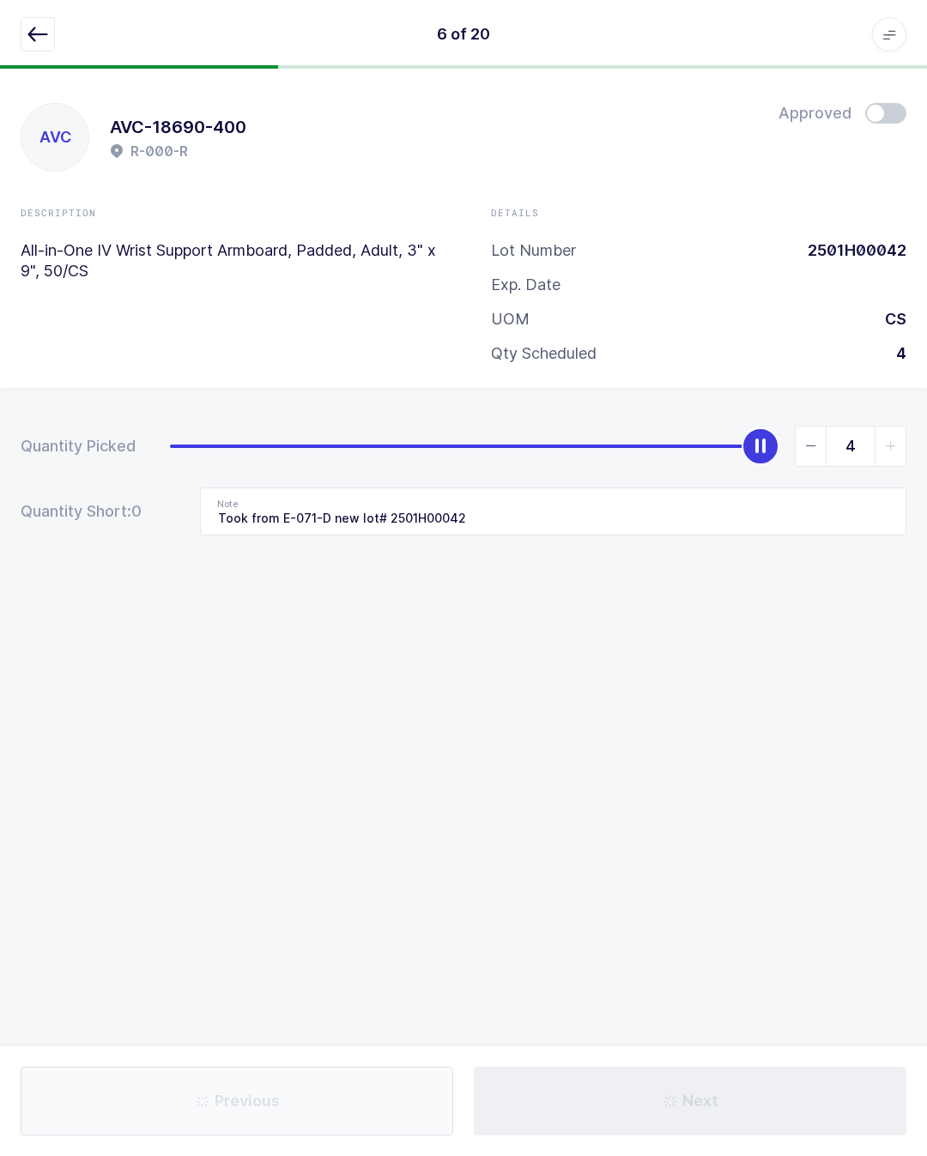
type input "B94c"
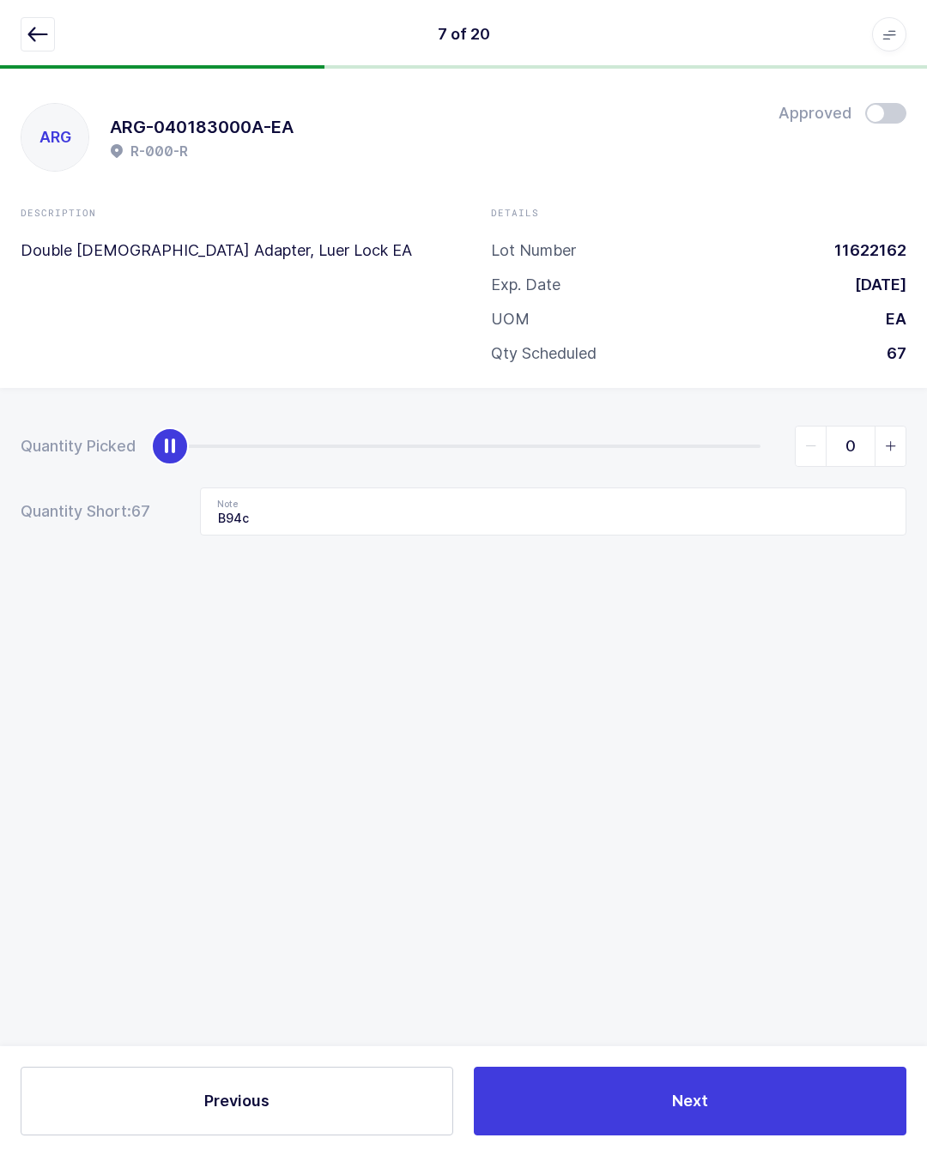
click at [37, 37] on icon "button" at bounding box center [37, 34] width 21 height 21
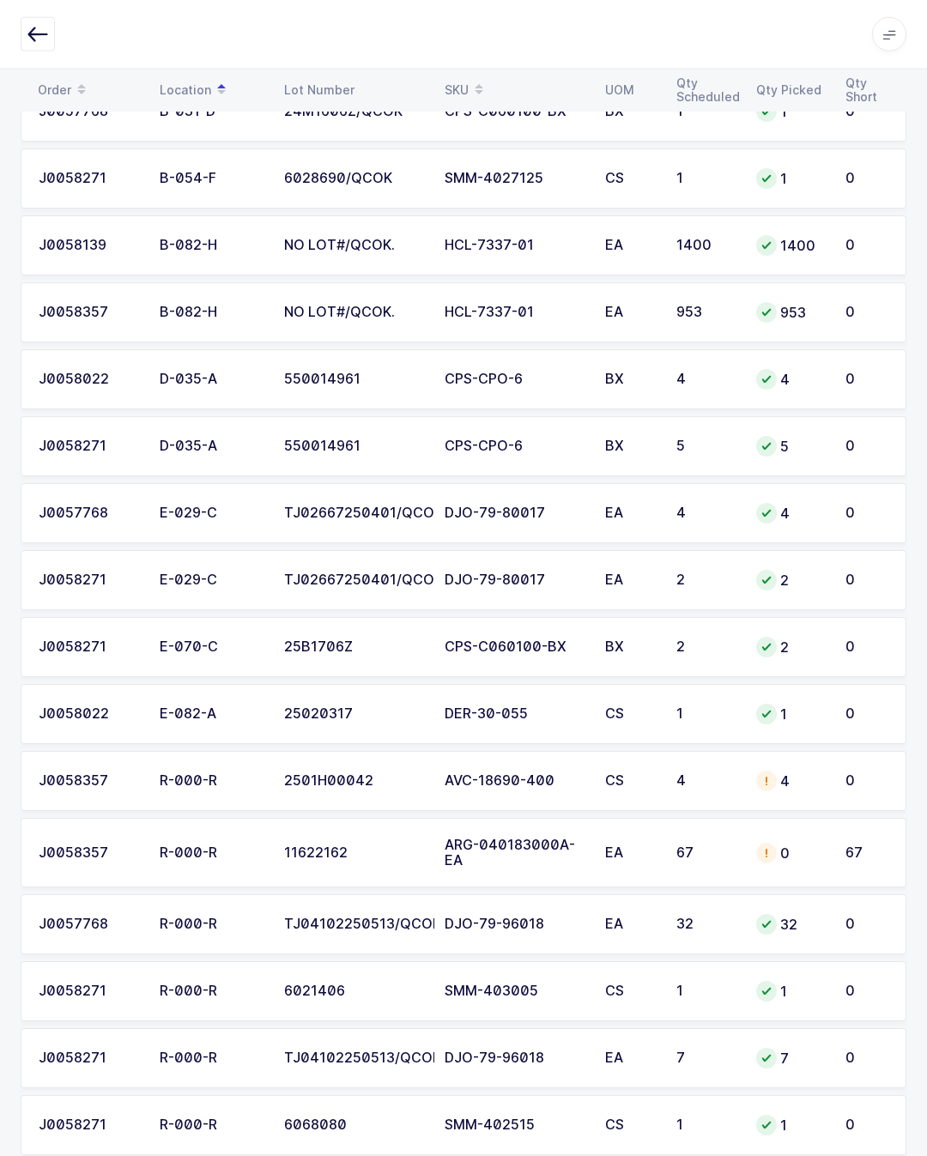
scroll to position [545, 0]
click at [713, 855] on div "67" at bounding box center [705, 852] width 59 height 15
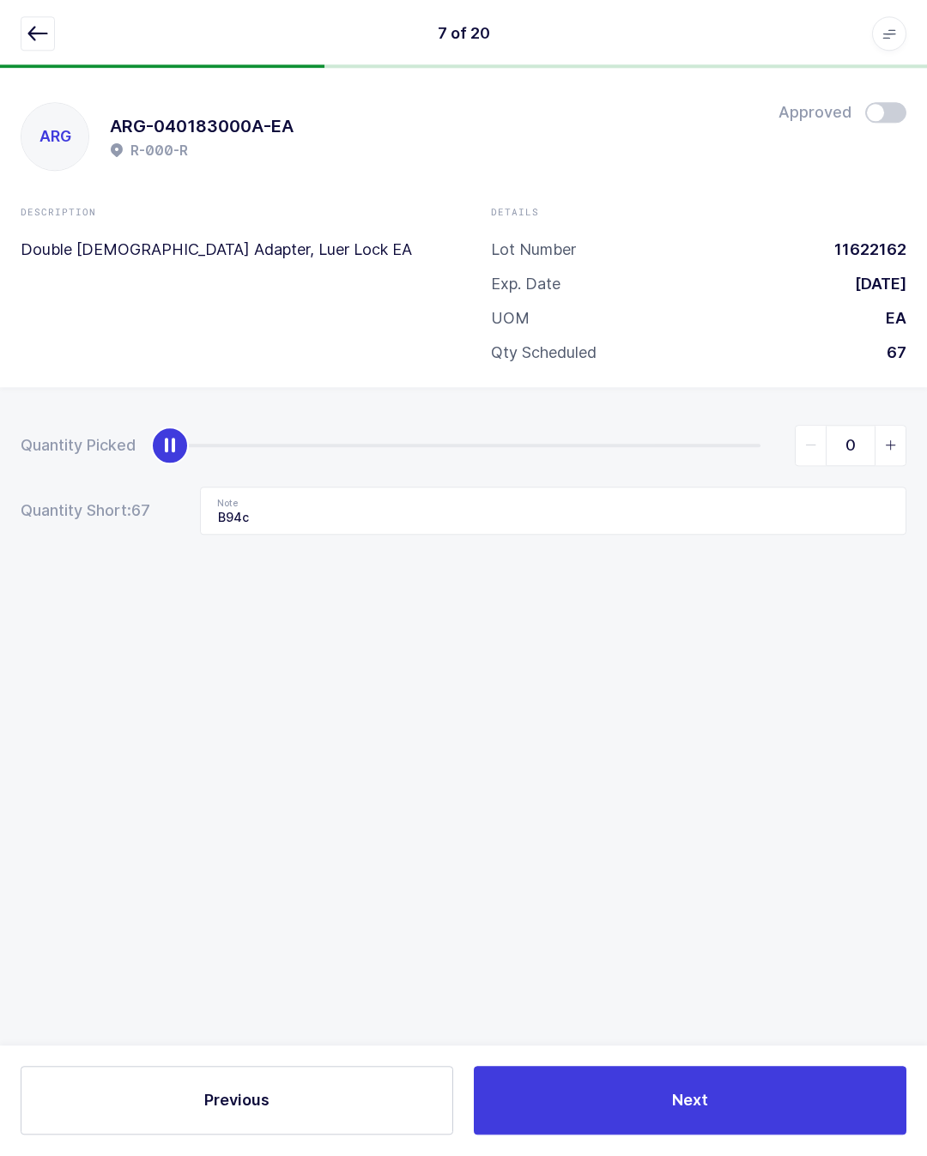
scroll to position [38, 0]
click at [33, 32] on icon "button" at bounding box center [37, 34] width 21 height 21
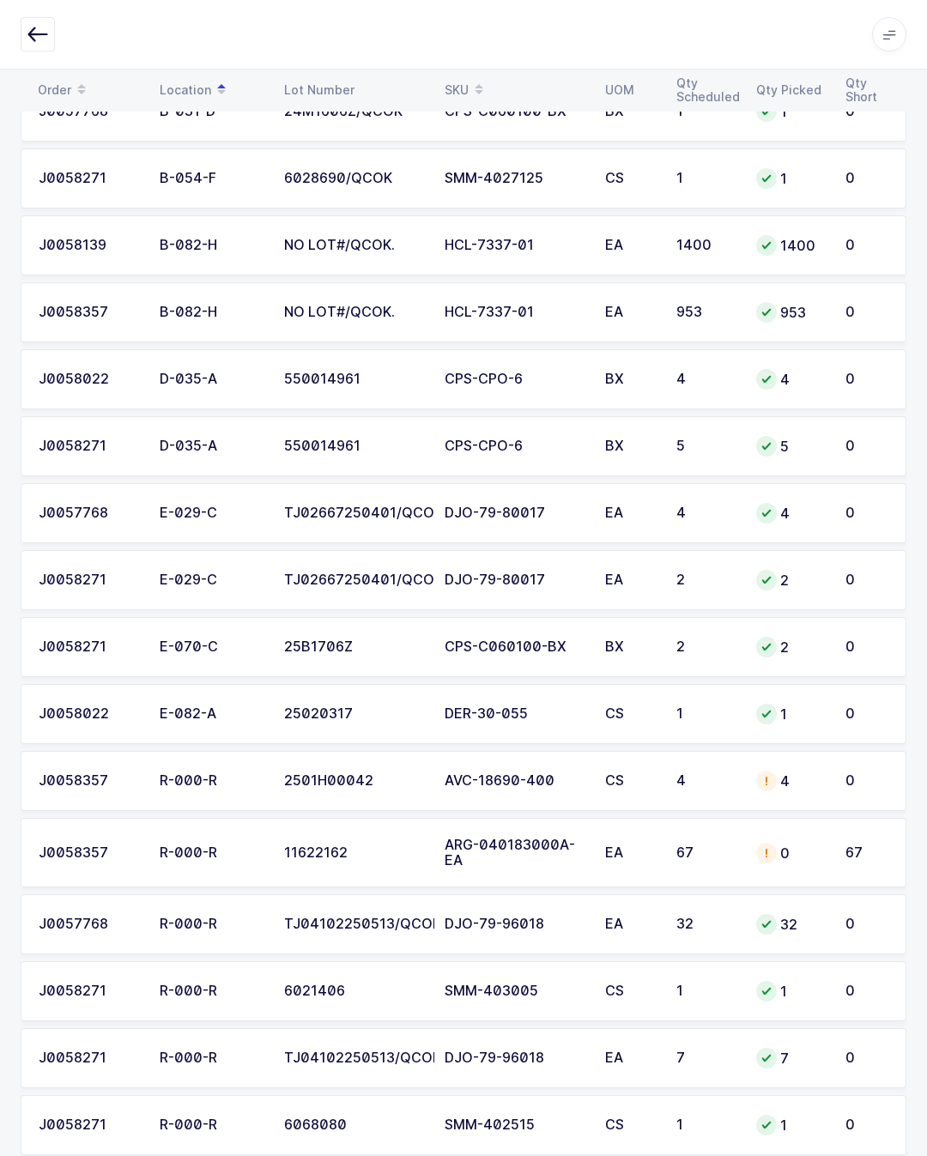
click at [722, 846] on div "67" at bounding box center [705, 852] width 59 height 15
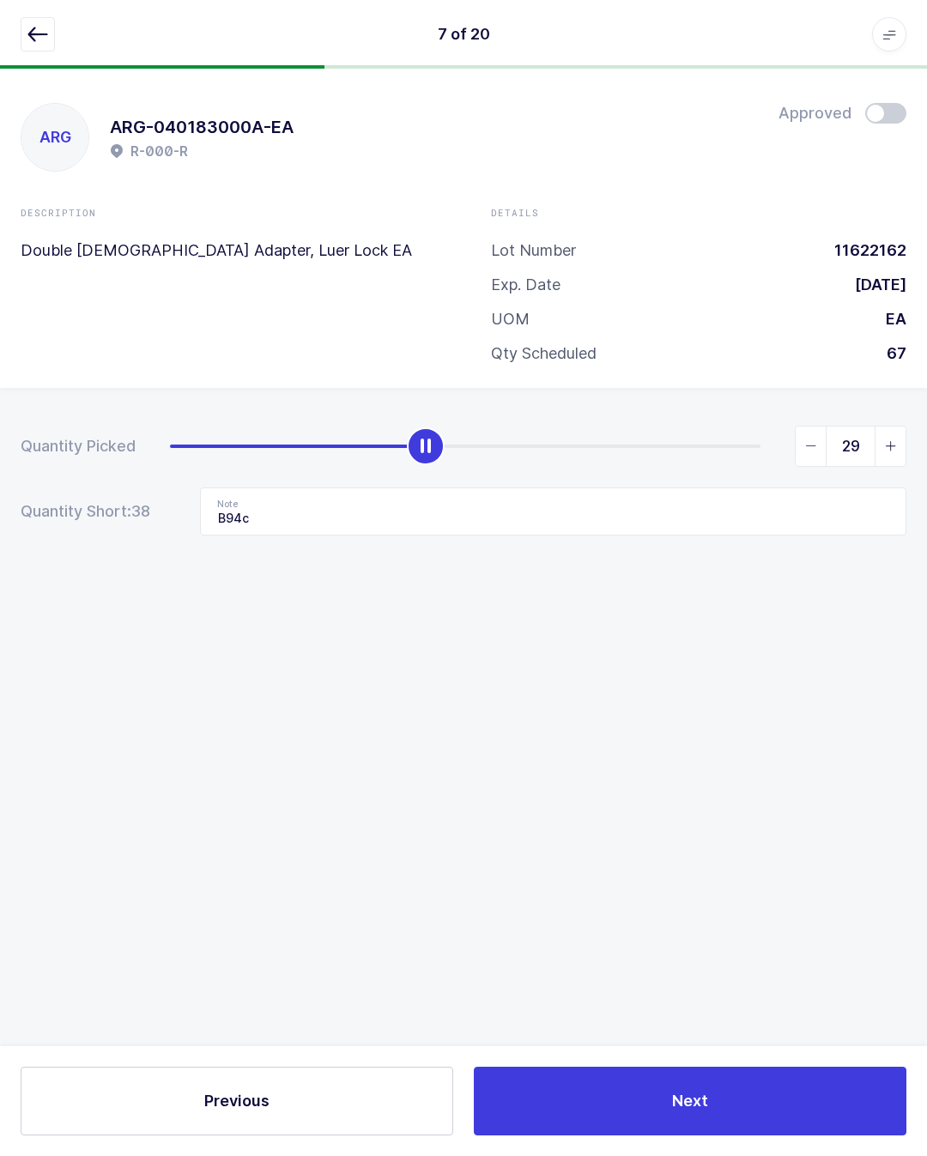
type input "30"
click at [316, 487] on input "B94c" at bounding box center [553, 511] width 706 height 48
click at [305, 487] on input "B94c 30-Cw lot# 11622162" at bounding box center [553, 511] width 706 height 48
type input "B94c 30-Cs. lot# 11622162"
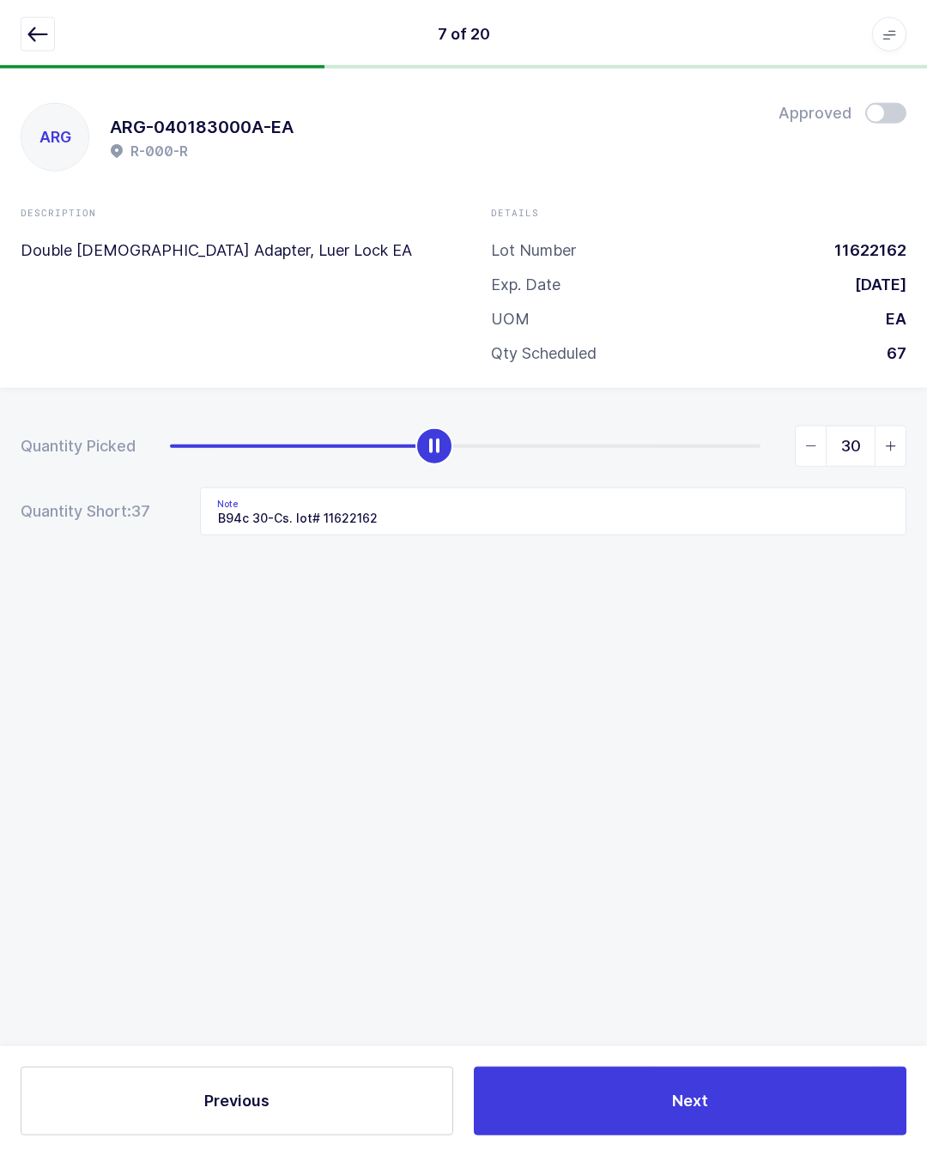
click at [276, 141] on div "R-000-R" at bounding box center [202, 151] width 184 height 21
click at [713, 1101] on button "Next" at bounding box center [690, 1100] width 432 height 69
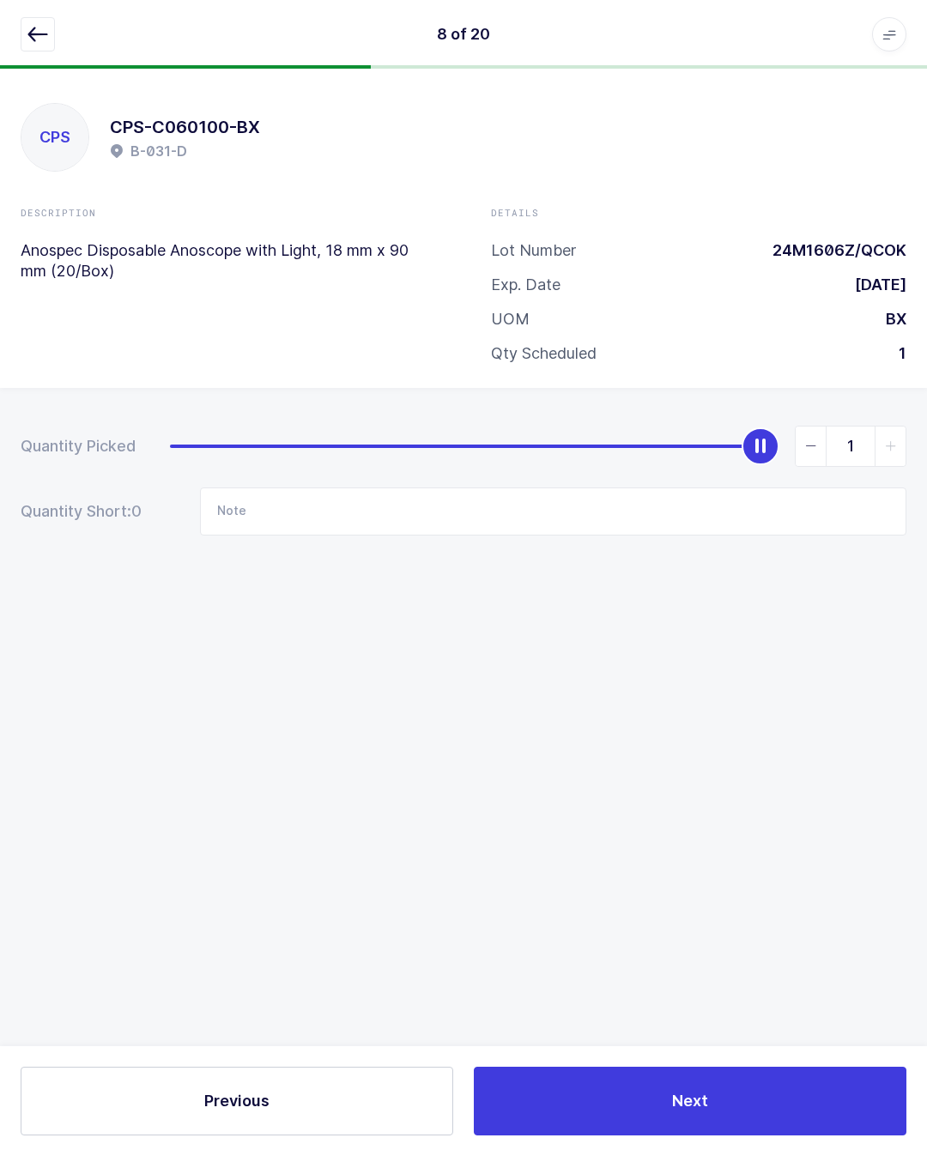
click at [23, 23] on button "button" at bounding box center [38, 34] width 34 height 34
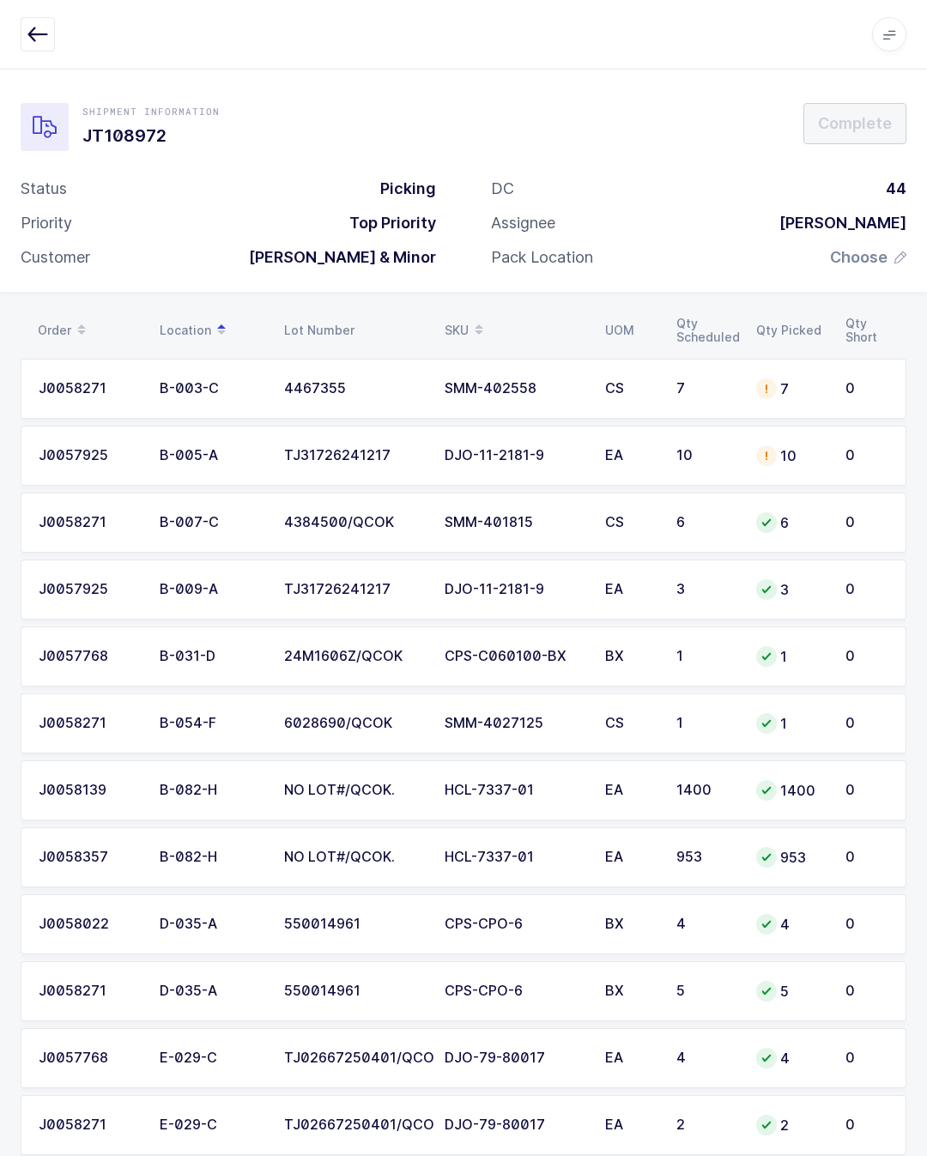
click at [32, 46] on button "button" at bounding box center [38, 34] width 34 height 34
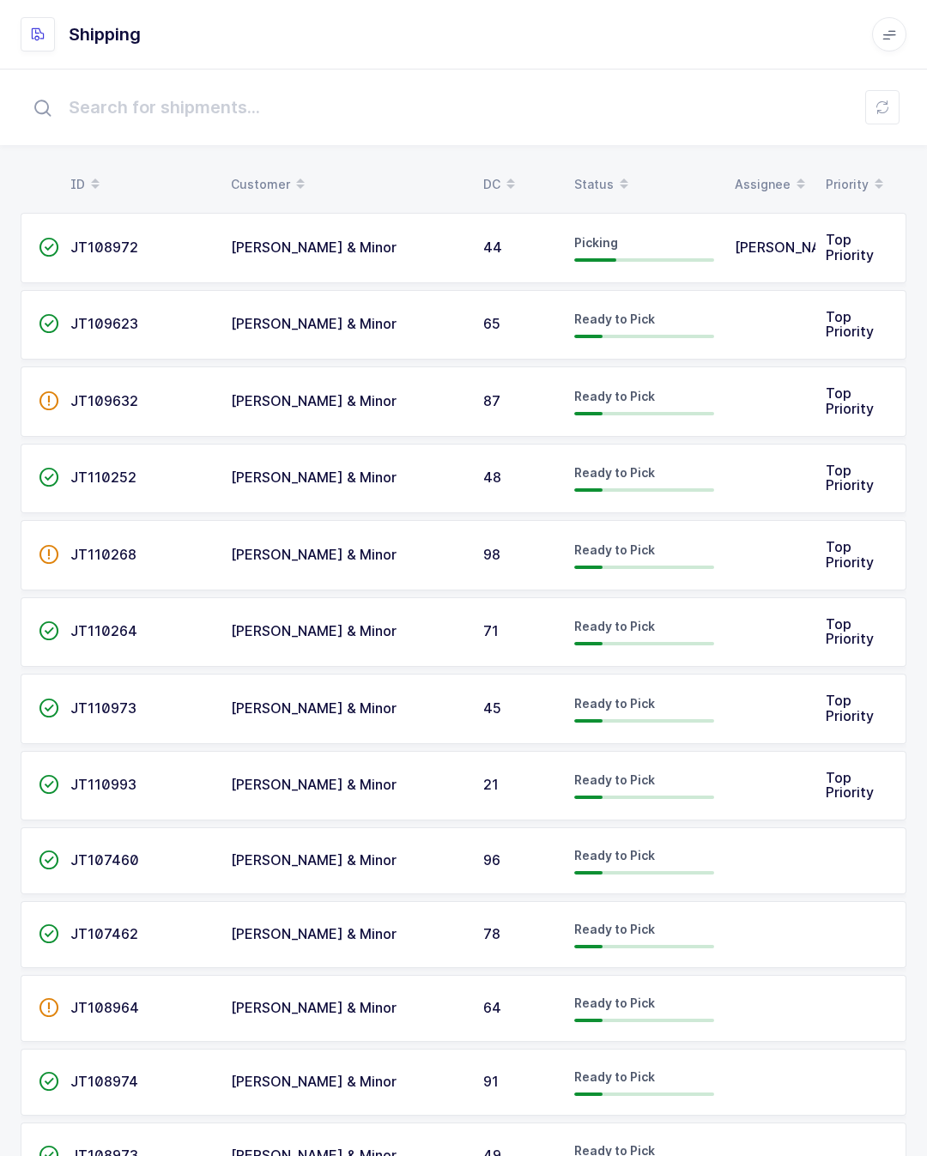
click at [276, 329] on span "Owens & Minor" at bounding box center [314, 323] width 166 height 17
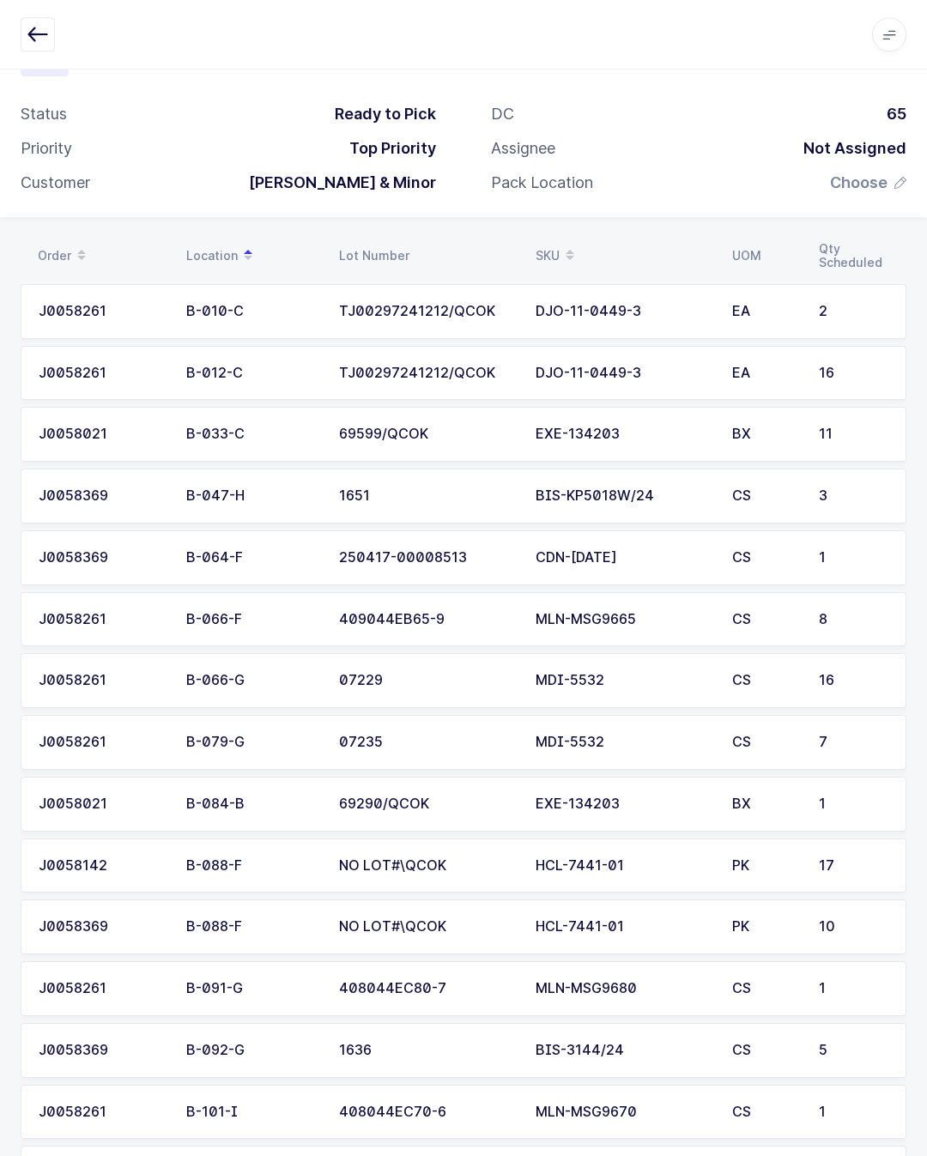
scroll to position [74, 0]
click at [595, 808] on td "EXE-134203" at bounding box center [623, 804] width 196 height 55
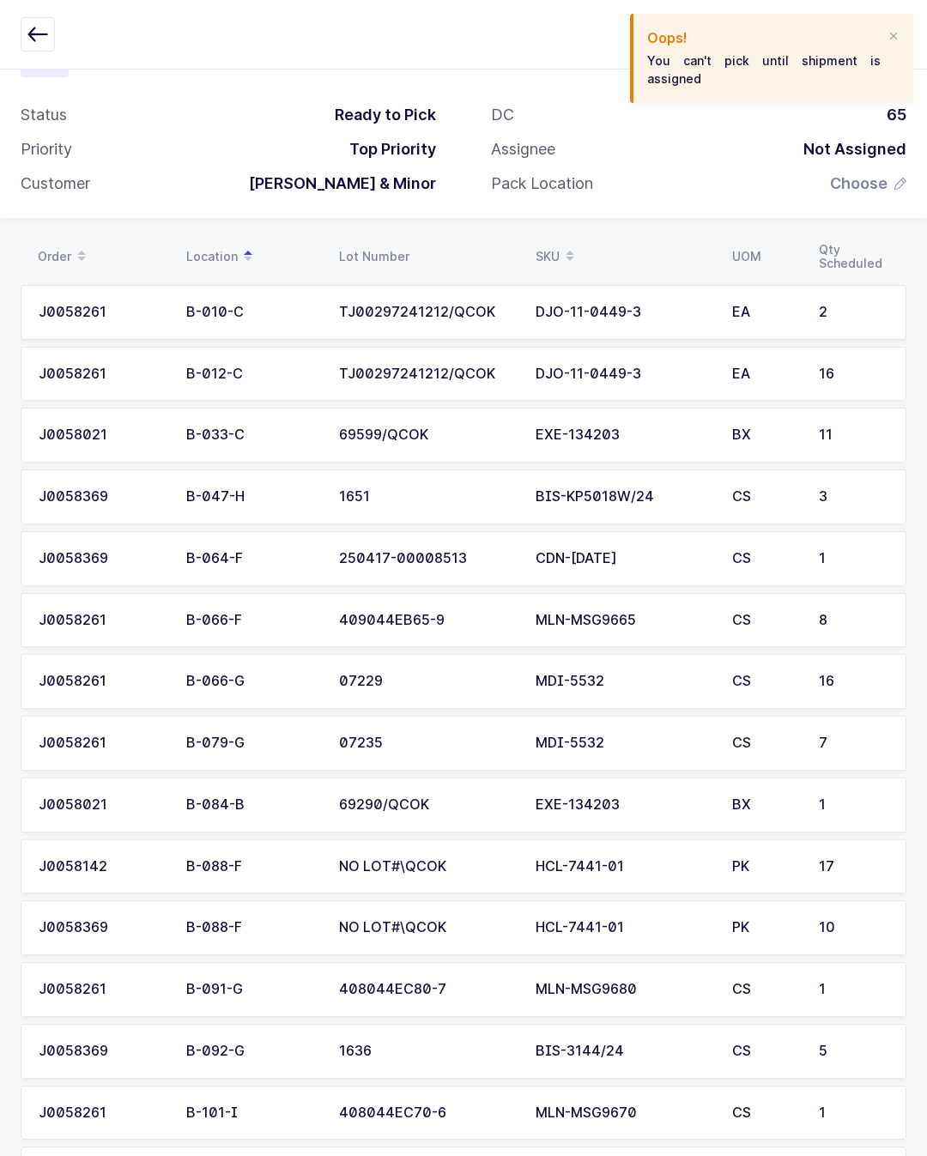
click at [452, 782] on td "69290/QCOK" at bounding box center [427, 804] width 196 height 55
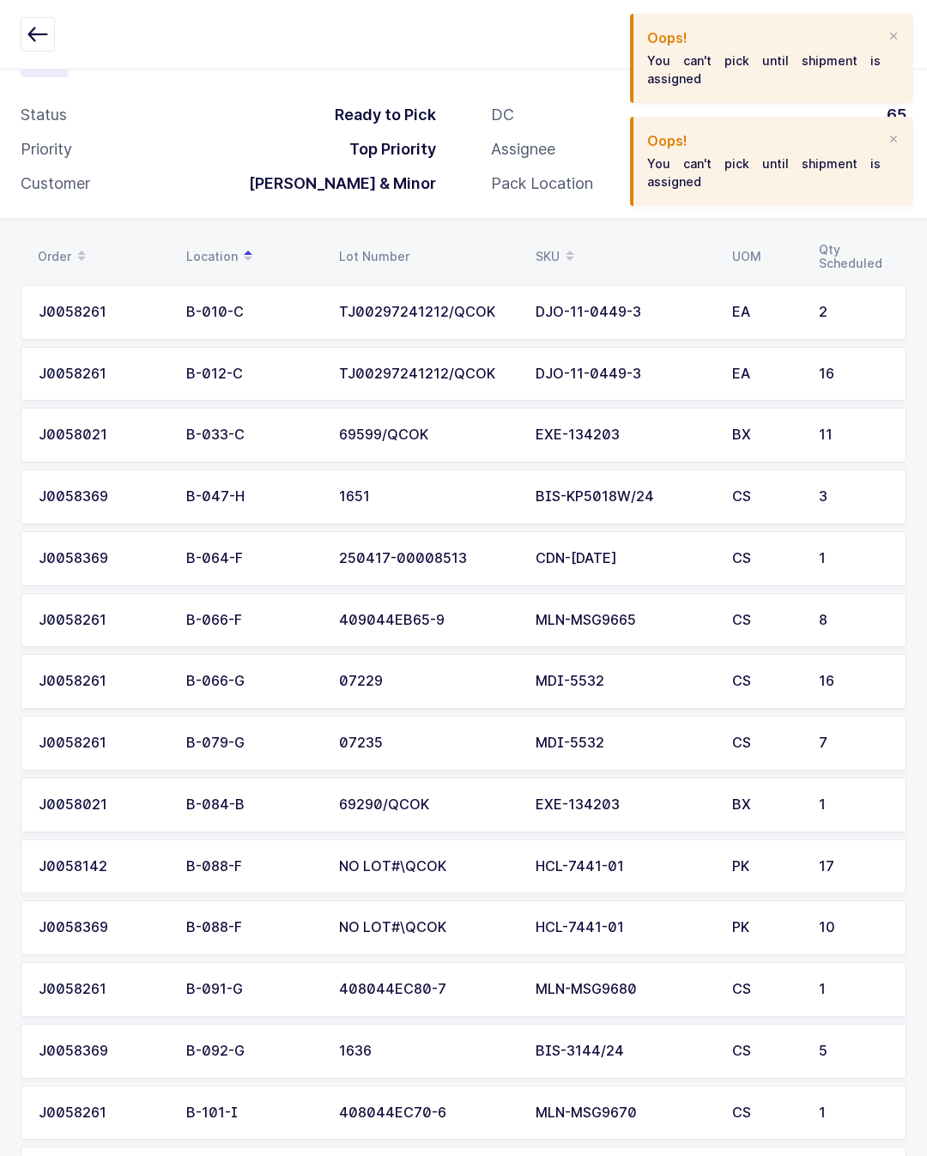
click at [902, 134] on div "Oops! You can't pick until shipment is assigned" at bounding box center [771, 161] width 283 height 89
click at [896, 25] on div "Oops! You can't pick until shipment is assigned" at bounding box center [771, 58] width 283 height 89
click at [909, 124] on div "Oops! You can't pick until shipment is assigned" at bounding box center [771, 161] width 283 height 89
click at [891, 136] on div at bounding box center [893, 139] width 14 height 15
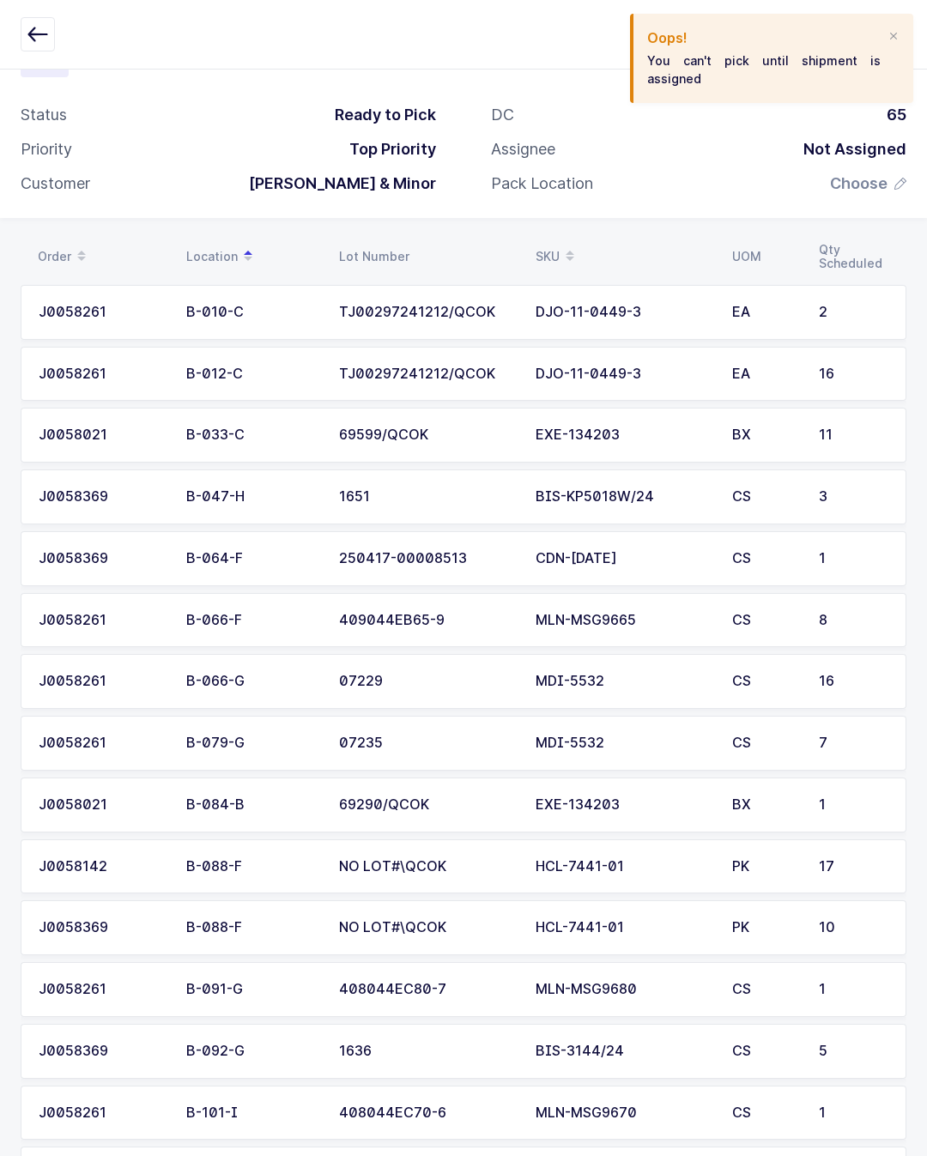
click at [893, 25] on div "Oops! You can't pick until shipment is assigned" at bounding box center [771, 58] width 283 height 89
click at [895, 29] on div at bounding box center [893, 36] width 14 height 15
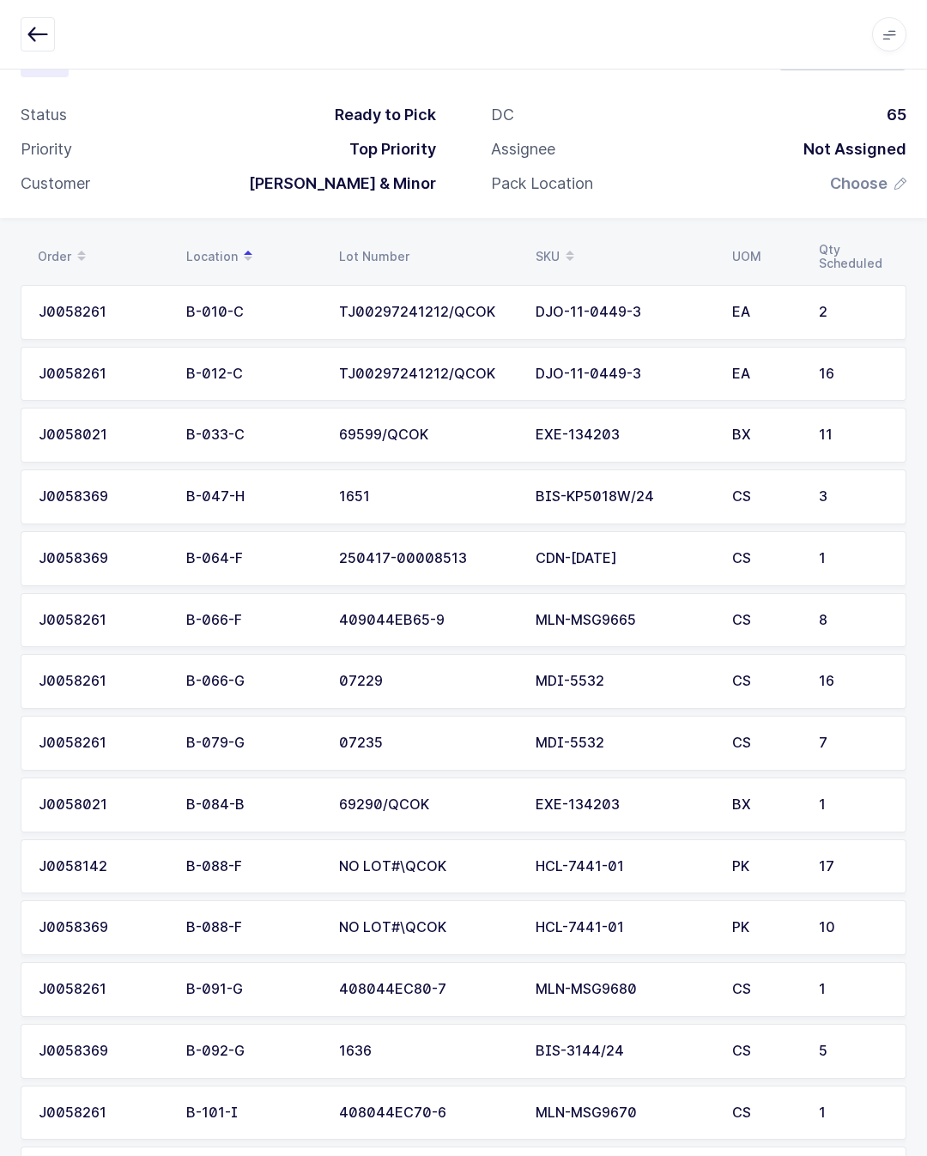
scroll to position [0, 0]
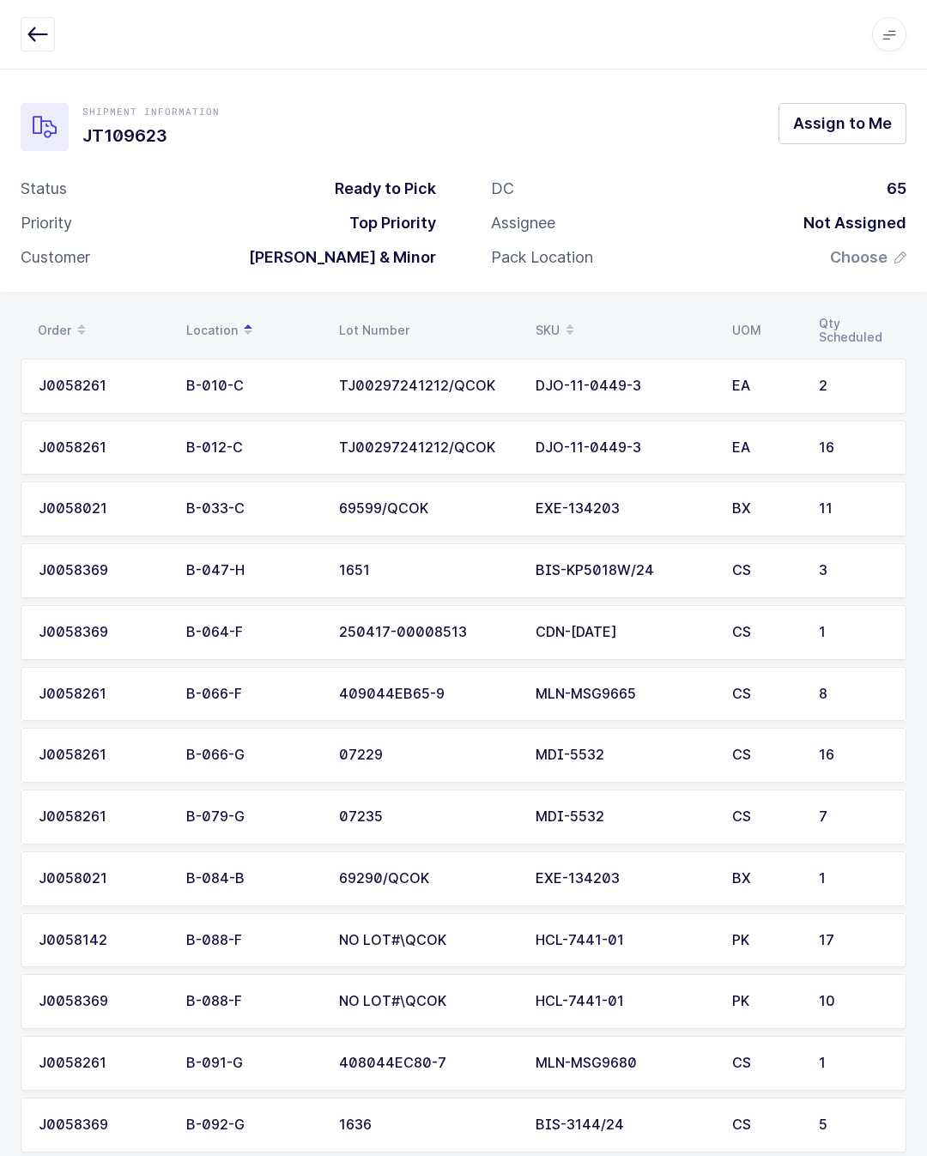
click at [854, 112] on button "Assign to Me" at bounding box center [842, 123] width 128 height 41
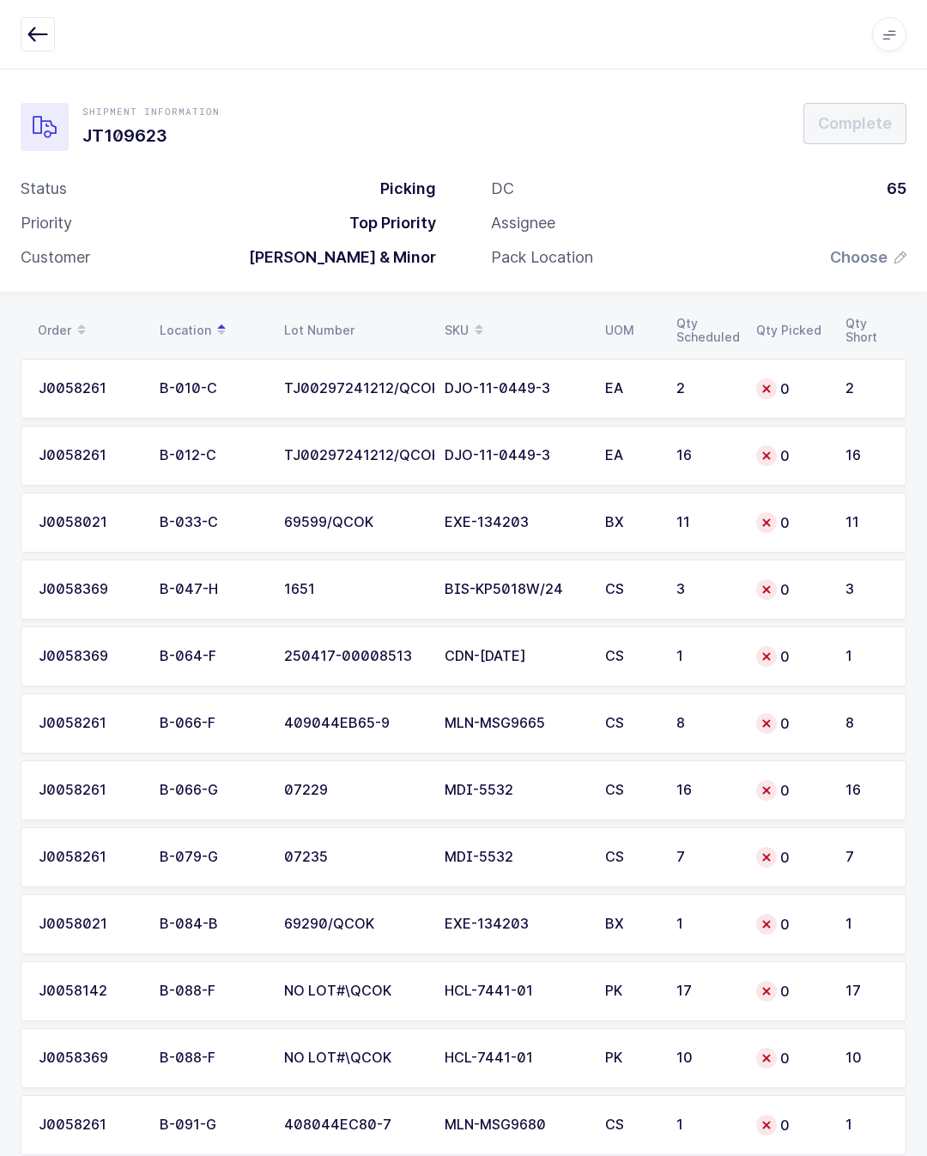
click at [499, 929] on div "EXE-134203" at bounding box center [514, 923] width 140 height 15
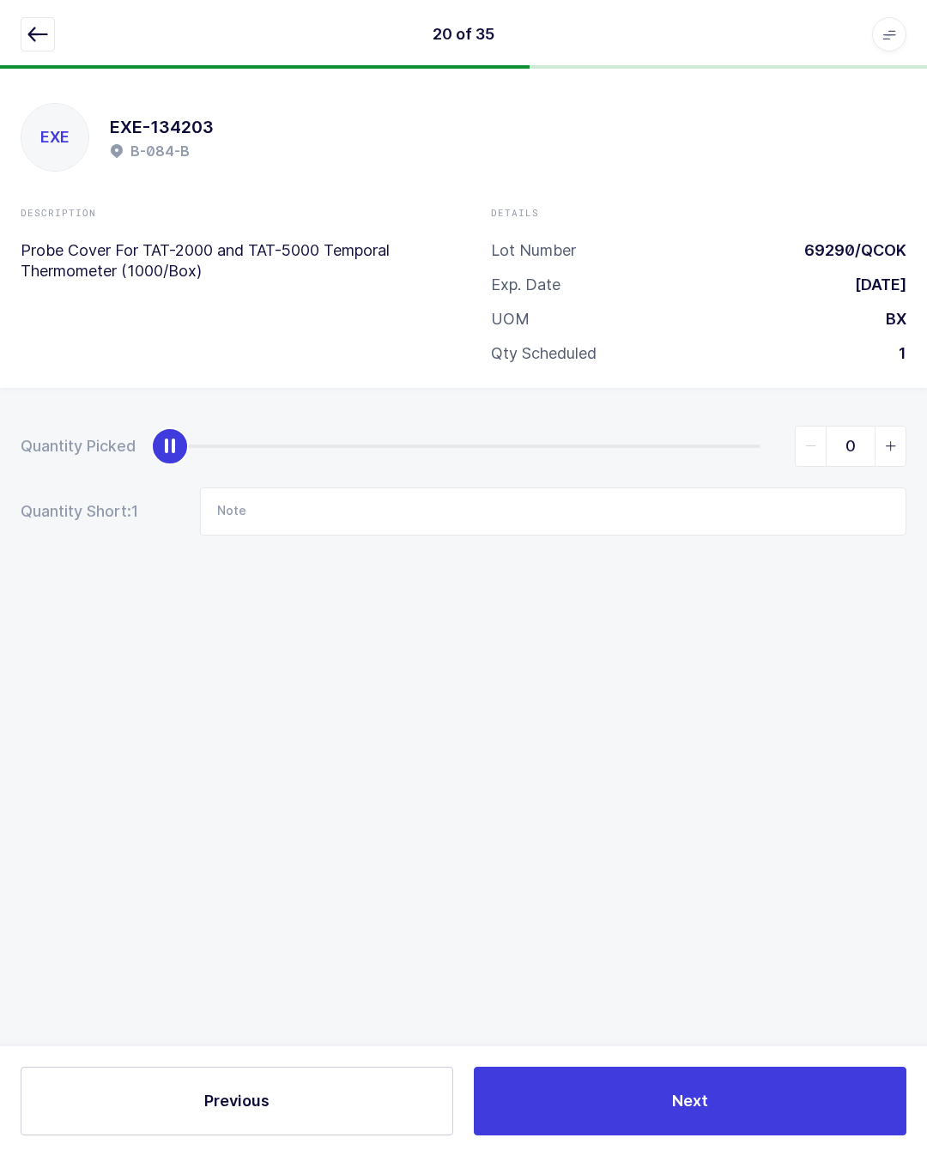
type input "1"
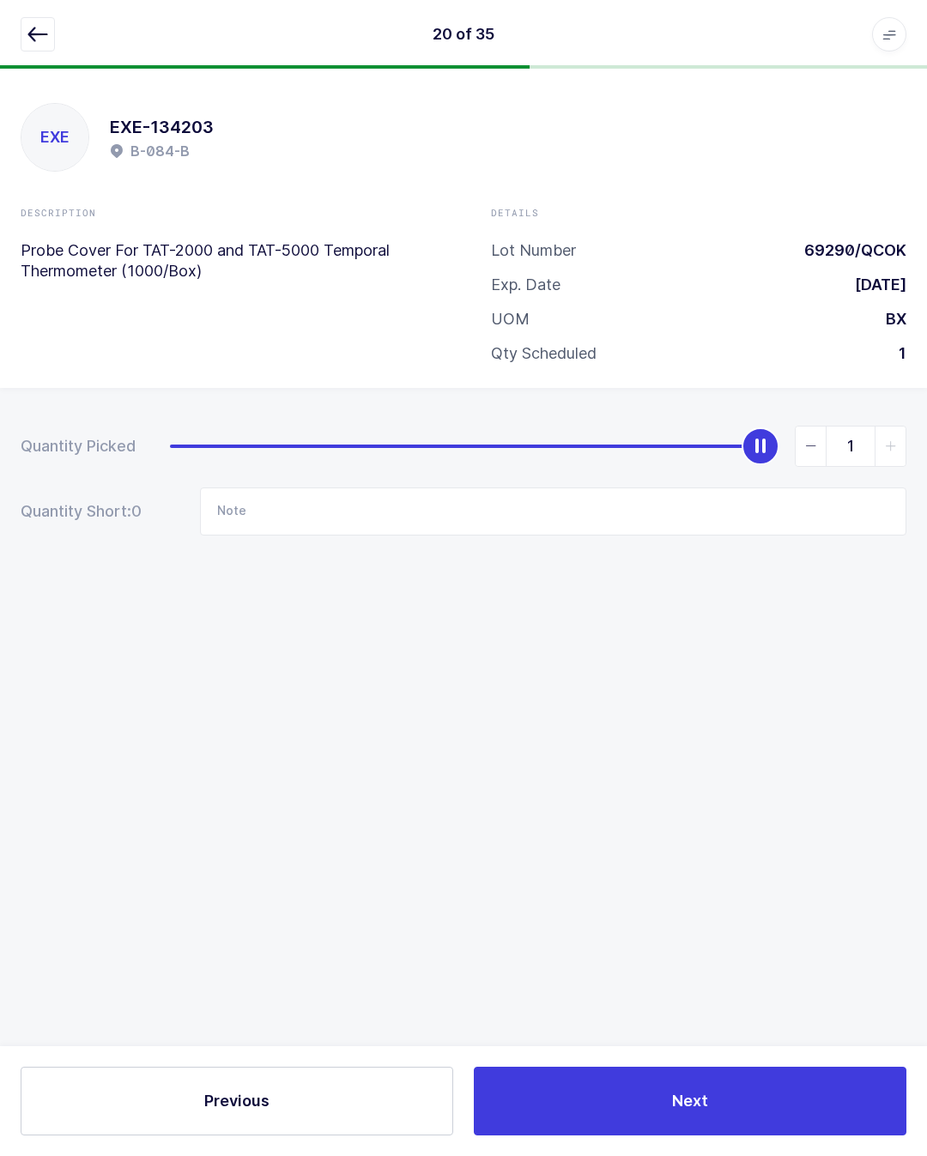
click at [731, 1096] on button "Next" at bounding box center [690, 1100] width 432 height 69
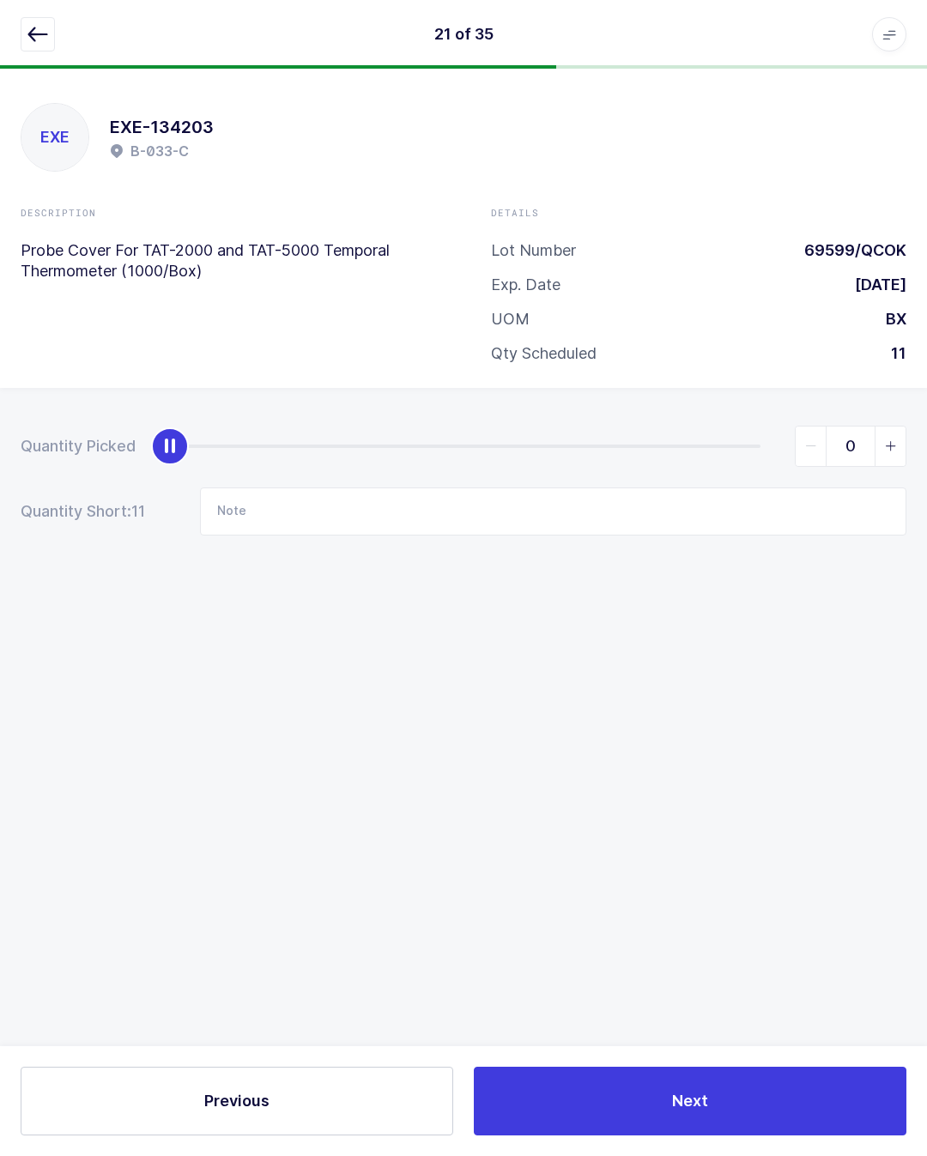
click at [34, 33] on icon "button" at bounding box center [37, 34] width 21 height 21
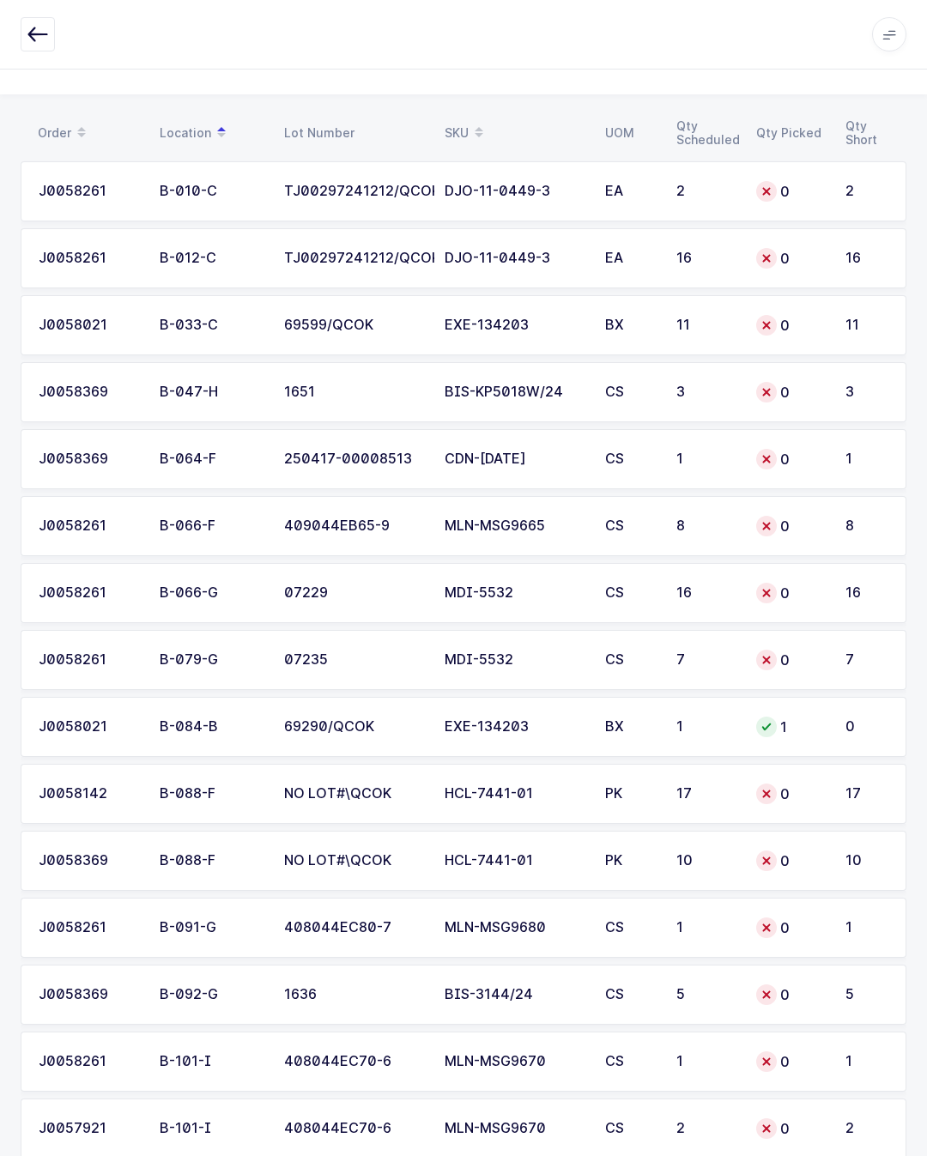
scroll to position [196, 0]
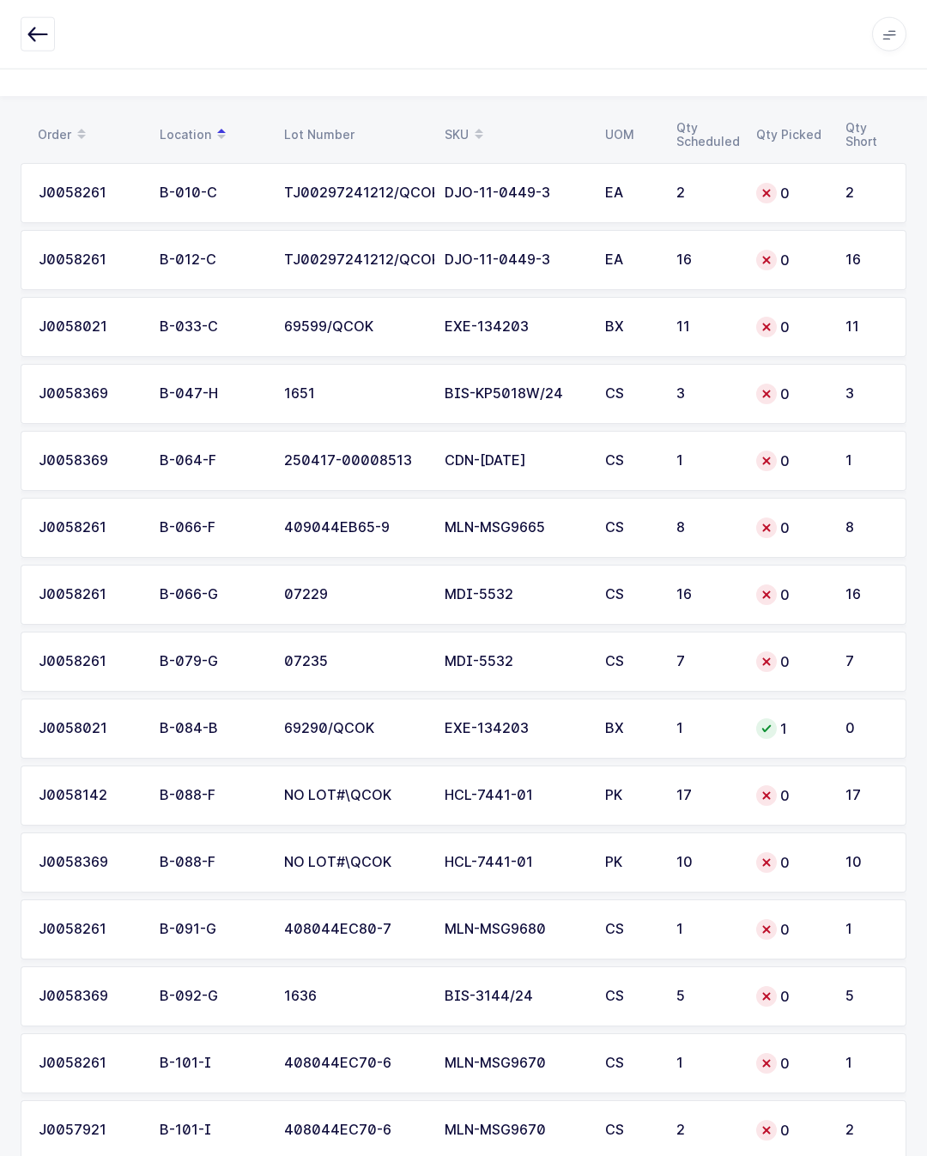
click at [510, 793] on div "HCL-7441-01" at bounding box center [514, 795] width 140 height 15
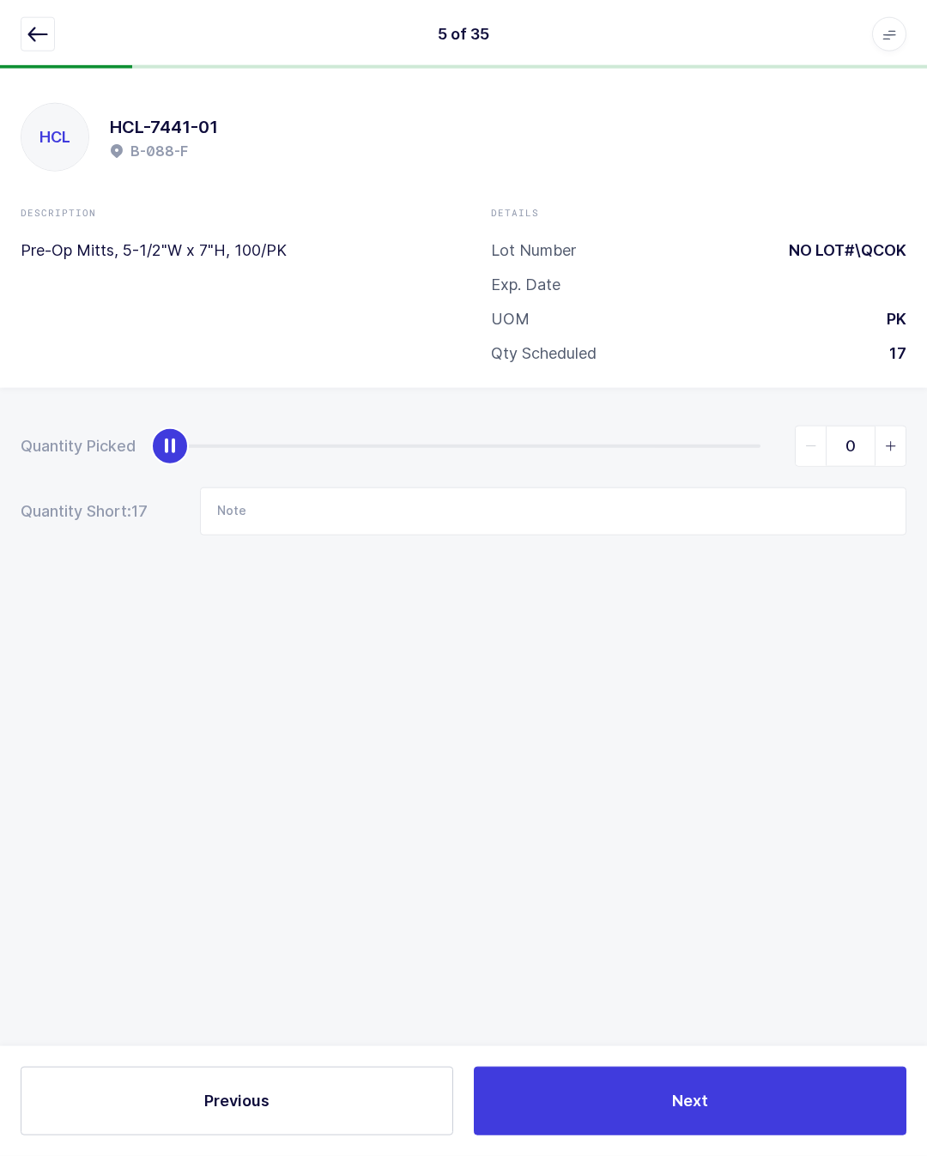
scroll to position [38, 0]
type input "17"
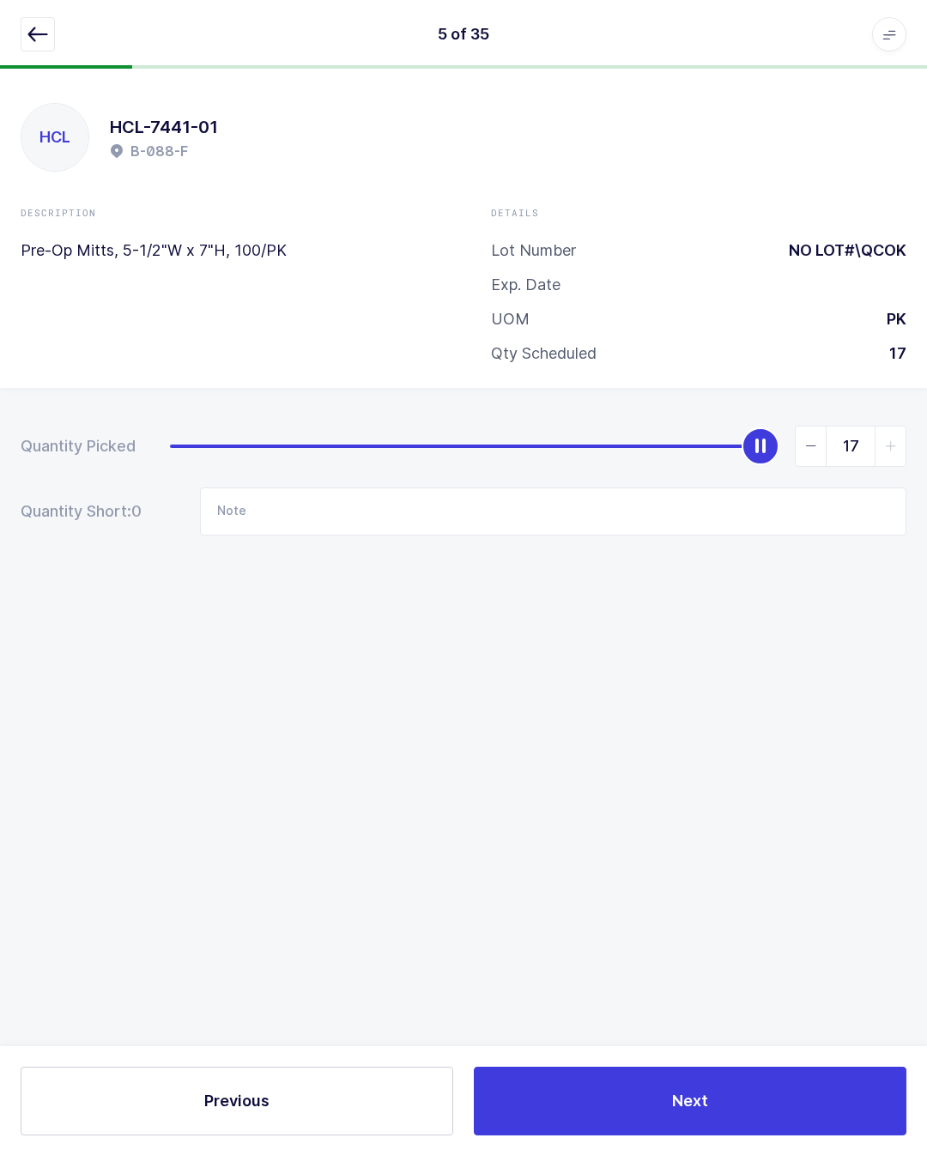
click at [696, 1106] on span "Next" at bounding box center [690, 1100] width 36 height 21
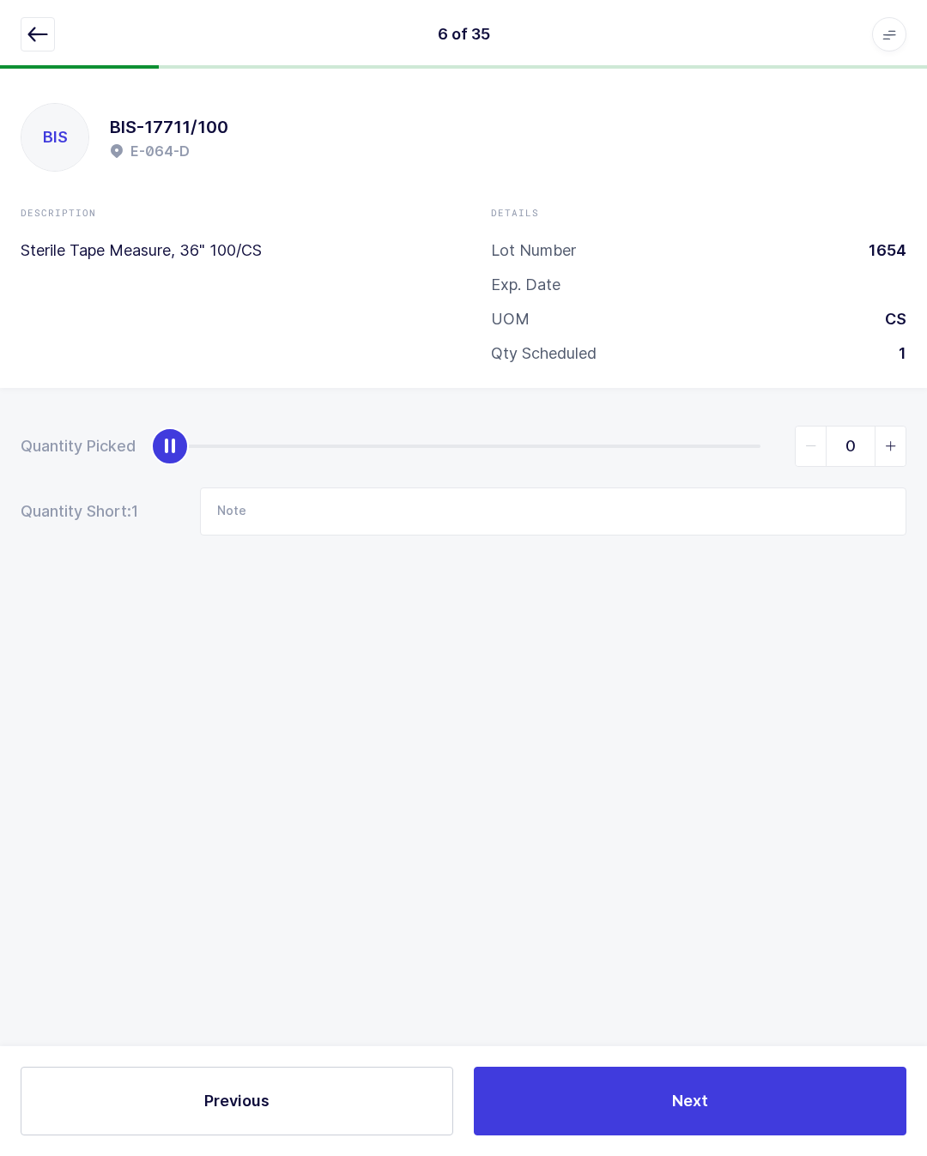
click at [51, 21] on button "button" at bounding box center [38, 34] width 34 height 34
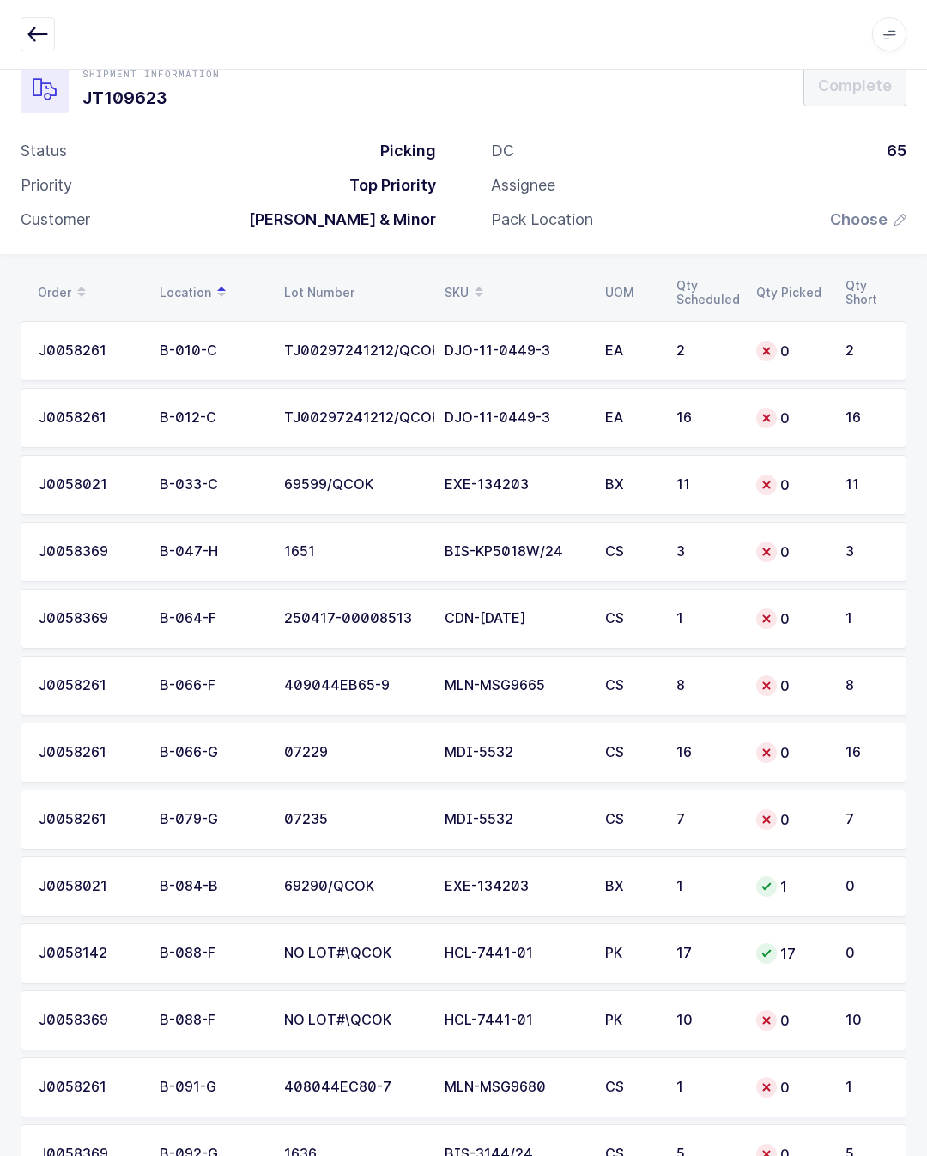
click at [564, 1012] on div "HCL-7441-01" at bounding box center [514, 1019] width 140 height 15
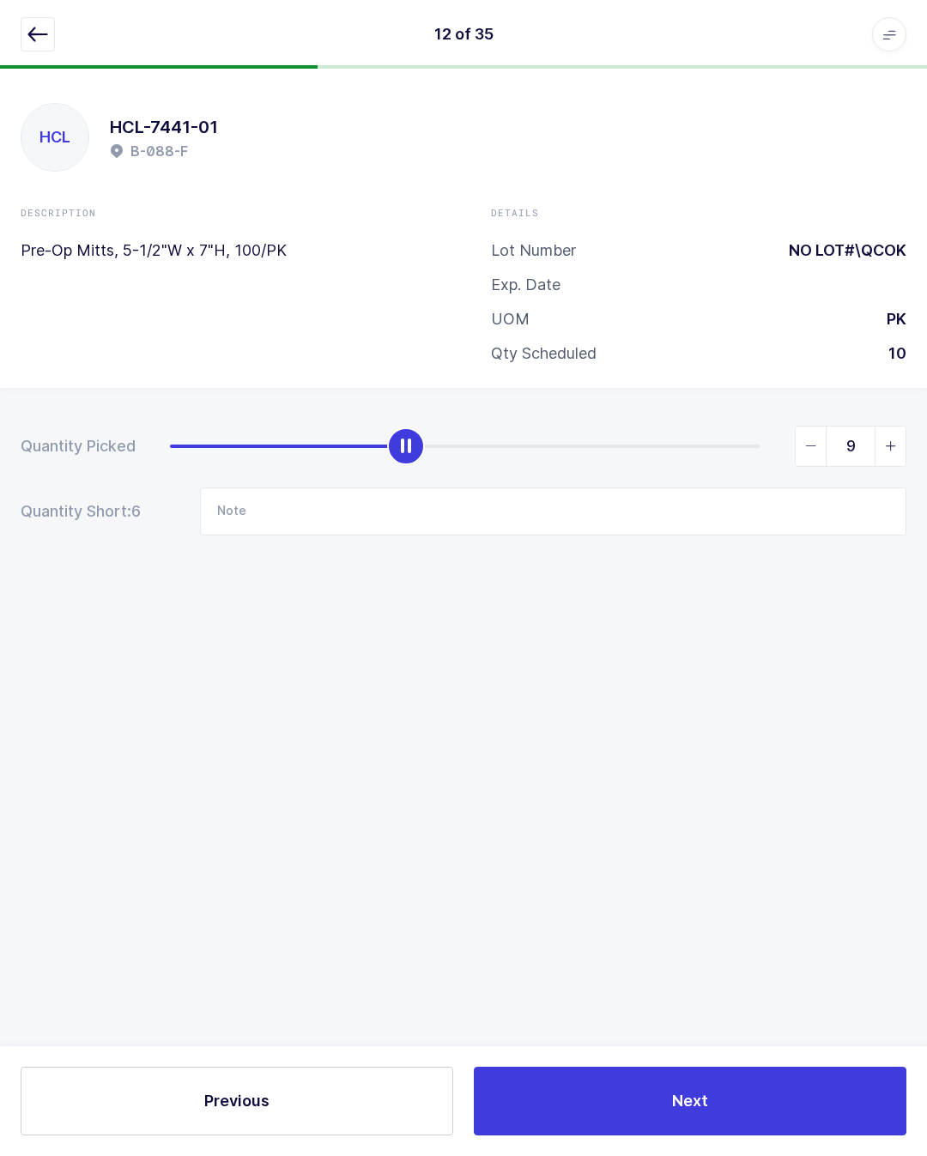
type input "10"
click at [641, 1109] on button "Next" at bounding box center [690, 1100] width 432 height 69
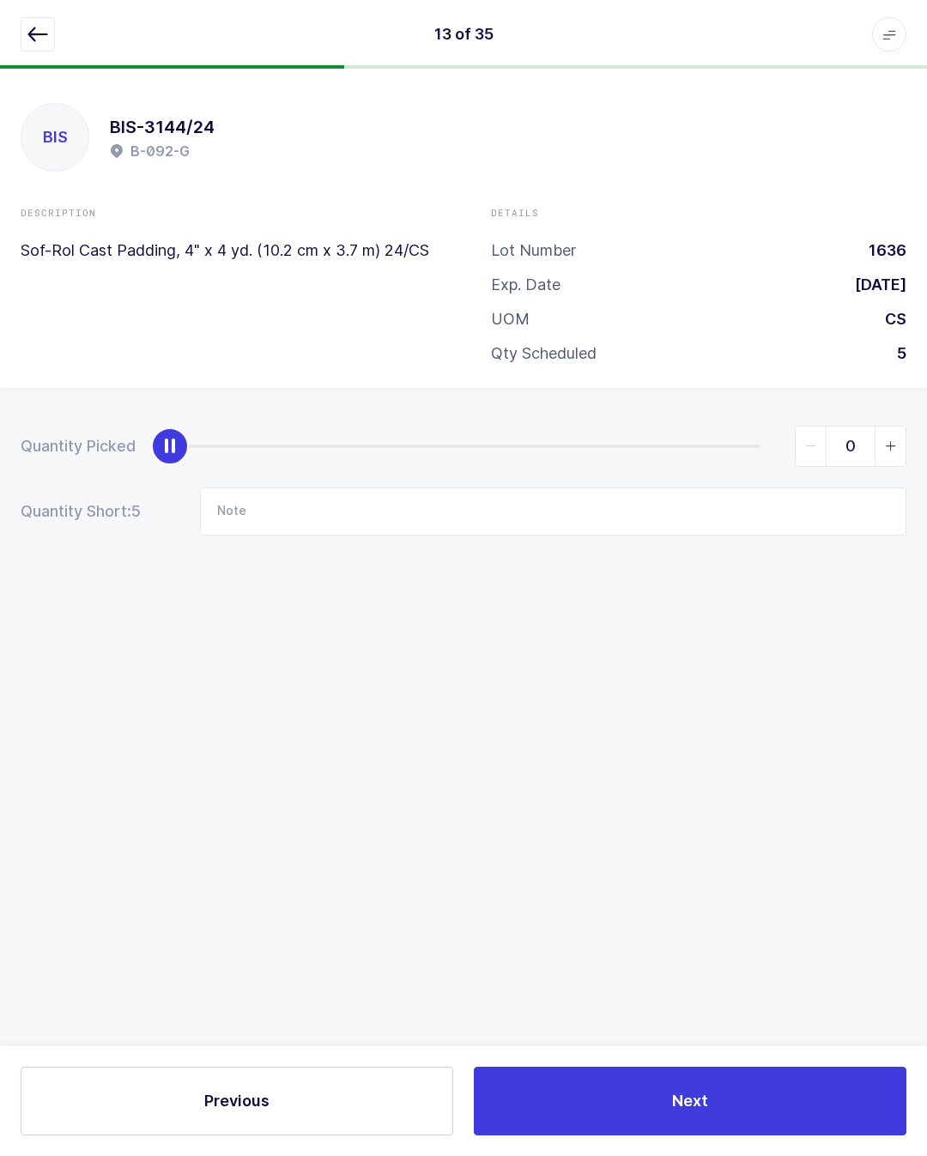
click at [42, 33] on icon "button" at bounding box center [37, 34] width 21 height 21
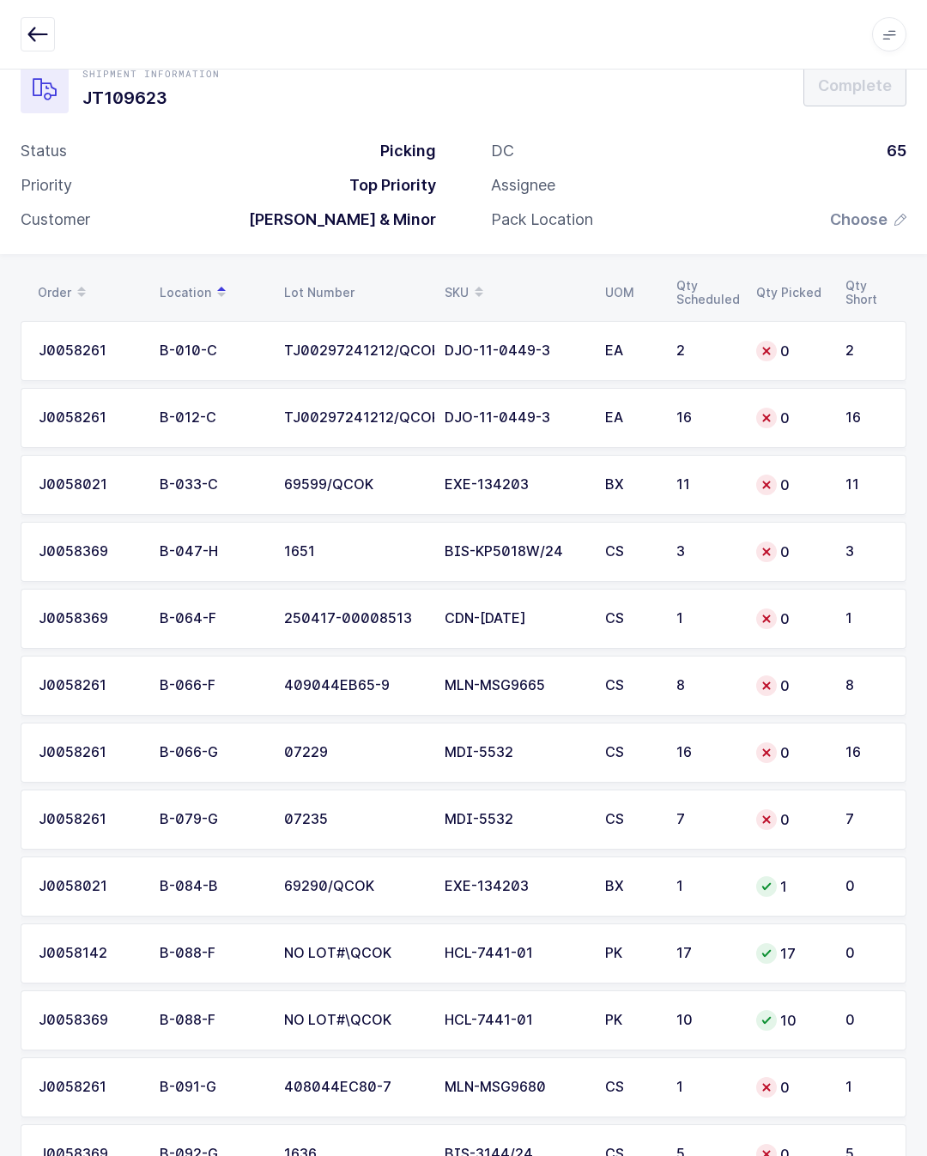
click at [619, 1089] on div "CS" at bounding box center [630, 1086] width 51 height 15
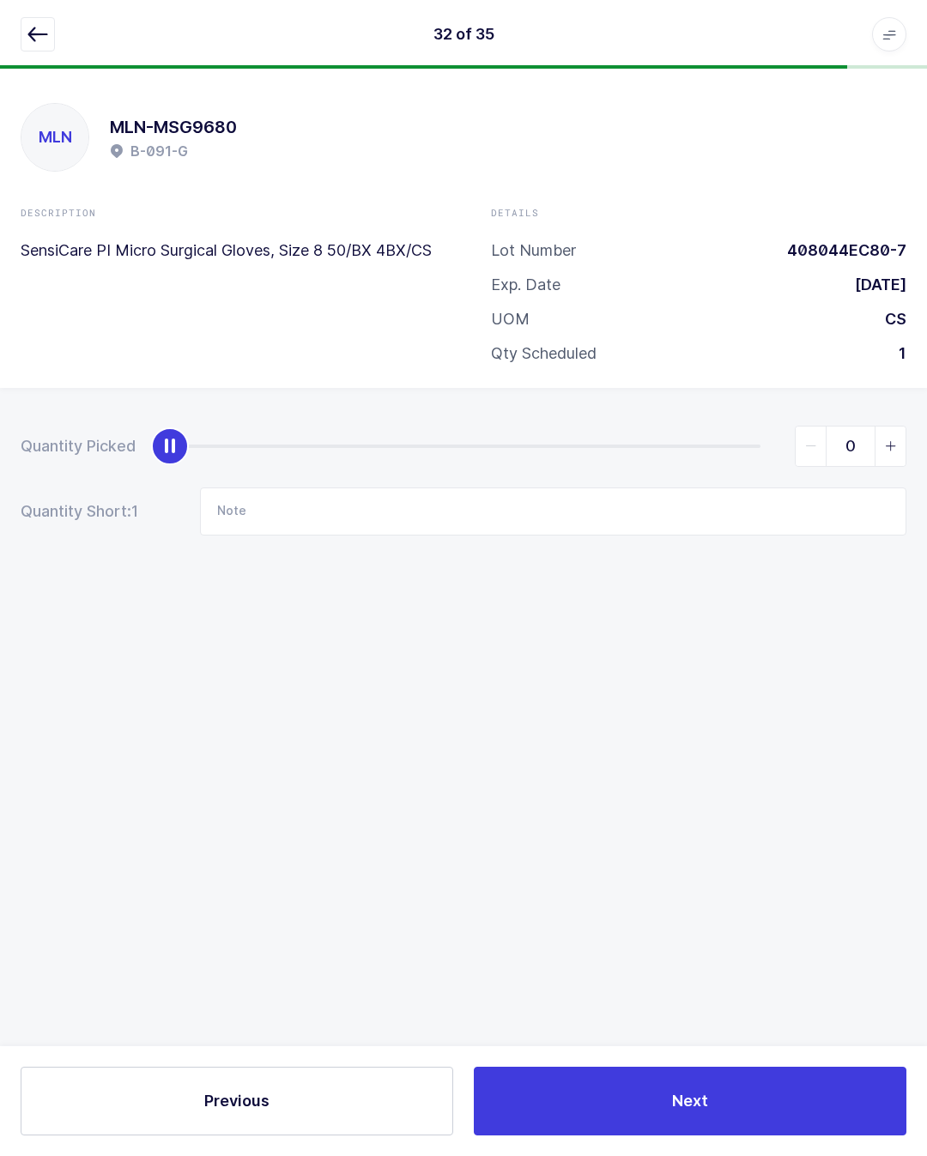
type input "1"
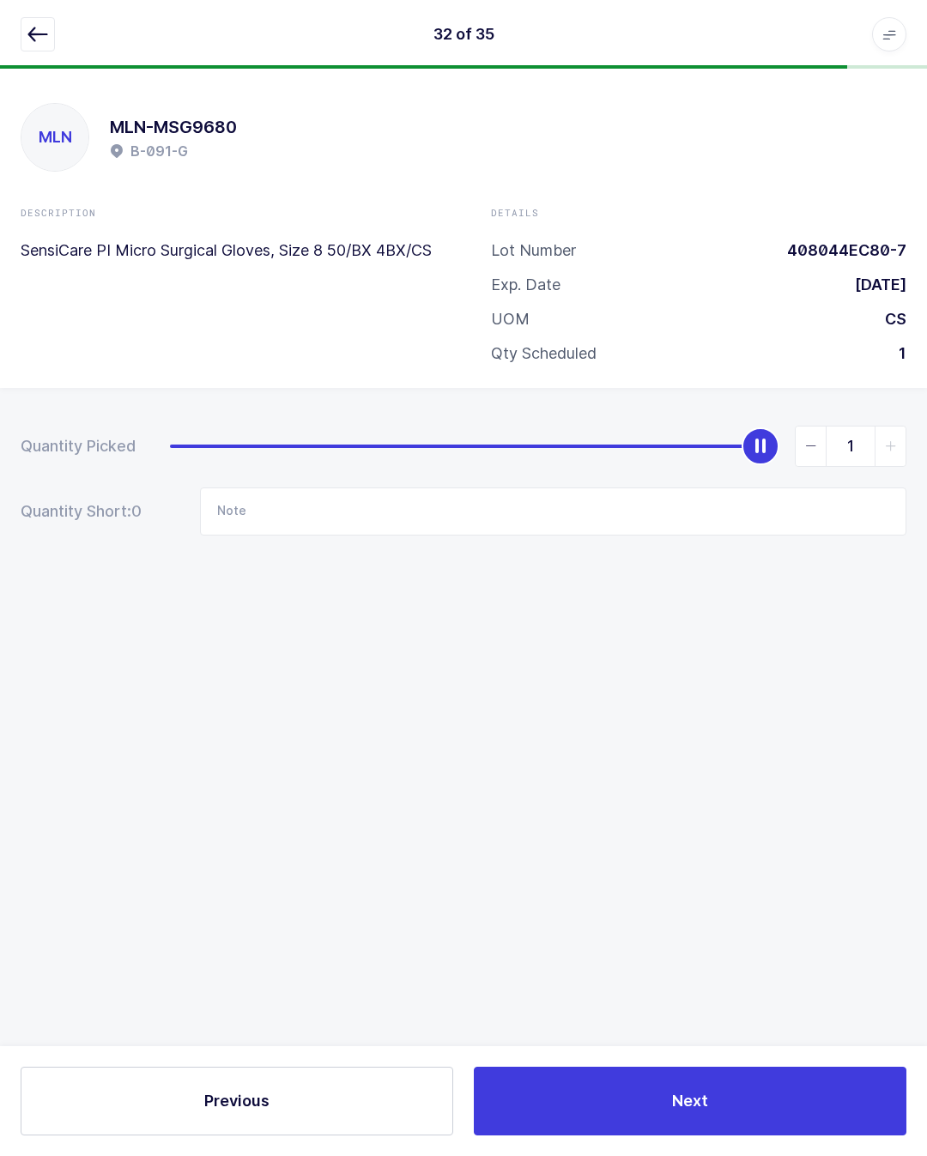
click at [715, 1095] on button "Next" at bounding box center [690, 1100] width 432 height 69
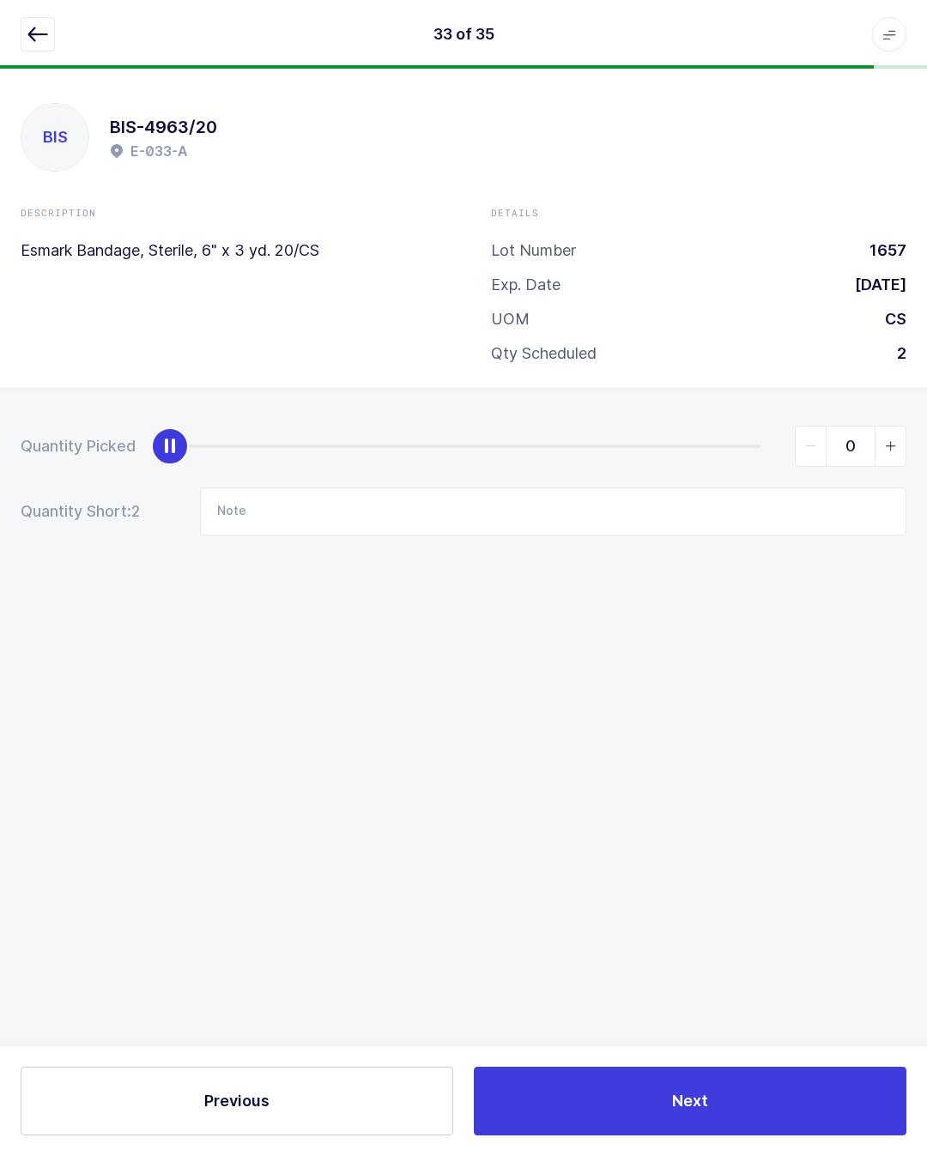
click at [35, 27] on icon "button" at bounding box center [37, 34] width 21 height 21
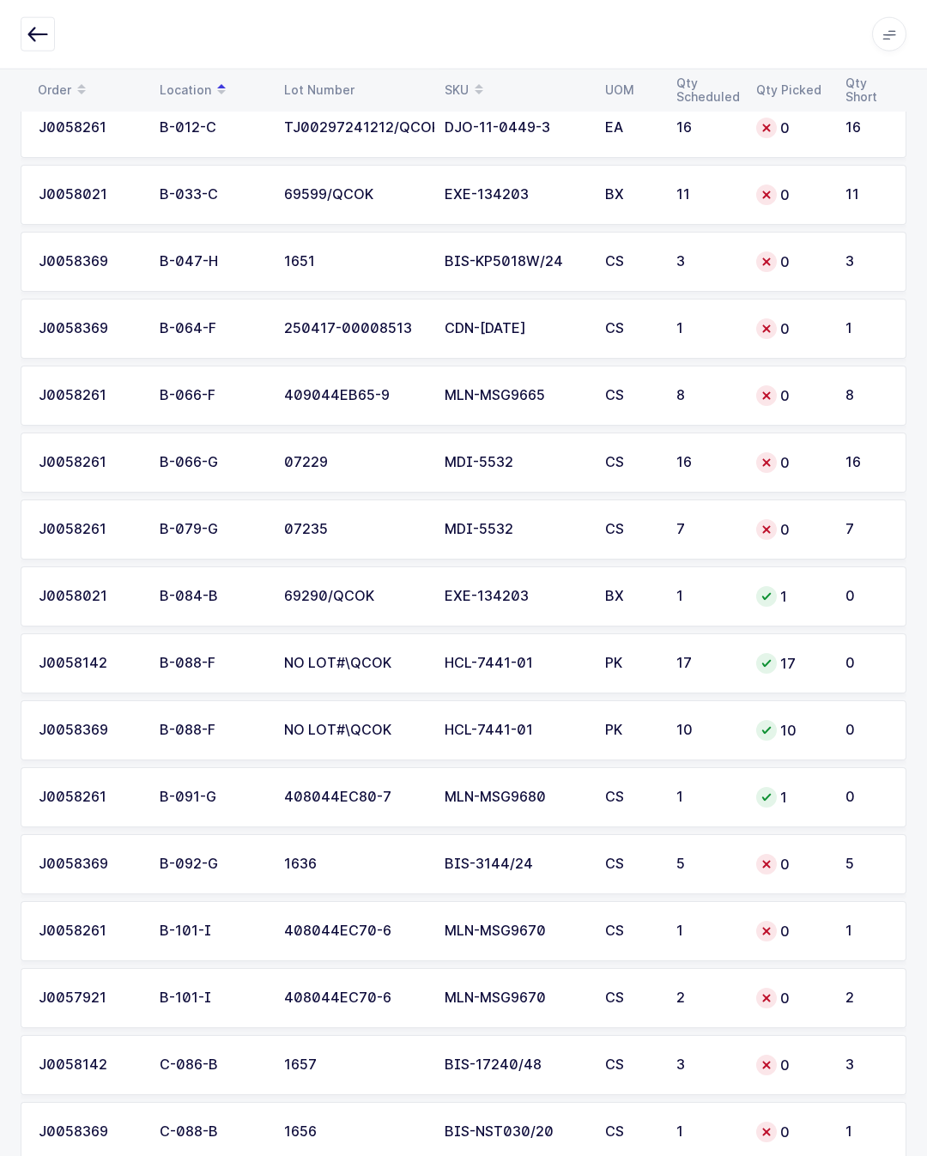
scroll to position [331, 0]
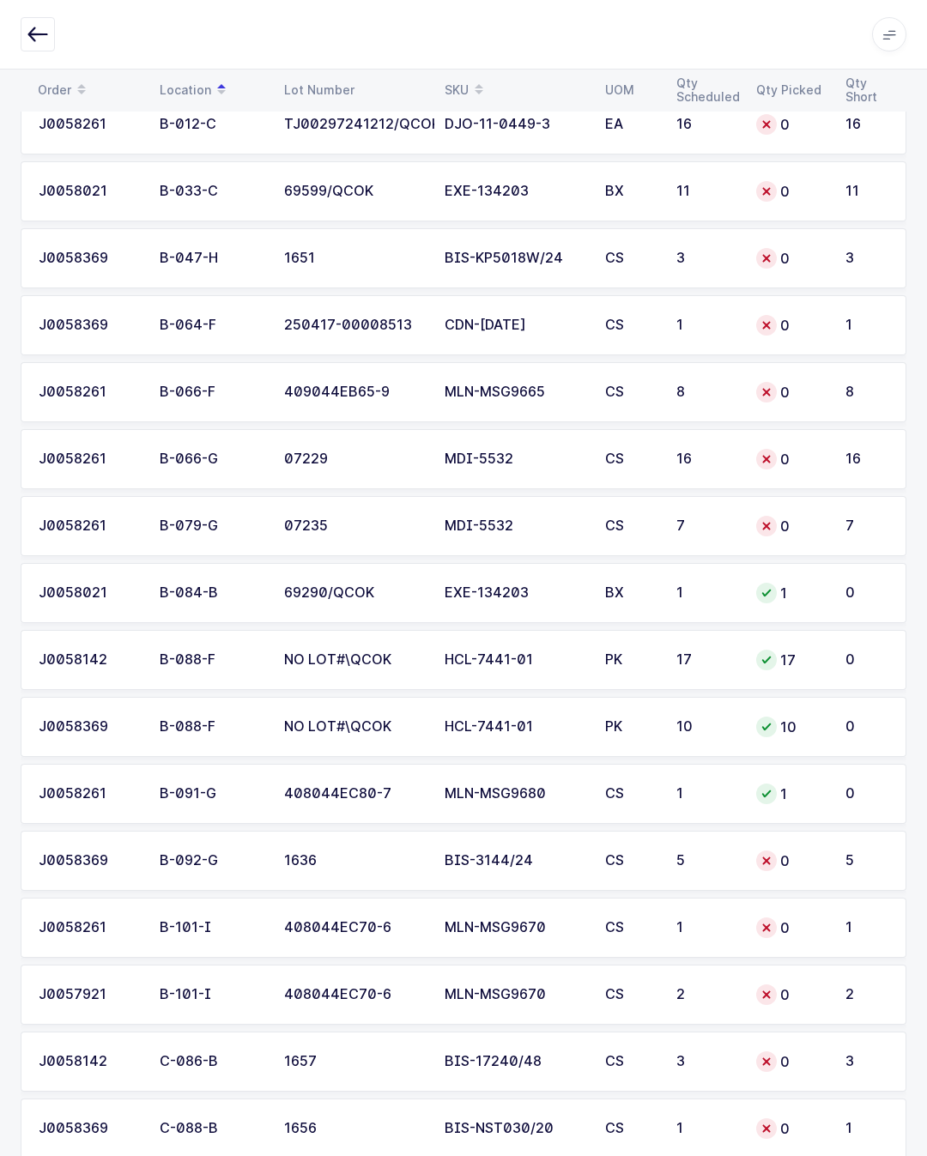
click at [528, 857] on div "BIS-3144/24" at bounding box center [514, 860] width 140 height 15
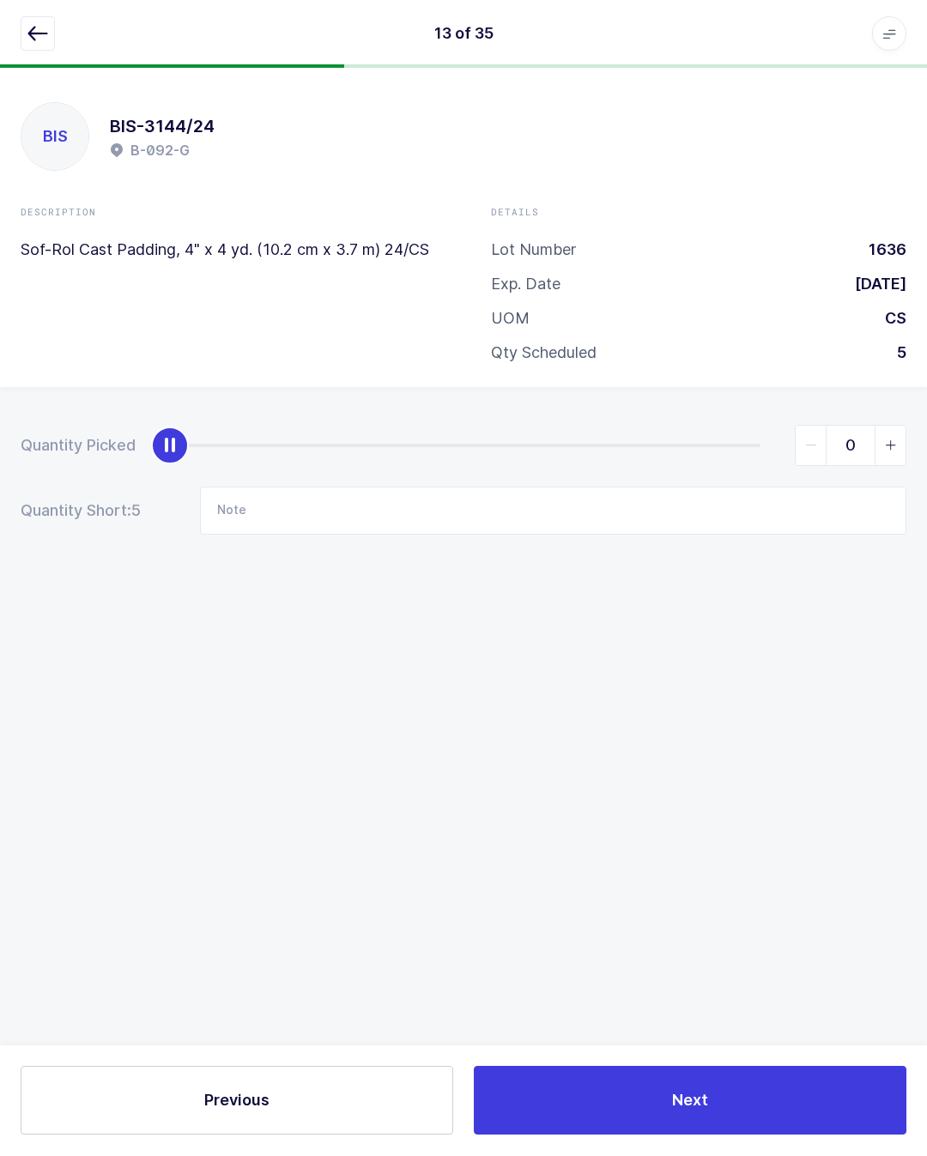
scroll to position [38, 0]
type input "5"
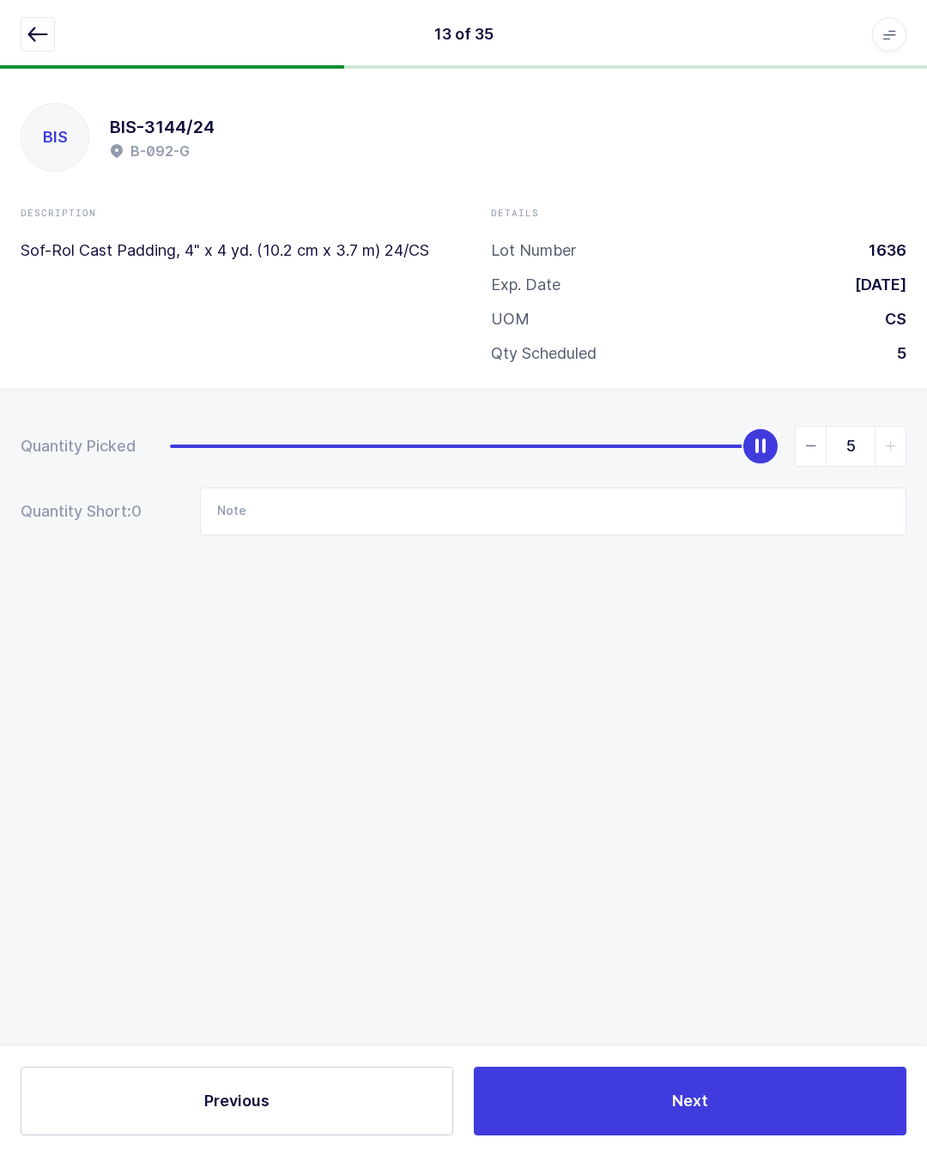
click at [715, 1111] on button "Next" at bounding box center [690, 1100] width 432 height 69
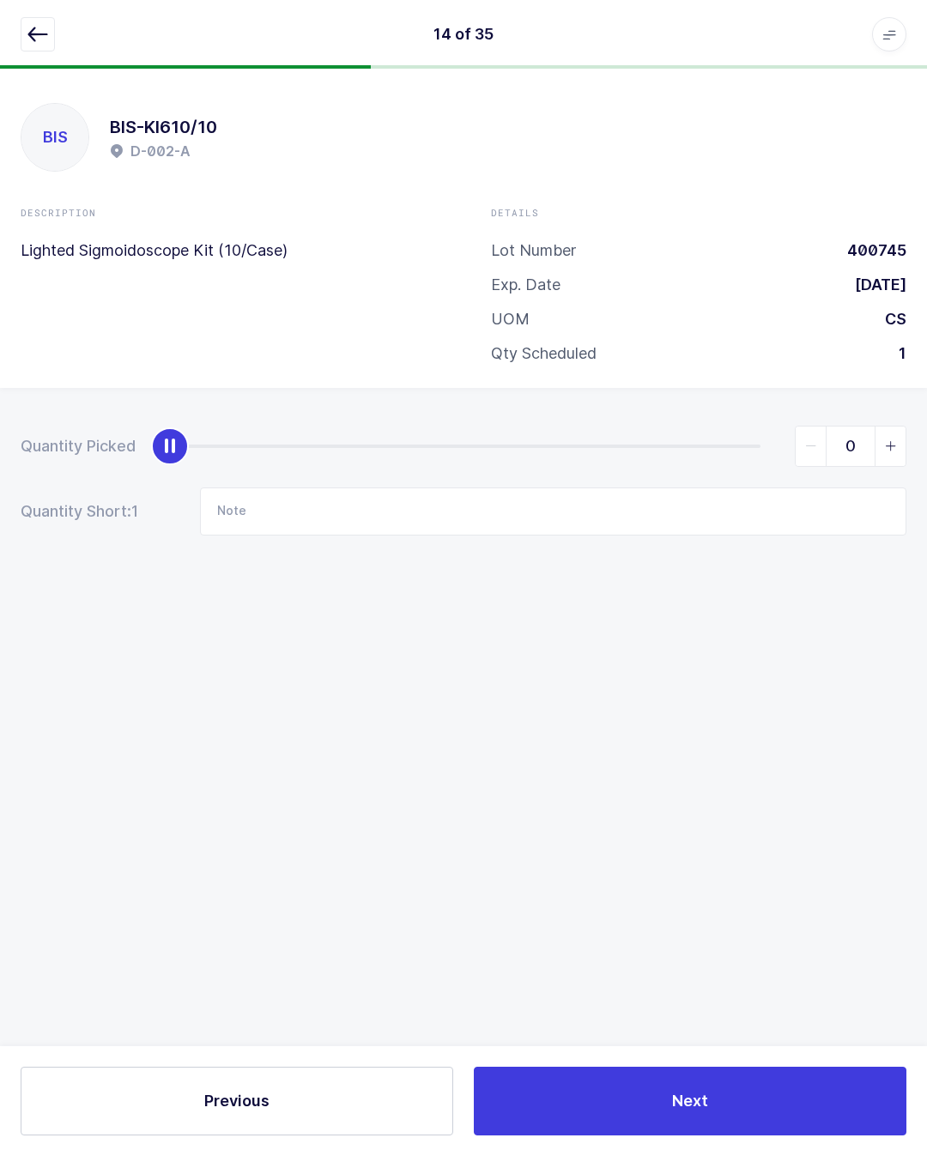
click at [54, 20] on button "button" at bounding box center [38, 34] width 34 height 34
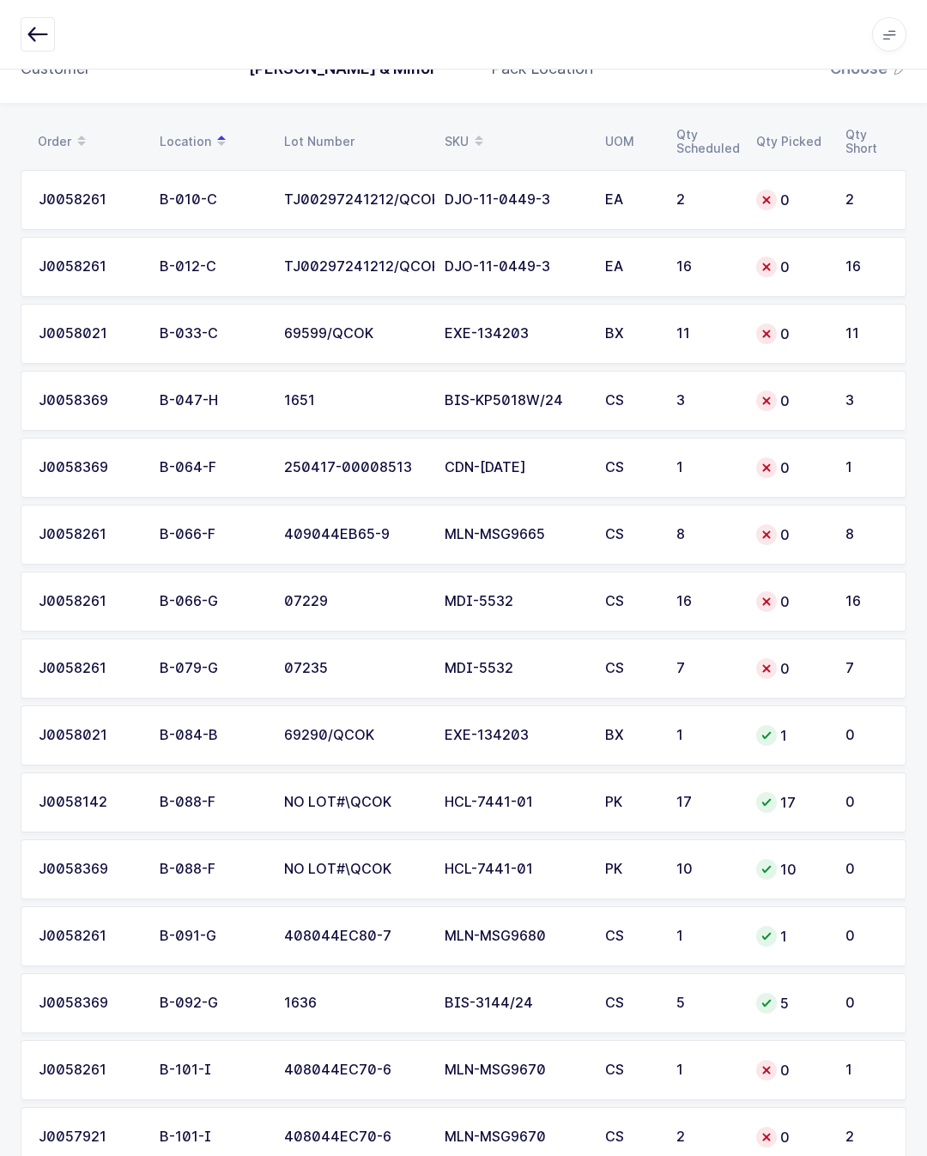
scroll to position [190, 0]
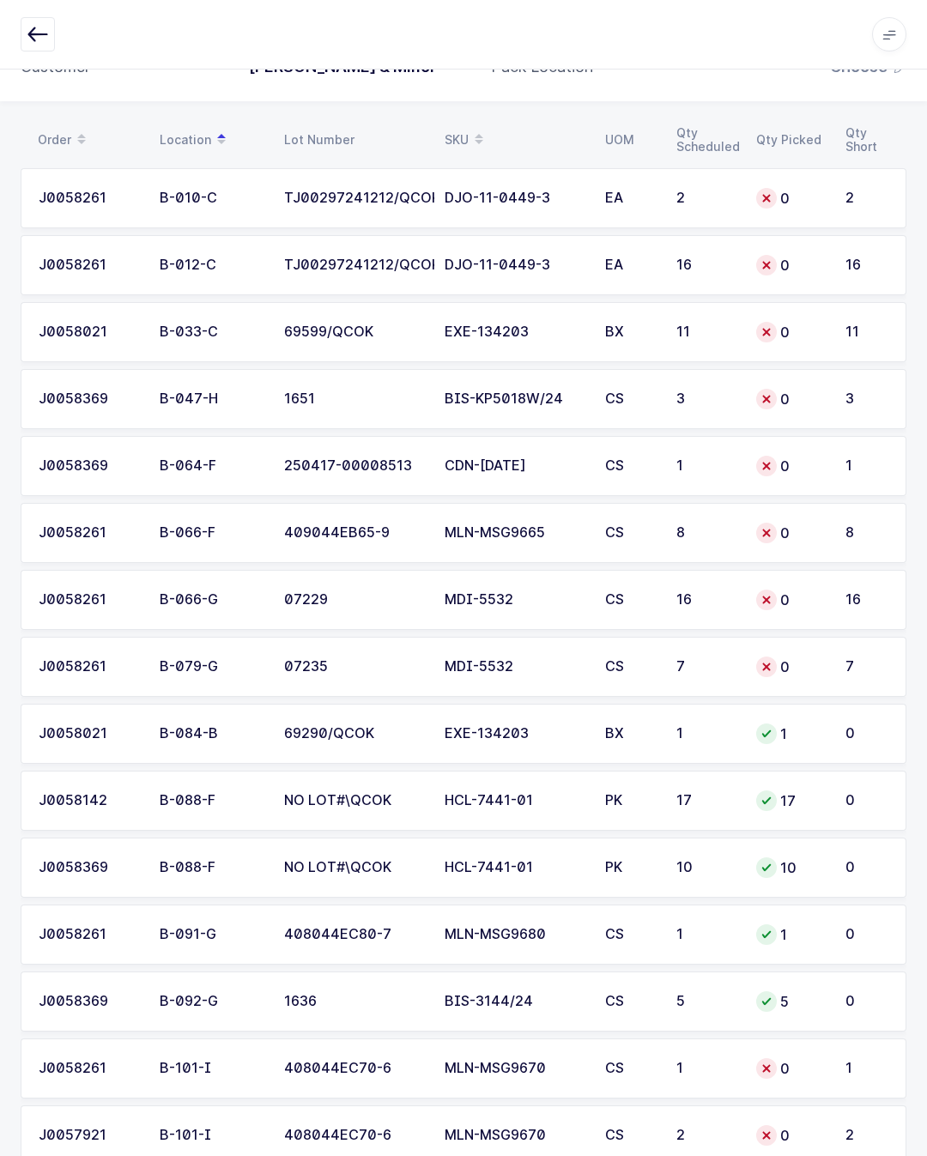
click at [556, 1070] on div "MLN-MSG9670" at bounding box center [514, 1067] width 140 height 15
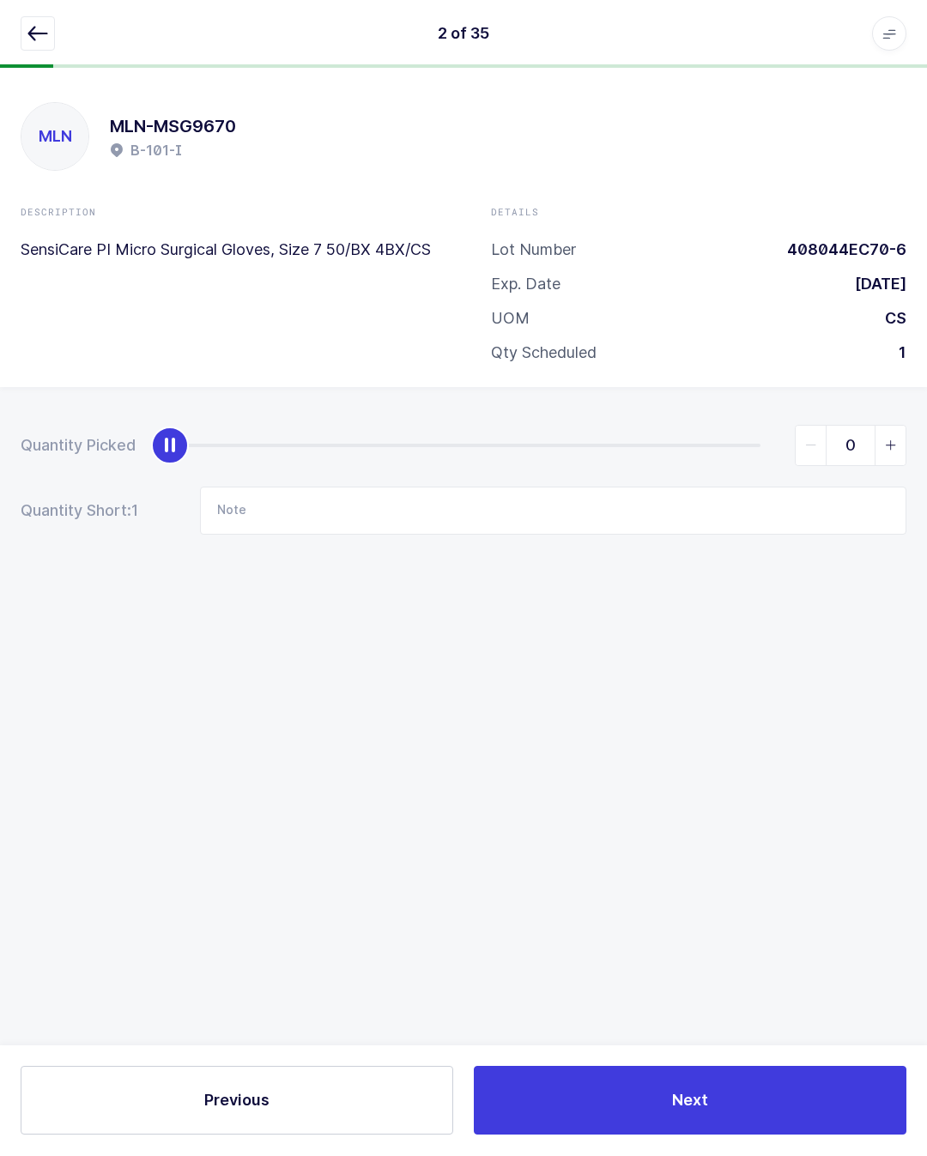
scroll to position [38, 0]
type input "1"
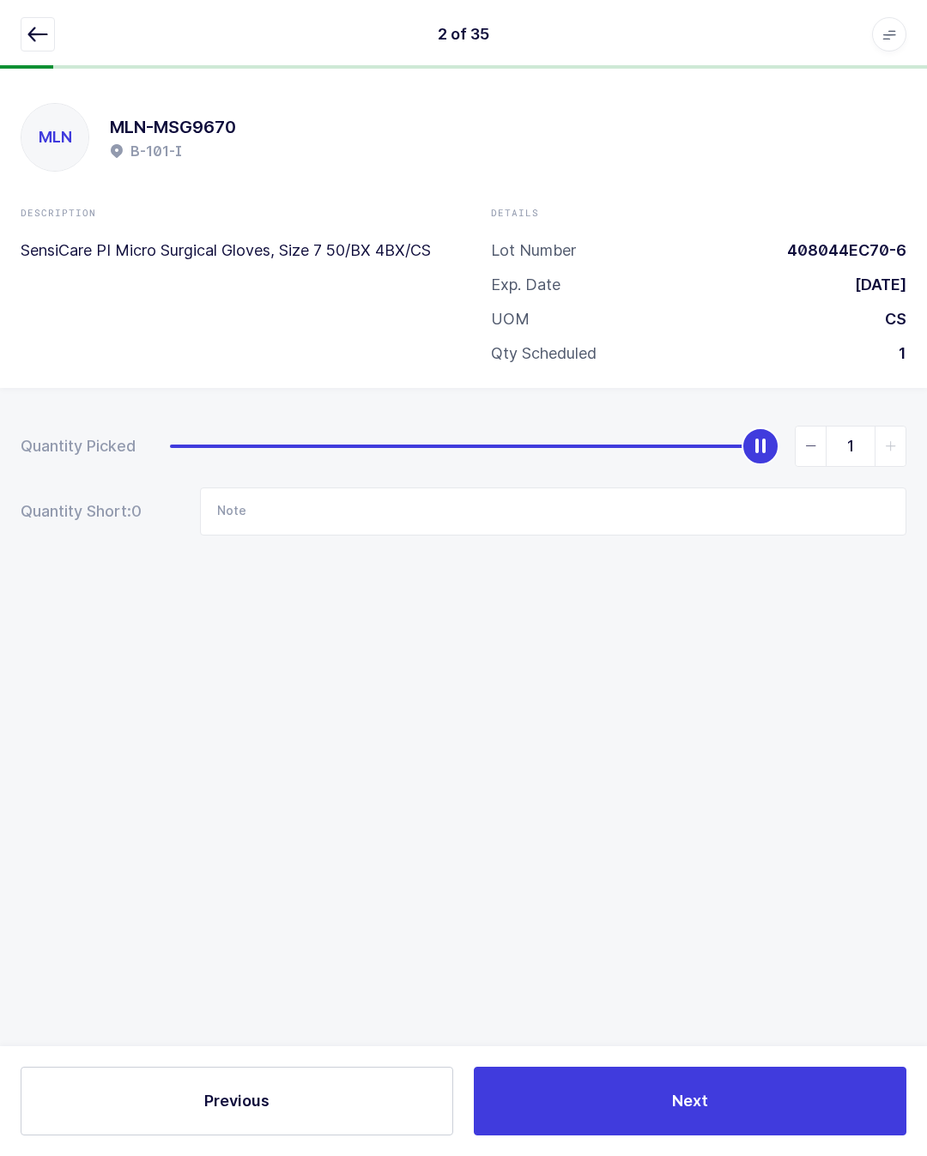
click at [727, 1095] on button "Next" at bounding box center [690, 1100] width 432 height 69
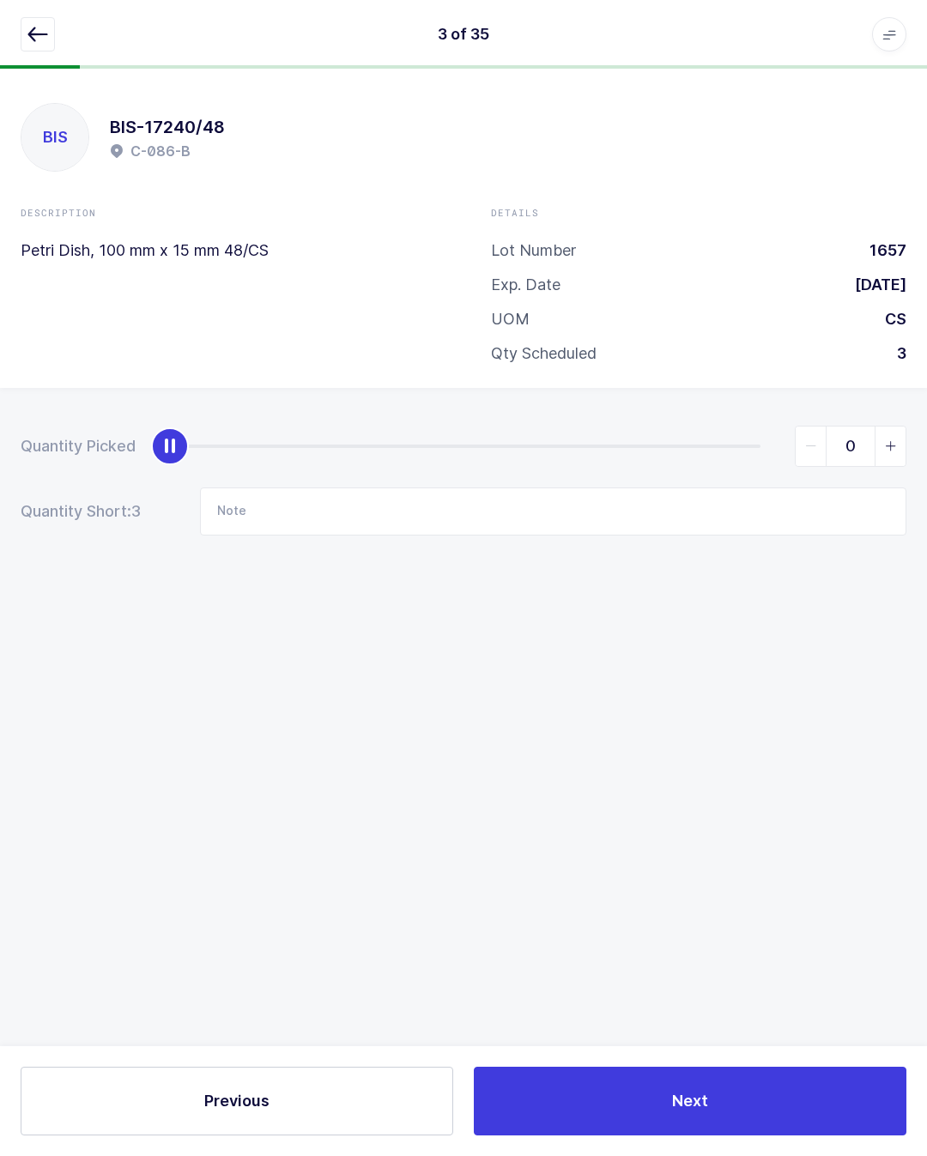
click at [33, 11] on div "3 of 35 Apps Core Warehouse Admin Mission Control Purchasing Juan W. Logout Acc…" at bounding box center [463, 34] width 927 height 69
click at [39, 37] on icon "button" at bounding box center [37, 34] width 21 height 21
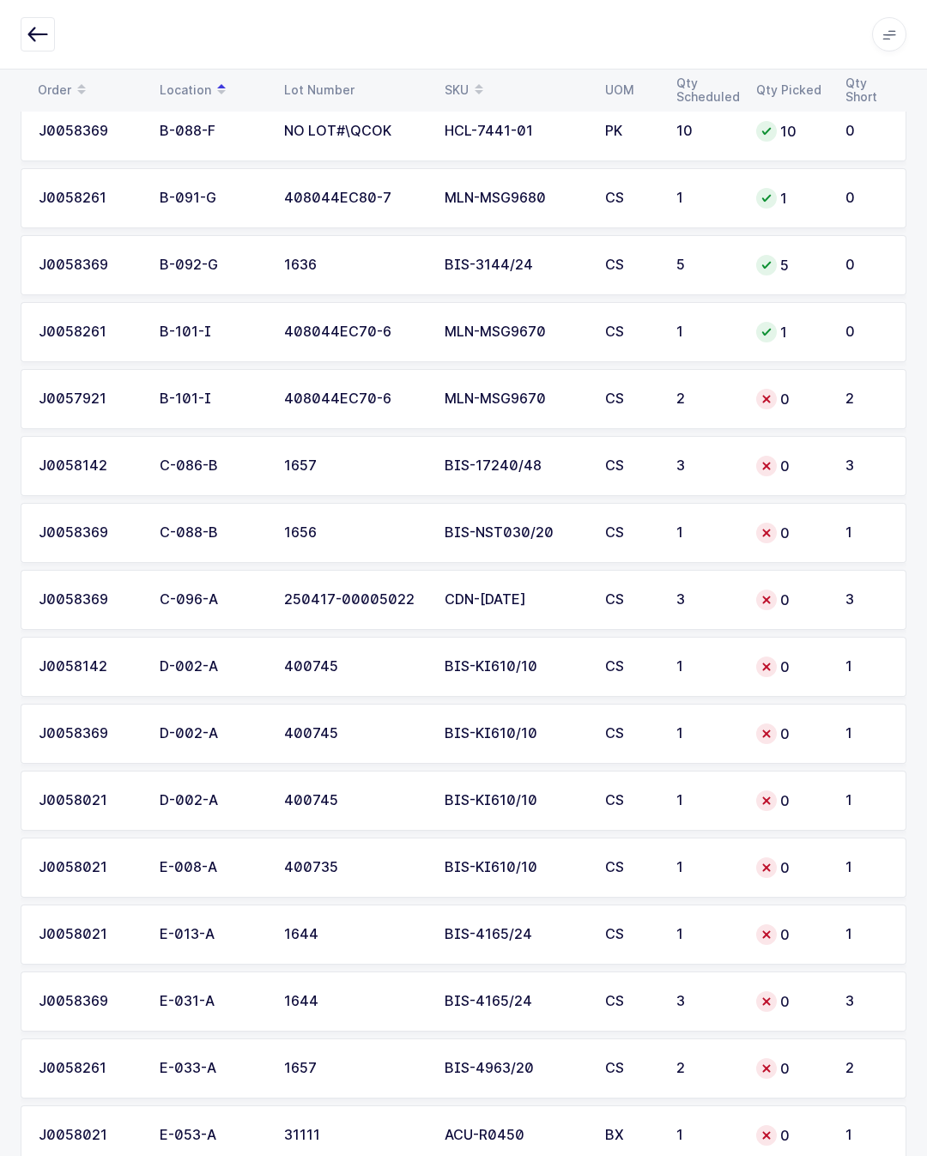
scroll to position [928, 0]
click at [300, 398] on div "408044EC70-6" at bounding box center [354, 397] width 140 height 15
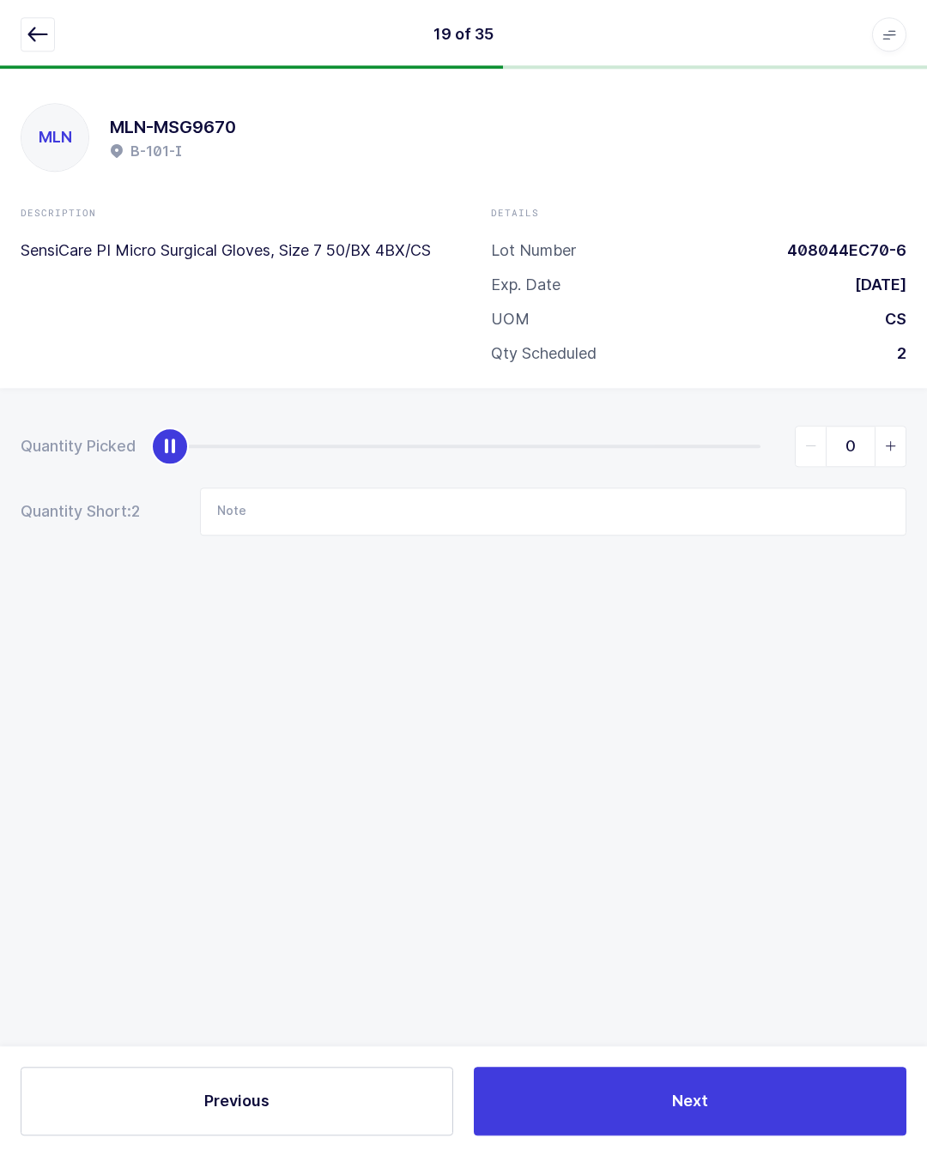
scroll to position [0, 0]
type input "2"
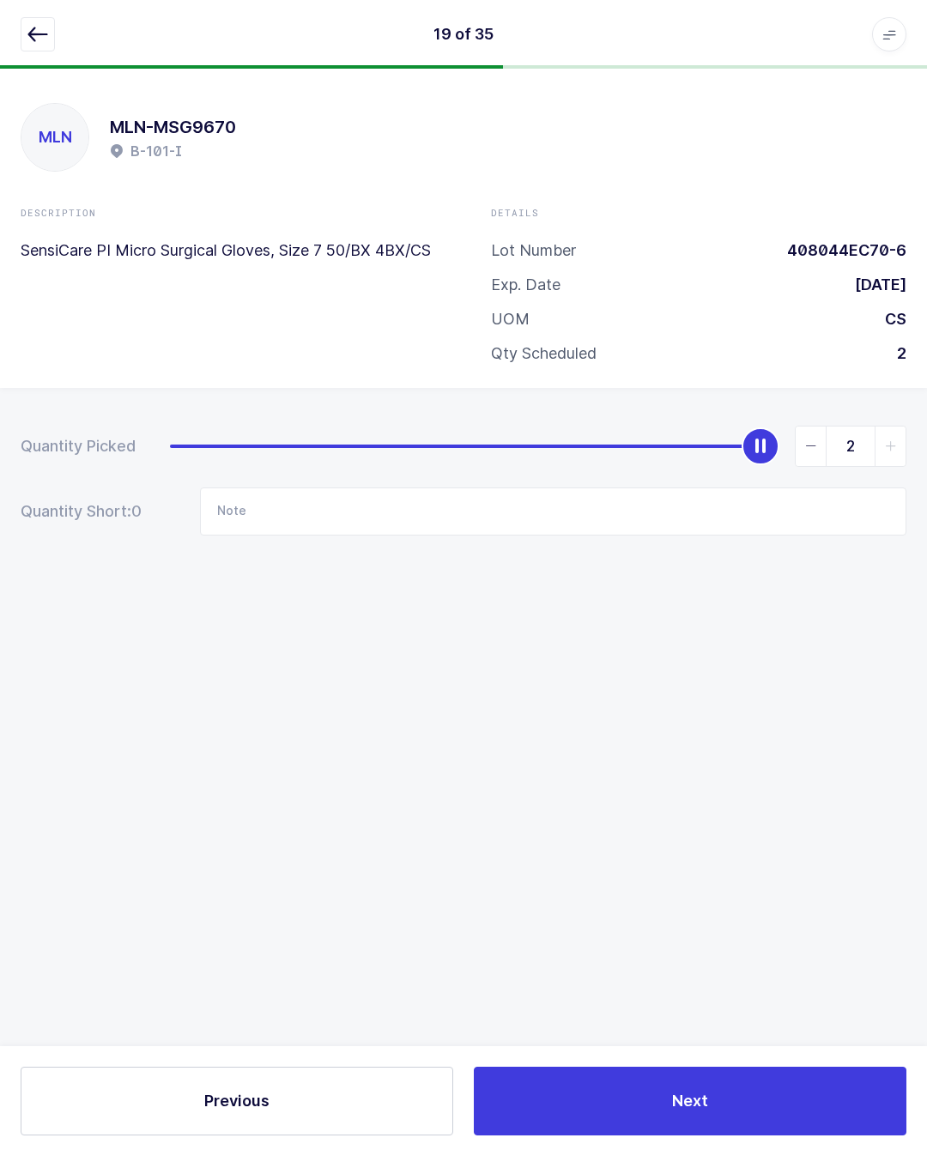
click at [730, 1100] on button "Next" at bounding box center [690, 1100] width 432 height 69
click at [36, 32] on icon "button" at bounding box center [37, 34] width 21 height 21
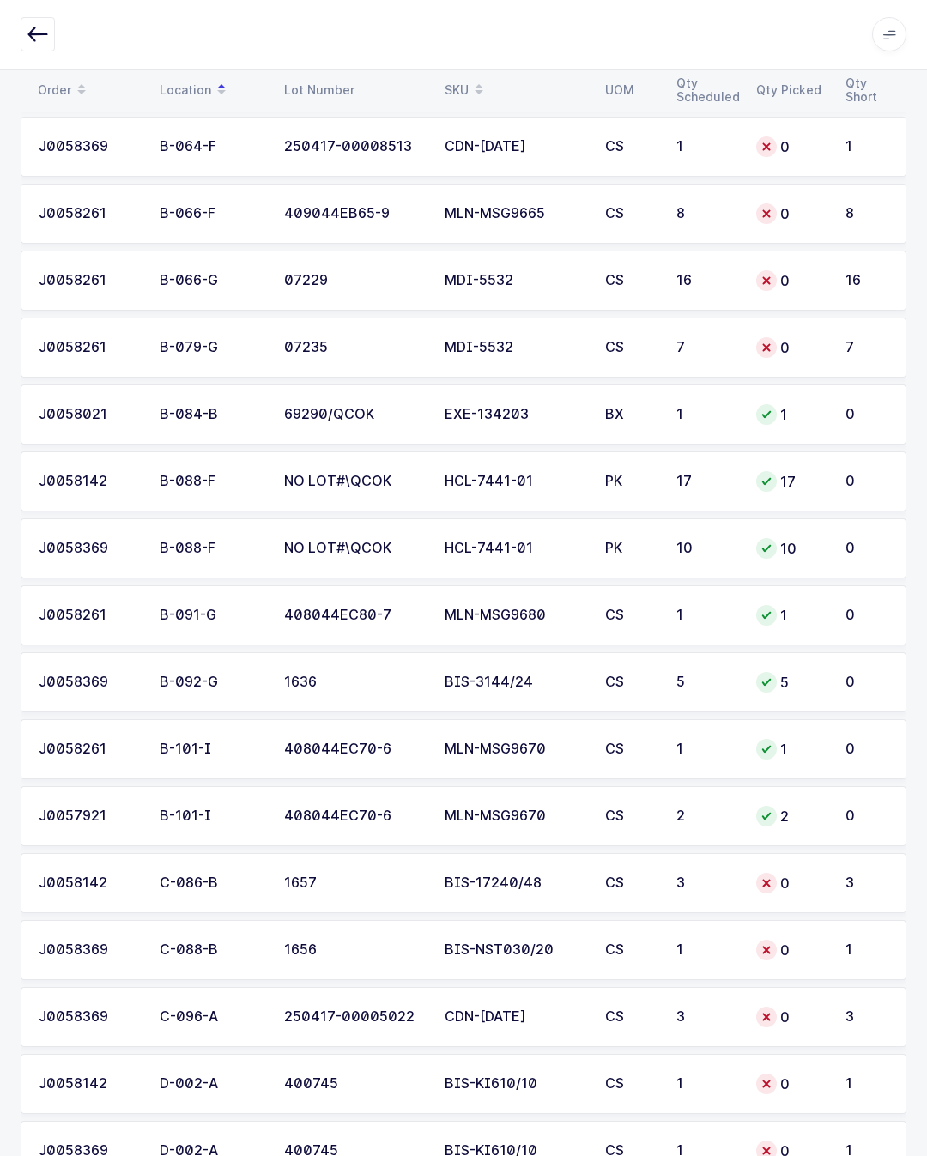
scroll to position [509, 0]
click at [646, 348] on div "CS" at bounding box center [630, 348] width 51 height 15
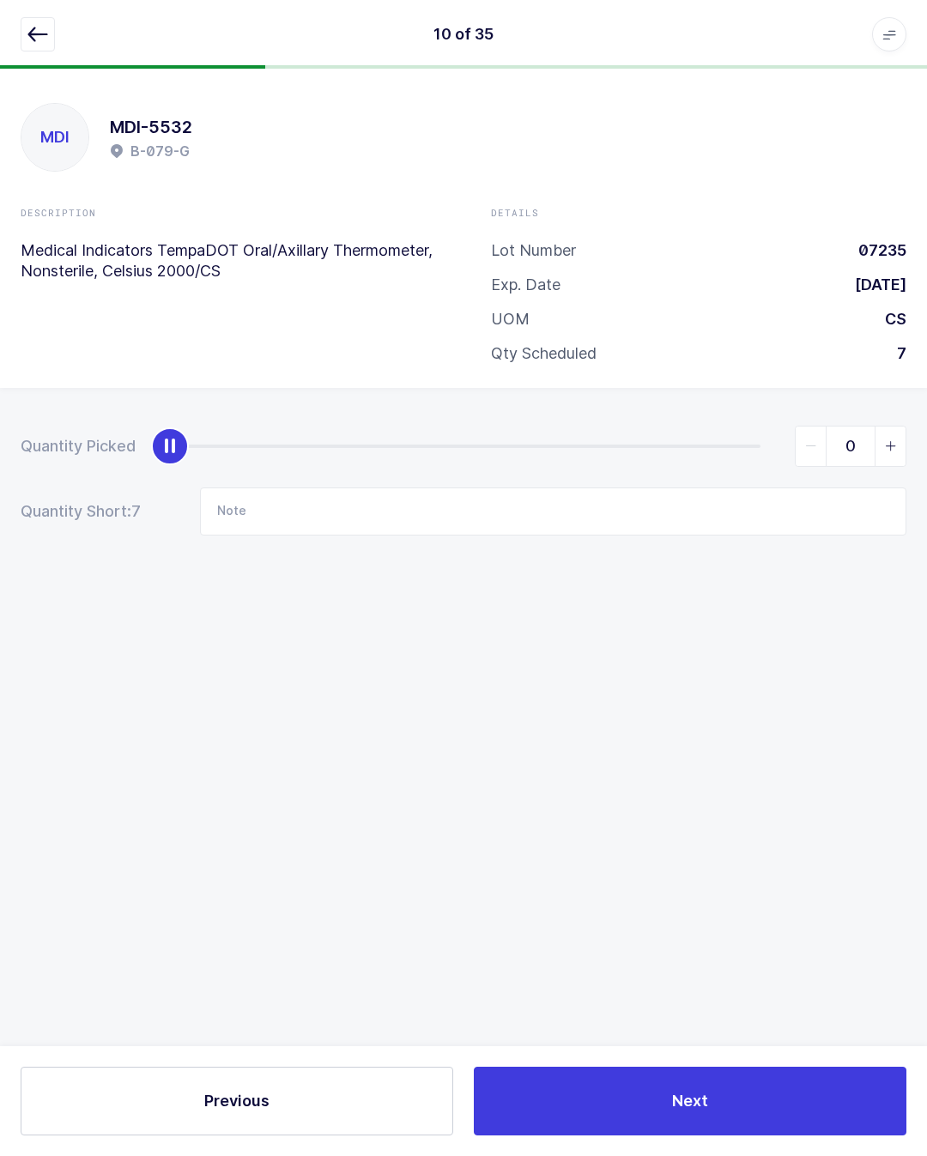
scroll to position [38, 0]
type input "7"
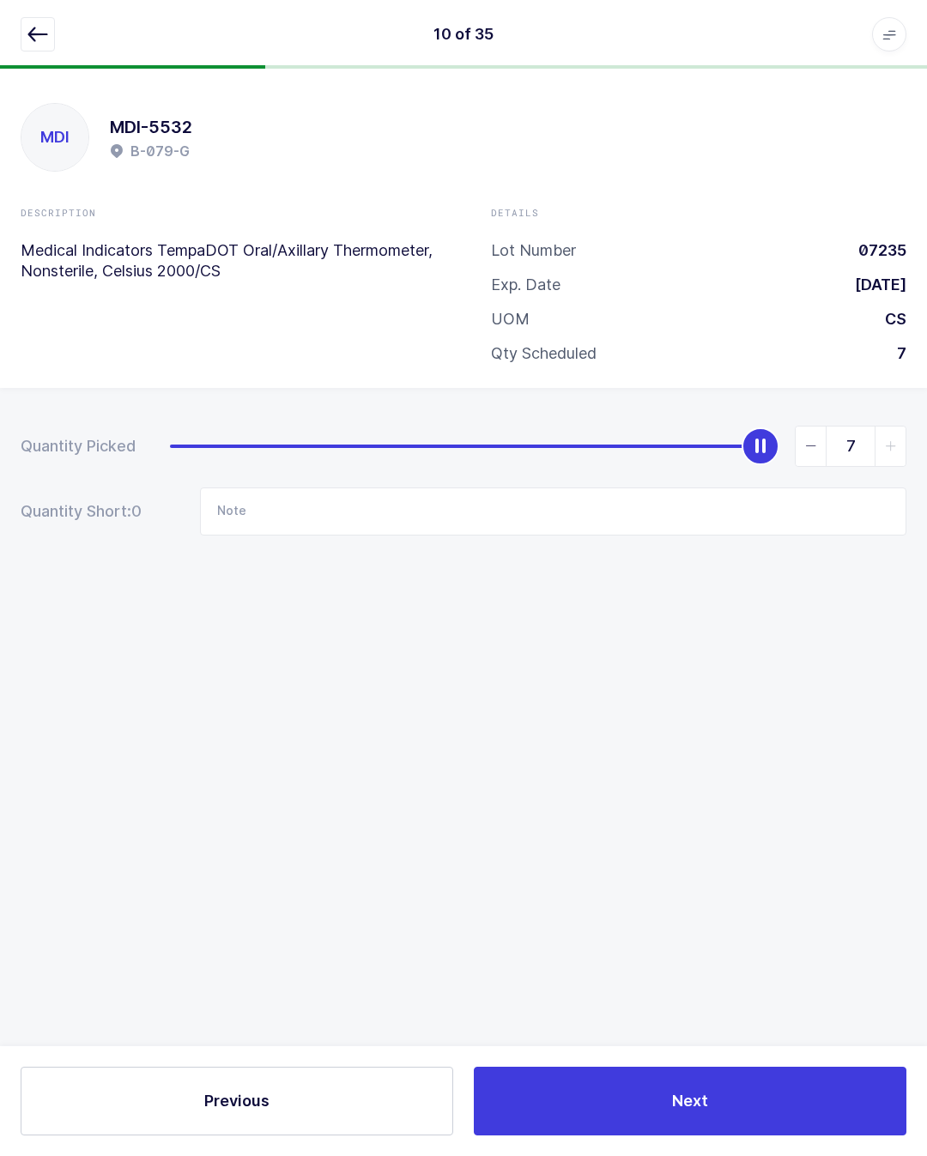
click at [740, 1133] on button "Next" at bounding box center [690, 1100] width 432 height 69
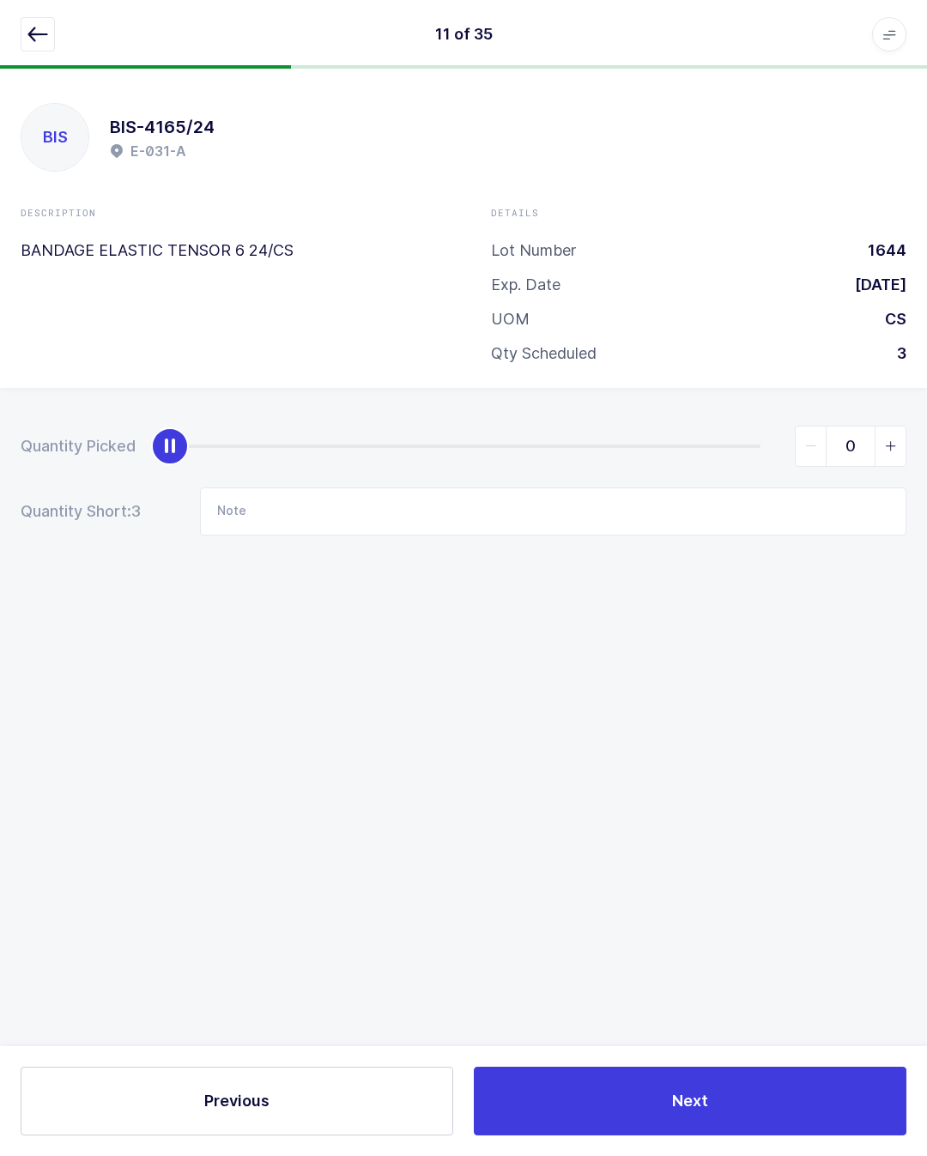
click at [45, 11] on div "11 of 35 Apps Core Warehouse Admin Mission Control Purchasing Juan W. Logout Ac…" at bounding box center [463, 34] width 927 height 69
click at [44, 22] on button "button" at bounding box center [38, 34] width 34 height 34
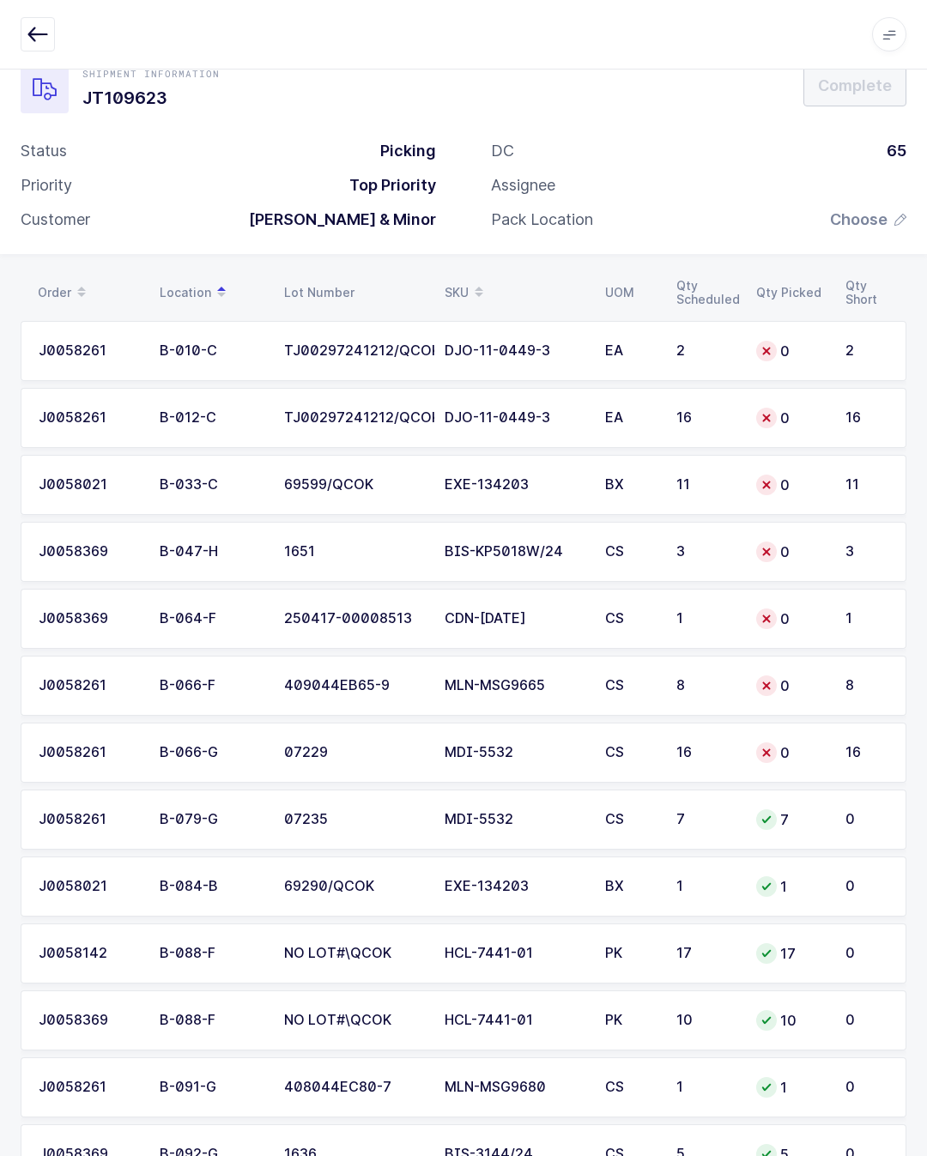
click at [592, 749] on td "MDI-5532" at bounding box center [514, 752] width 160 height 60
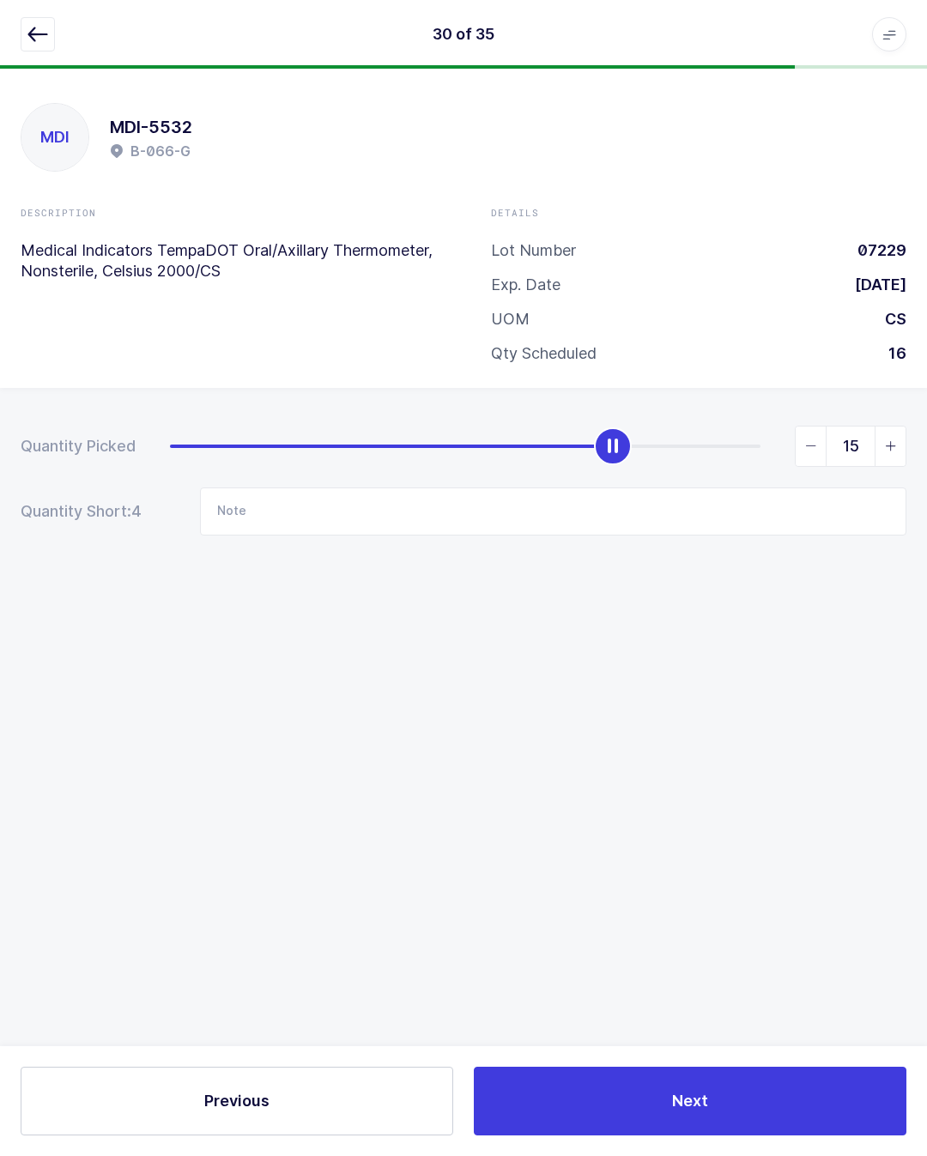
type input "16"
click at [716, 1097] on button "Next" at bounding box center [690, 1100] width 432 height 69
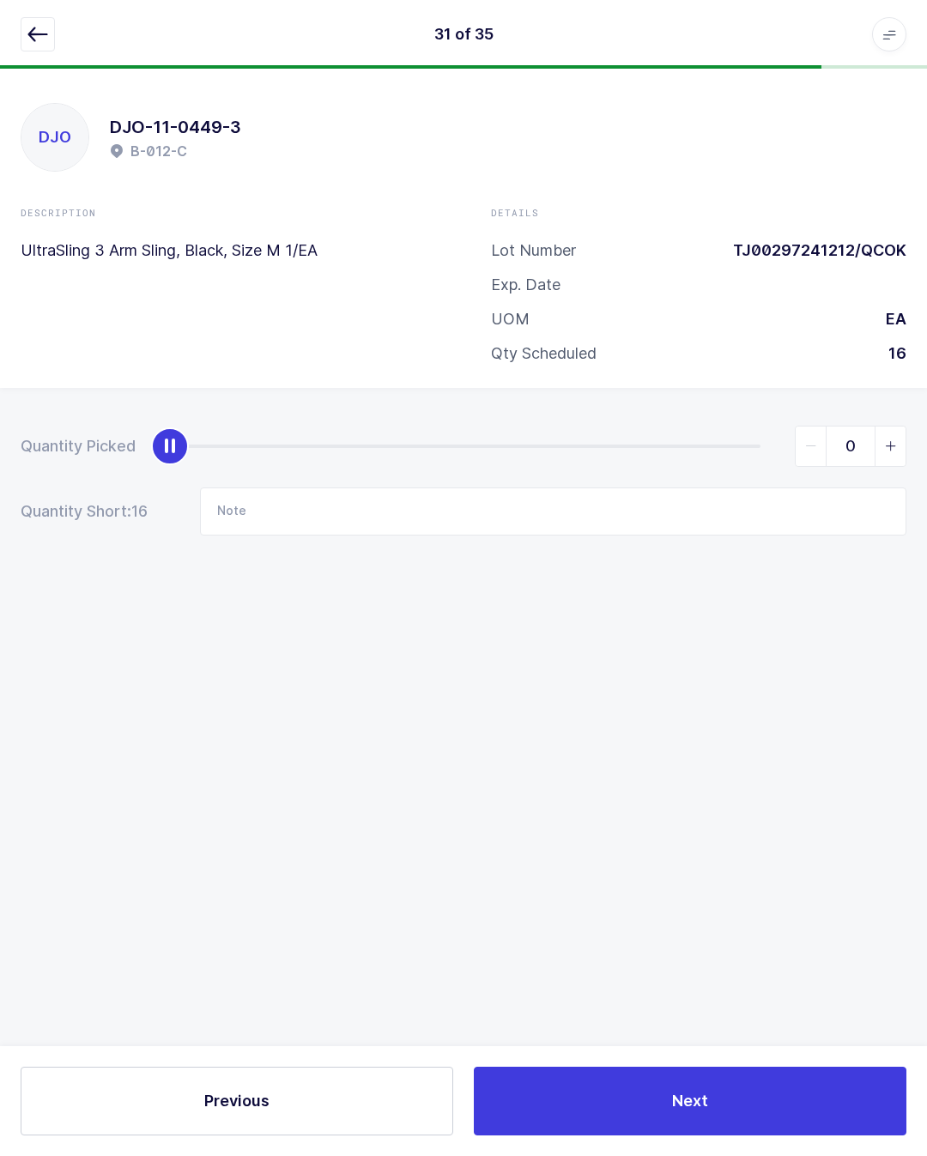
click at [34, 33] on icon "button" at bounding box center [37, 34] width 21 height 21
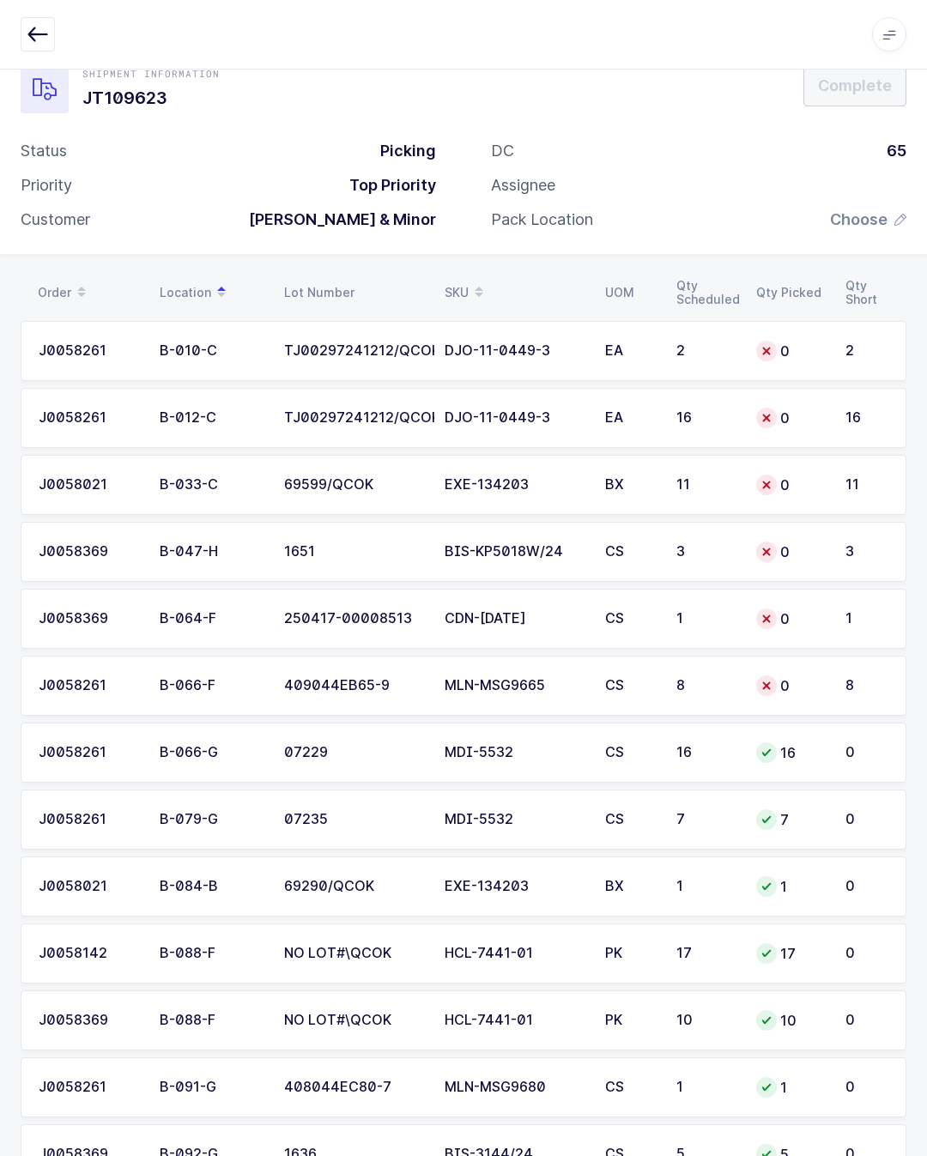
click at [473, 684] on div "MLN-MSG9665" at bounding box center [514, 685] width 140 height 15
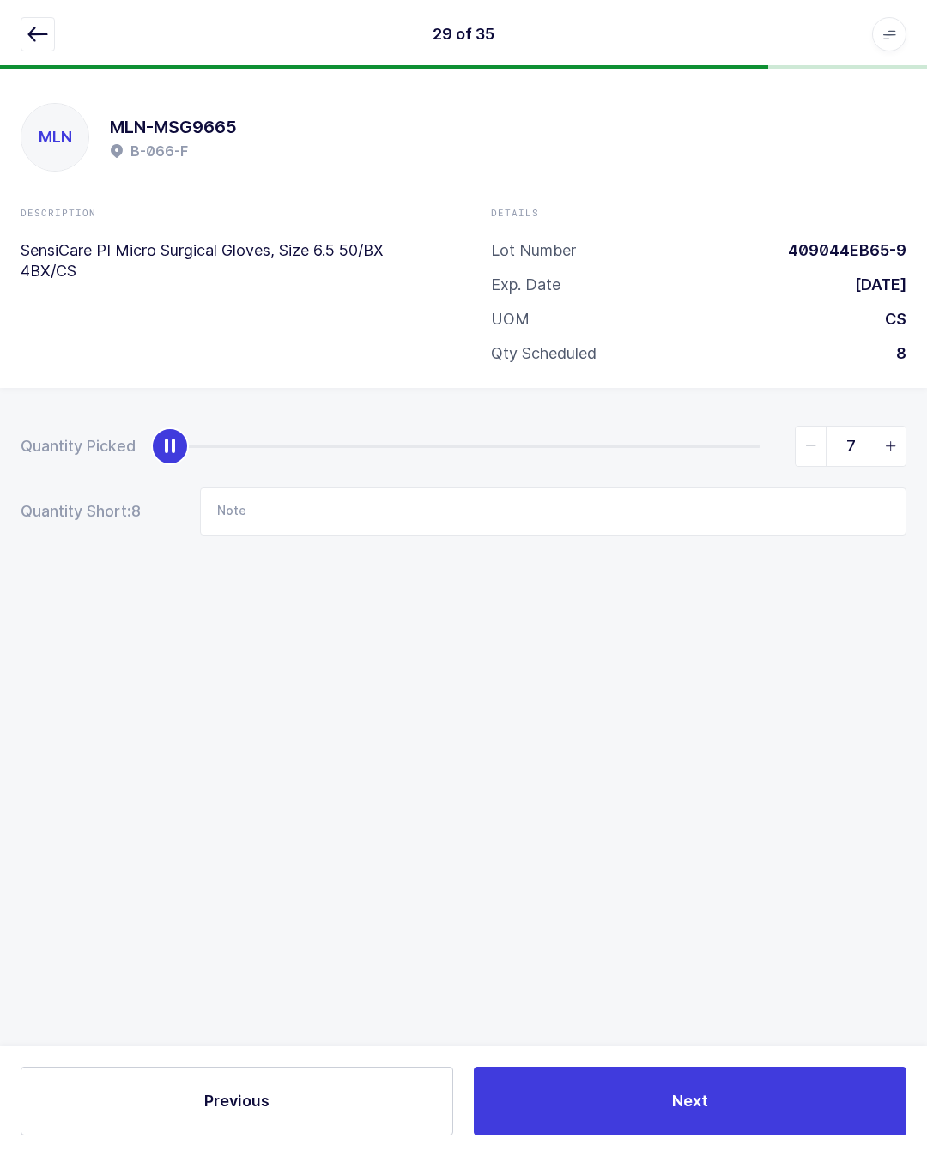
type input "8"
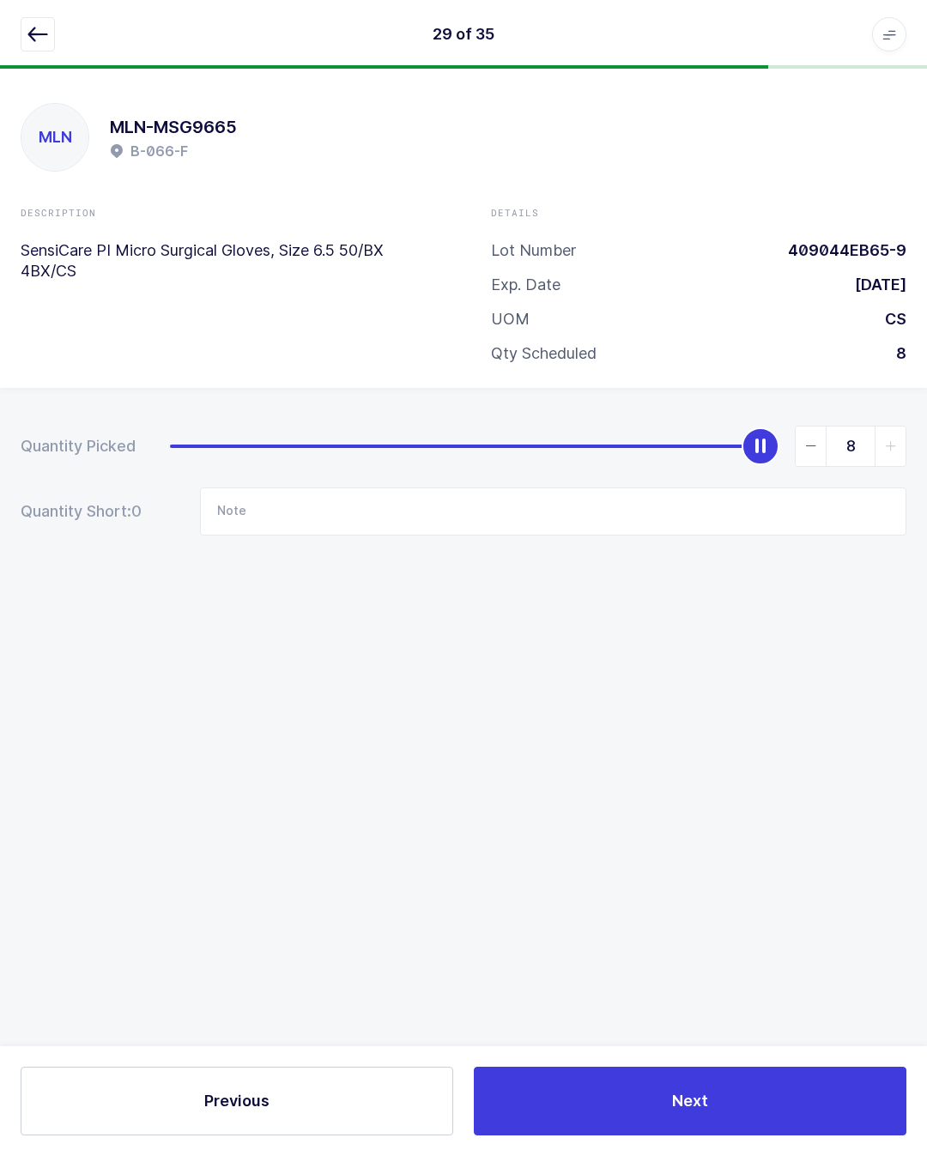
click at [721, 1099] on button "Next" at bounding box center [690, 1100] width 432 height 69
click at [44, 39] on icon "button" at bounding box center [37, 34] width 21 height 21
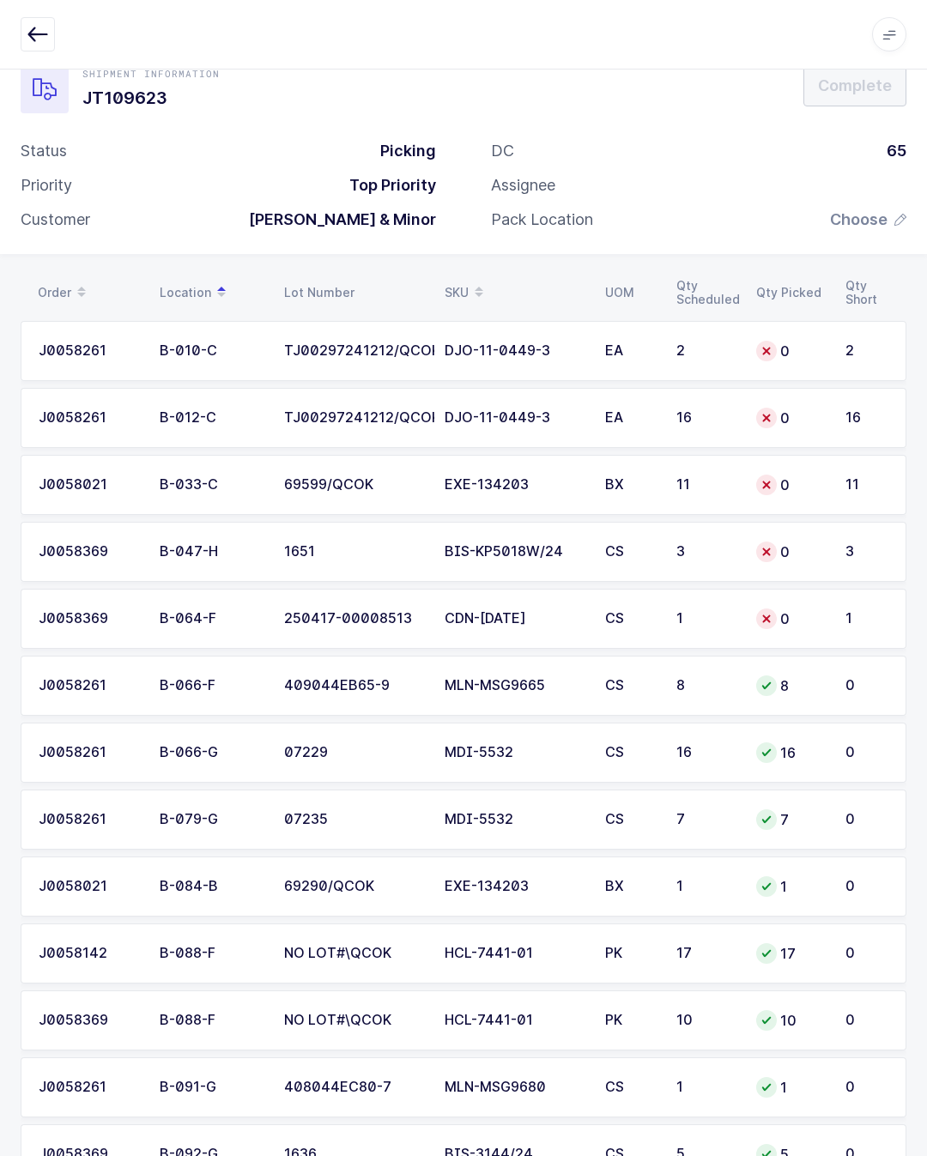
click at [555, 612] on div "CDN-BC566" at bounding box center [514, 618] width 140 height 15
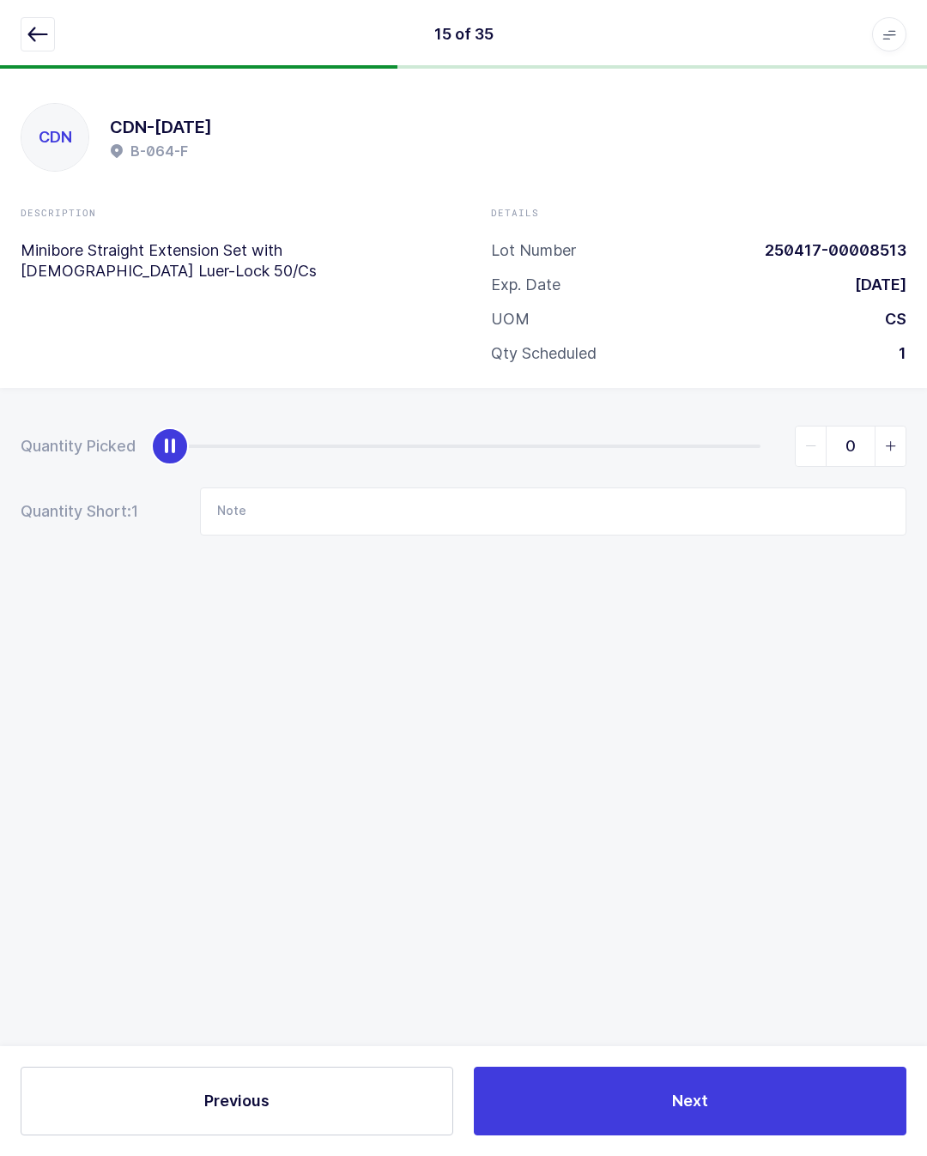
type input "1"
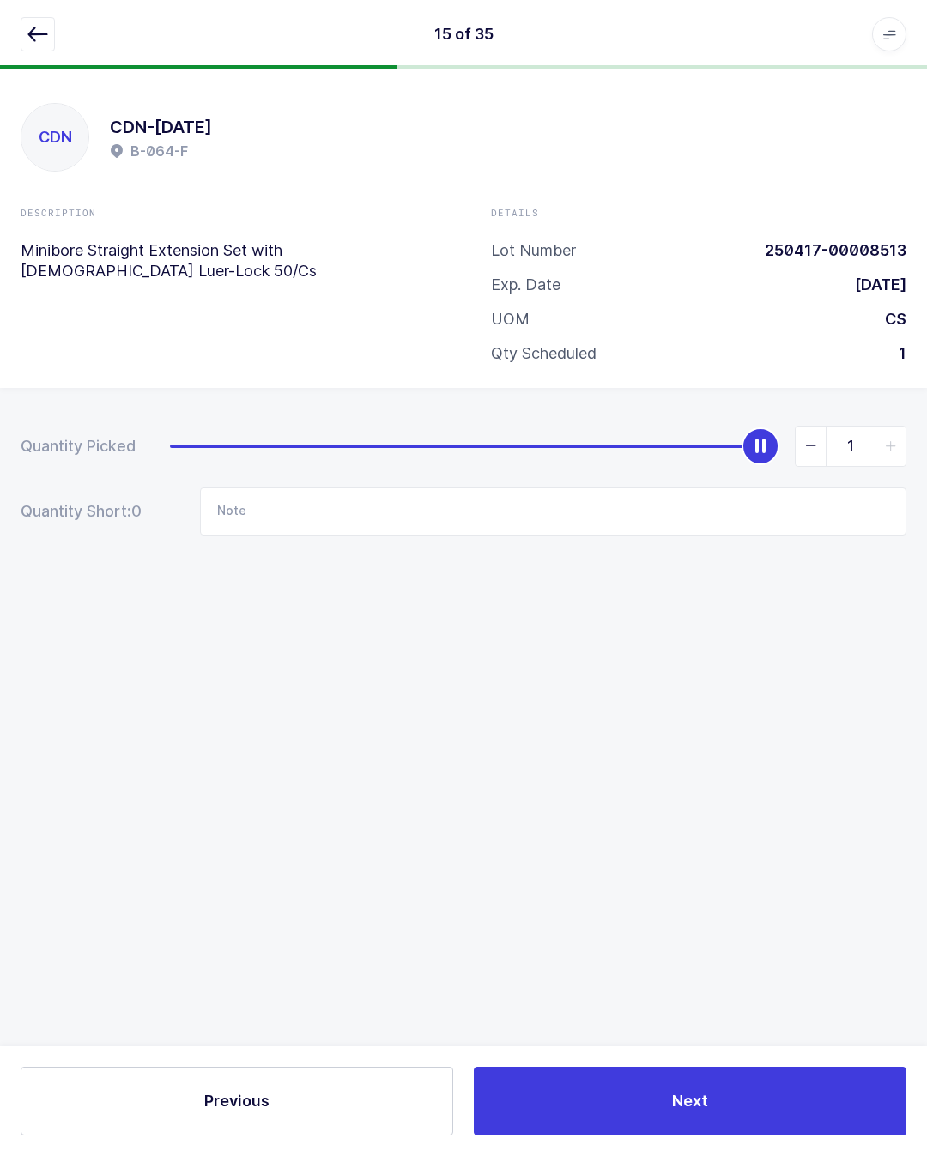
click at [704, 1099] on span "Next" at bounding box center [690, 1100] width 36 height 21
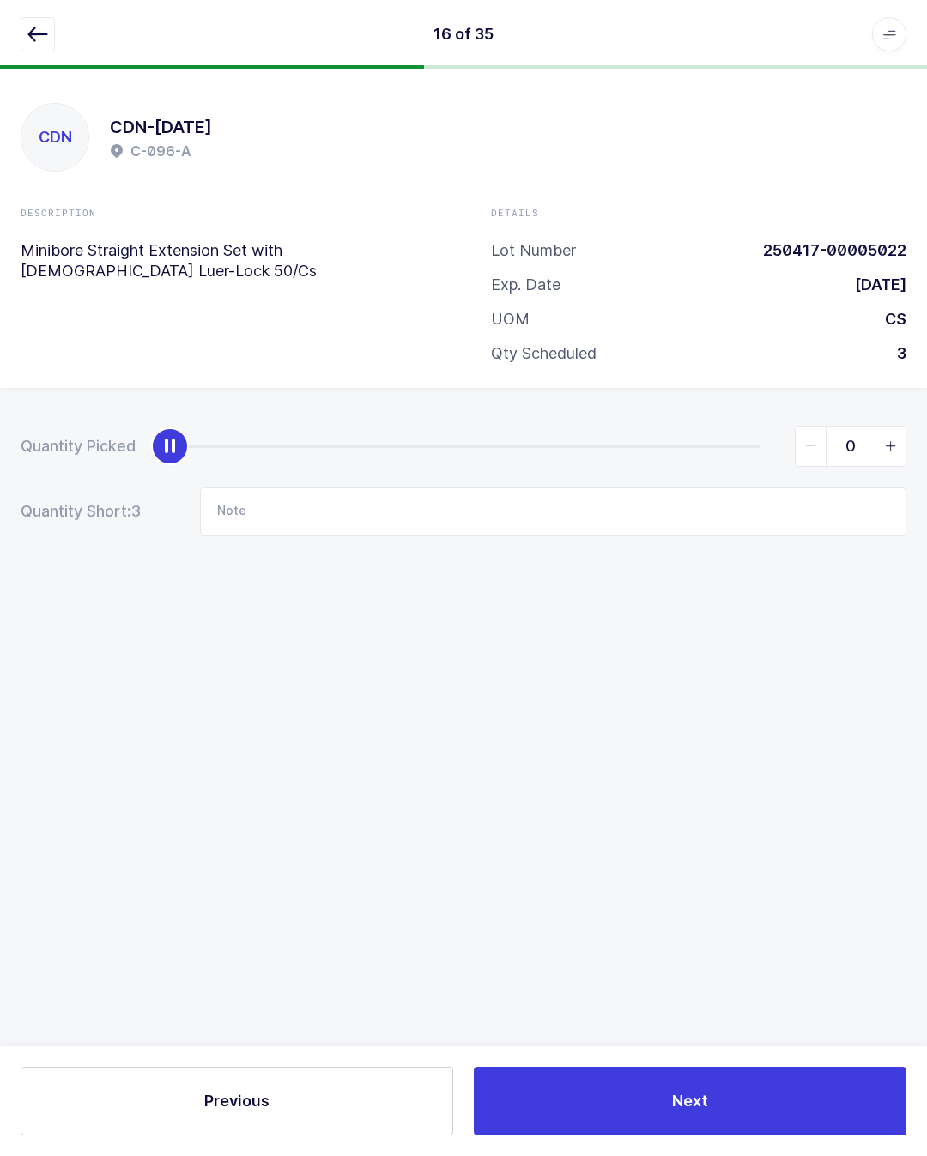
click at [40, 37] on icon "button" at bounding box center [37, 34] width 21 height 21
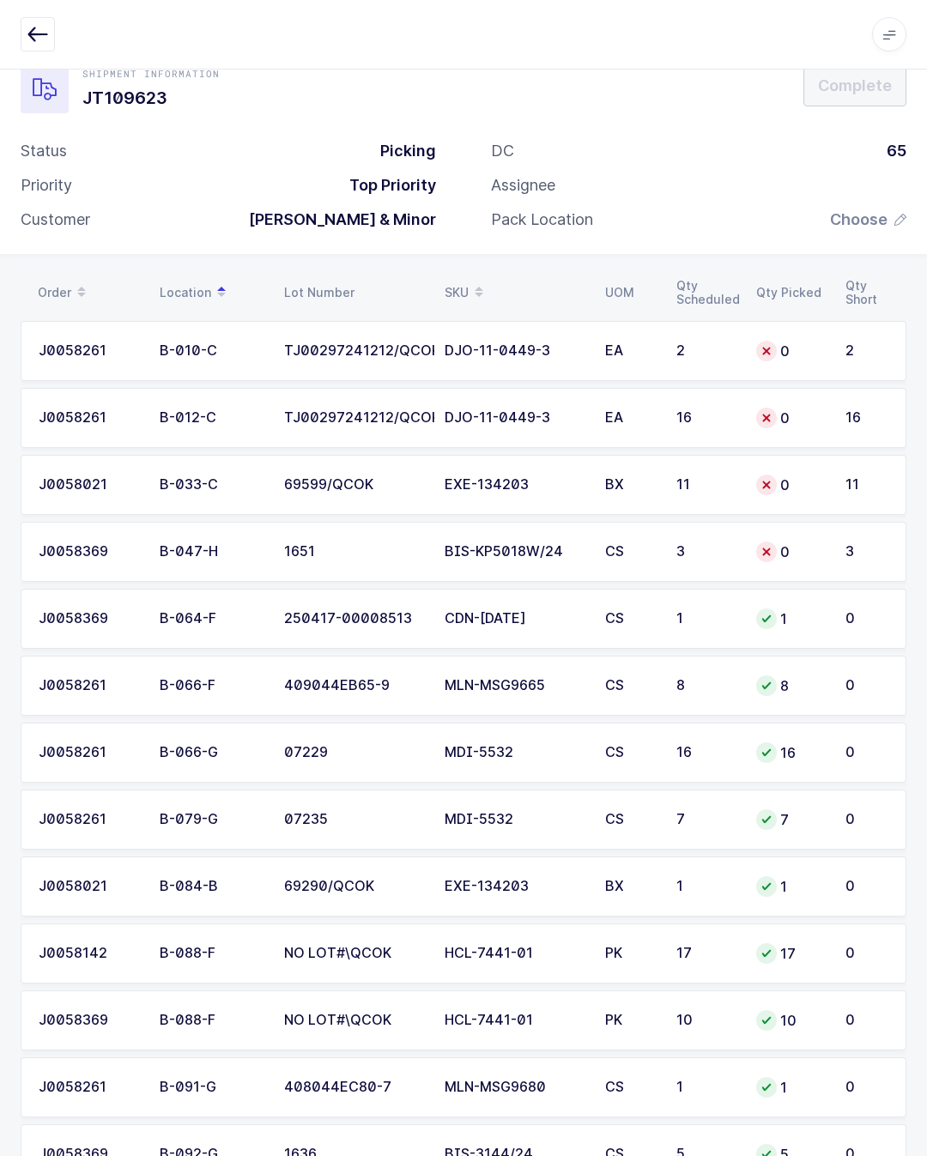
click at [523, 552] on div "BIS-KP5018W/24" at bounding box center [514, 551] width 140 height 15
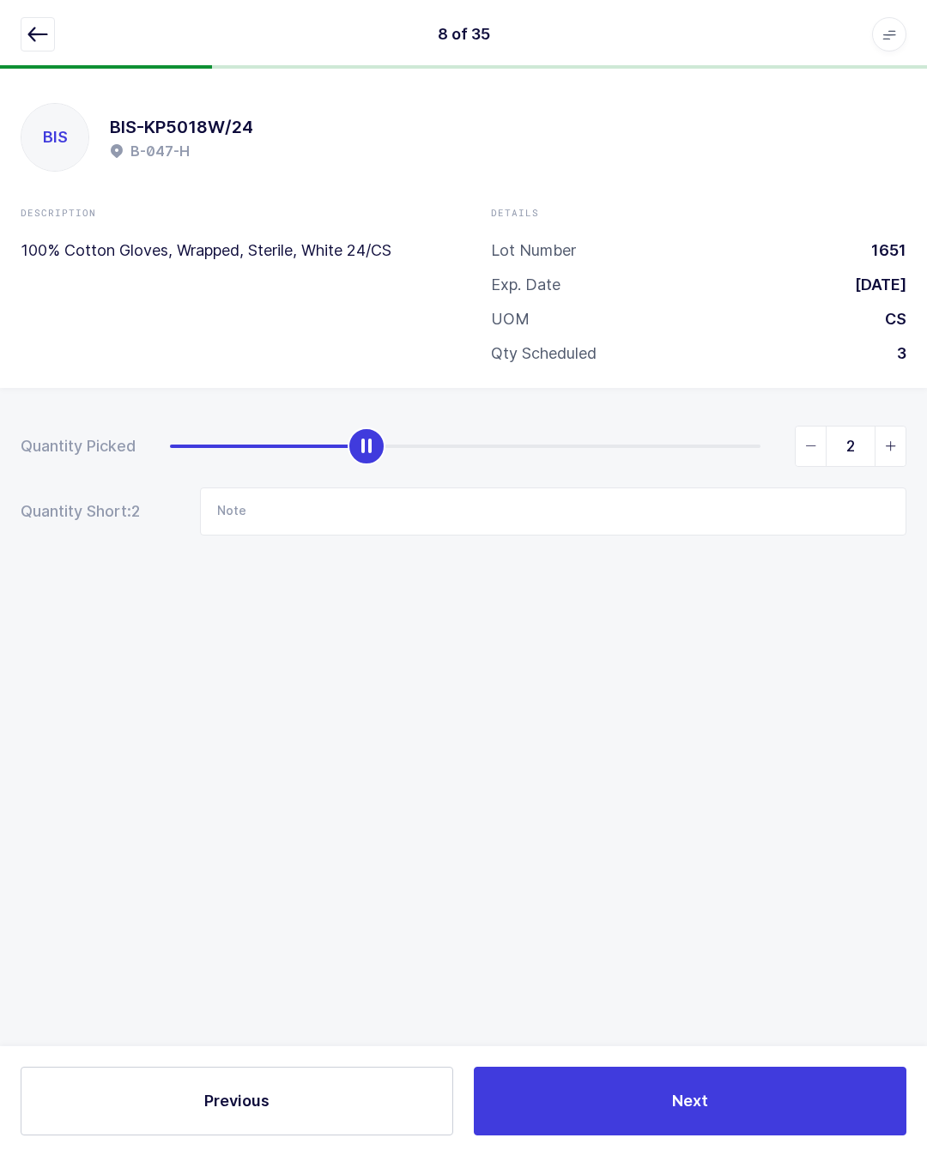
type input "3"
click at [679, 1084] on button "Next" at bounding box center [690, 1100] width 432 height 69
click at [52, 20] on button "button" at bounding box center [38, 34] width 34 height 34
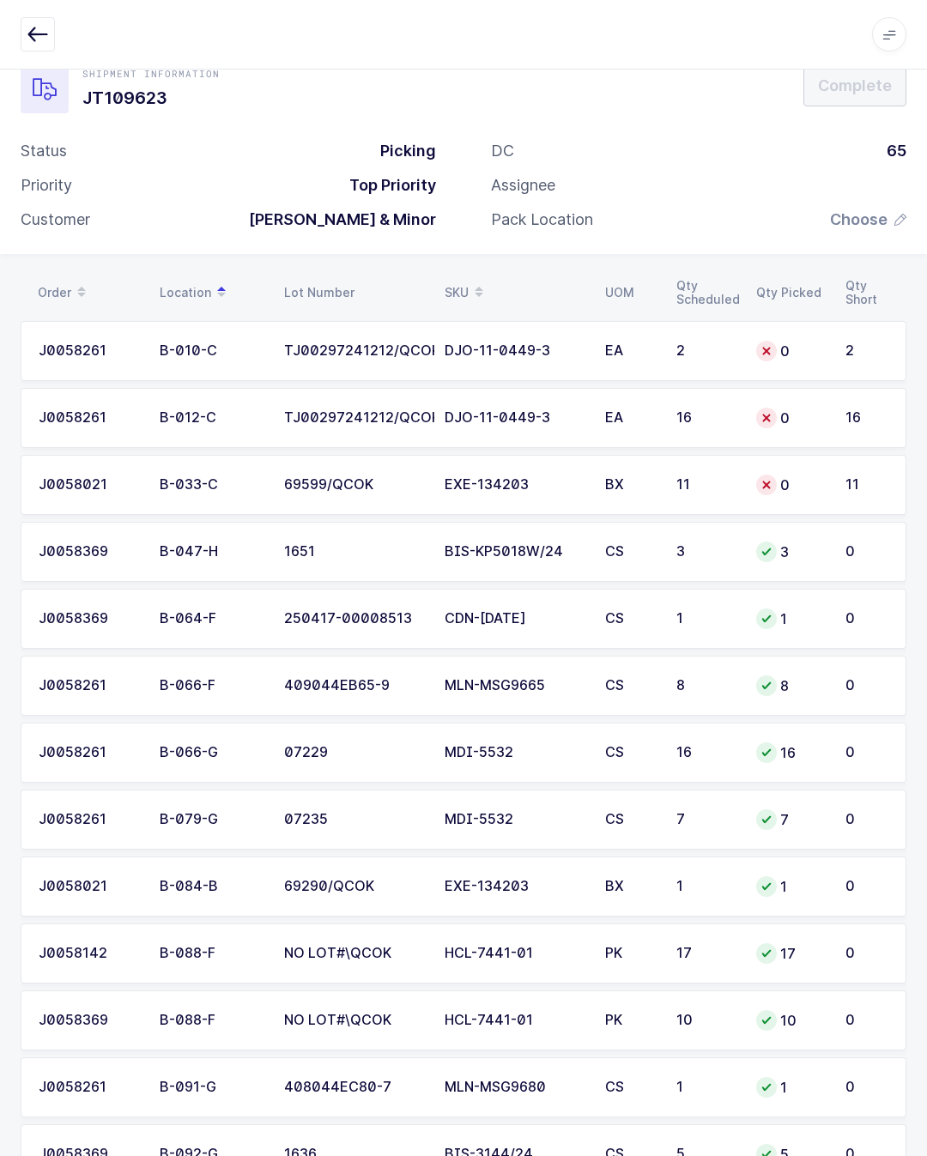
click at [2, 251] on div "Shipment Information JT109623 Complete Status Picking Priority Top Priority Cus…" at bounding box center [463, 142] width 927 height 223
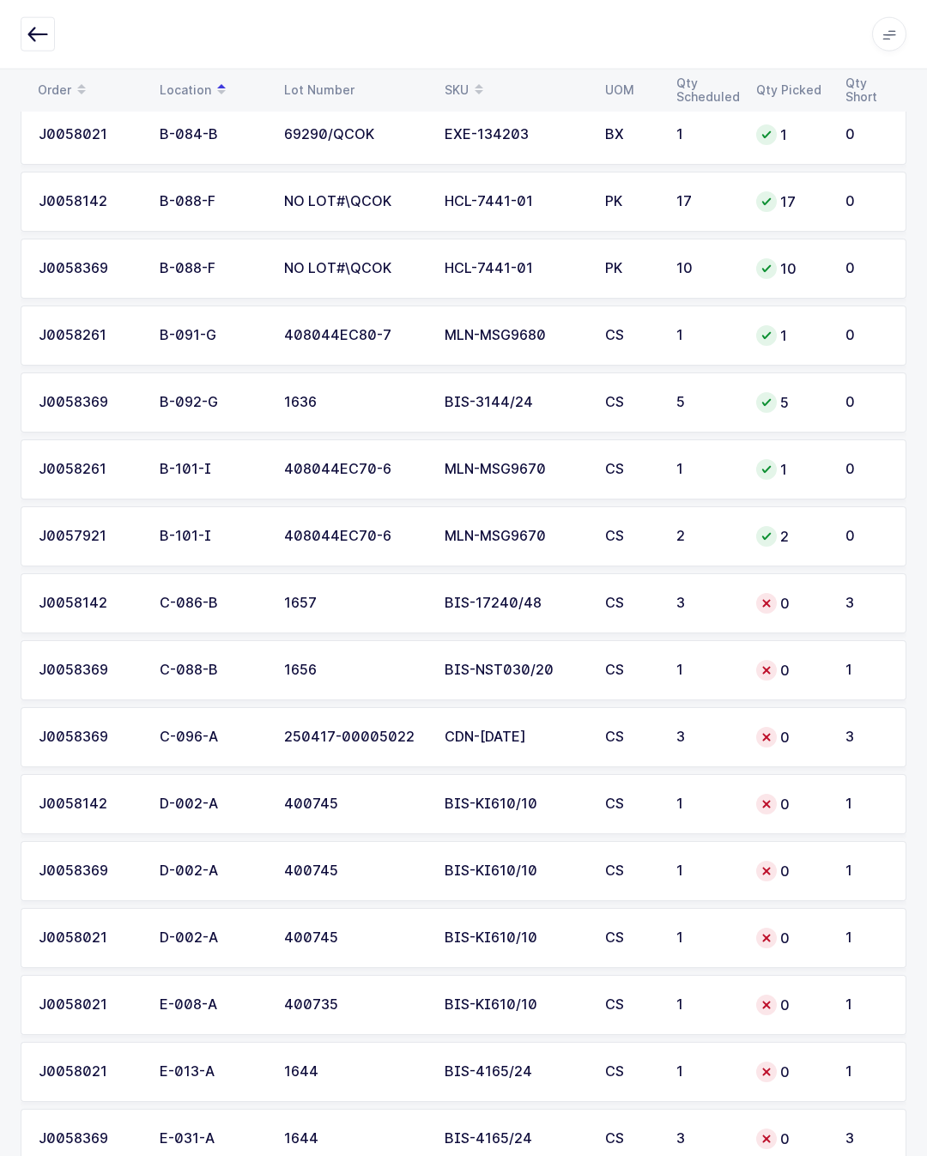
scroll to position [791, 0]
